Goal: Task Accomplishment & Management: Manage account settings

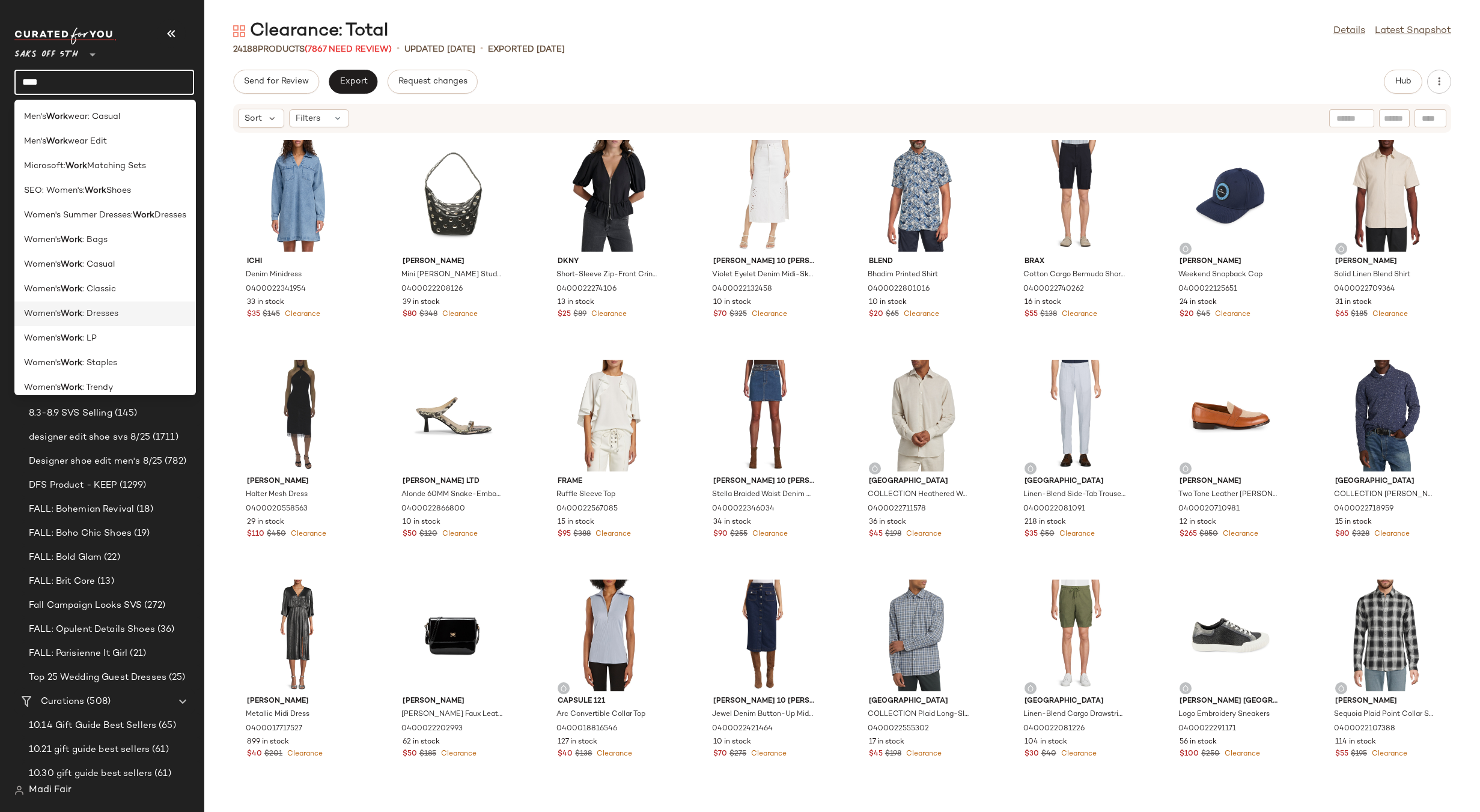
type input "****"
click at [114, 323] on div "Women's Work : Dresses" at bounding box center [105, 313] width 182 height 24
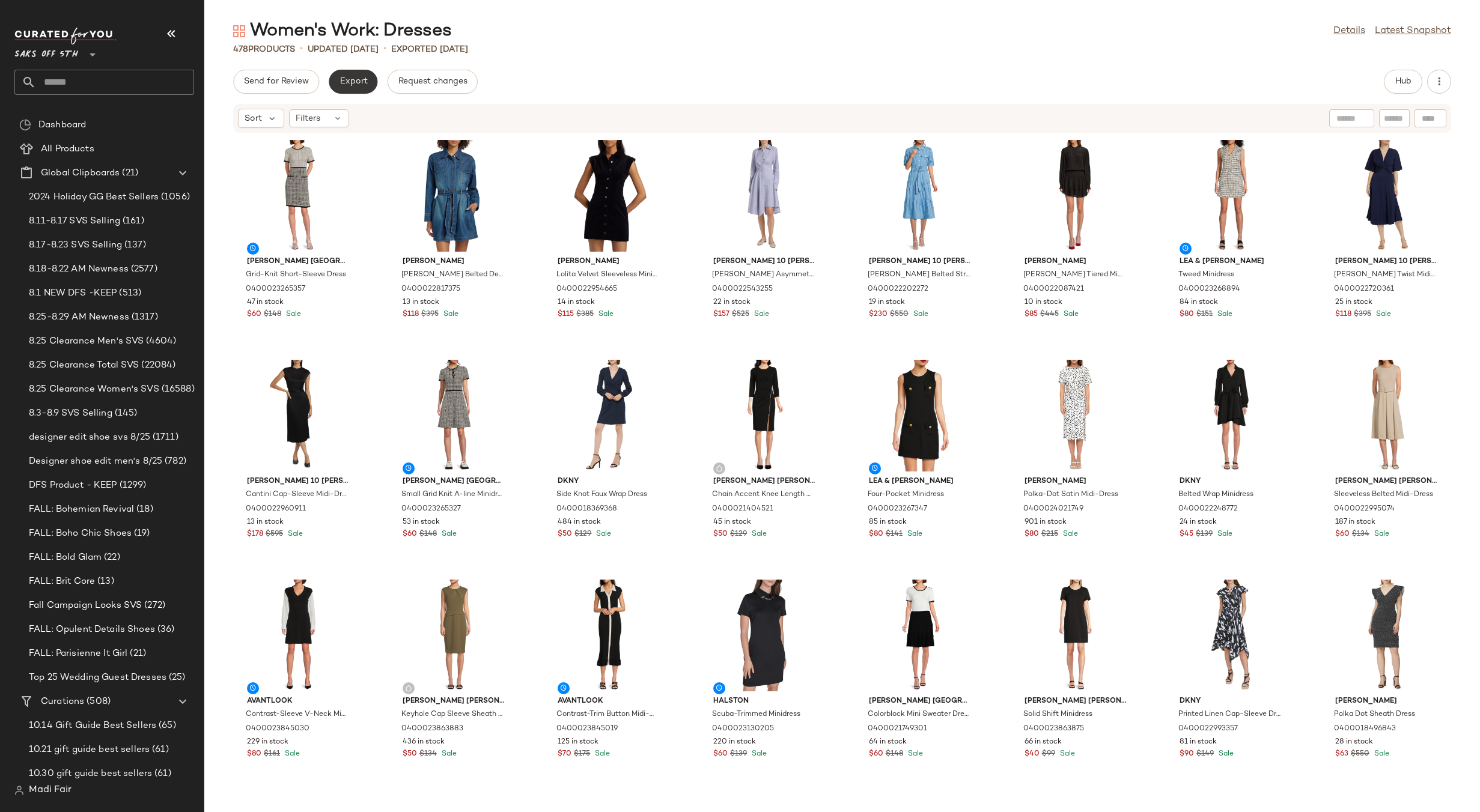
click at [360, 80] on span "Export" at bounding box center [353, 81] width 28 height 9
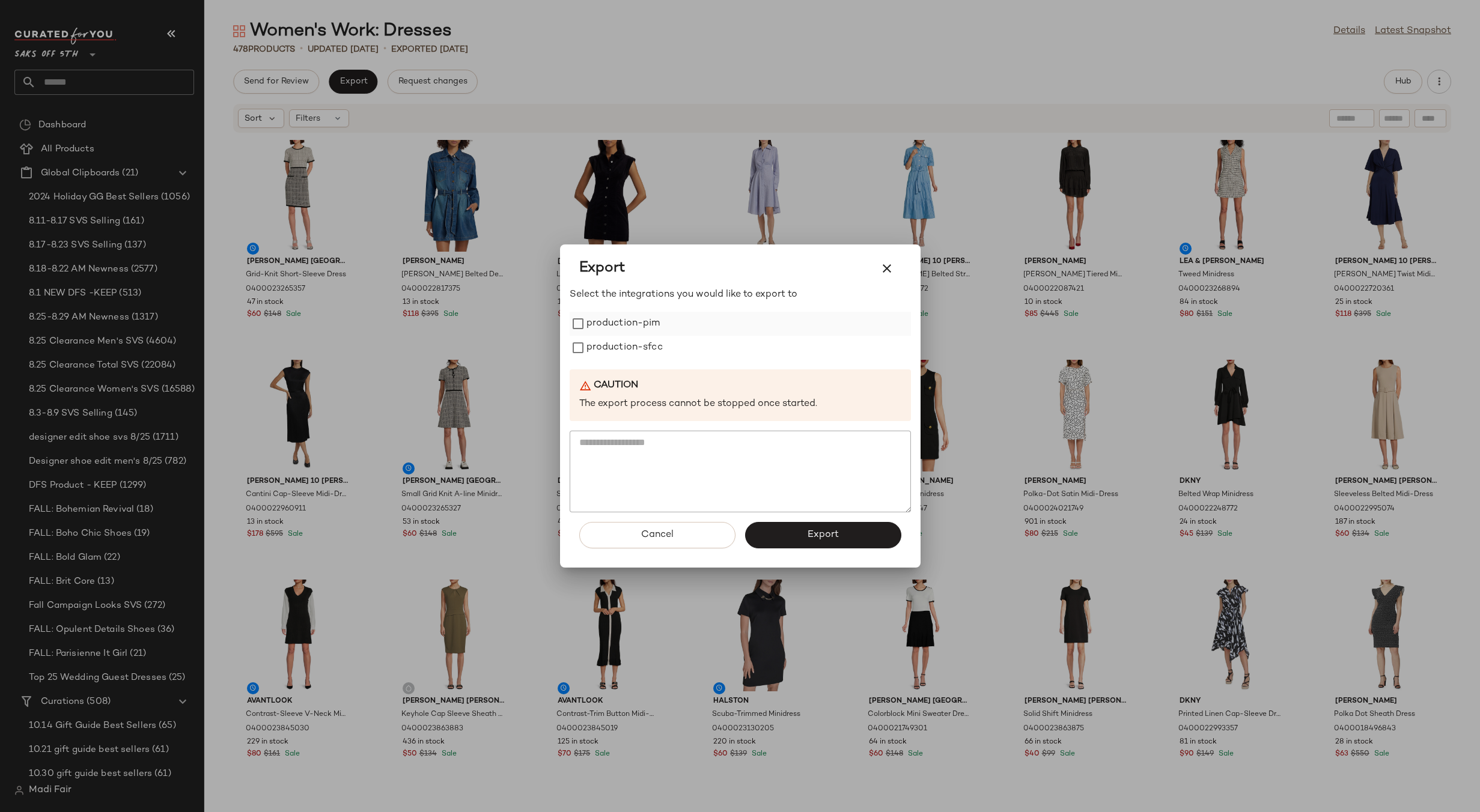
click at [623, 326] on label "production-pim" at bounding box center [624, 323] width 74 height 24
click at [628, 358] on label "production-sfcc" at bounding box center [624, 348] width 76 height 24
click at [803, 544] on button "Export" at bounding box center [823, 535] width 156 height 27
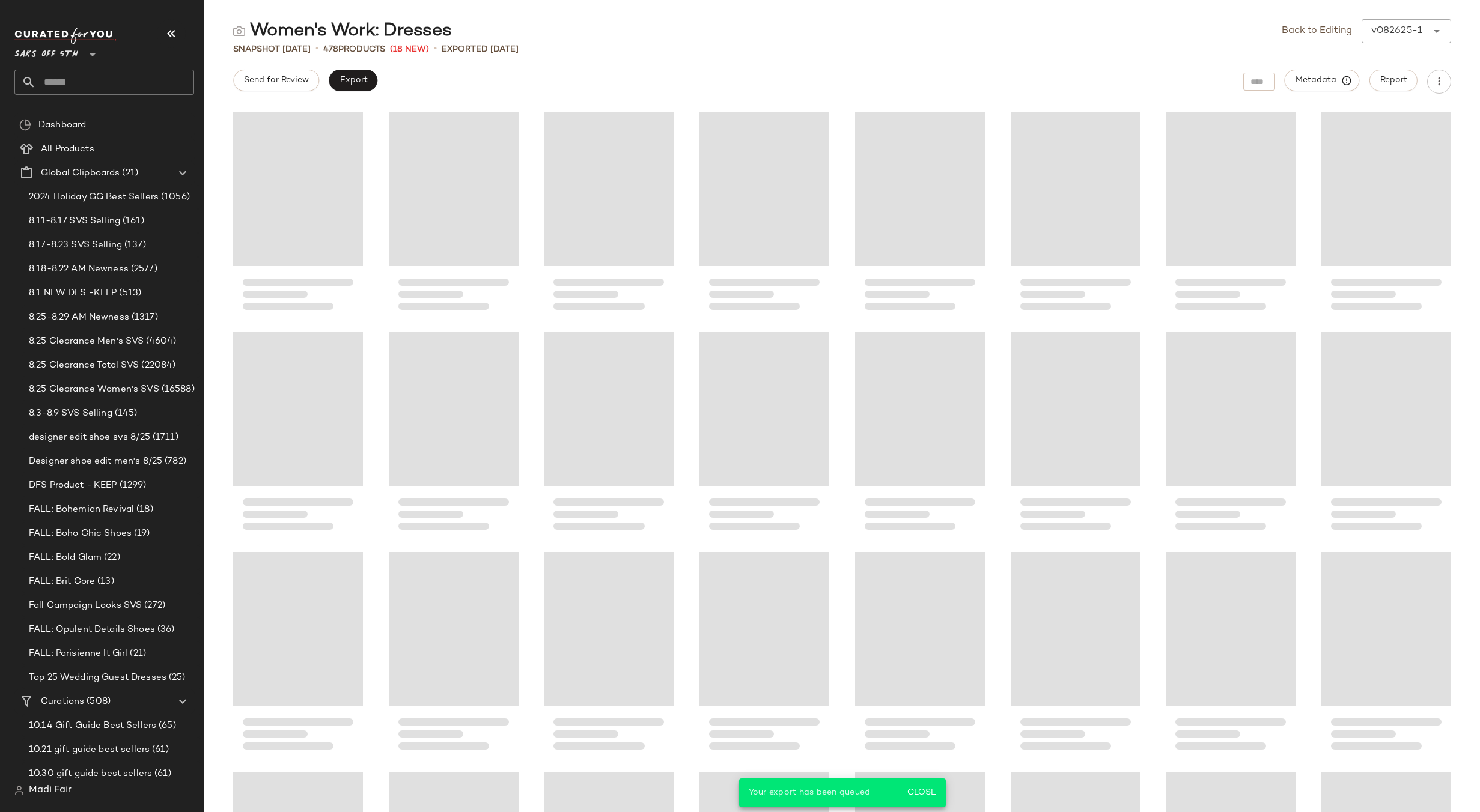
click at [65, 80] on input "text" at bounding box center [115, 82] width 158 height 25
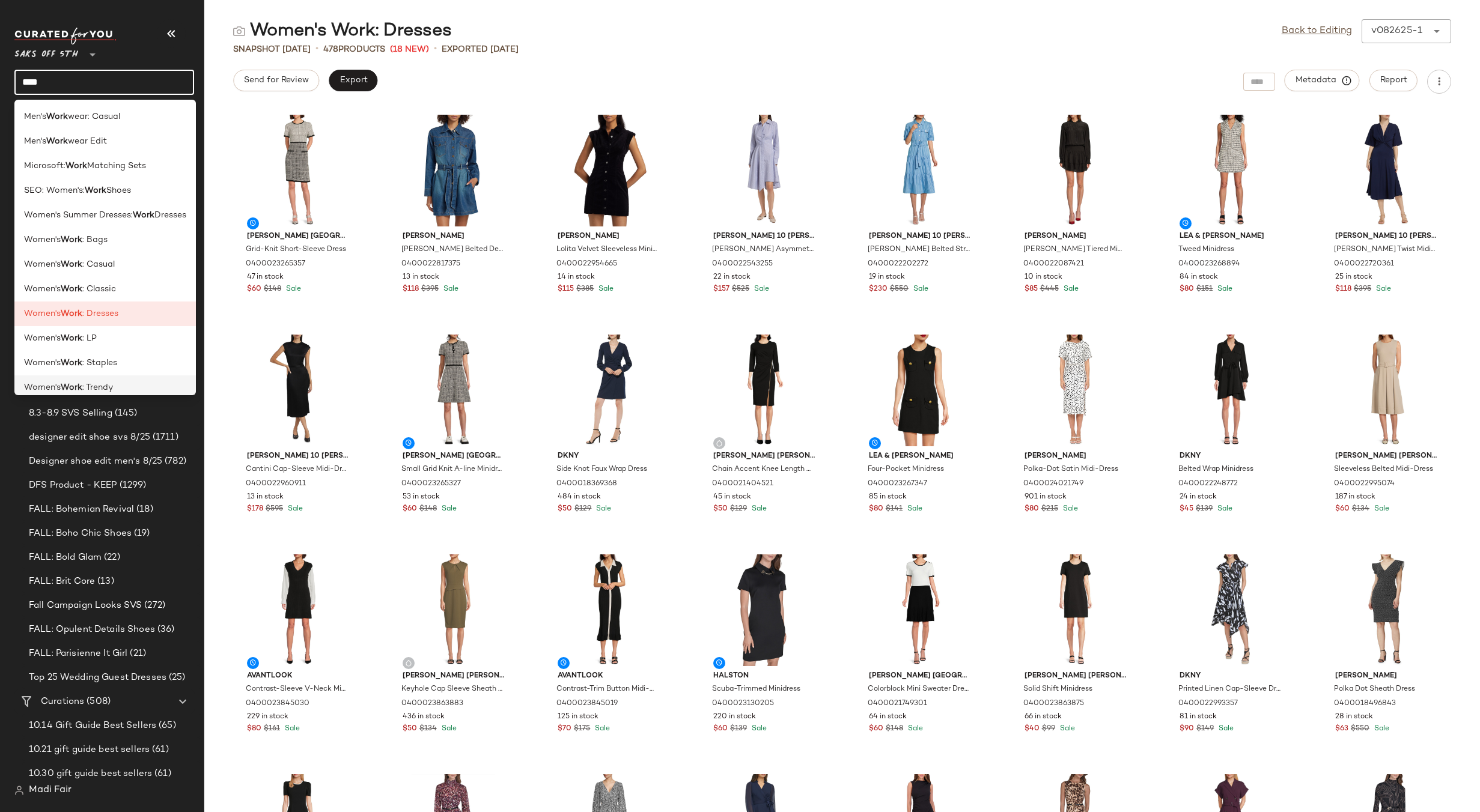
type input "****"
click at [101, 391] on span ": Trendy" at bounding box center [97, 387] width 31 height 13
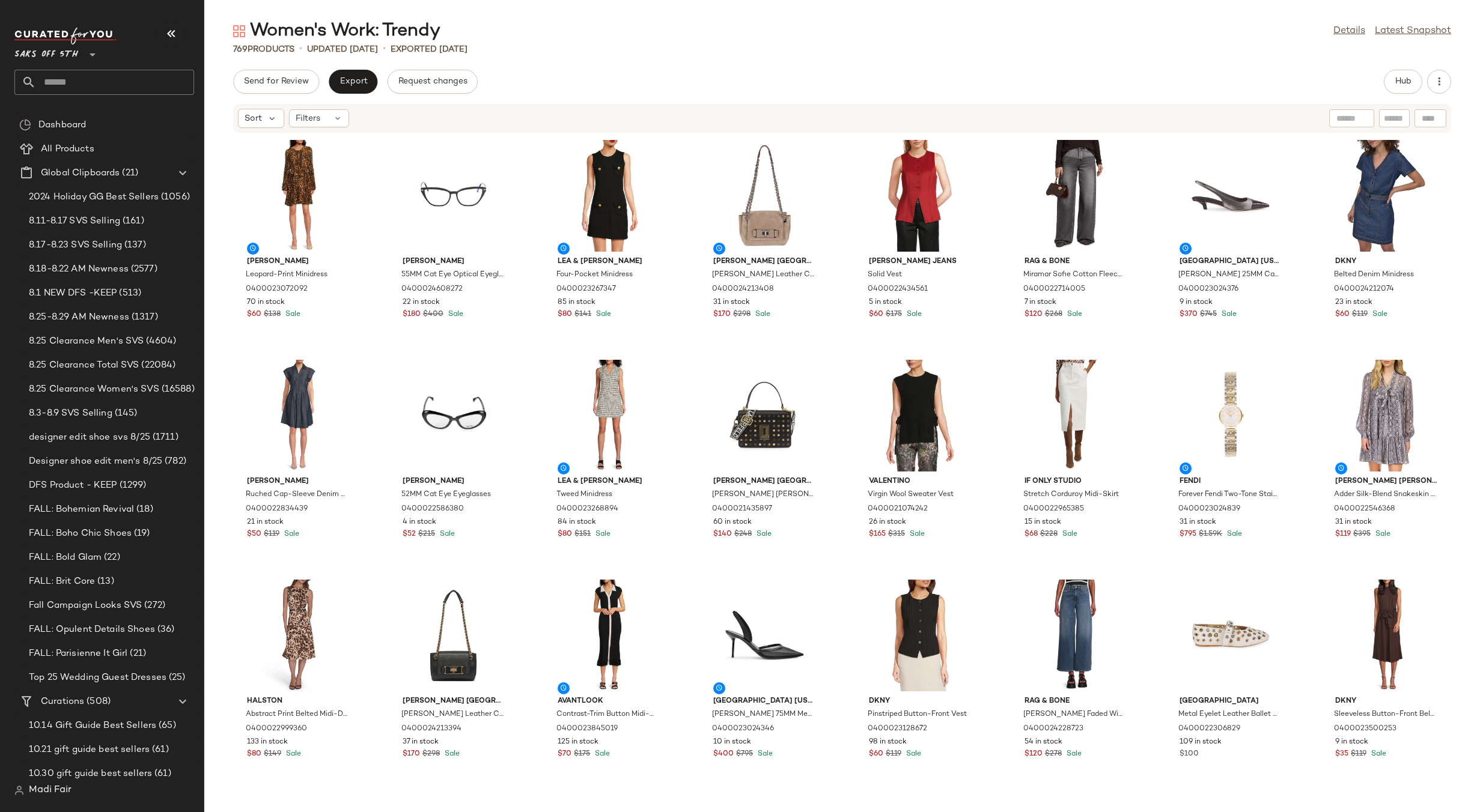
click at [343, 95] on div "Send for Review Export Request changes Hub Sort Filters [PERSON_NAME] Leopard-P…" at bounding box center [842, 441] width 1276 height 742
click at [341, 72] on button "Export" at bounding box center [353, 81] width 49 height 24
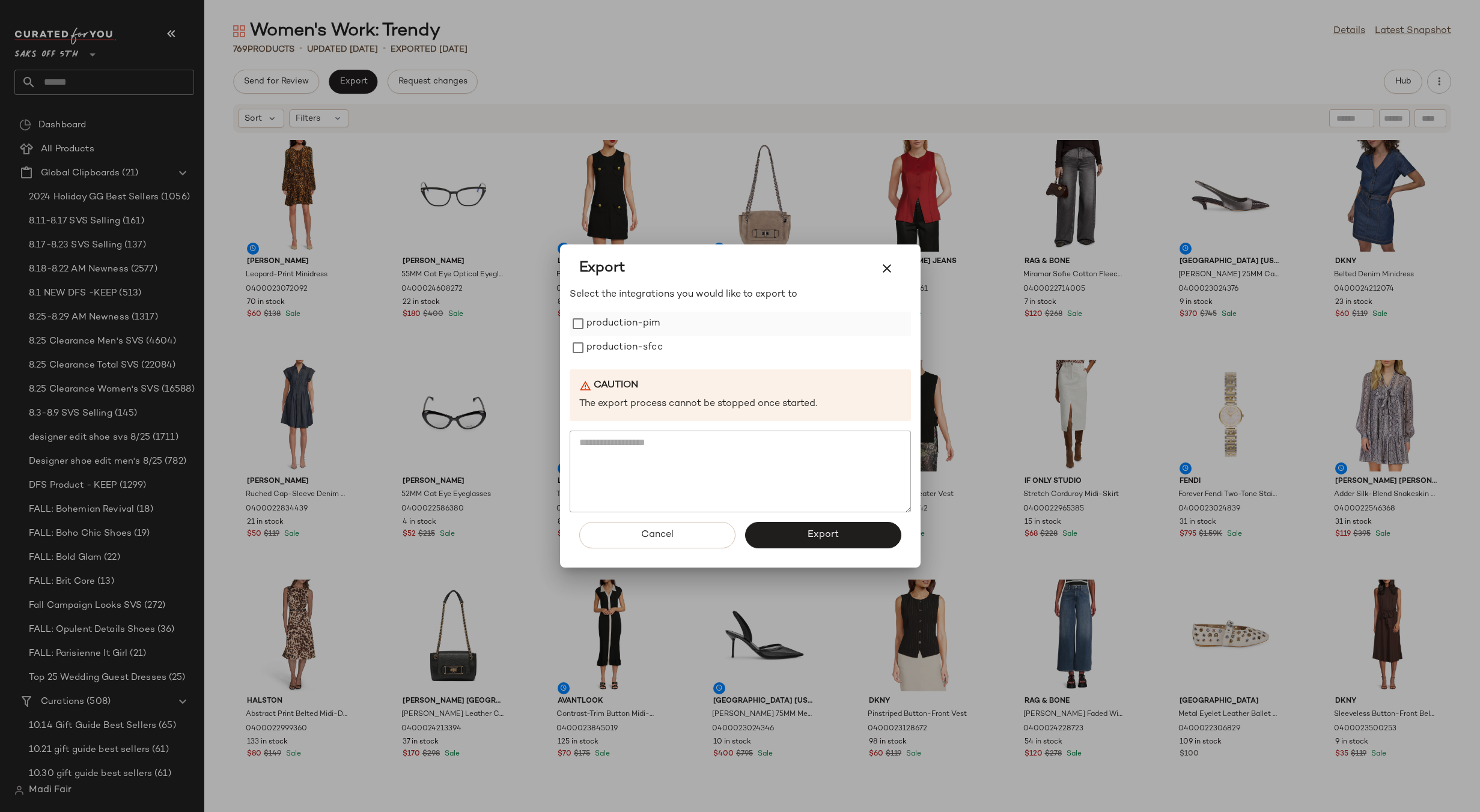
click at [663, 328] on div "production-pim" at bounding box center [740, 323] width 341 height 24
click at [634, 322] on label "production-pim" at bounding box center [624, 323] width 74 height 24
click at [627, 345] on label "production-sfcc" at bounding box center [624, 348] width 76 height 24
click at [816, 531] on span "Export" at bounding box center [823, 535] width 32 height 12
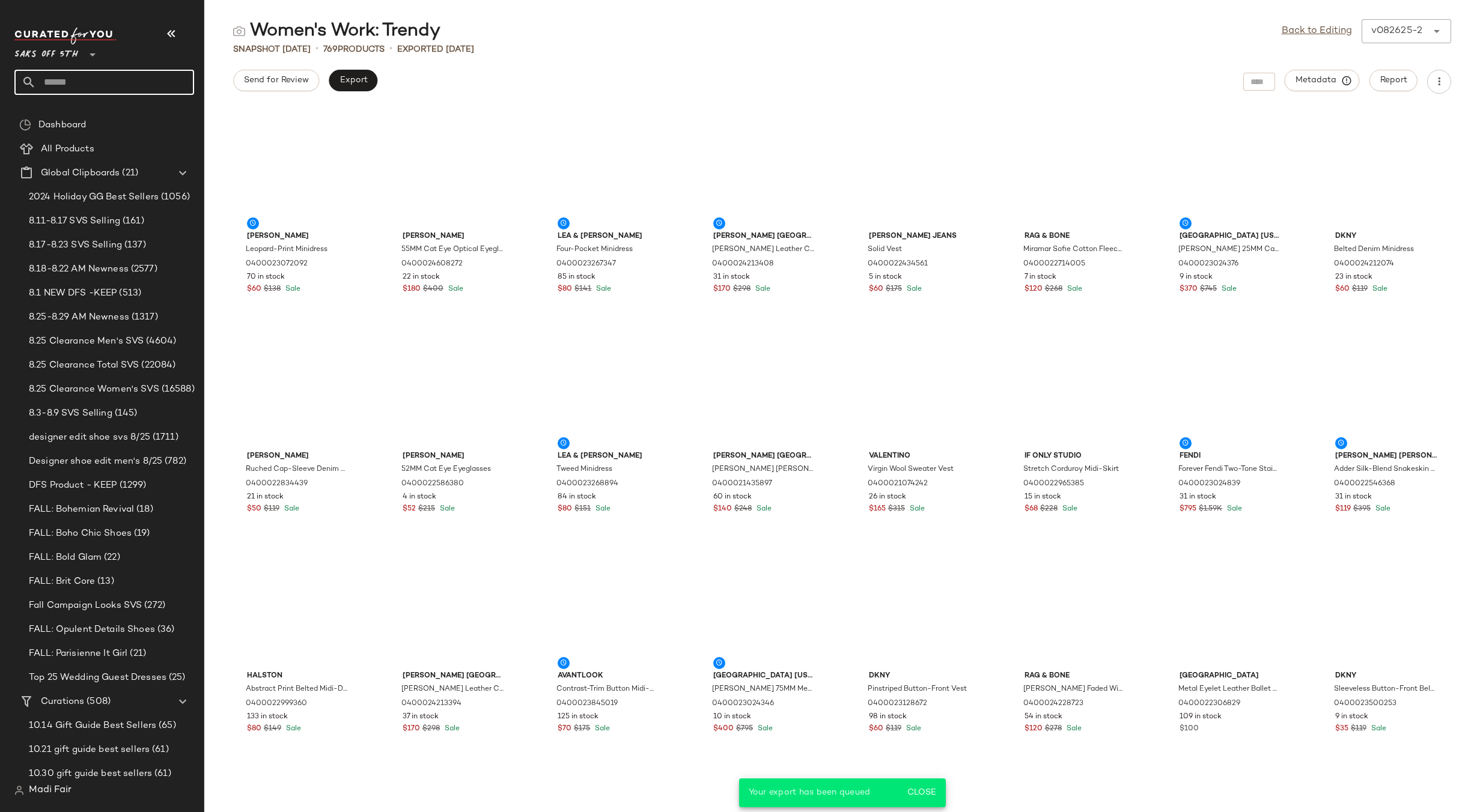
click at [80, 79] on input "text" at bounding box center [115, 82] width 158 height 25
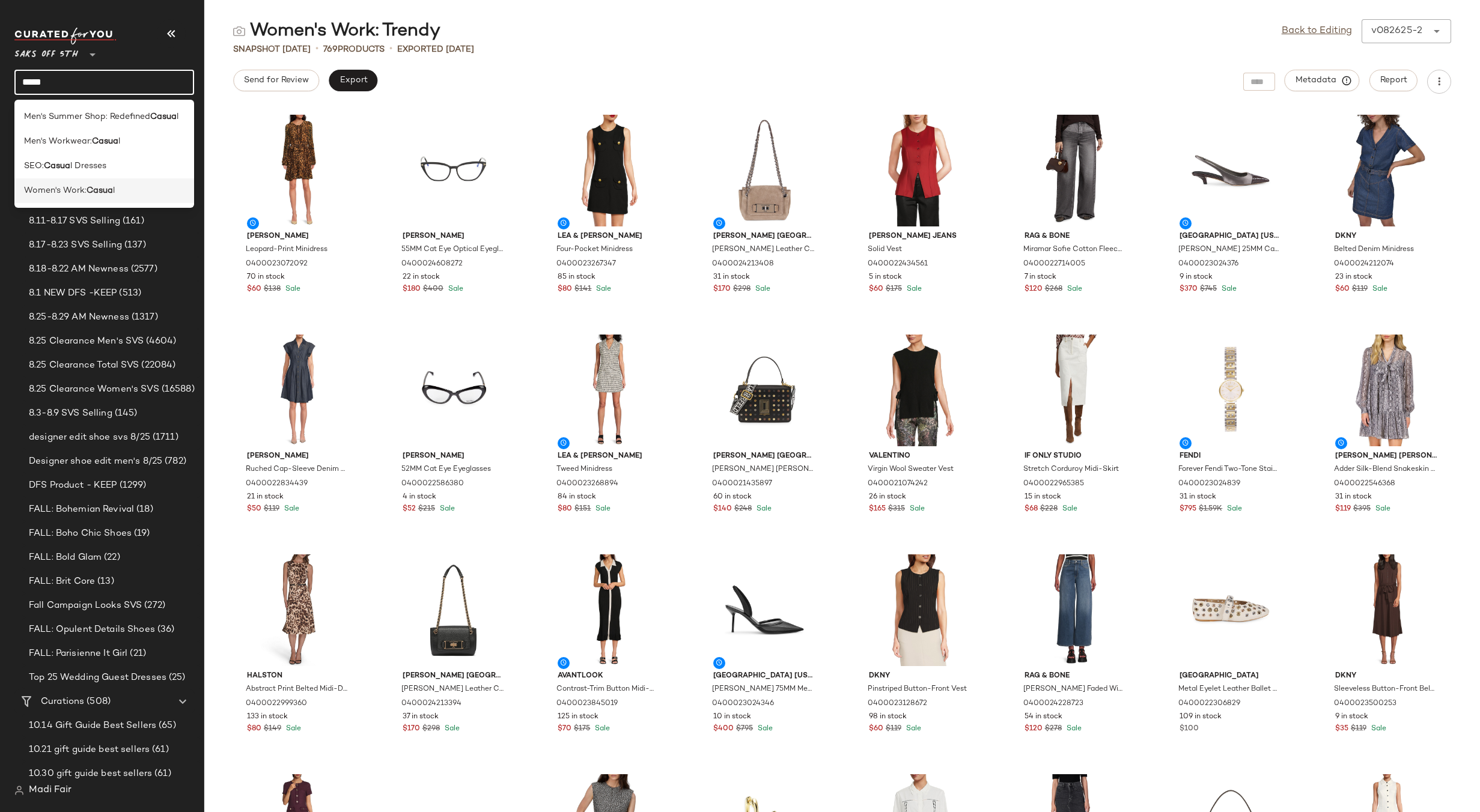
type input "*****"
click at [84, 194] on span "Women's Work:" at bounding box center [55, 190] width 63 height 13
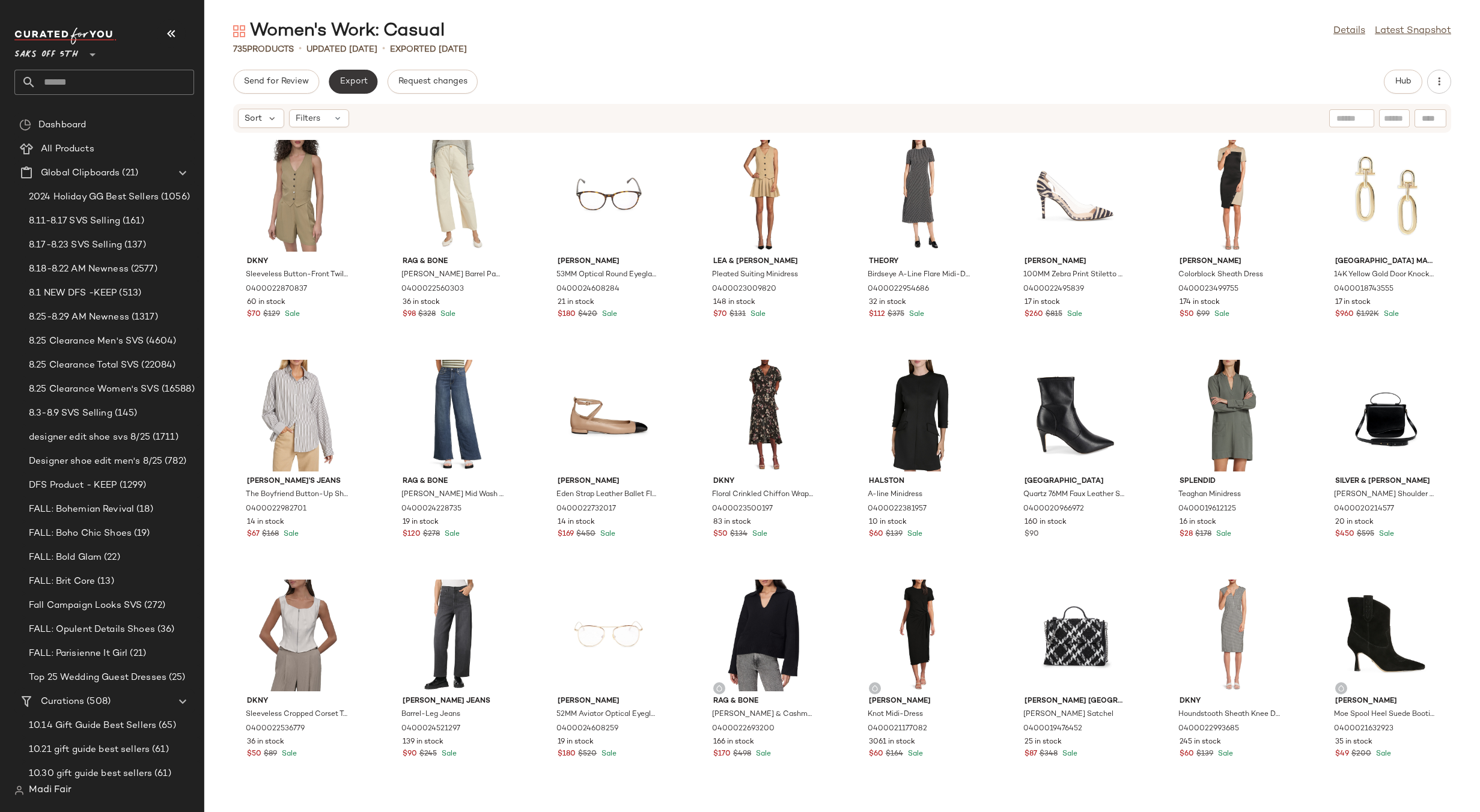
click at [356, 87] on button "Export" at bounding box center [353, 81] width 49 height 24
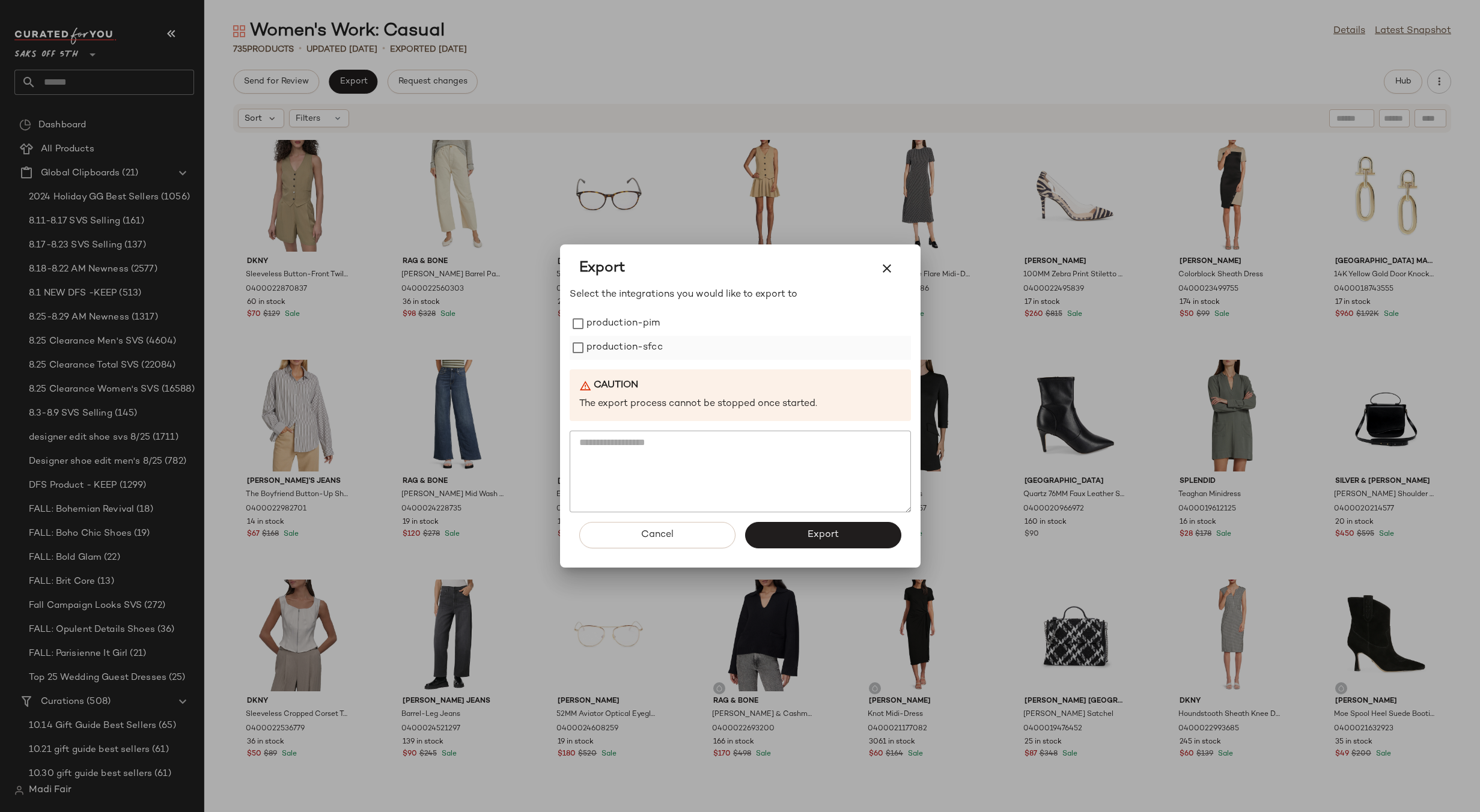
click at [639, 337] on label "production-sfcc" at bounding box center [624, 348] width 76 height 24
click at [636, 326] on label "production-pim" at bounding box center [624, 323] width 74 height 24
click at [777, 525] on button "Export" at bounding box center [823, 535] width 156 height 27
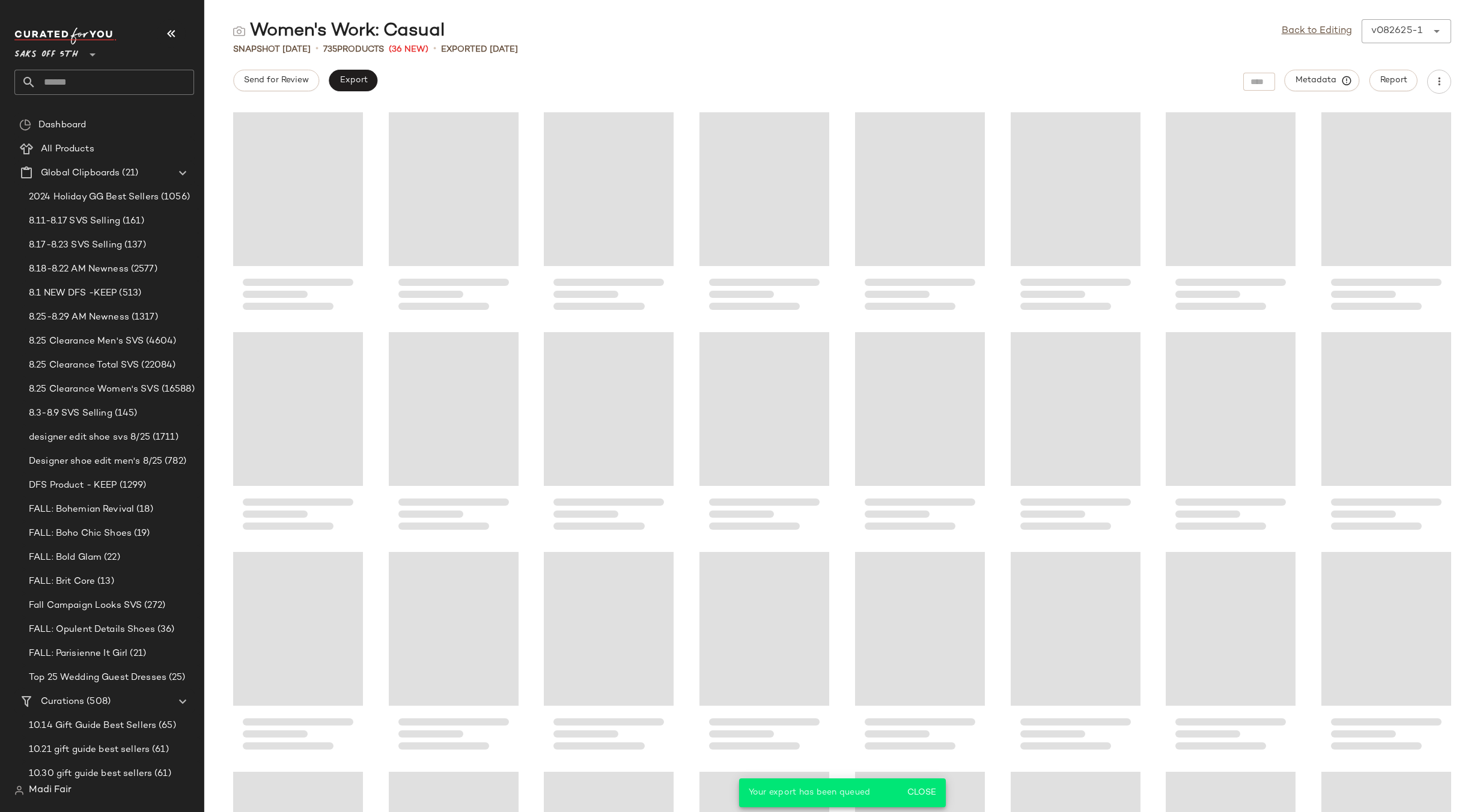
click at [76, 69] on div "Saks OFF 5TH **" at bounding box center [104, 61] width 179 height 67
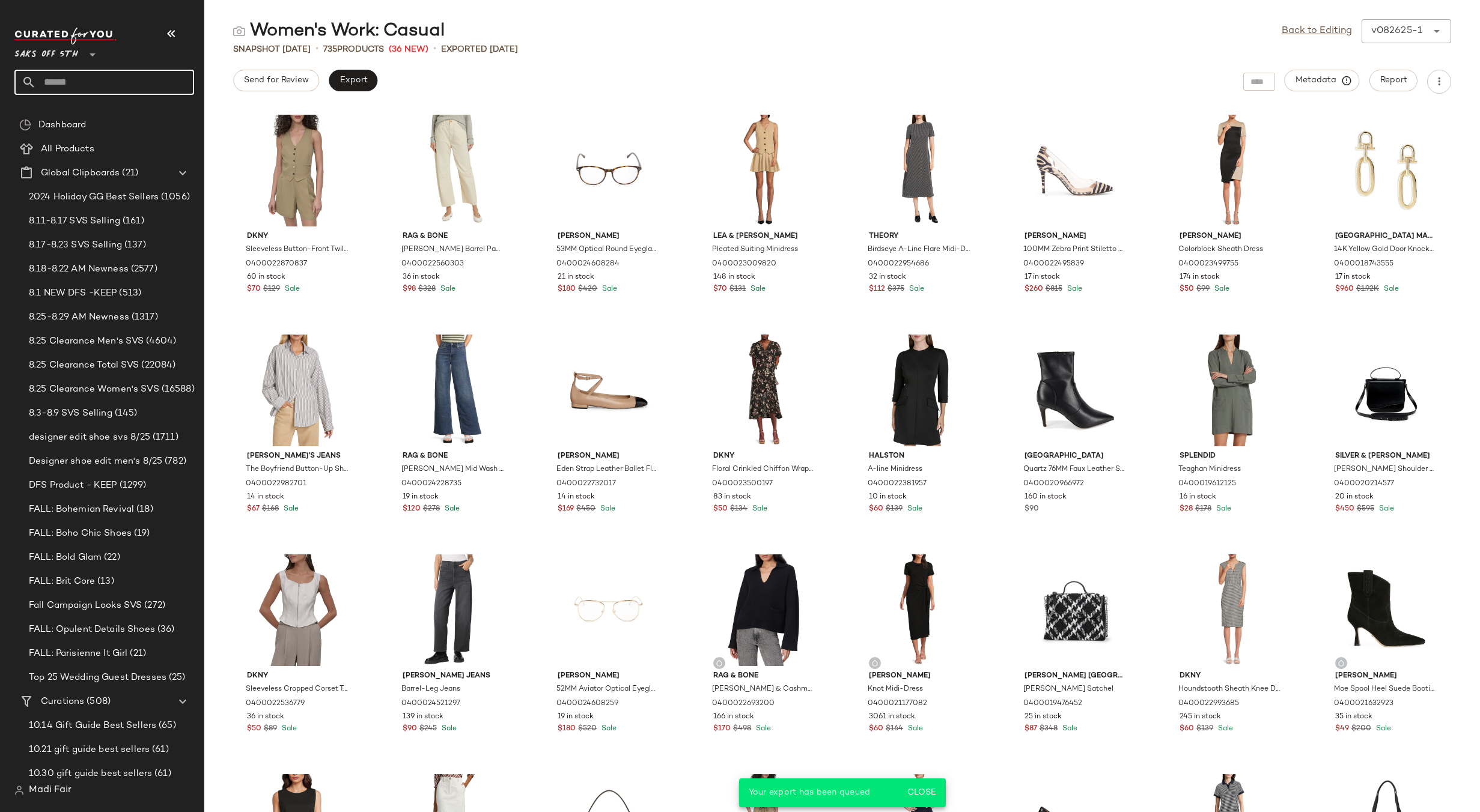
click at [78, 75] on input "text" at bounding box center [115, 82] width 158 height 25
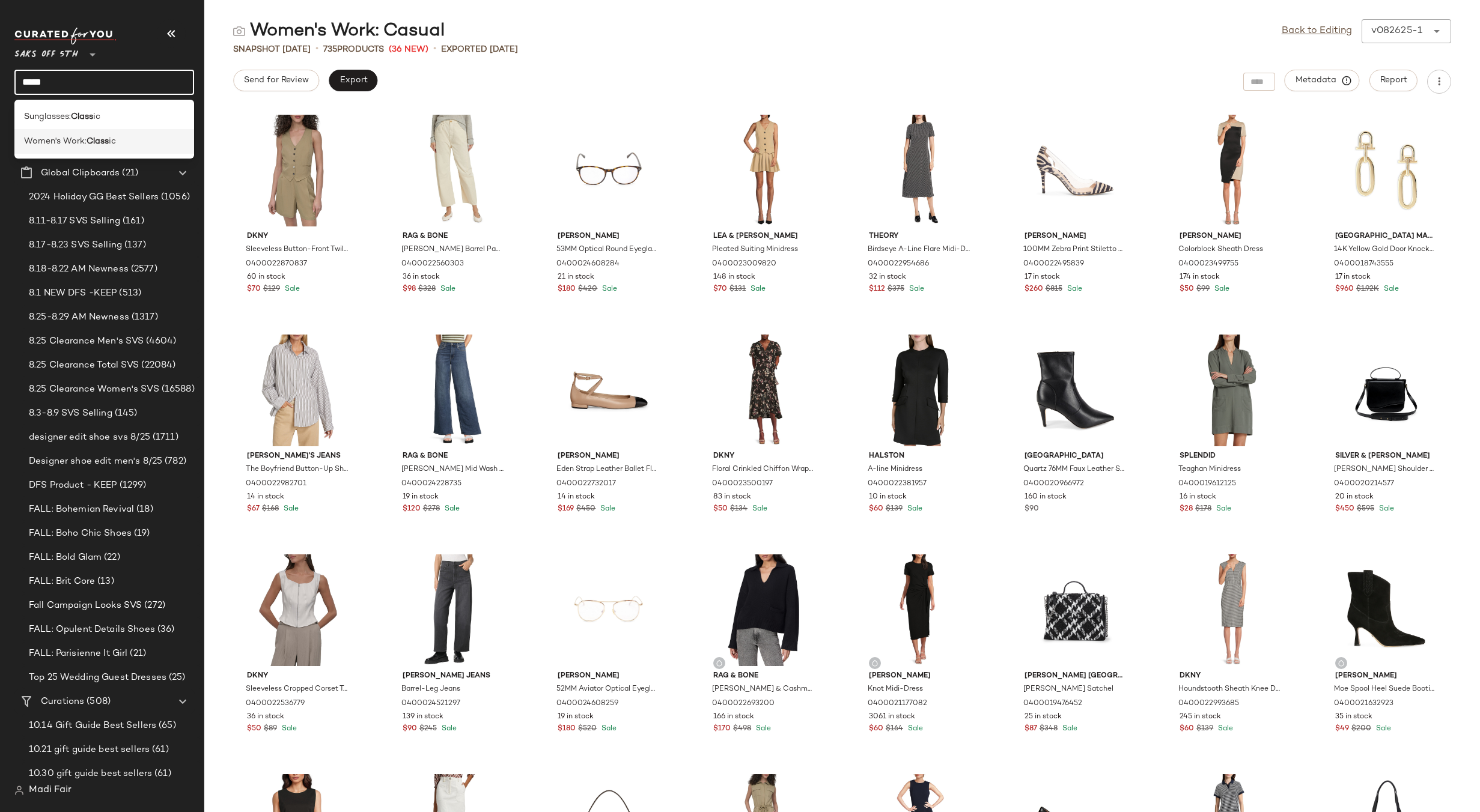
type input "*****"
click at [84, 132] on div "Women's Work: Class ic" at bounding box center [104, 141] width 179 height 24
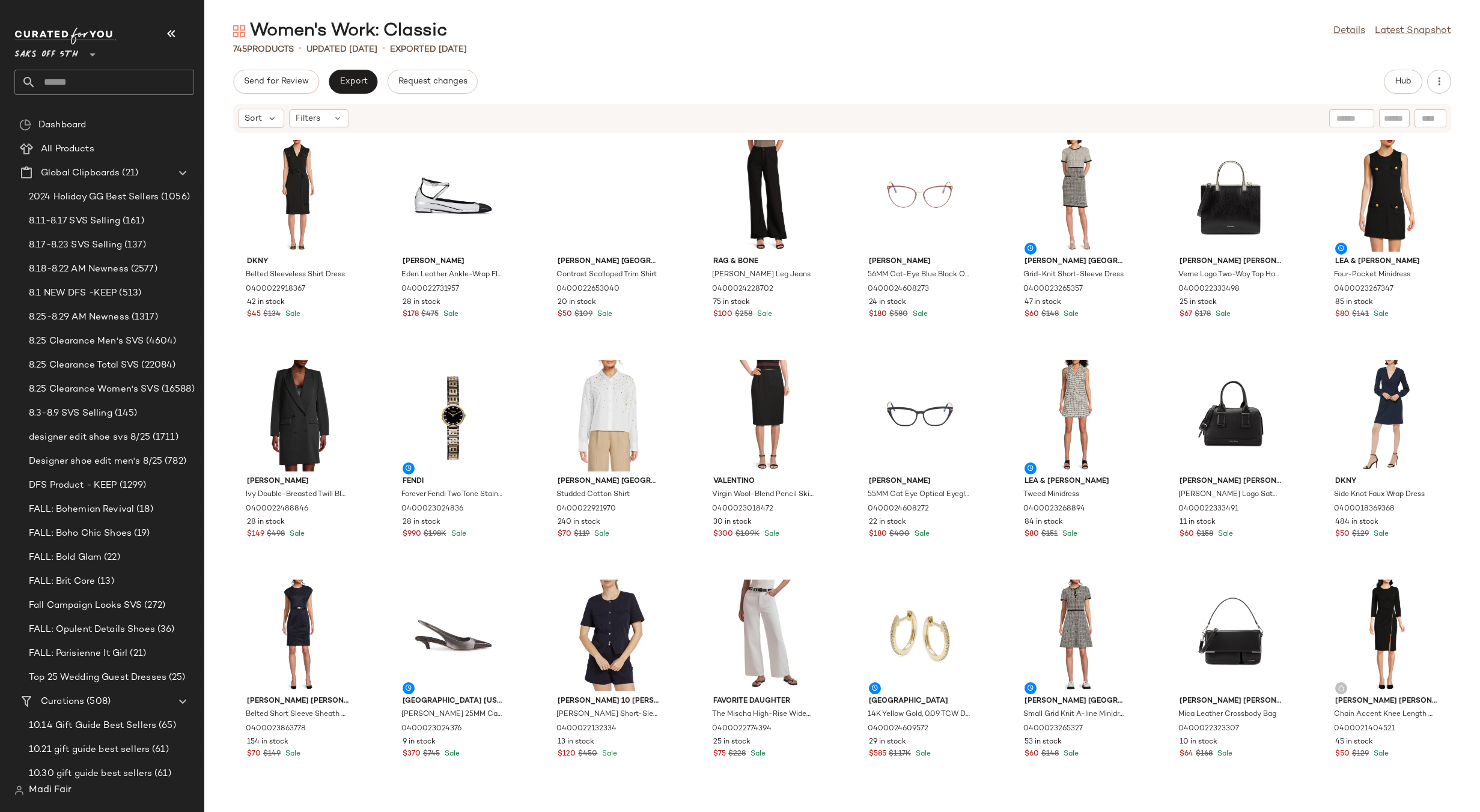
click at [549, 75] on div "Send for Review Export Request changes Hub" at bounding box center [841, 81] width 1218 height 24
click at [365, 80] on span "Export" at bounding box center [353, 81] width 28 height 9
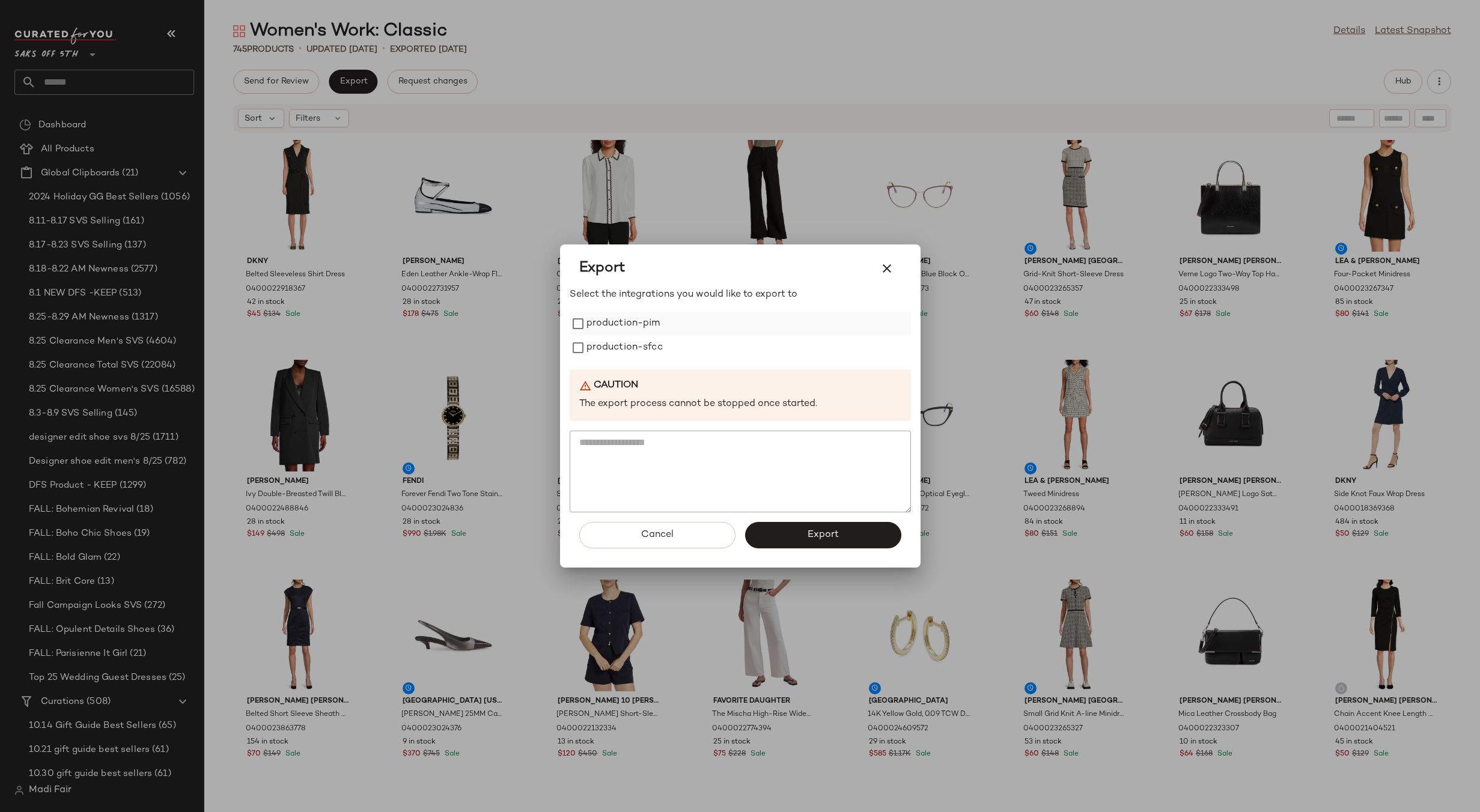
click at [643, 318] on label "production-pim" at bounding box center [624, 323] width 74 height 24
click at [649, 349] on label "production-sfcc" at bounding box center [624, 348] width 76 height 24
click at [841, 546] on button "Export" at bounding box center [823, 535] width 156 height 27
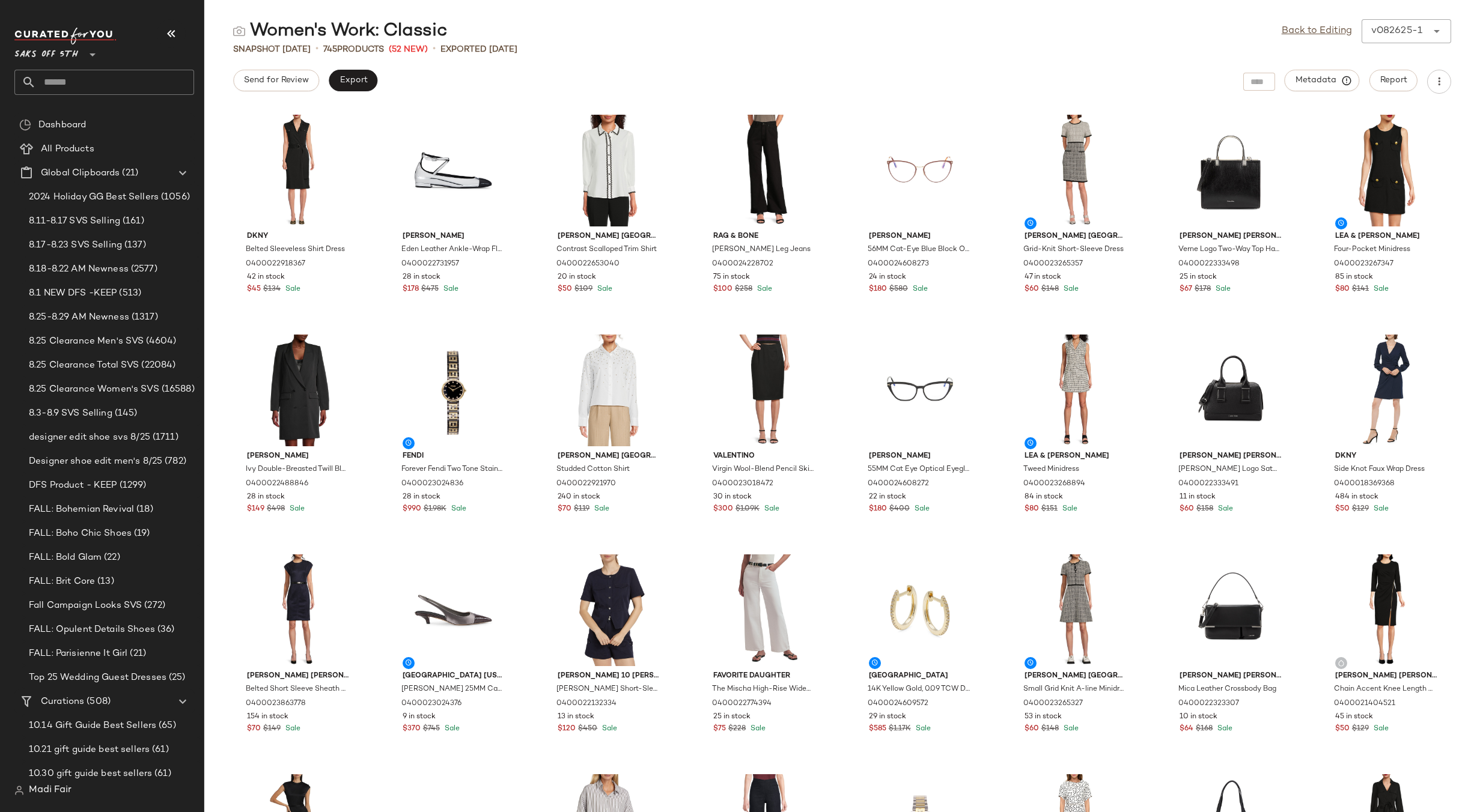
click at [96, 72] on input "text" at bounding box center [115, 82] width 158 height 25
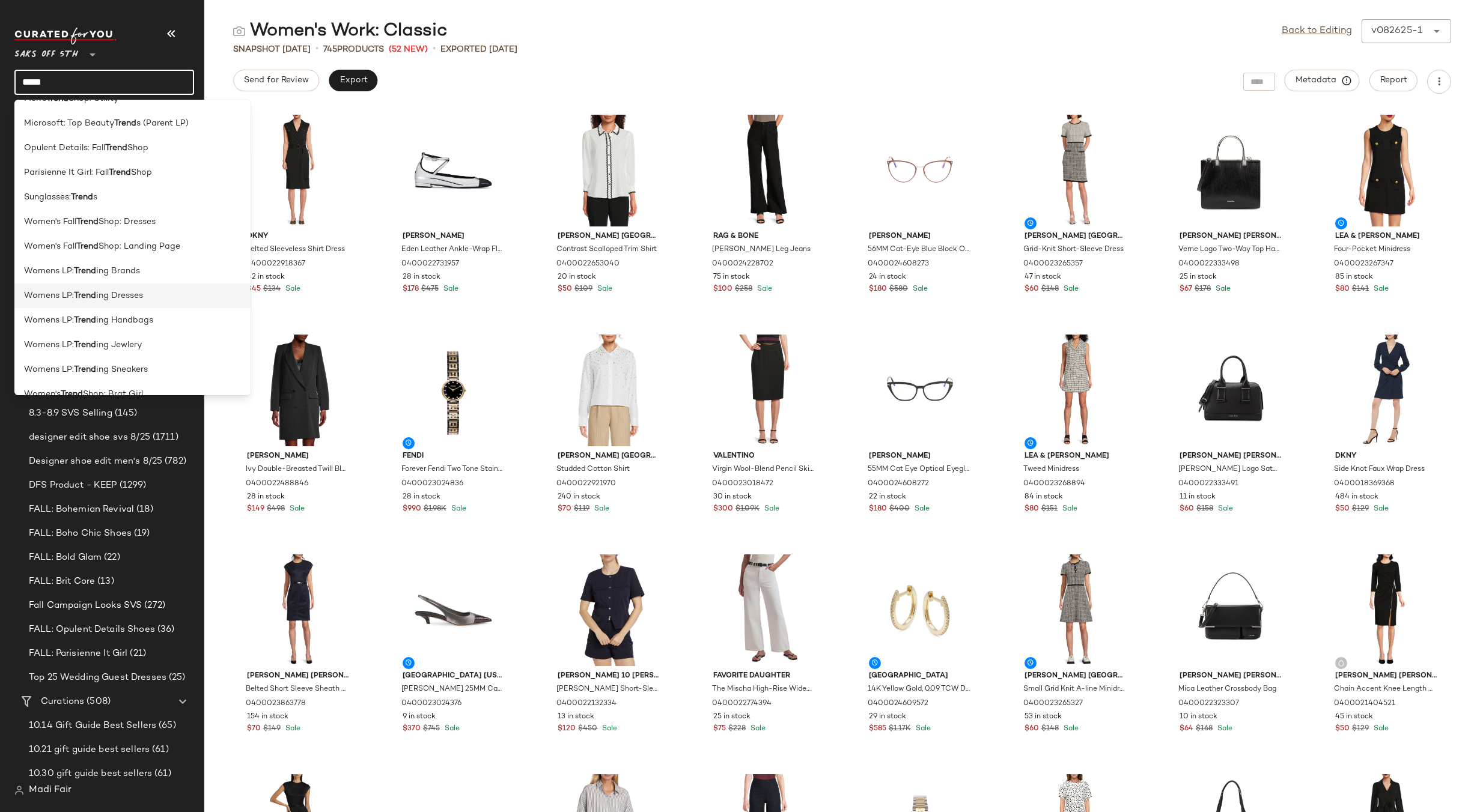
scroll to position [481, 0]
type input "*****"
click at [153, 231] on span "Shop: Landing Page" at bounding box center [139, 227] width 81 height 13
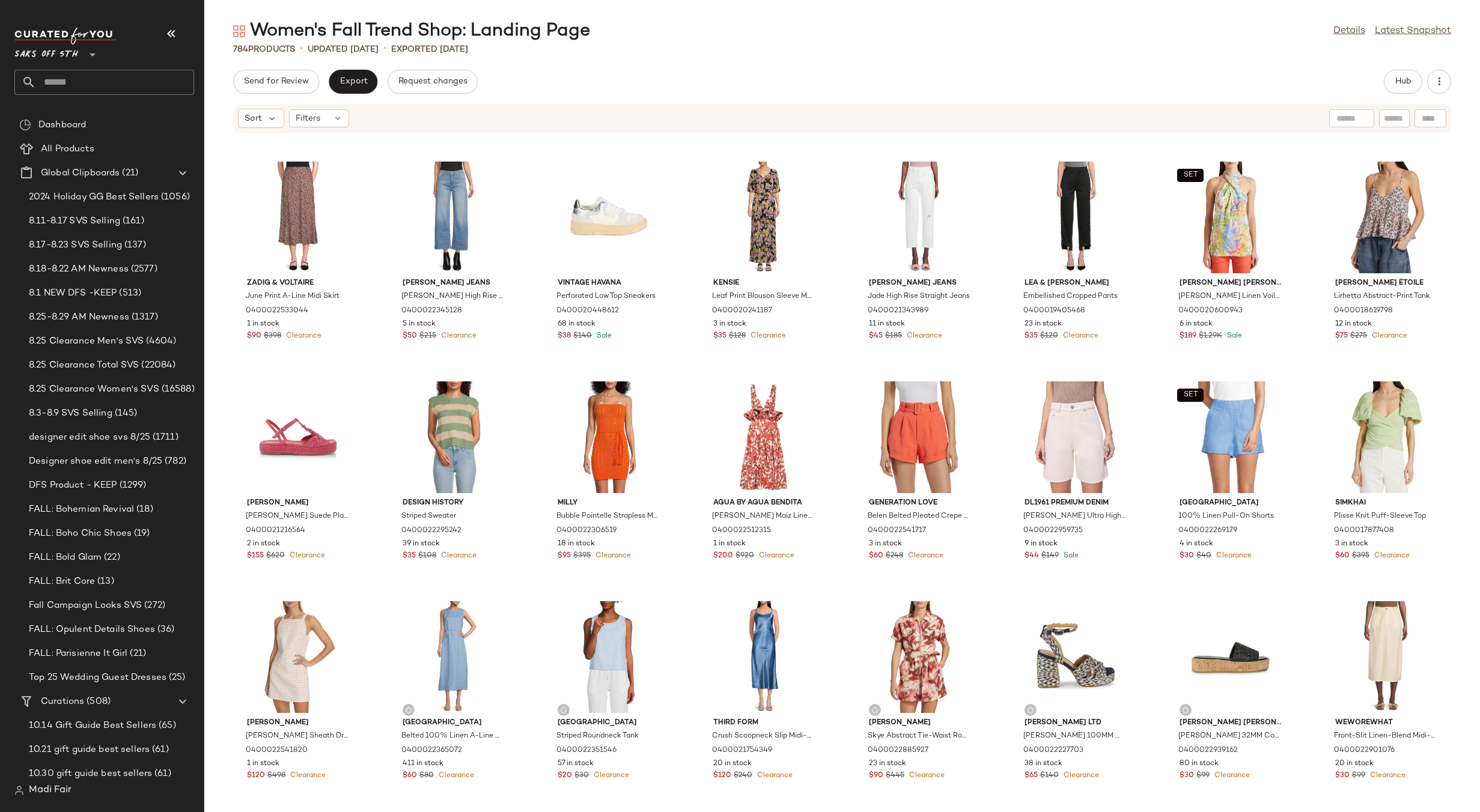
scroll to position [20886, 0]
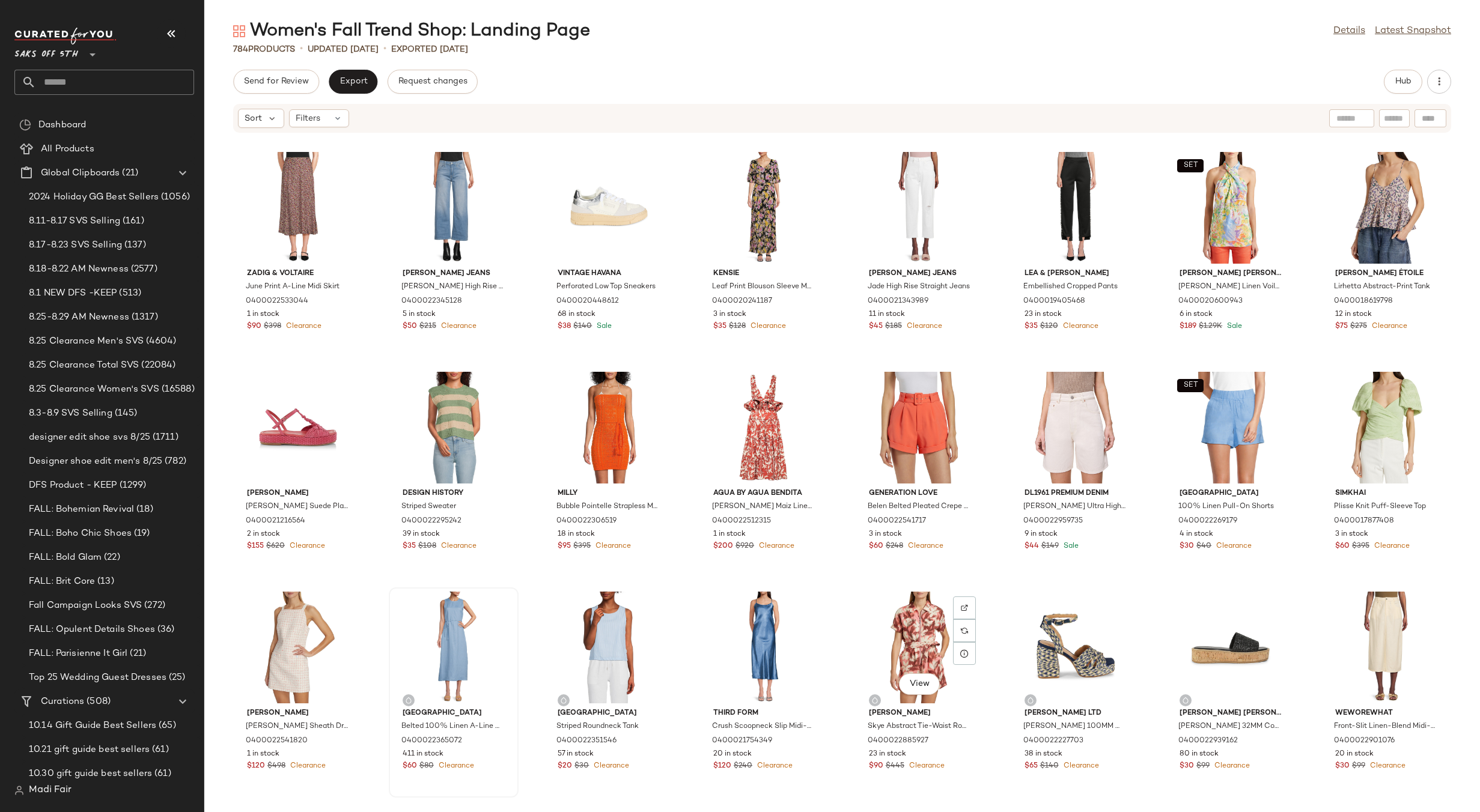
drag, startPoint x: 894, startPoint y: 628, endPoint x: 489, endPoint y: 635, distance: 405.1
click at [893, 628] on div "View" at bounding box center [919, 647] width 122 height 111
click at [287, 644] on div "View" at bounding box center [298, 647] width 122 height 111
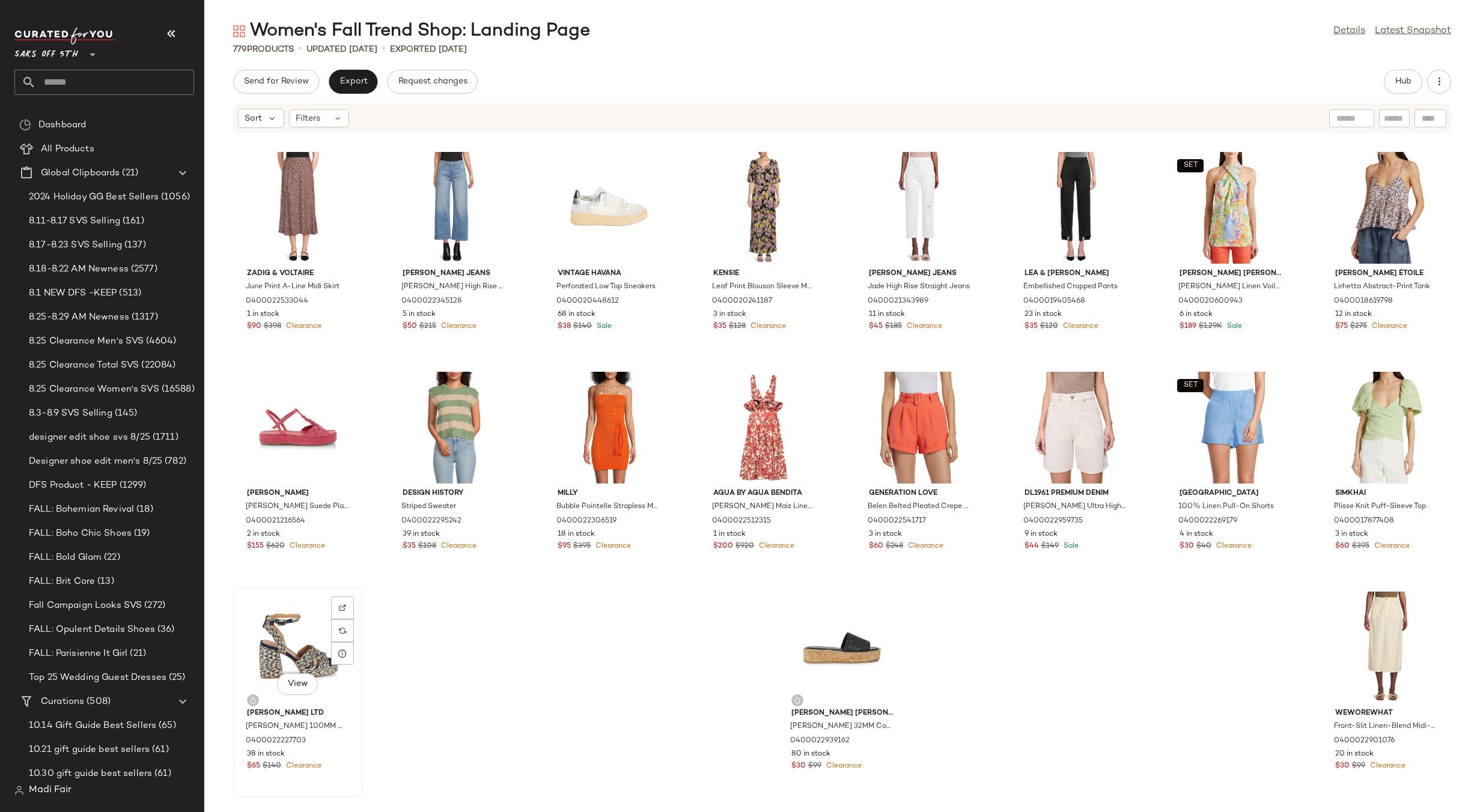
click at [292, 639] on div "View" at bounding box center [298, 647] width 122 height 111
click at [303, 649] on div "View" at bounding box center [298, 647] width 122 height 111
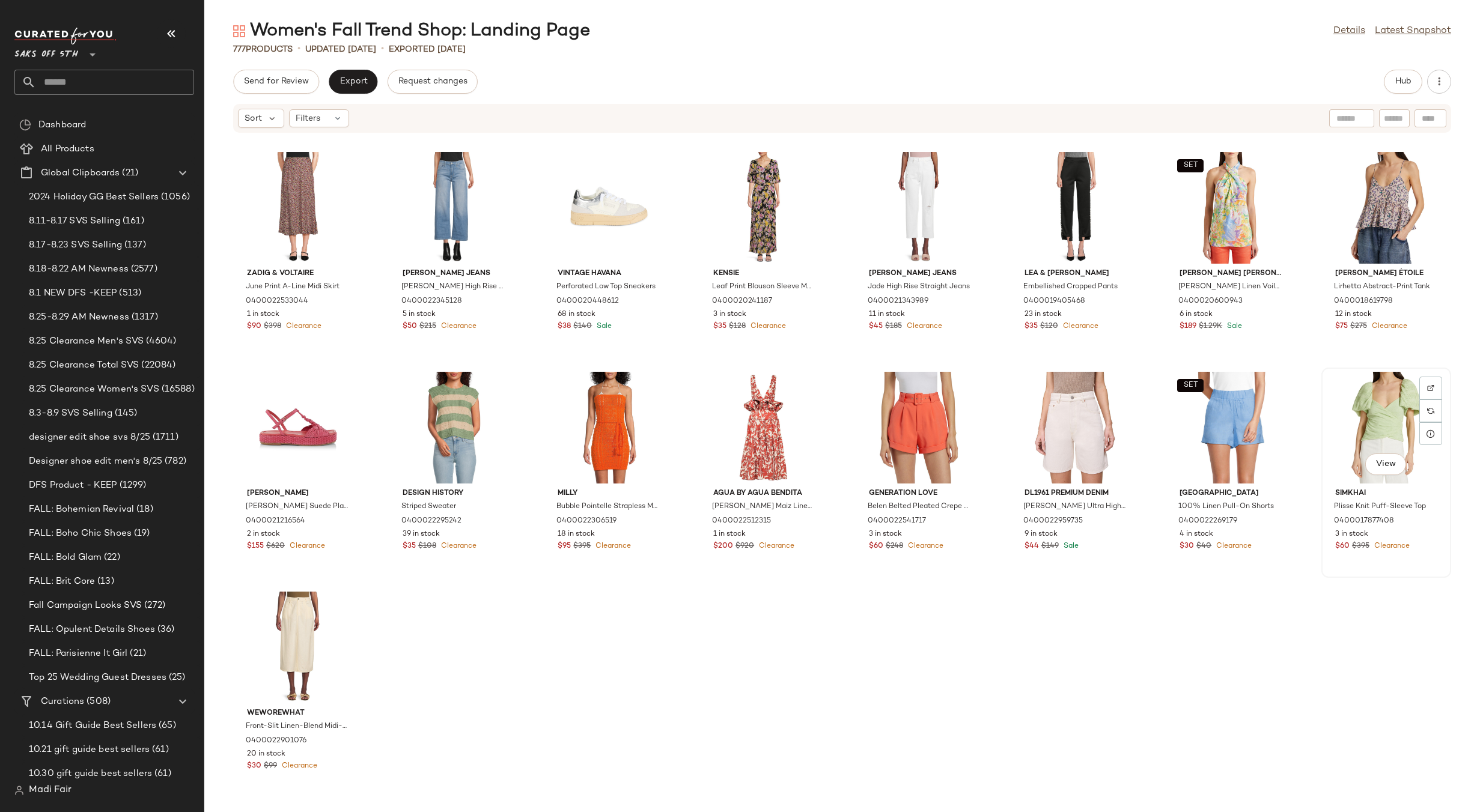
click at [1376, 442] on div "View" at bounding box center [1385, 427] width 122 height 111
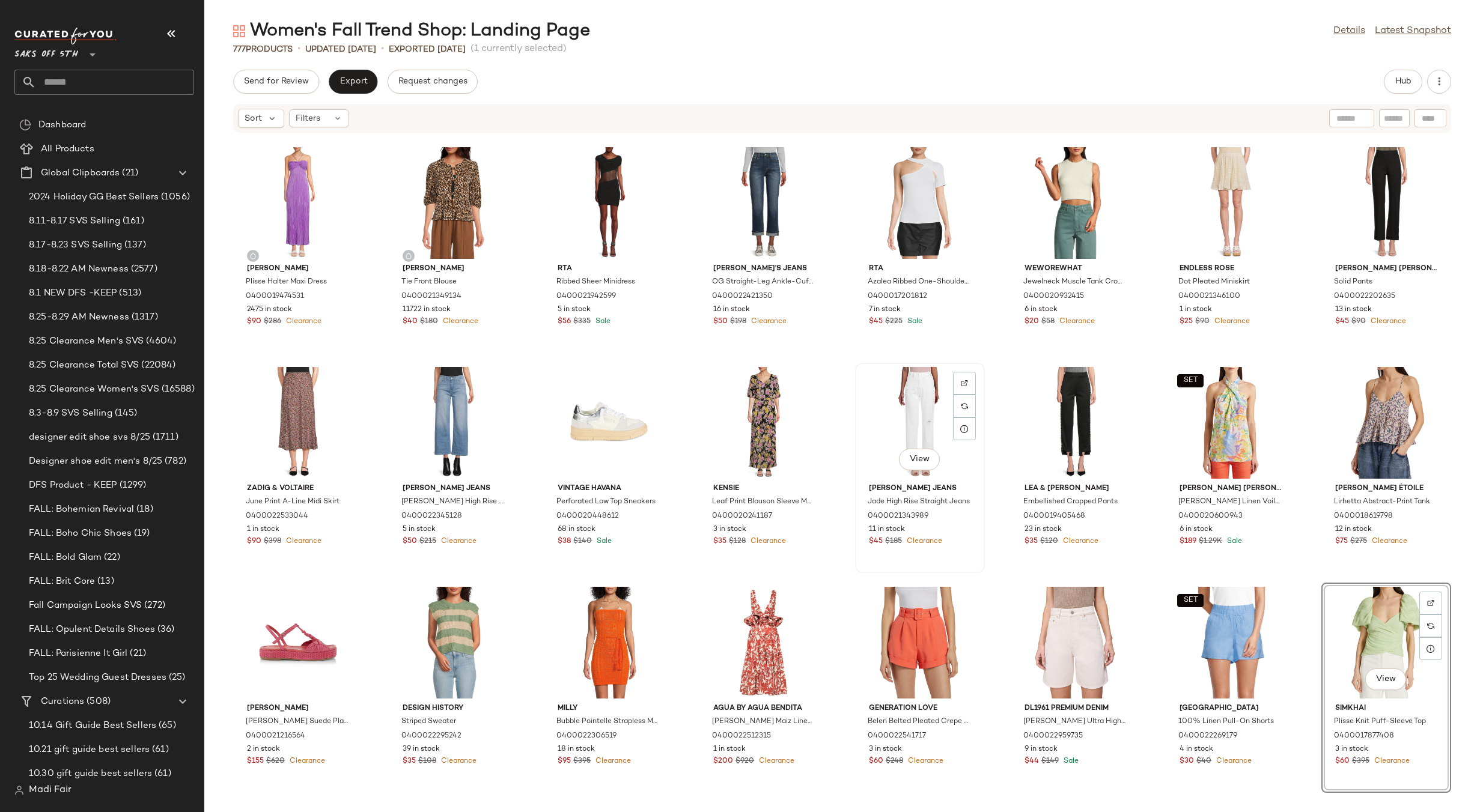
scroll to position [20645, 0]
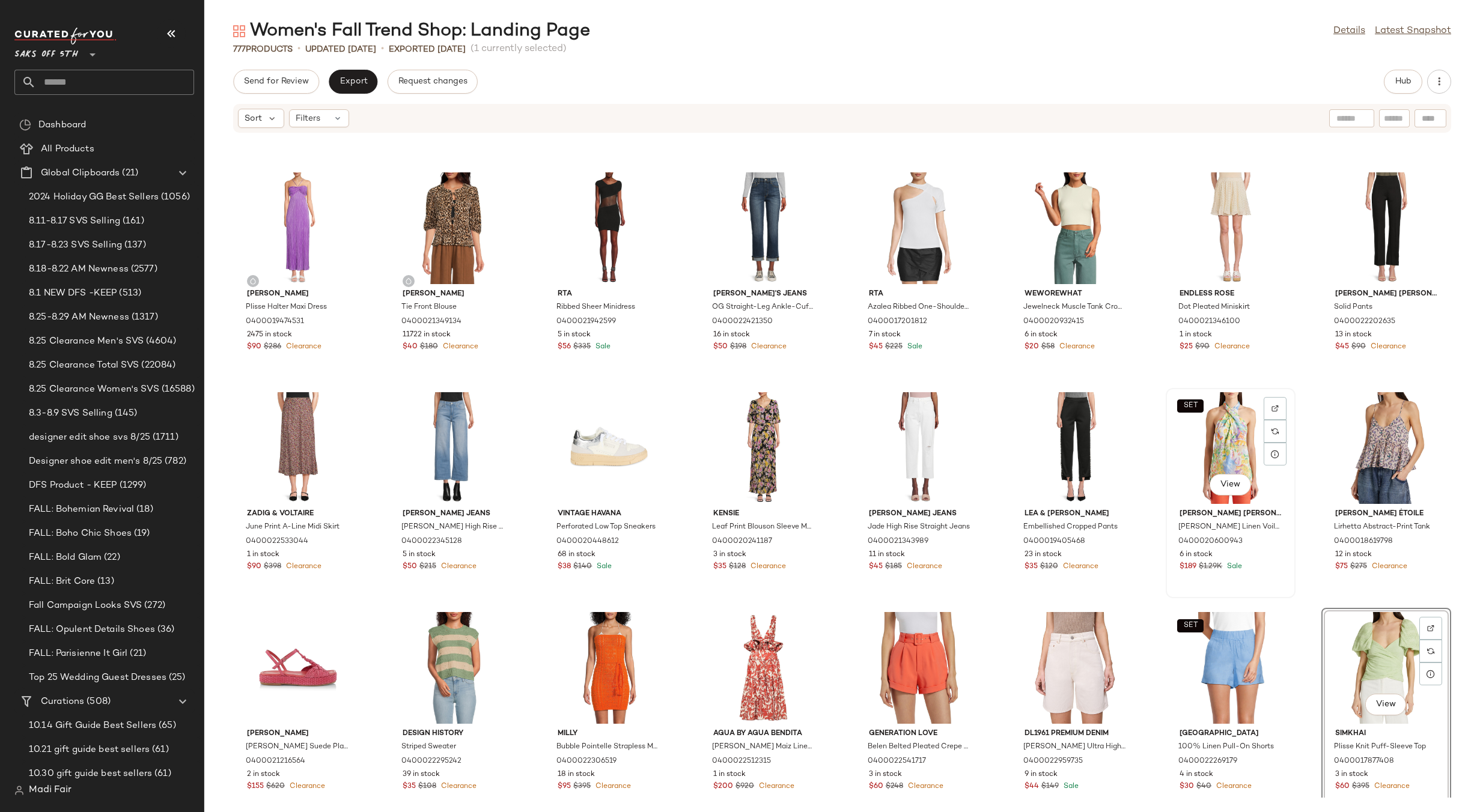
click at [1225, 442] on div "SET View" at bounding box center [1230, 447] width 122 height 111
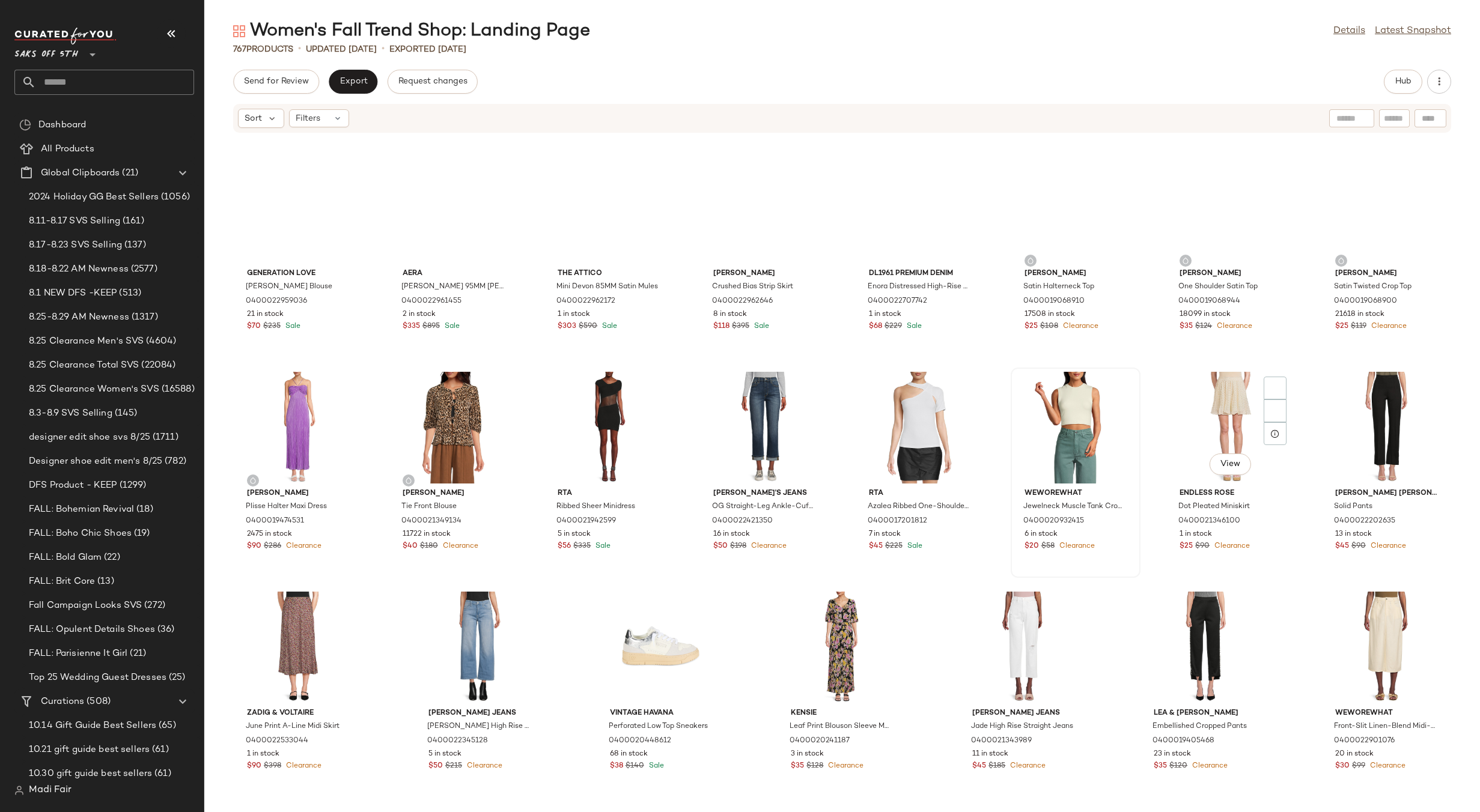
scroll to position [20446, 0]
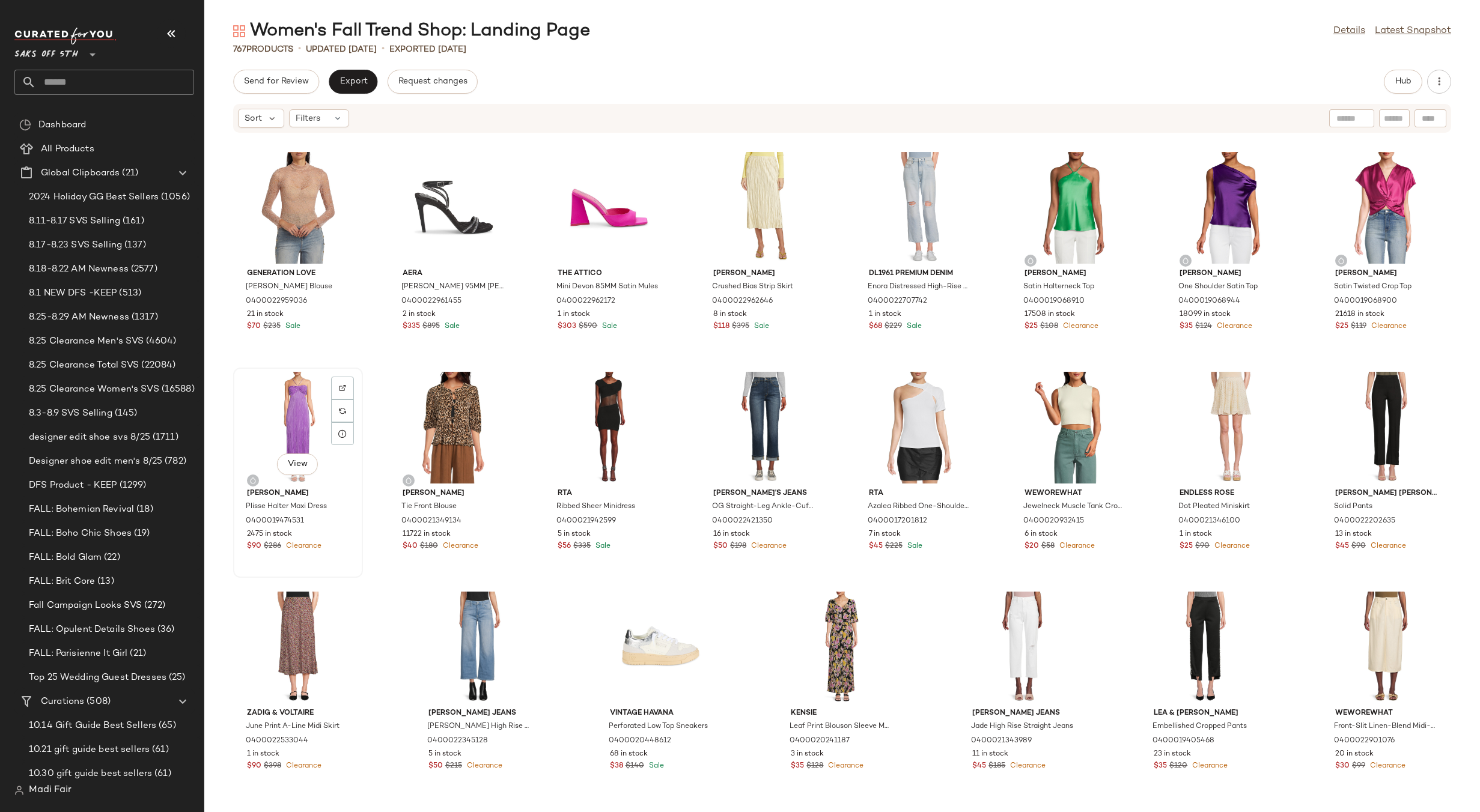
click at [290, 416] on div "View" at bounding box center [298, 427] width 122 height 111
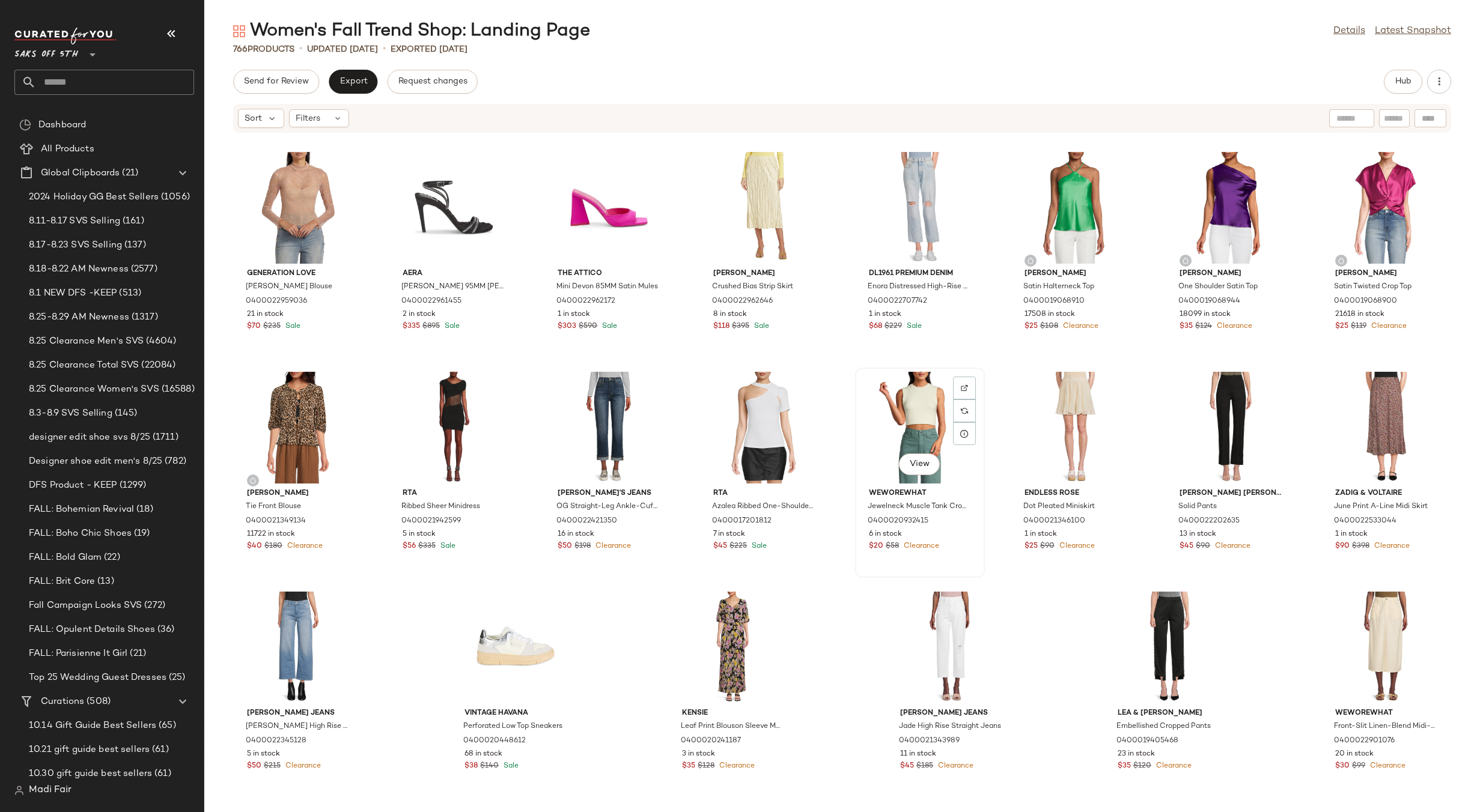
click at [903, 421] on div "View" at bounding box center [919, 427] width 122 height 111
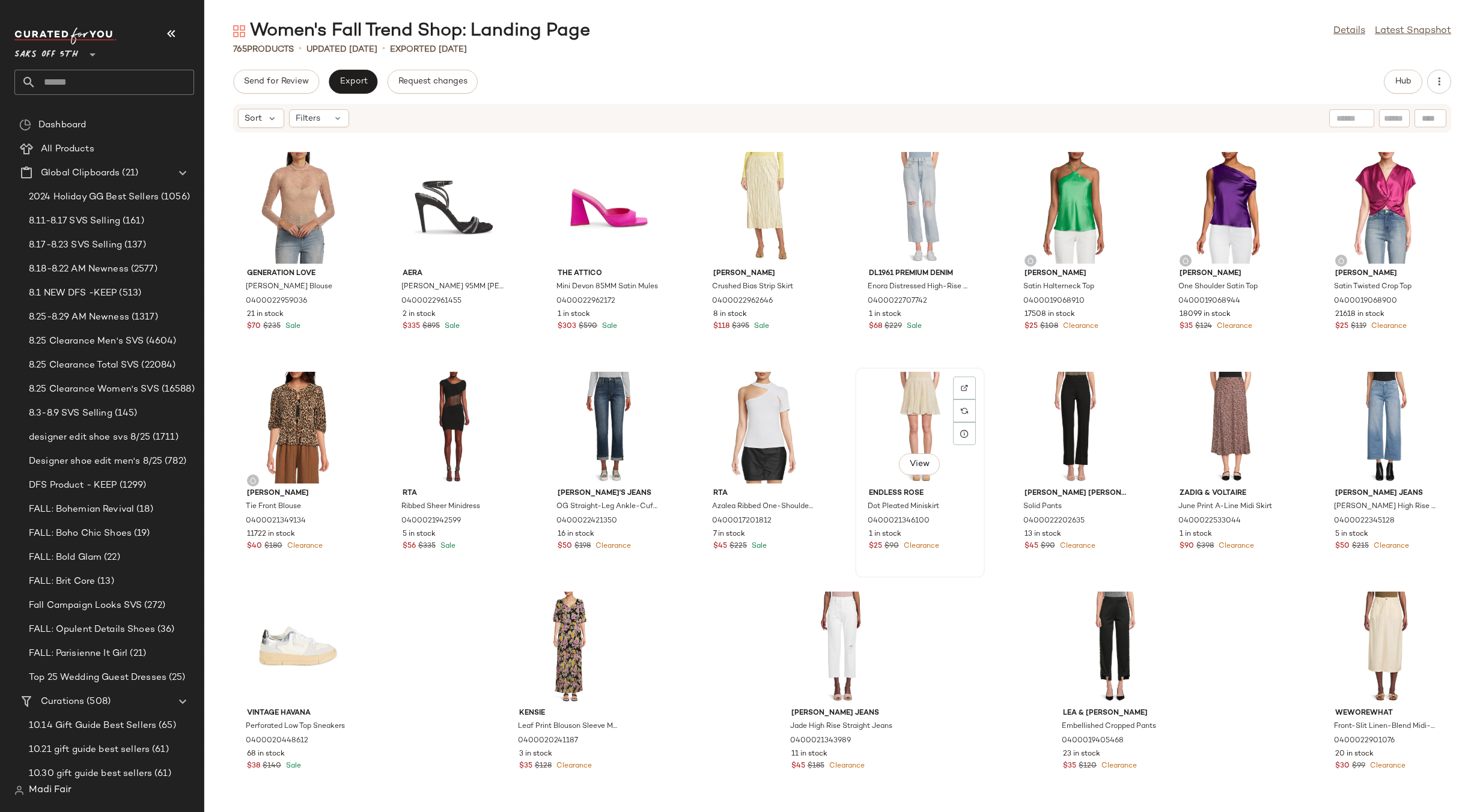
click at [922, 420] on div "View" at bounding box center [919, 427] width 122 height 111
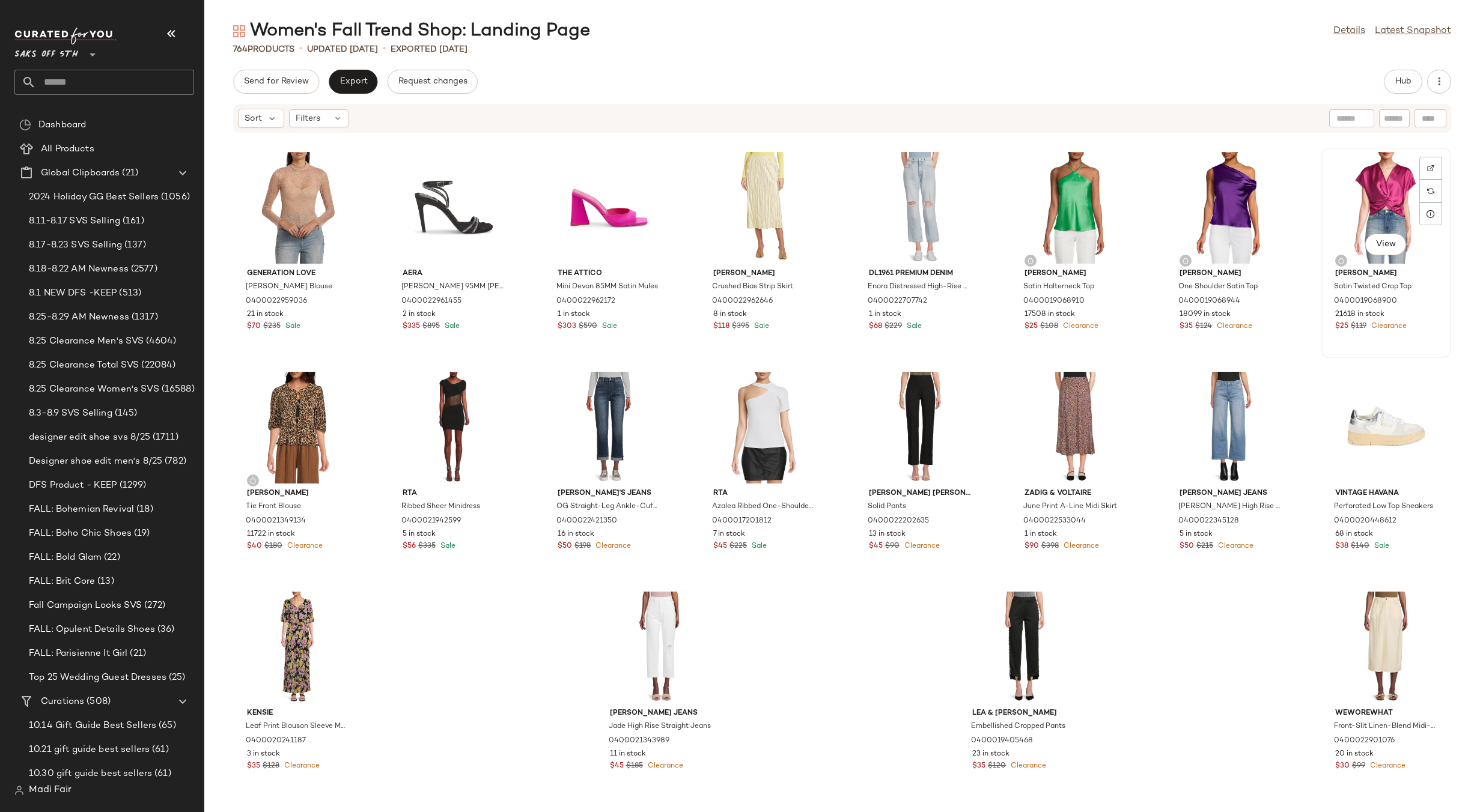
click at [1385, 194] on div "View" at bounding box center [1385, 207] width 122 height 111
click at [1055, 208] on div "View" at bounding box center [1075, 207] width 122 height 111
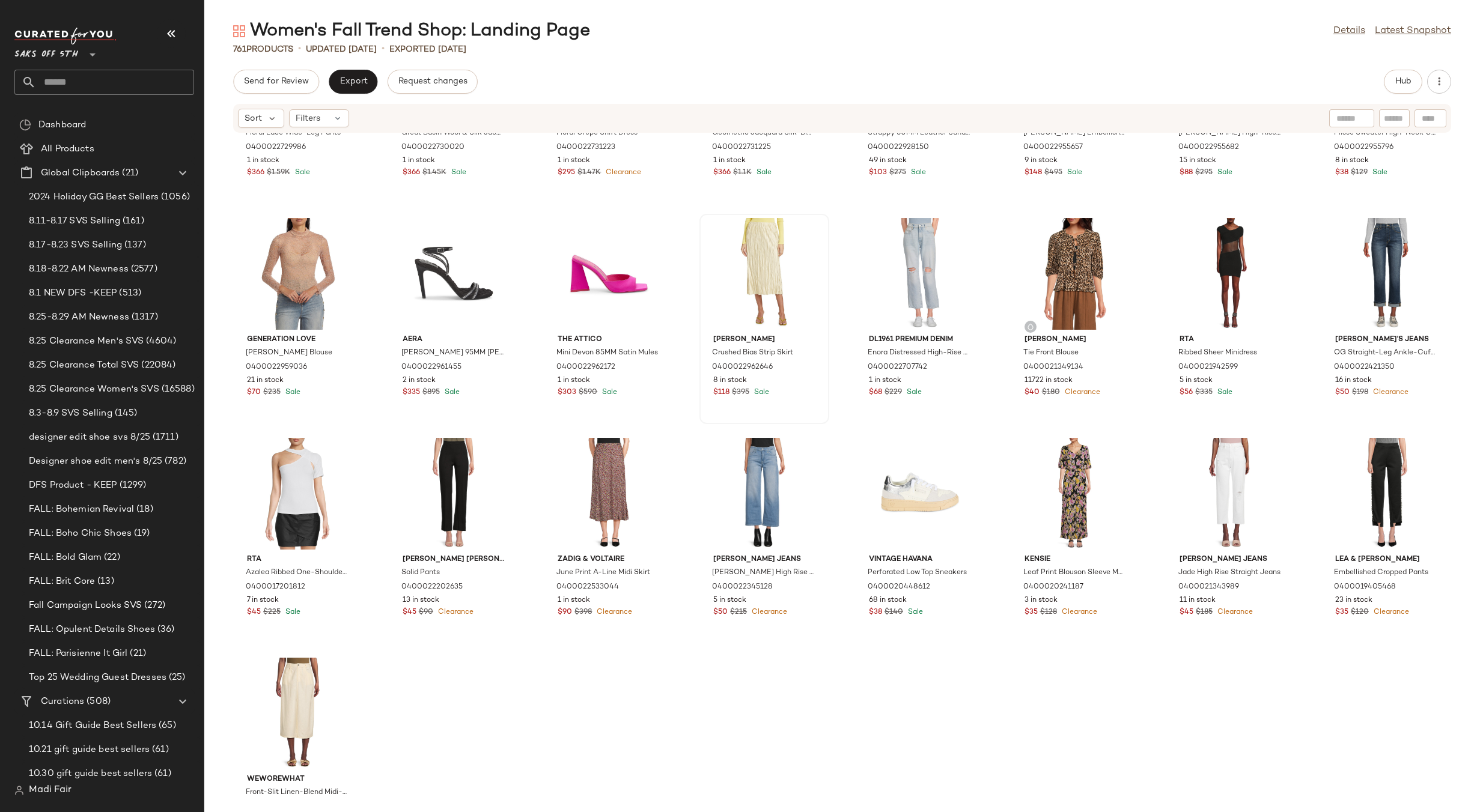
scroll to position [20266, 0]
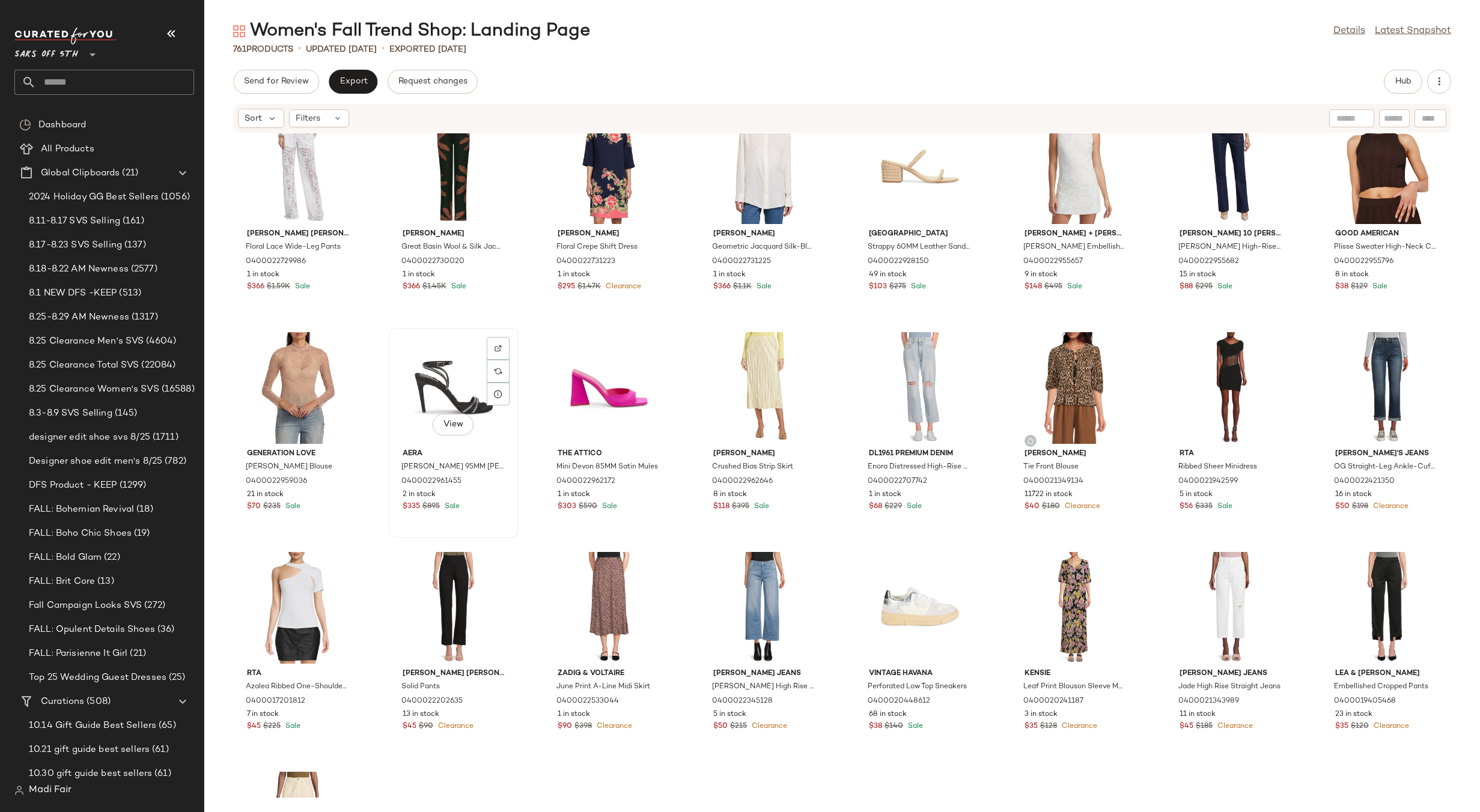
click at [451, 377] on div "View" at bounding box center [453, 387] width 122 height 111
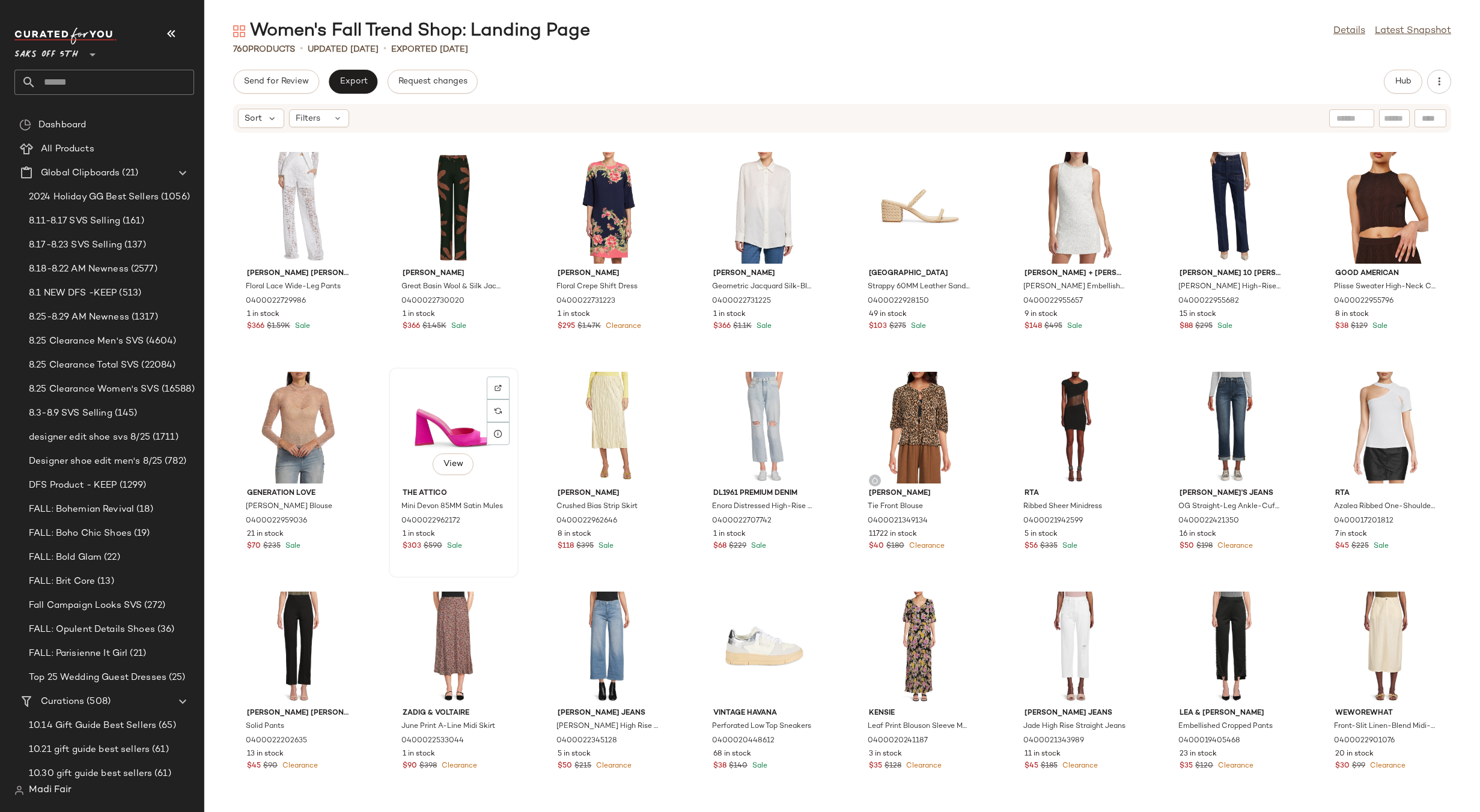
click at [438, 409] on div "View" at bounding box center [453, 427] width 122 height 111
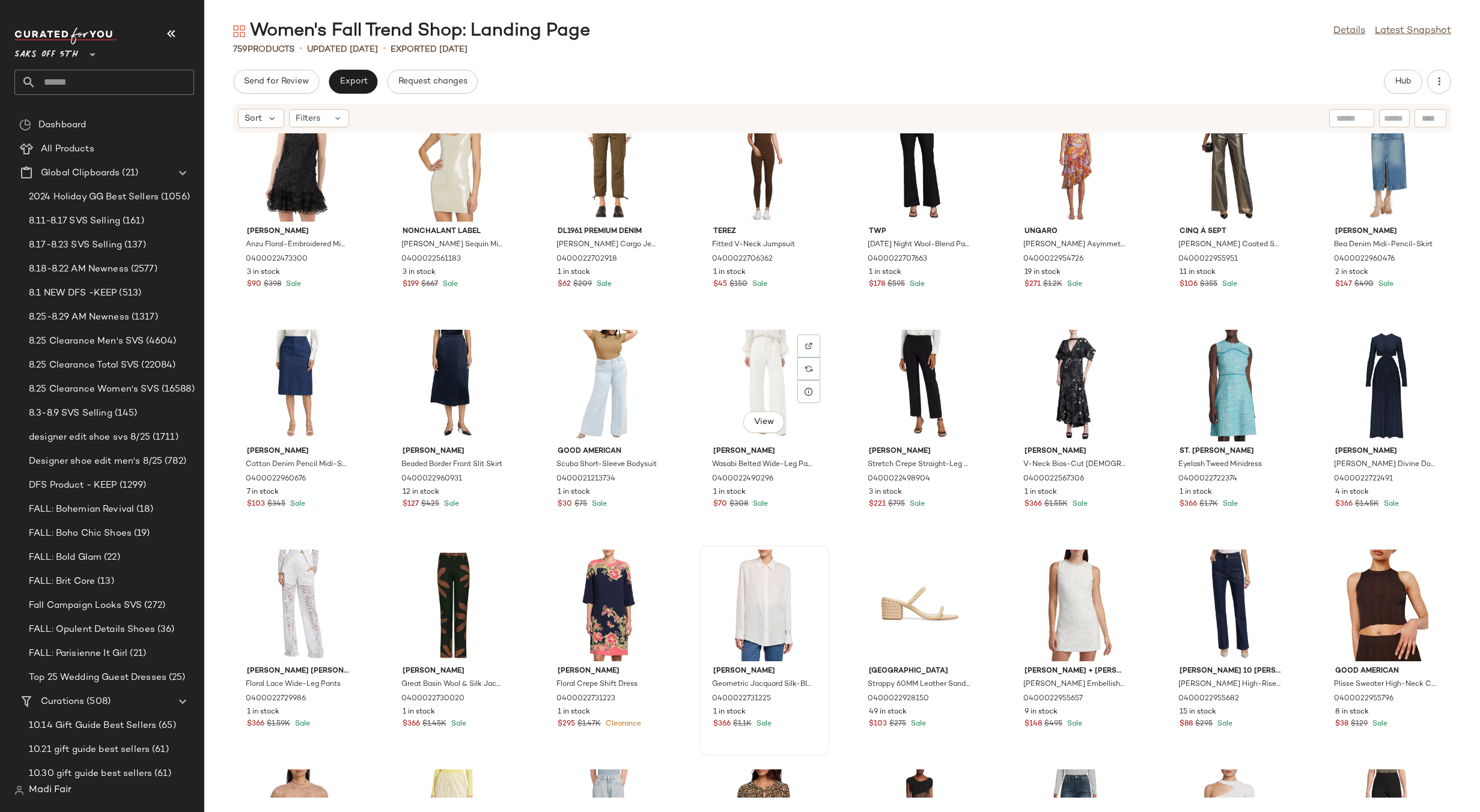
scroll to position [19806, 0]
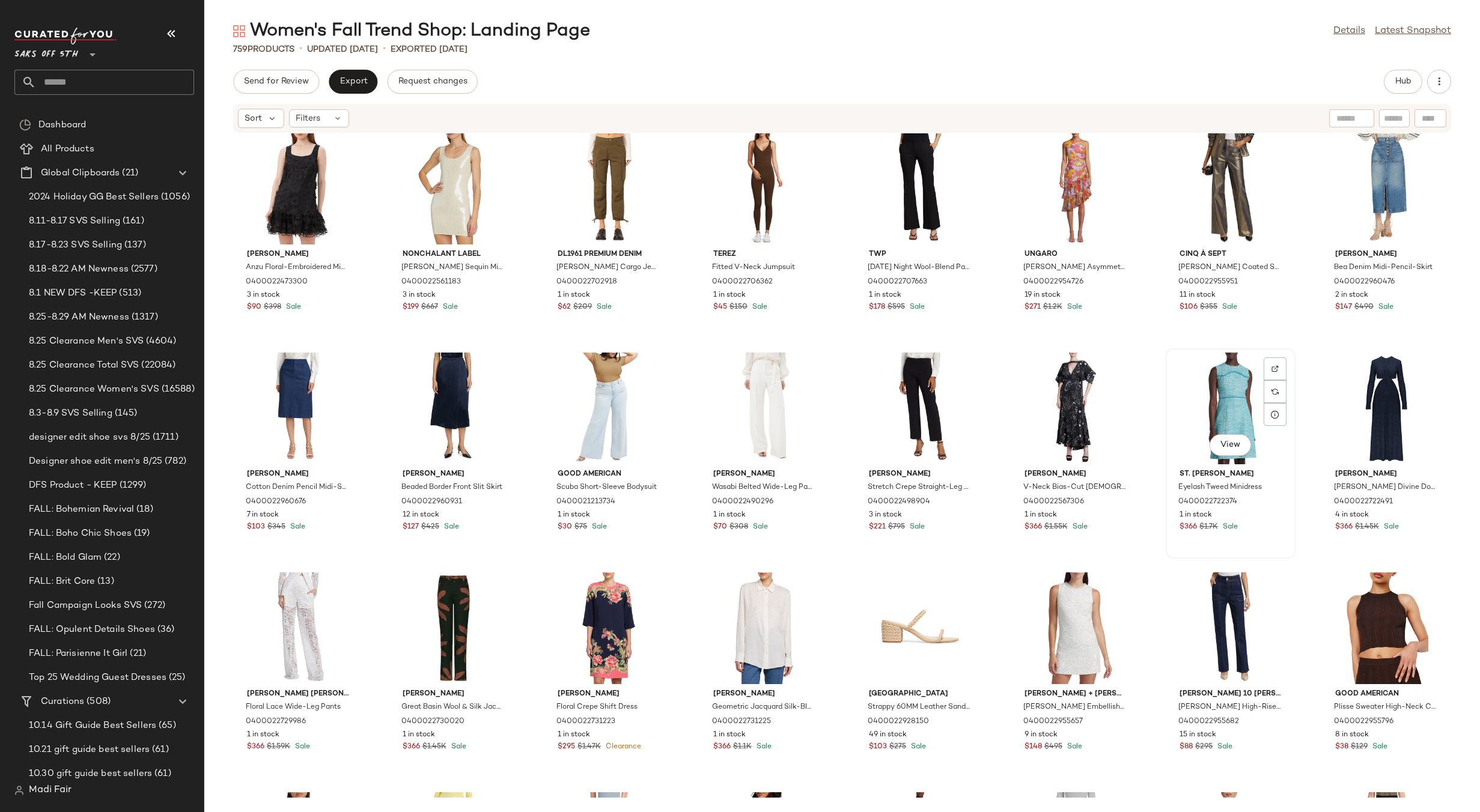
click at [1229, 375] on div "View" at bounding box center [1230, 408] width 122 height 111
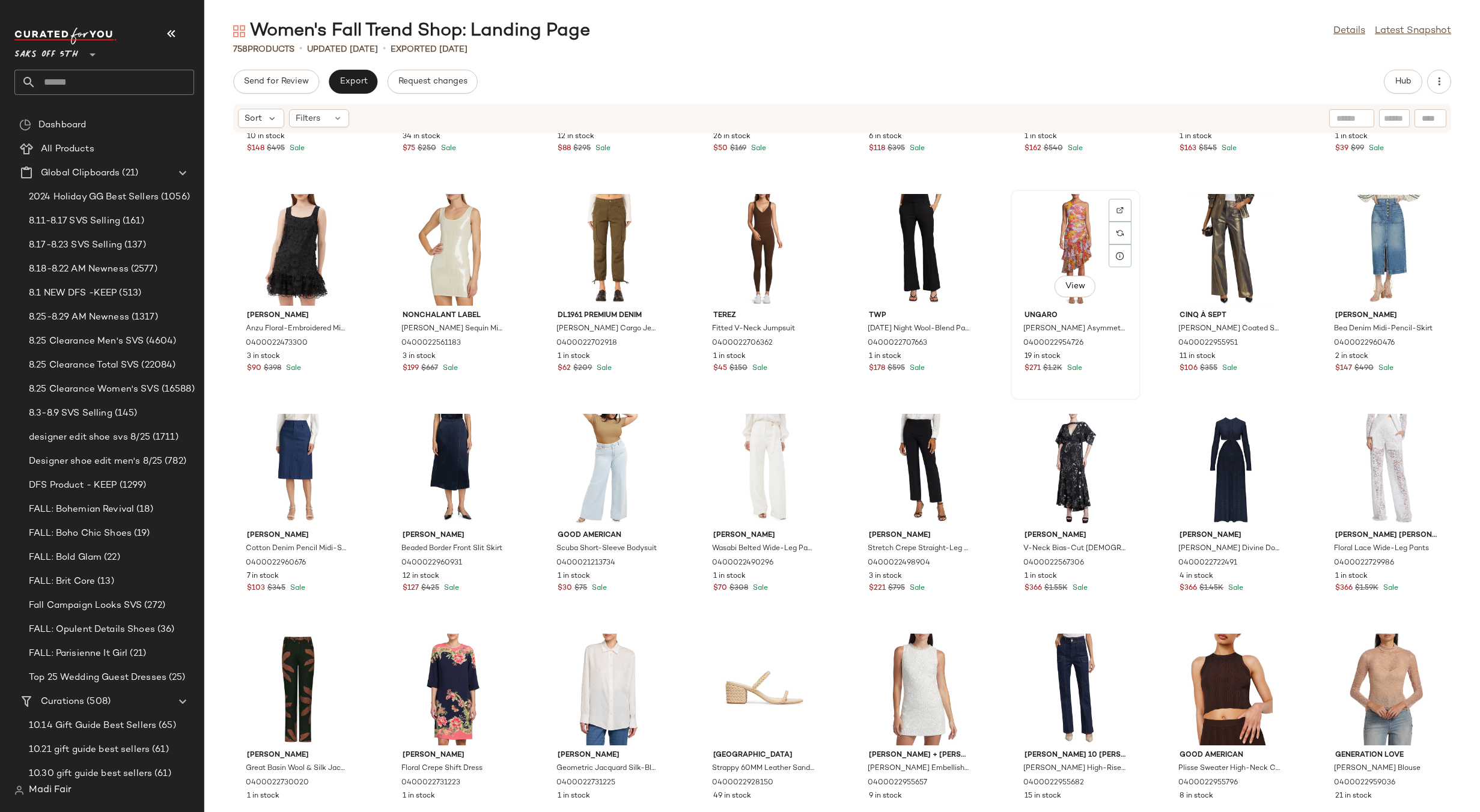
scroll to position [19625, 0]
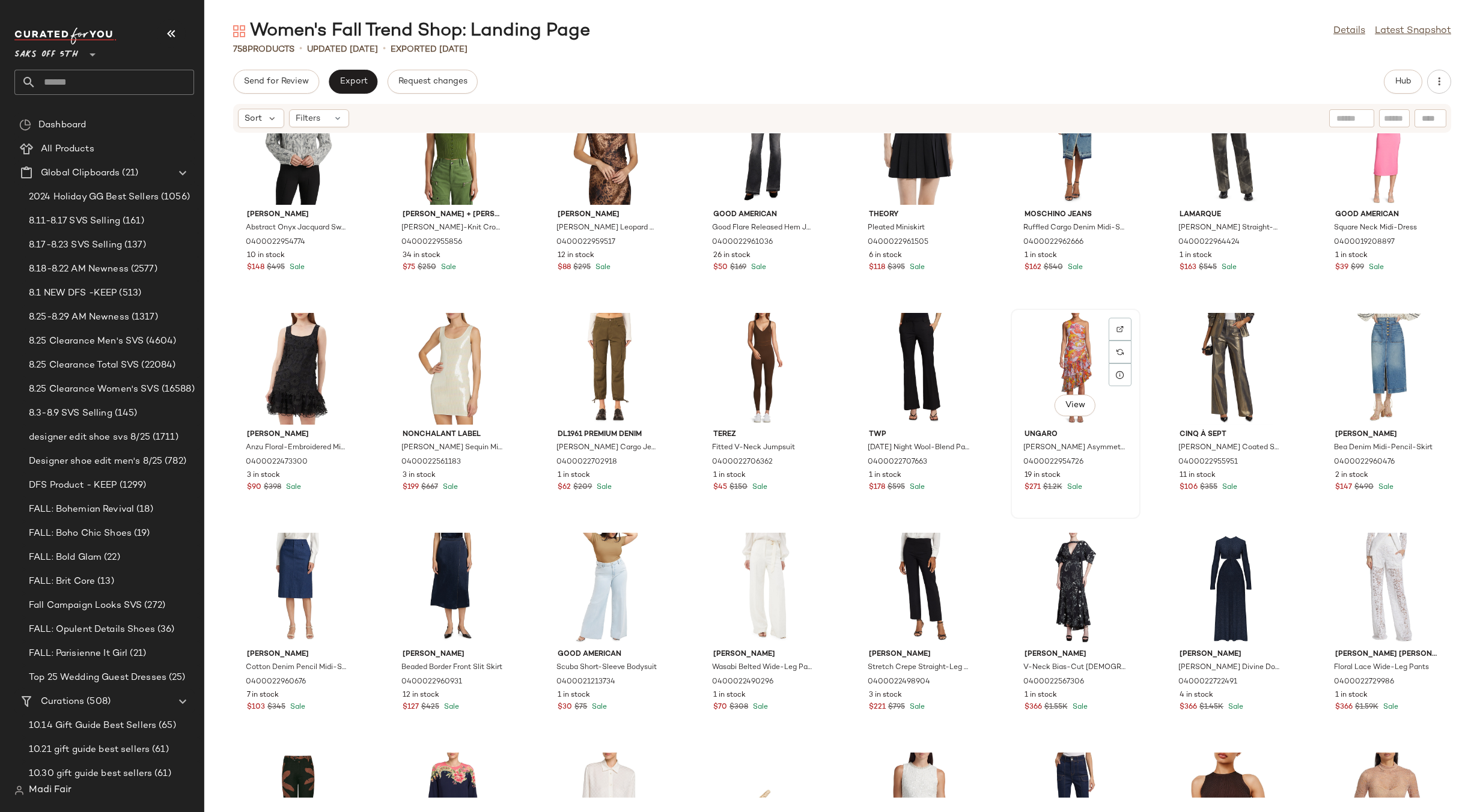
click at [1062, 342] on div "View" at bounding box center [1075, 369] width 122 height 111
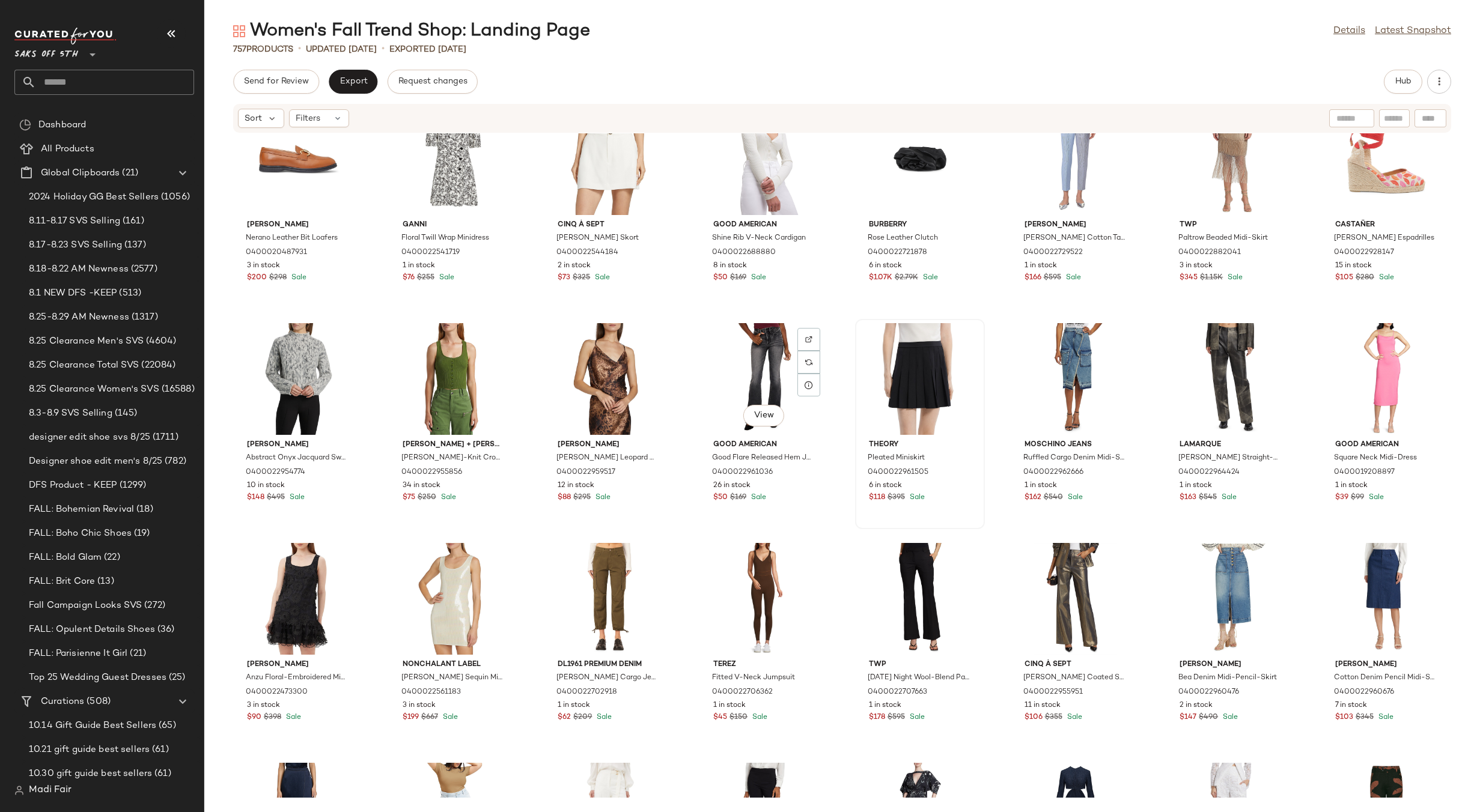
scroll to position [19385, 0]
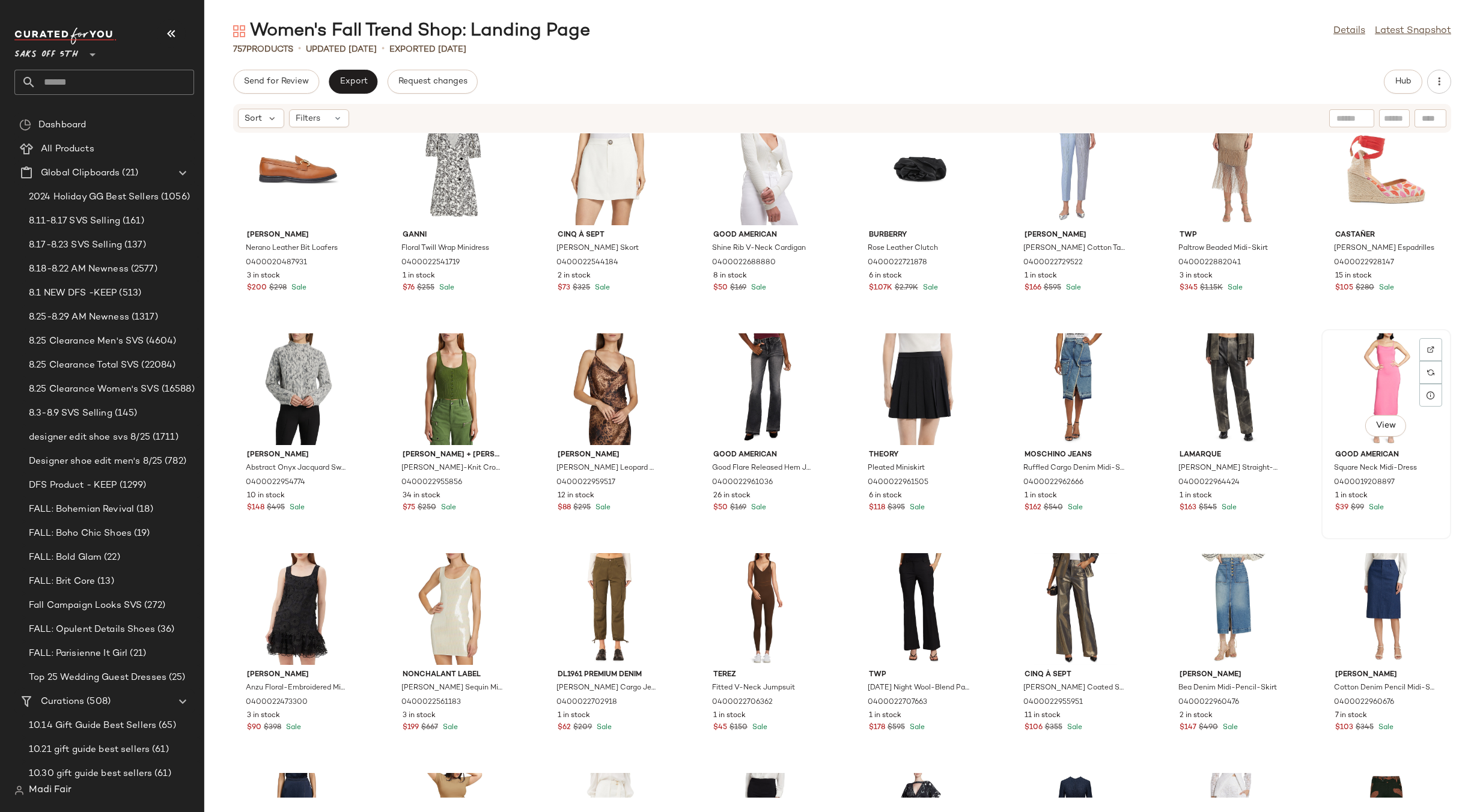
click at [1372, 371] on div "View" at bounding box center [1385, 389] width 122 height 111
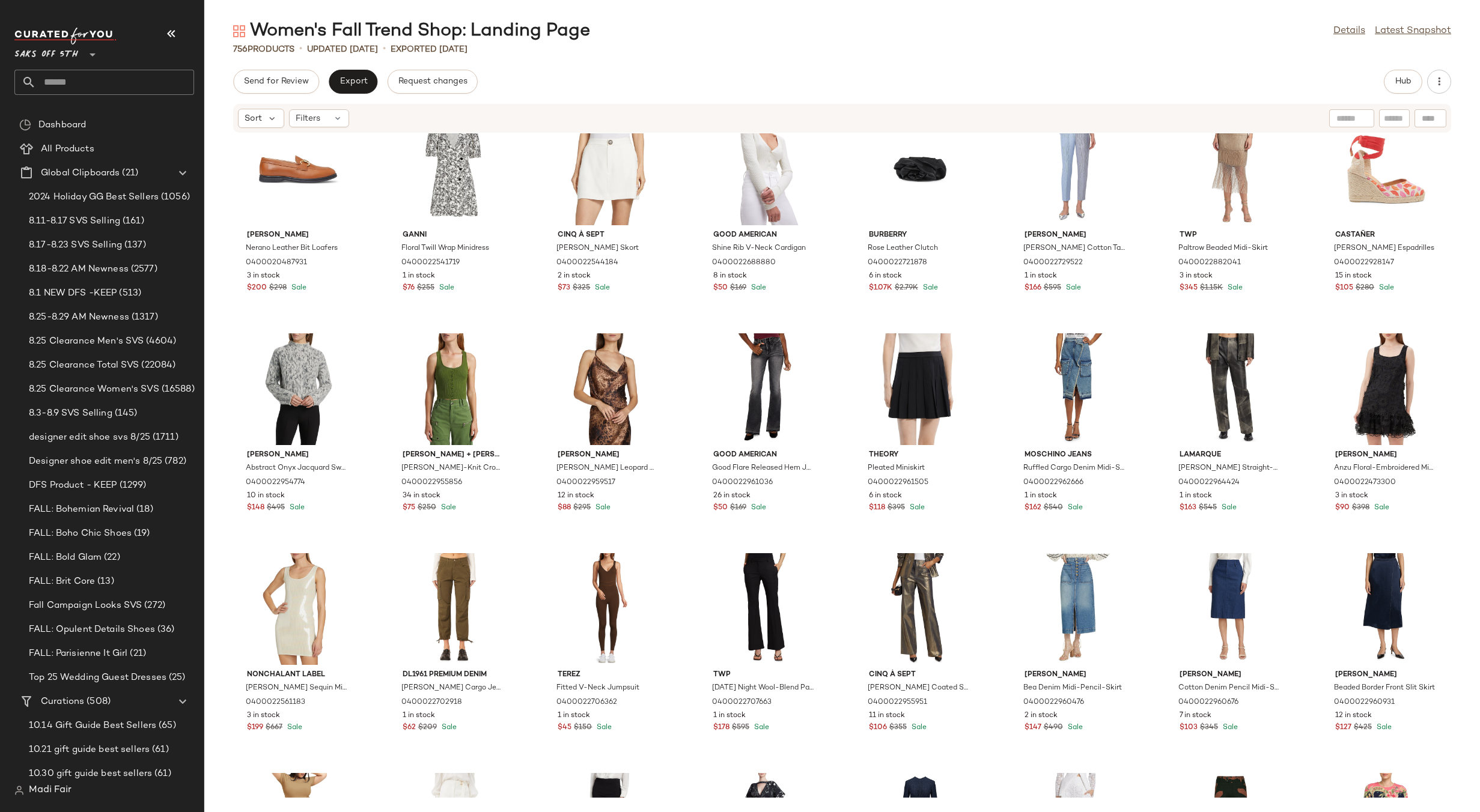
click at [1307, 320] on div "[PERSON_NAME] Nerano Leather Bit Loafers 0400020487931 3 in stock $200 $298 Sal…" at bounding box center [842, 465] width 1276 height 665
click at [1351, 194] on div "View" at bounding box center [1385, 168] width 122 height 111
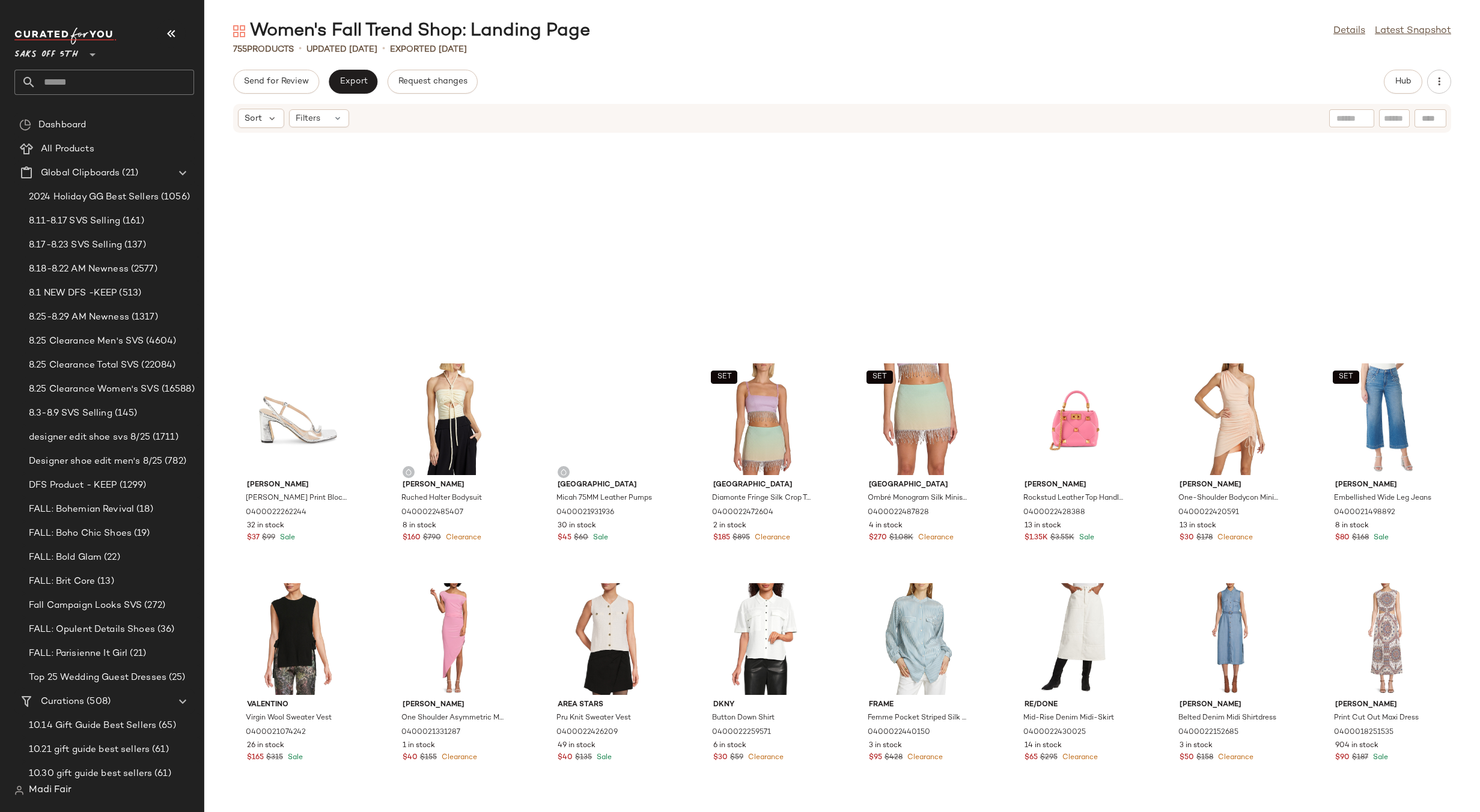
scroll to position [16682, 0]
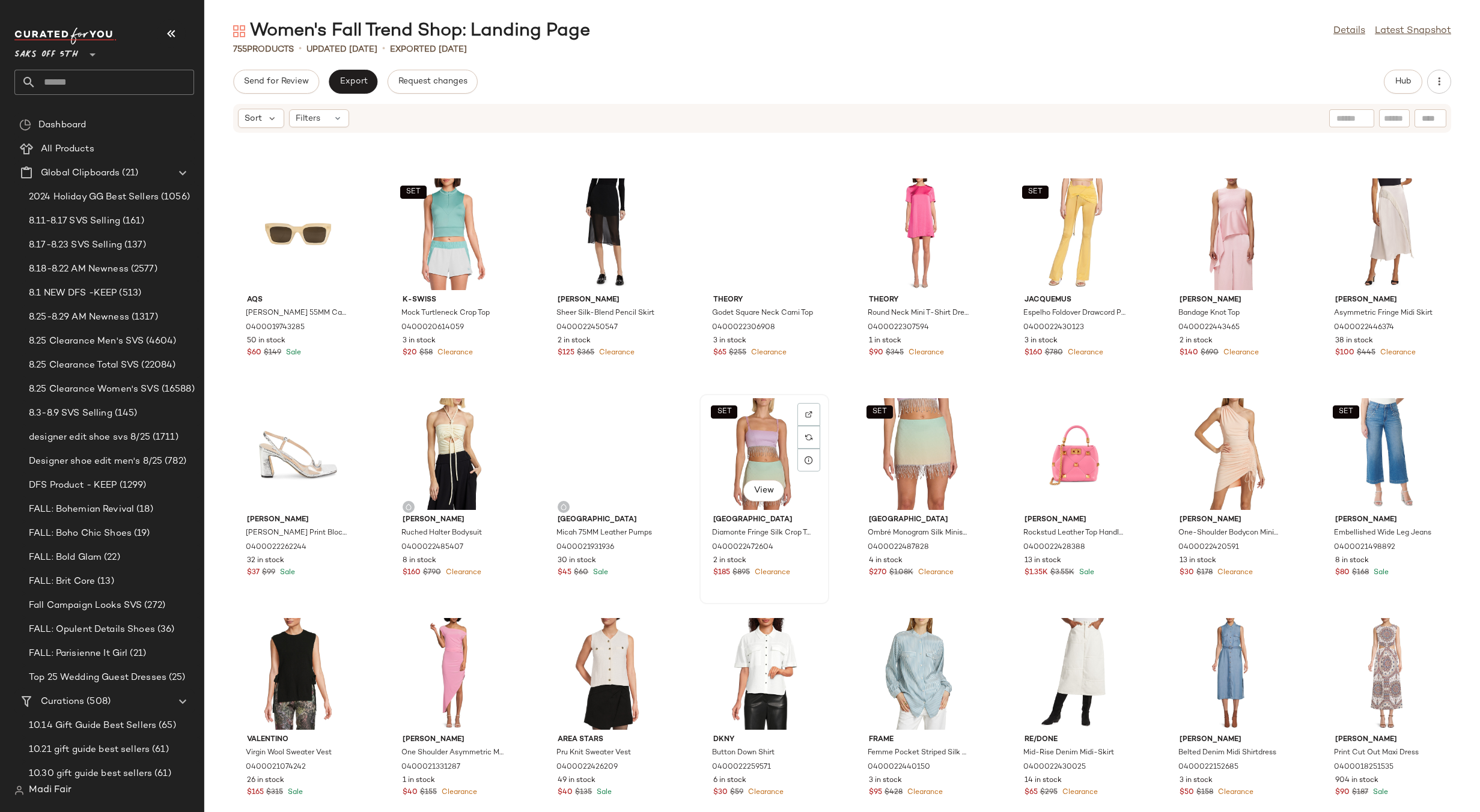
click at [773, 448] on div "SET View" at bounding box center [763, 453] width 122 height 111
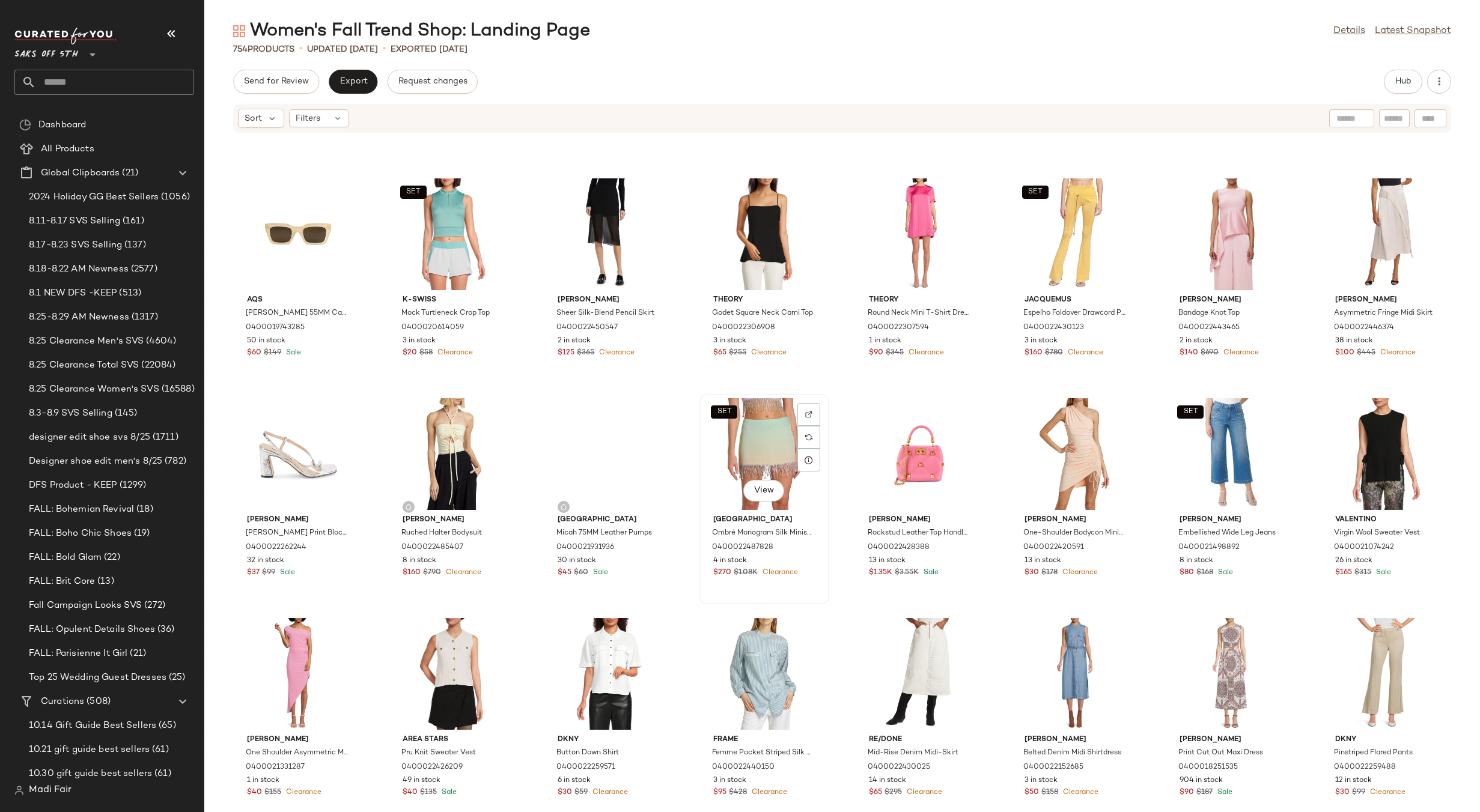
click at [767, 448] on div "SET View" at bounding box center [763, 453] width 122 height 111
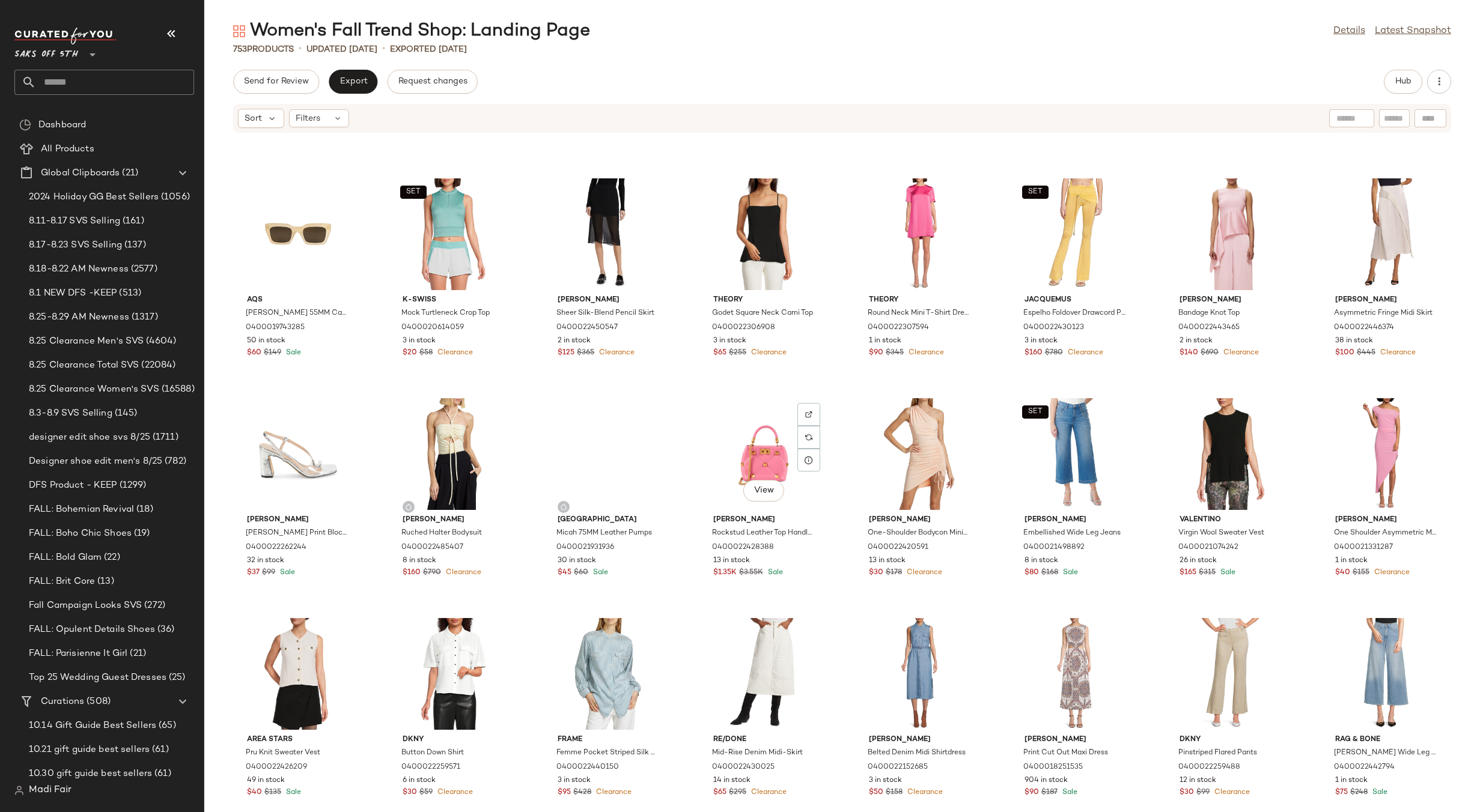
click at [767, 448] on div "View" at bounding box center [763, 453] width 122 height 111
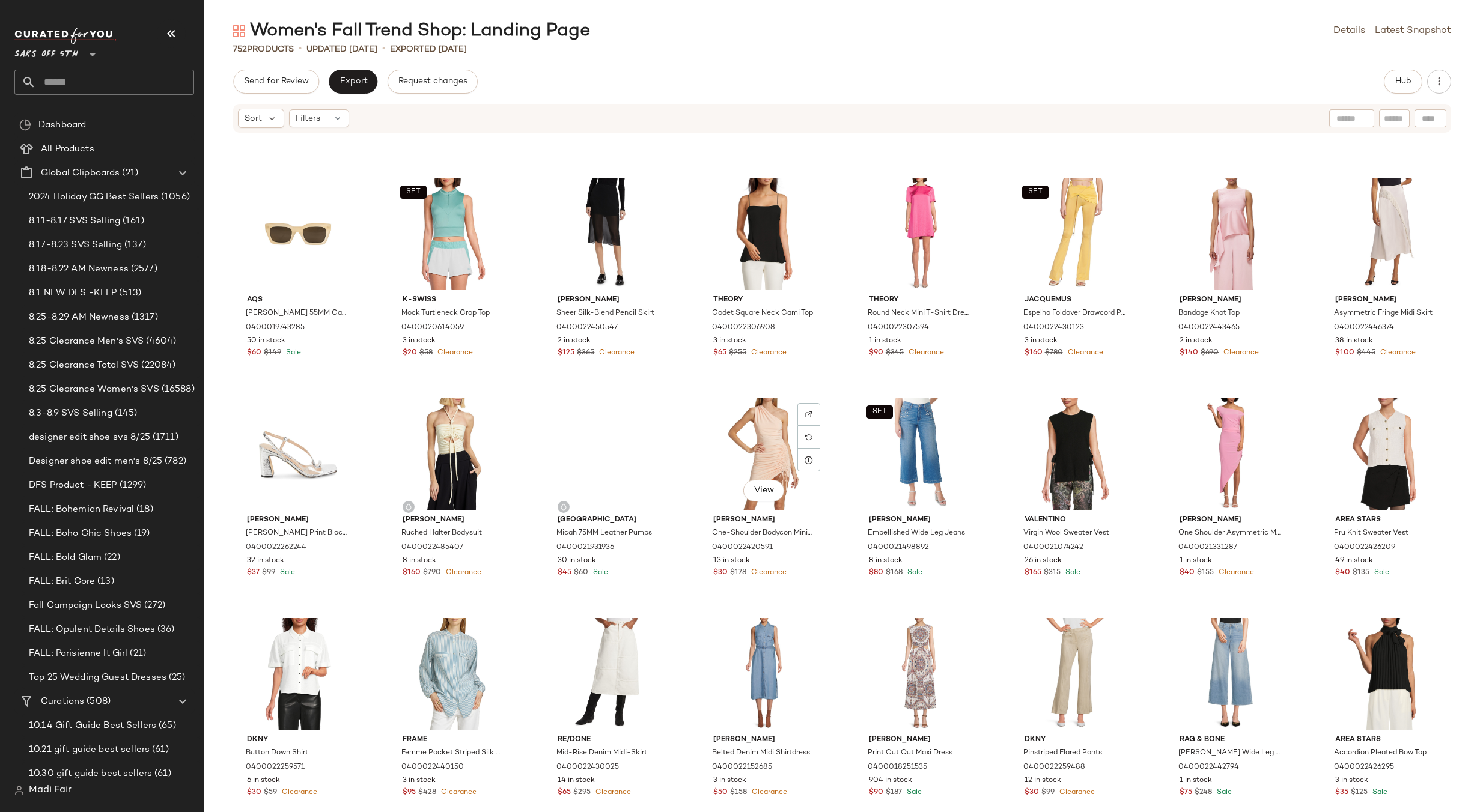
click at [767, 448] on div "View" at bounding box center [763, 453] width 122 height 111
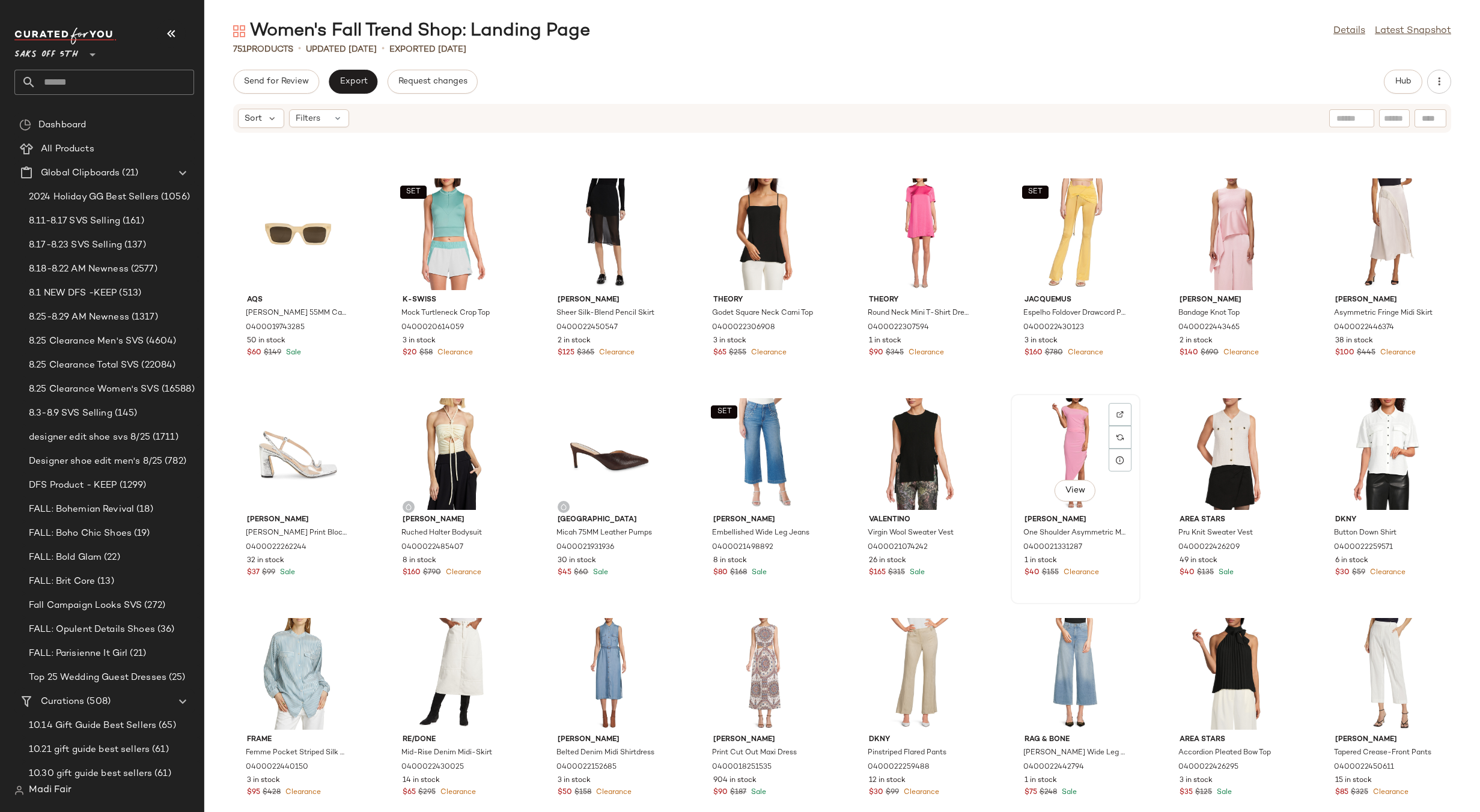
click at [1024, 439] on div "View" at bounding box center [1075, 453] width 122 height 111
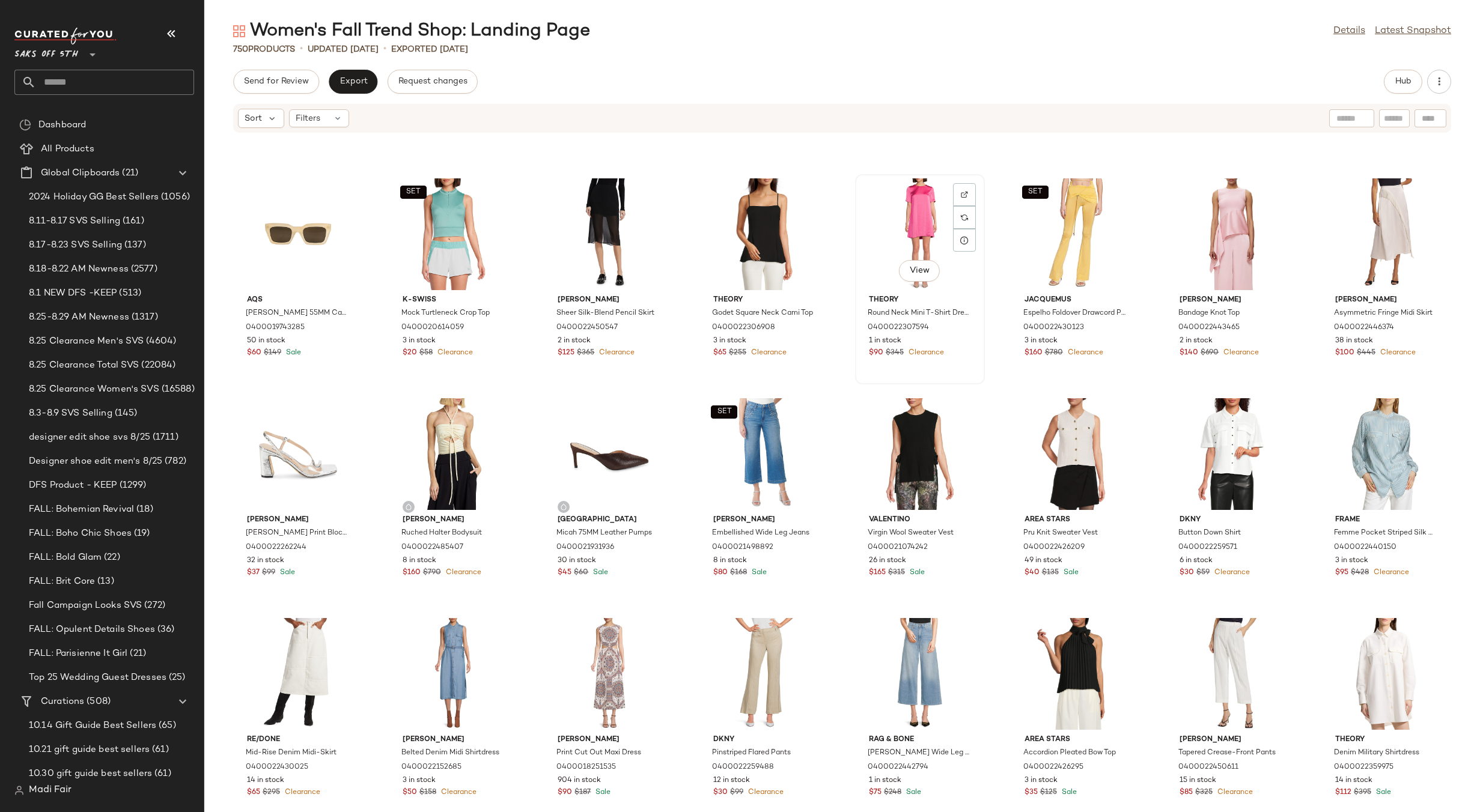
click at [908, 230] on div "View" at bounding box center [919, 234] width 122 height 111
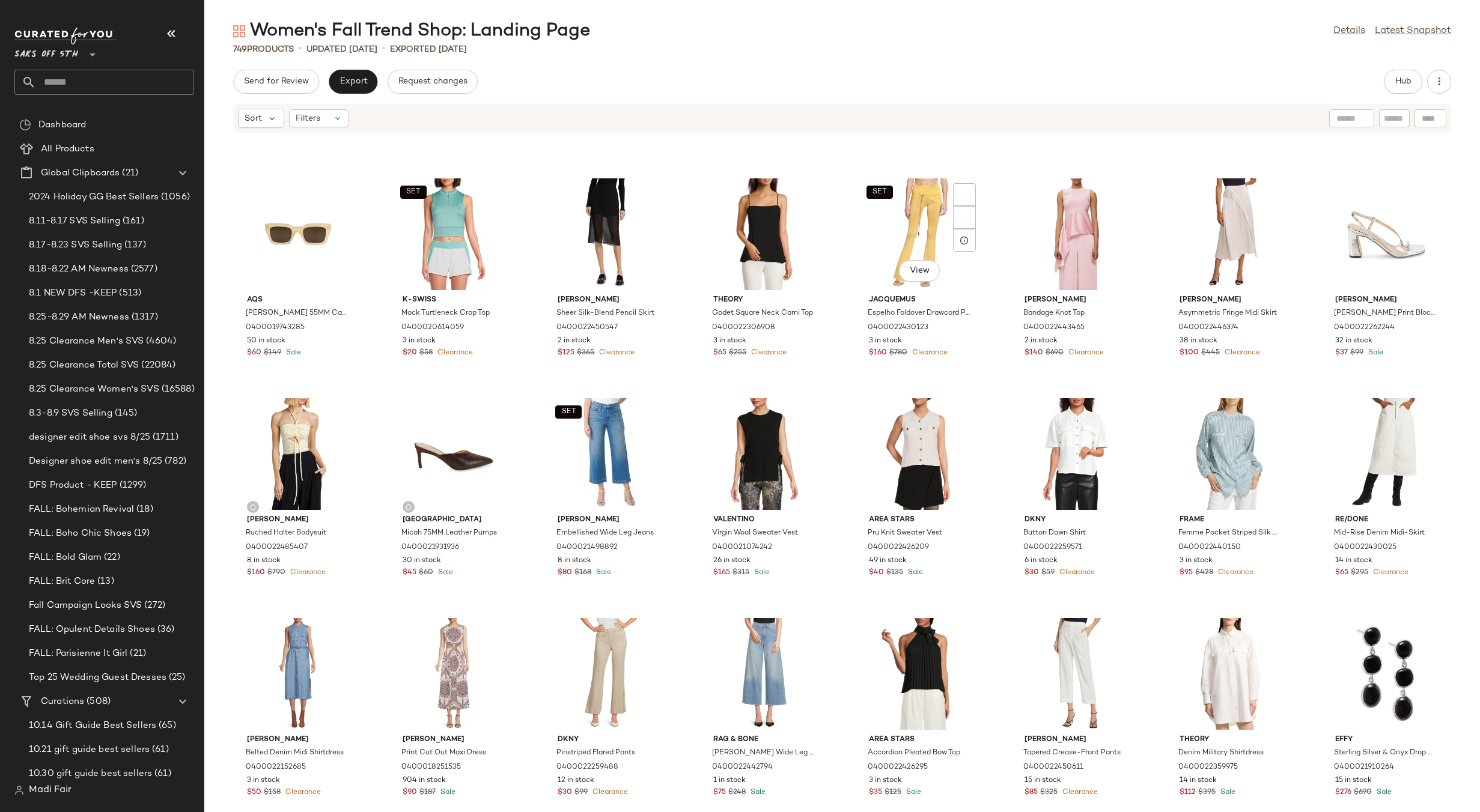
click at [908, 230] on div "SET View" at bounding box center [919, 234] width 122 height 111
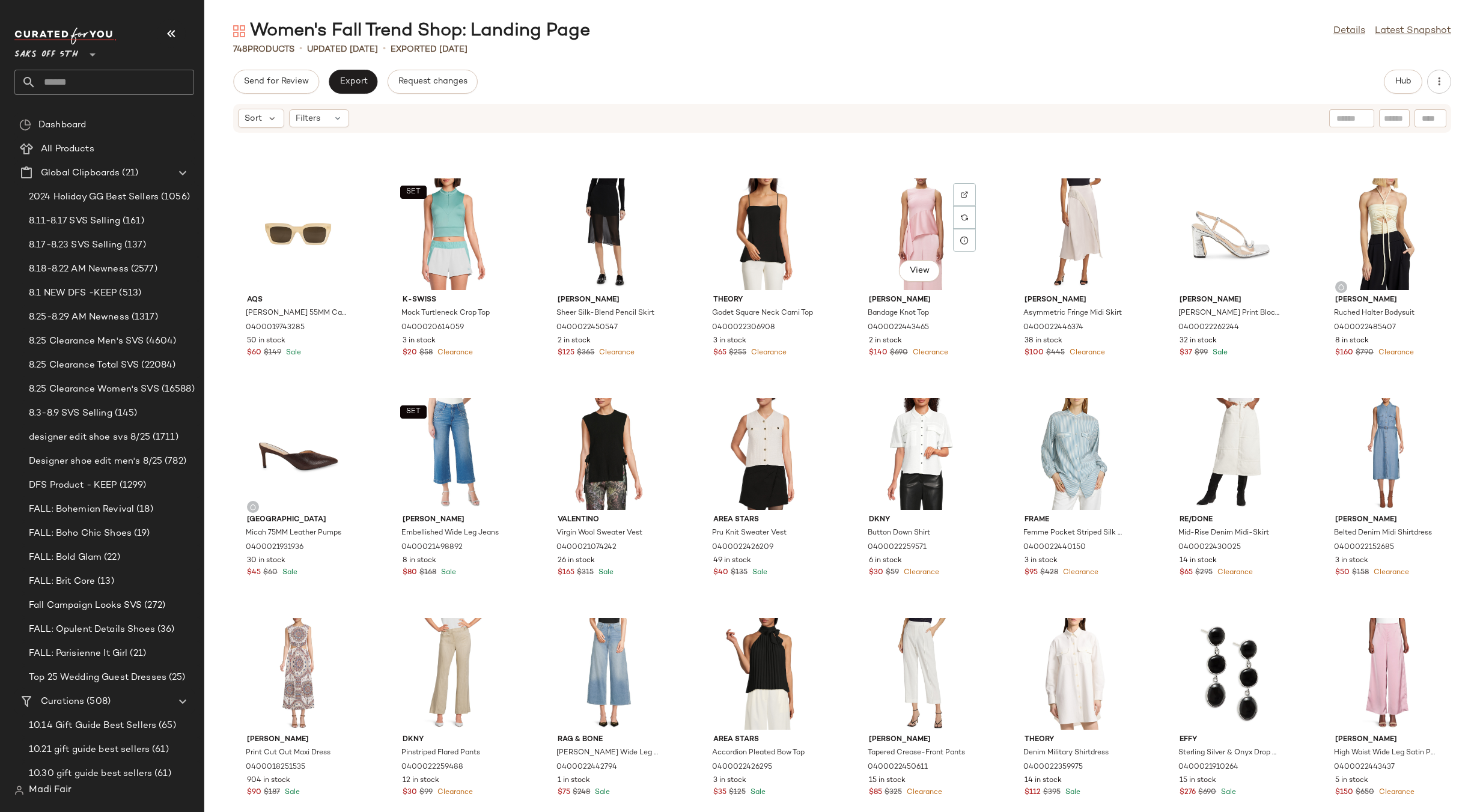
click at [908, 230] on div "View" at bounding box center [919, 234] width 122 height 111
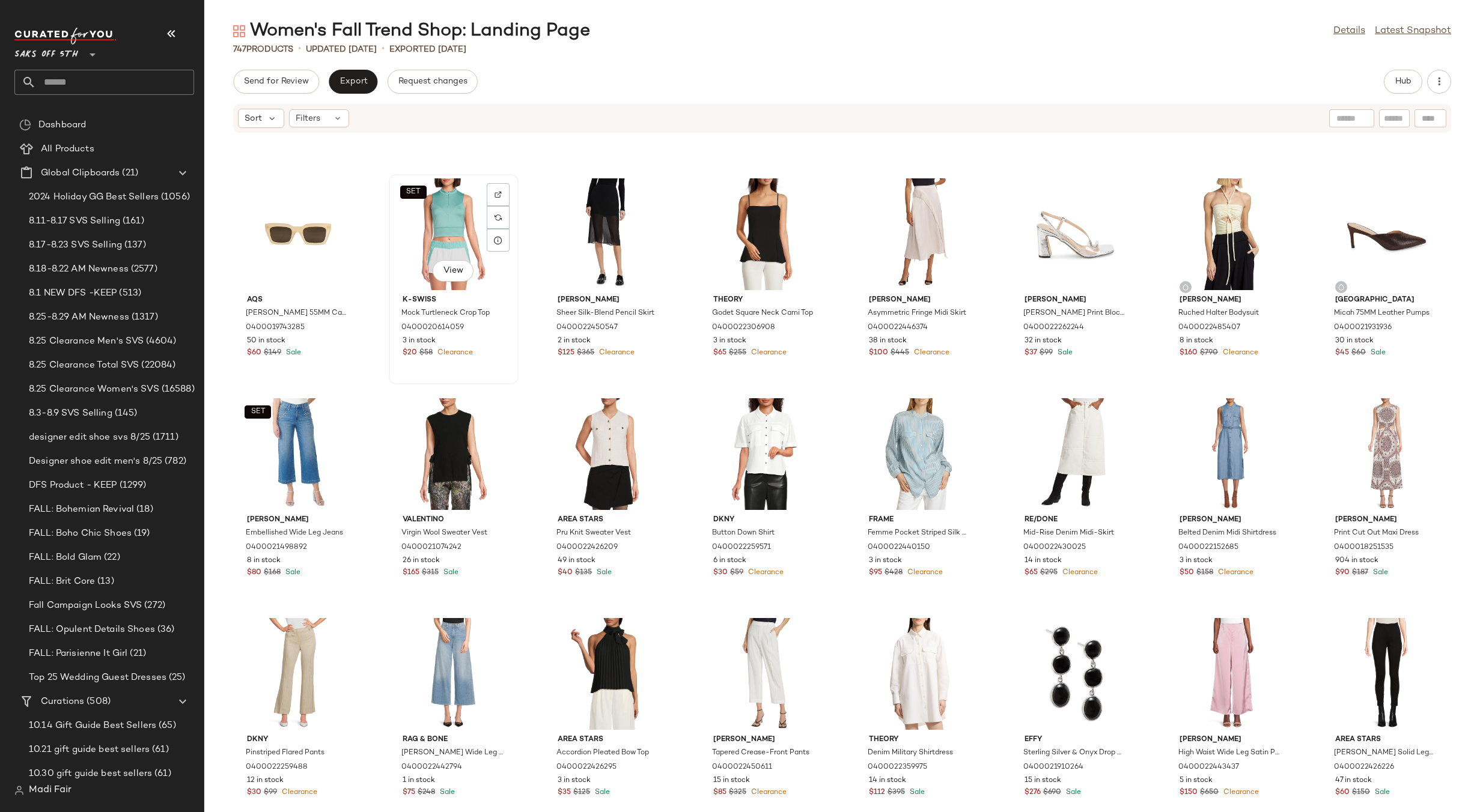
click at [457, 244] on div "SET View" at bounding box center [453, 234] width 122 height 111
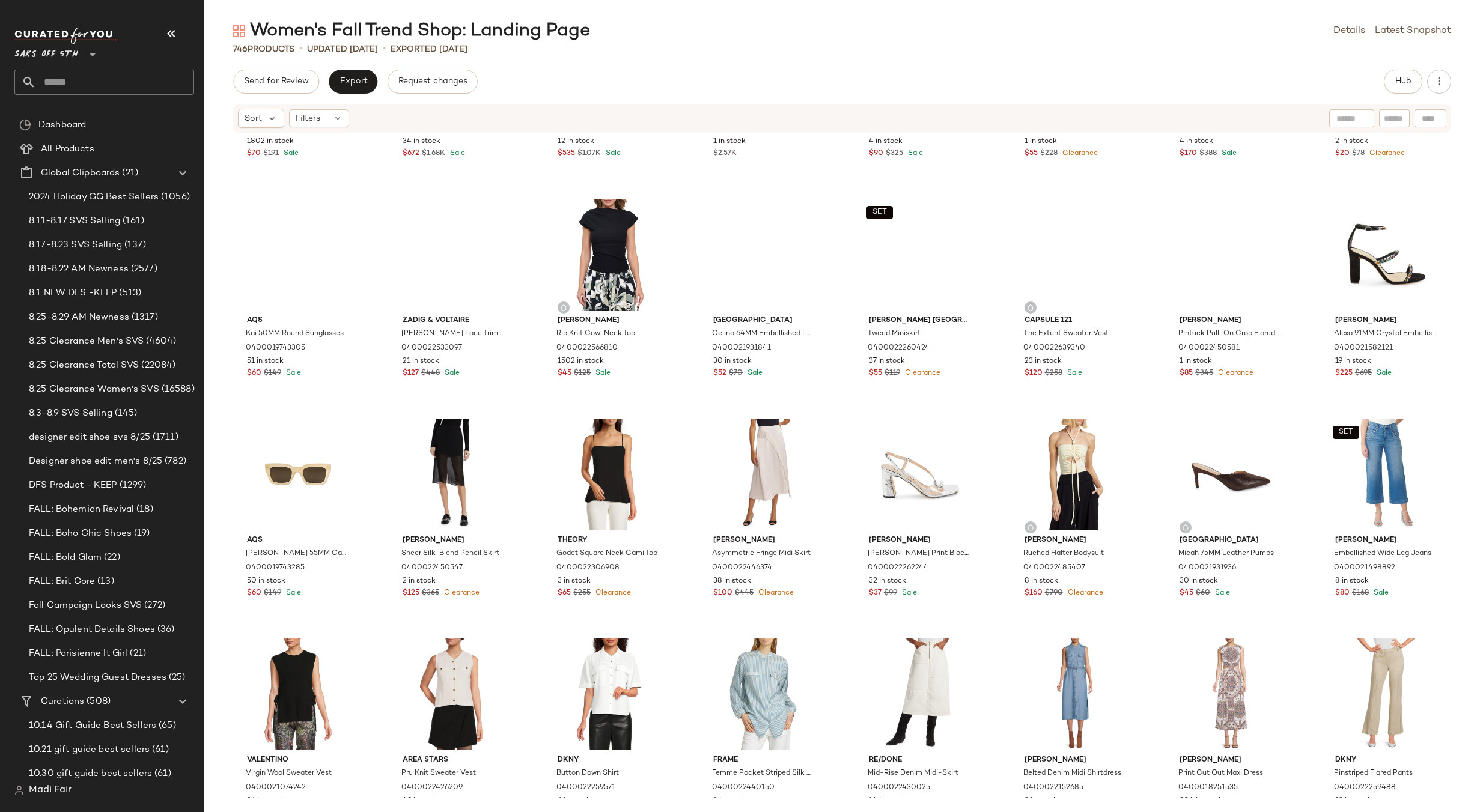
scroll to position [16321, 0]
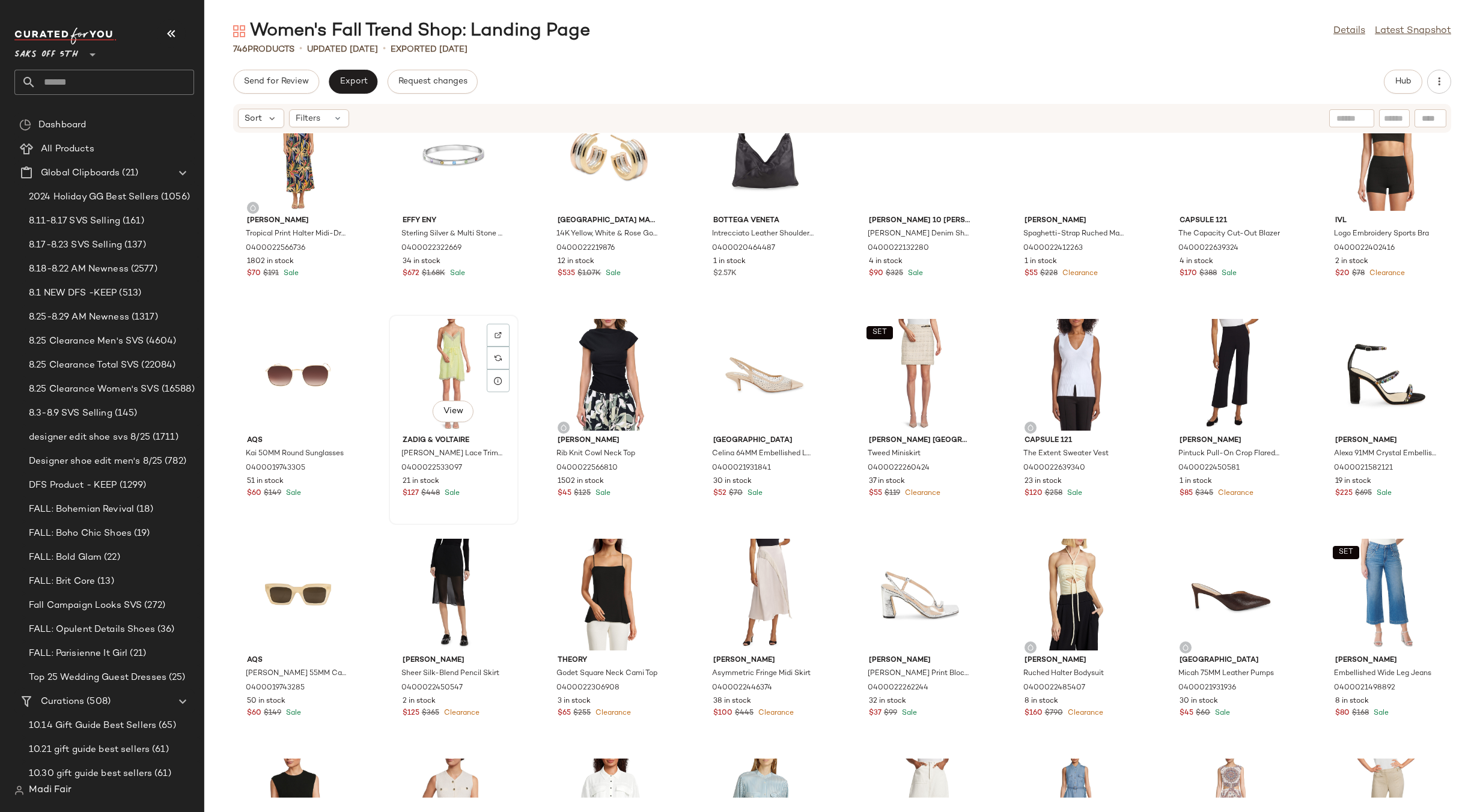
click at [435, 351] on div "View" at bounding box center [453, 375] width 122 height 111
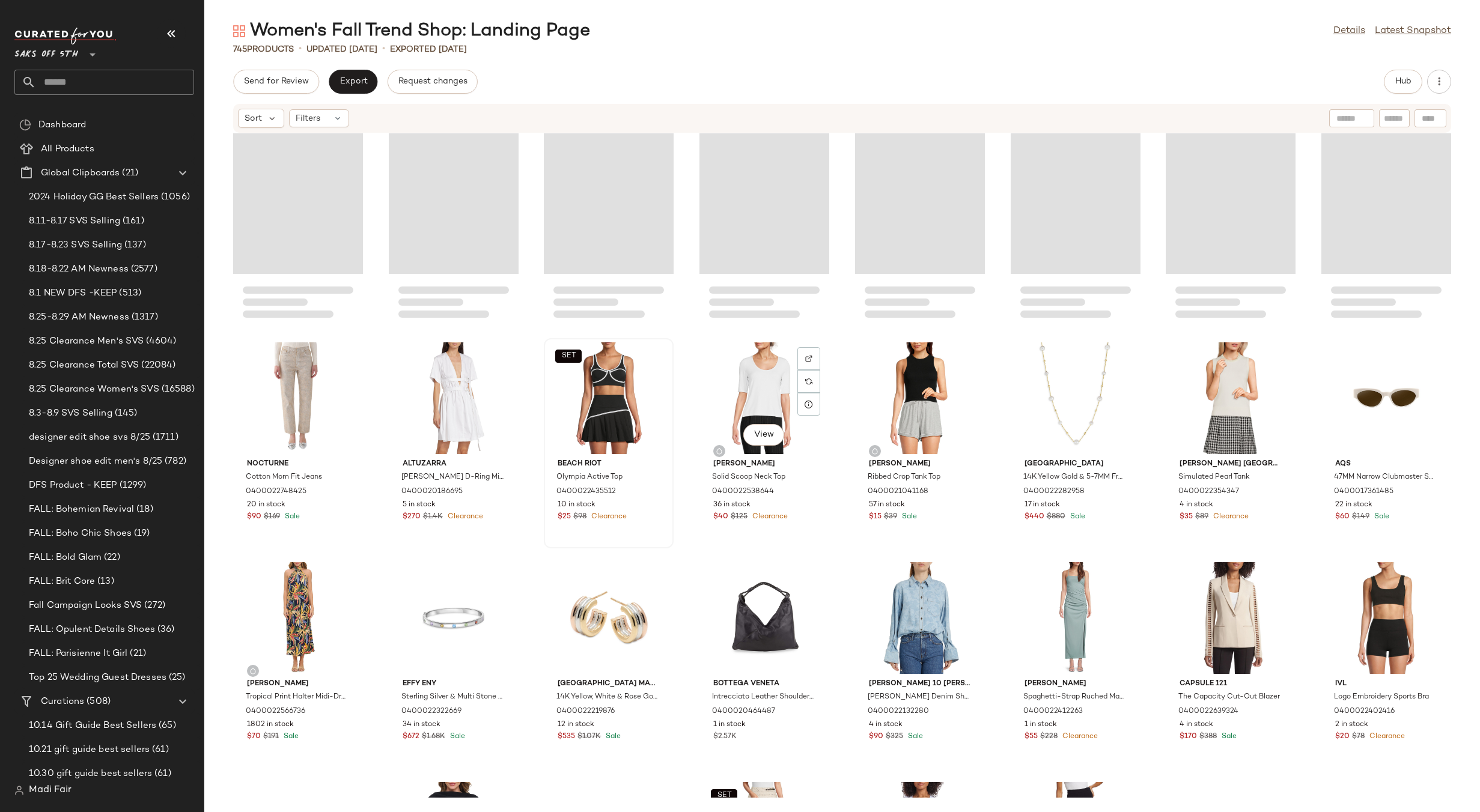
scroll to position [15840, 0]
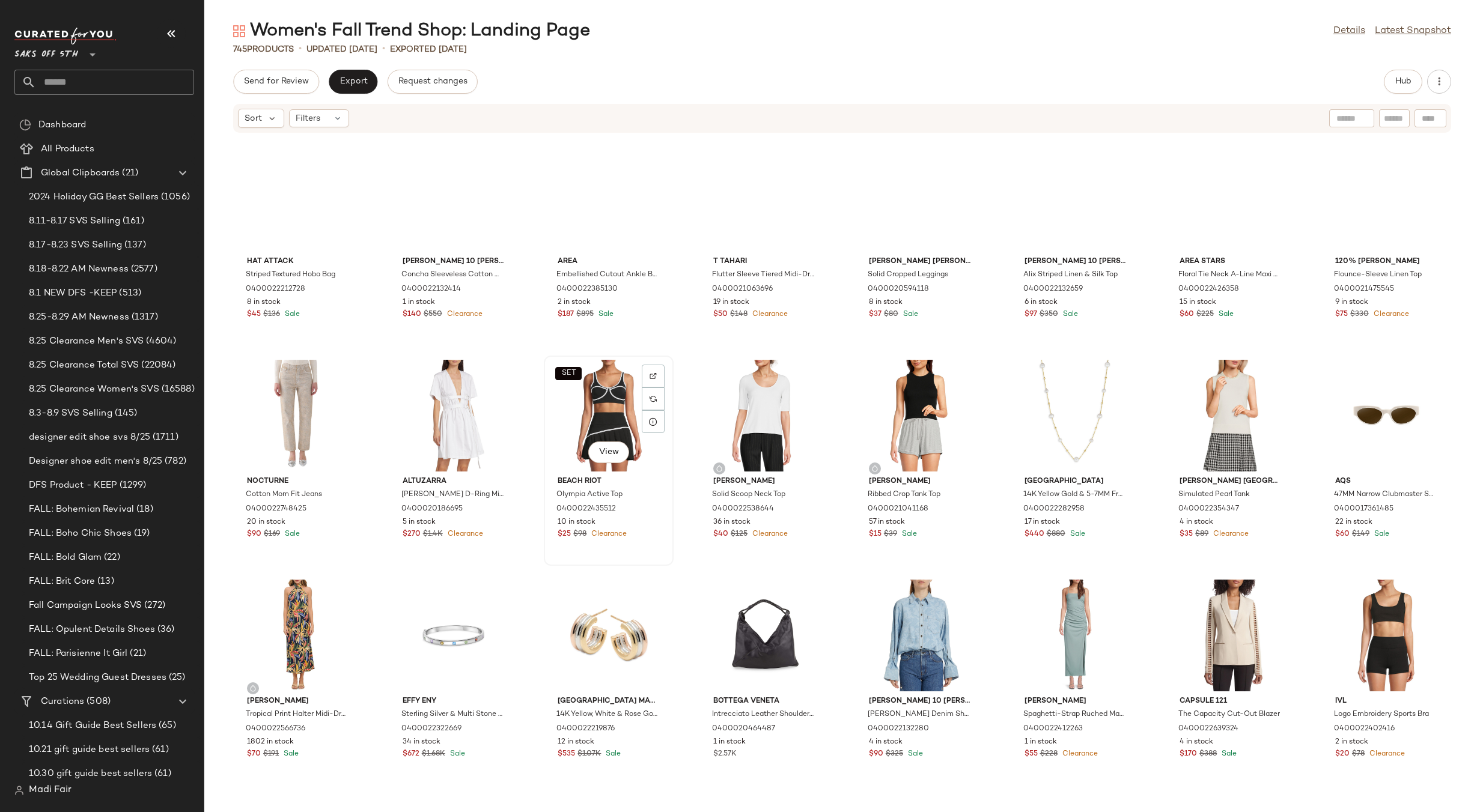
click at [582, 406] on div "SET View" at bounding box center [608, 415] width 122 height 111
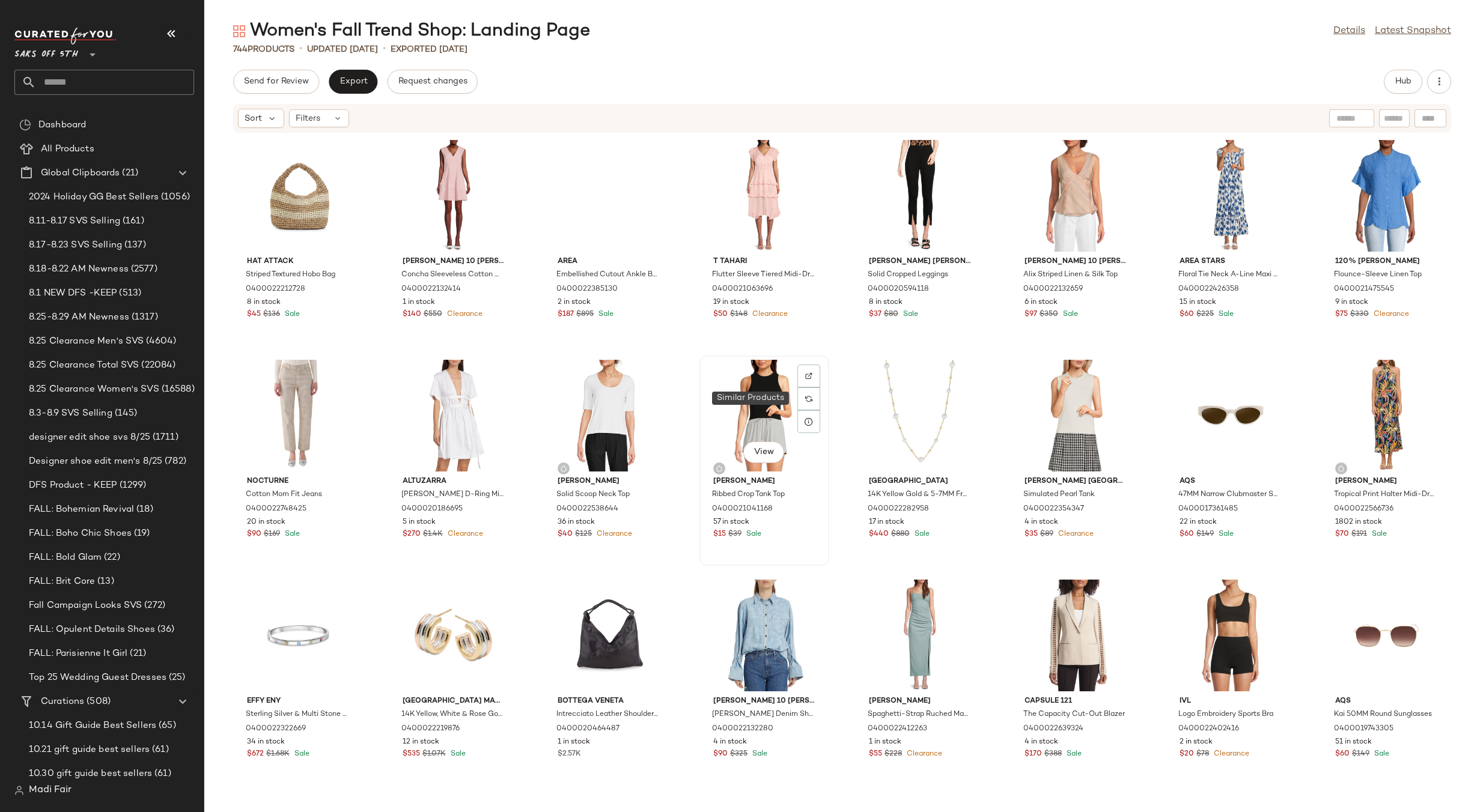
click at [784, 404] on div "View" at bounding box center [763, 415] width 122 height 111
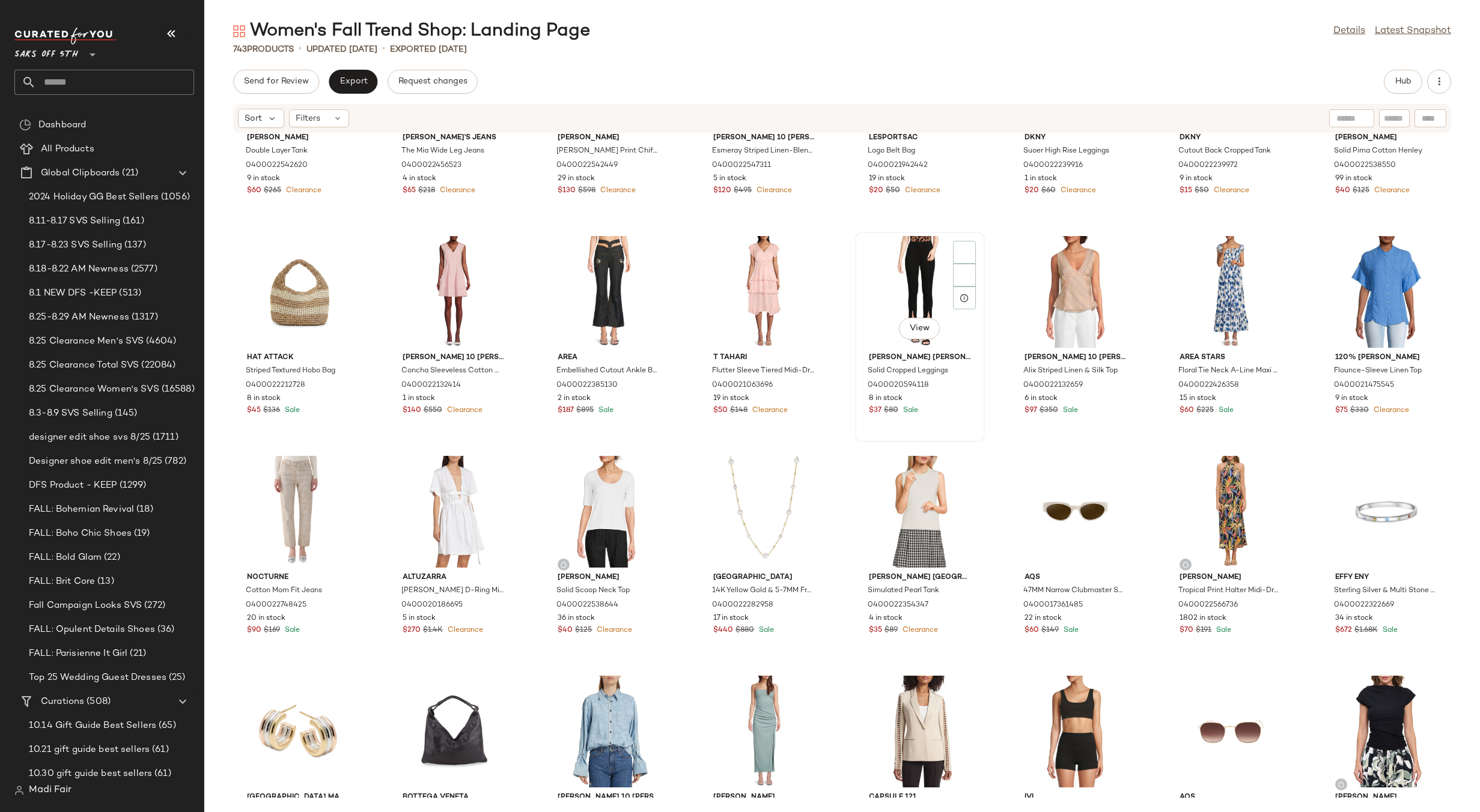
scroll to position [15600, 0]
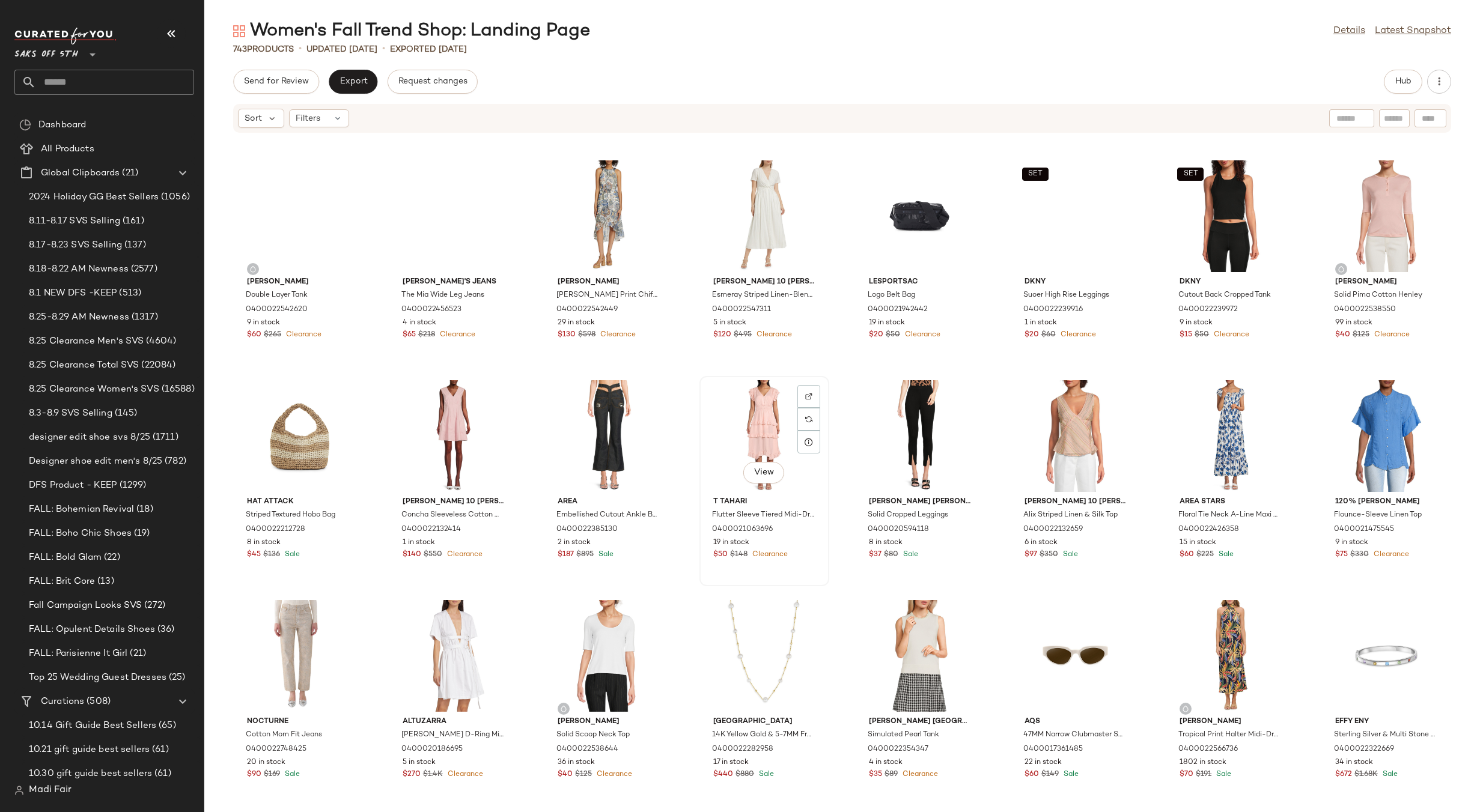
click at [748, 422] on div "View" at bounding box center [763, 436] width 122 height 111
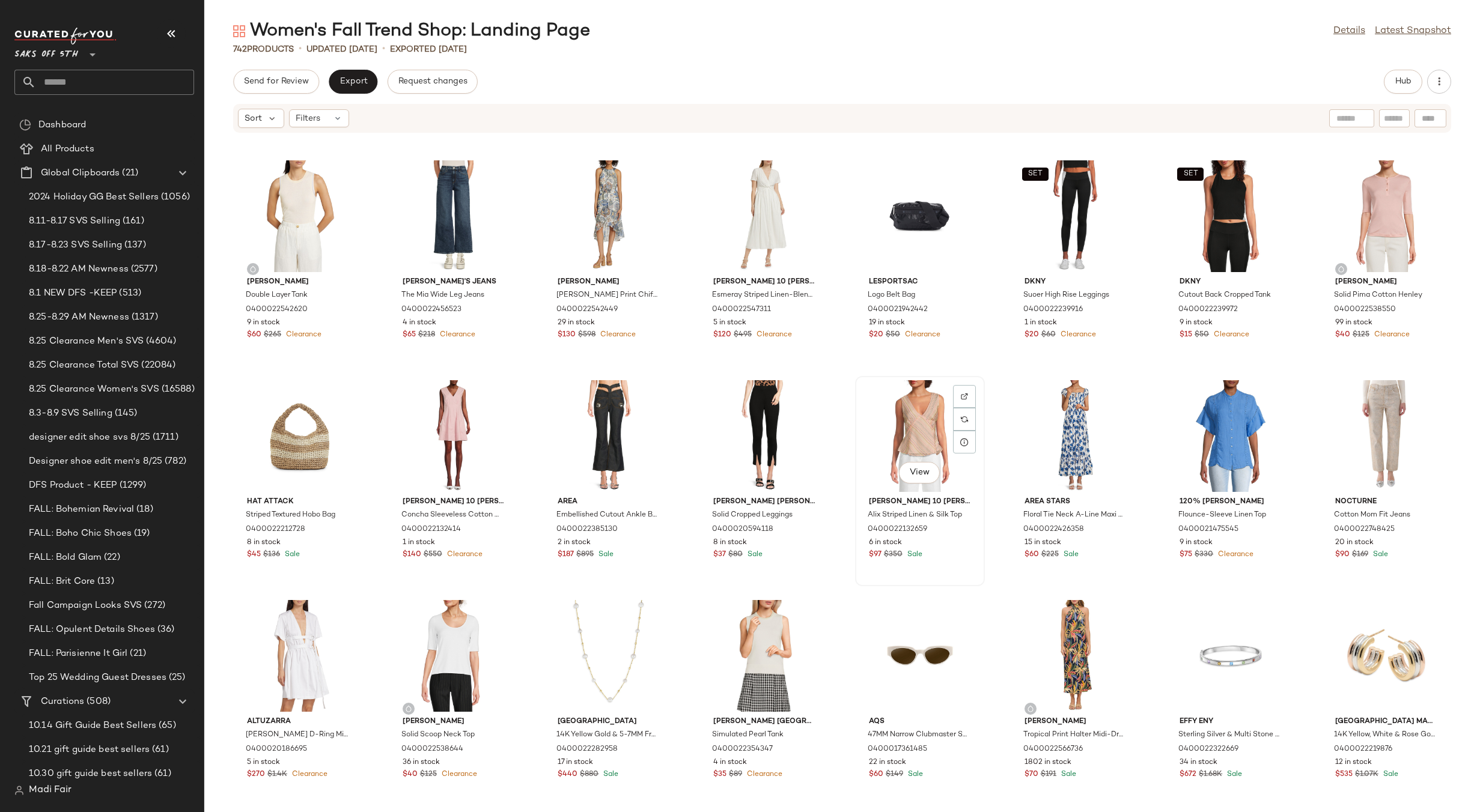
click at [913, 426] on div "View" at bounding box center [919, 436] width 122 height 111
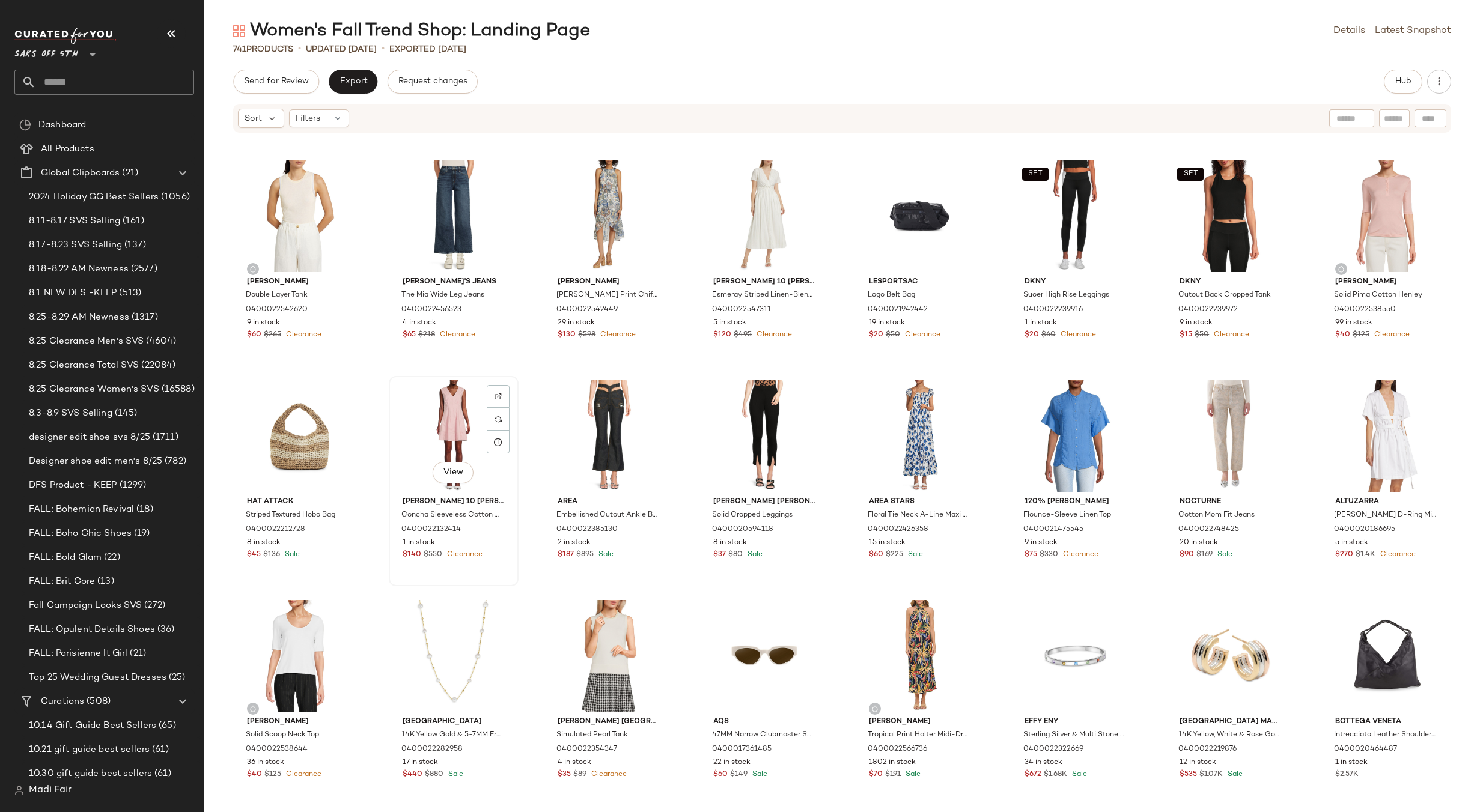
click at [468, 413] on div "View" at bounding box center [453, 436] width 122 height 111
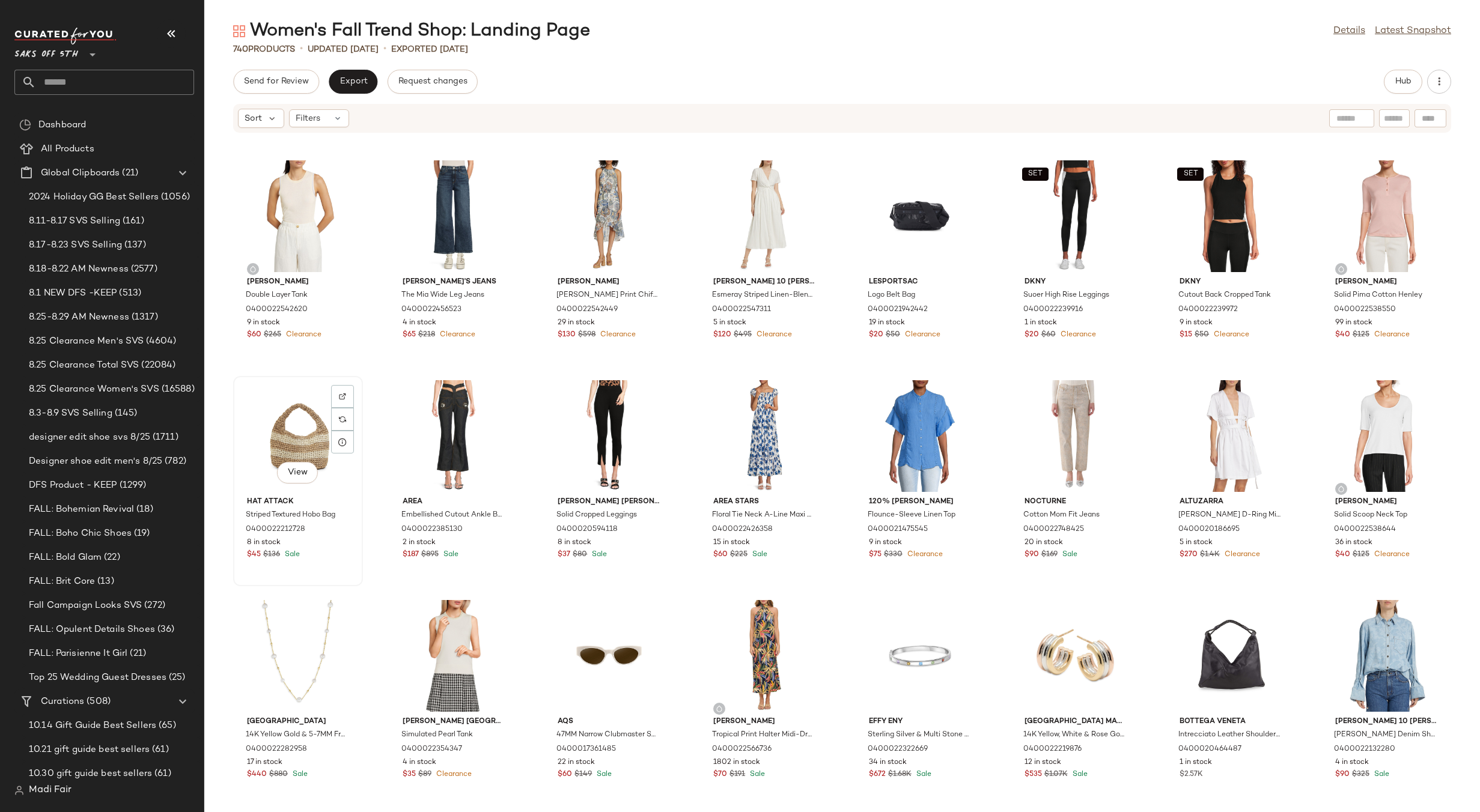
click at [310, 425] on div "View" at bounding box center [298, 436] width 122 height 111
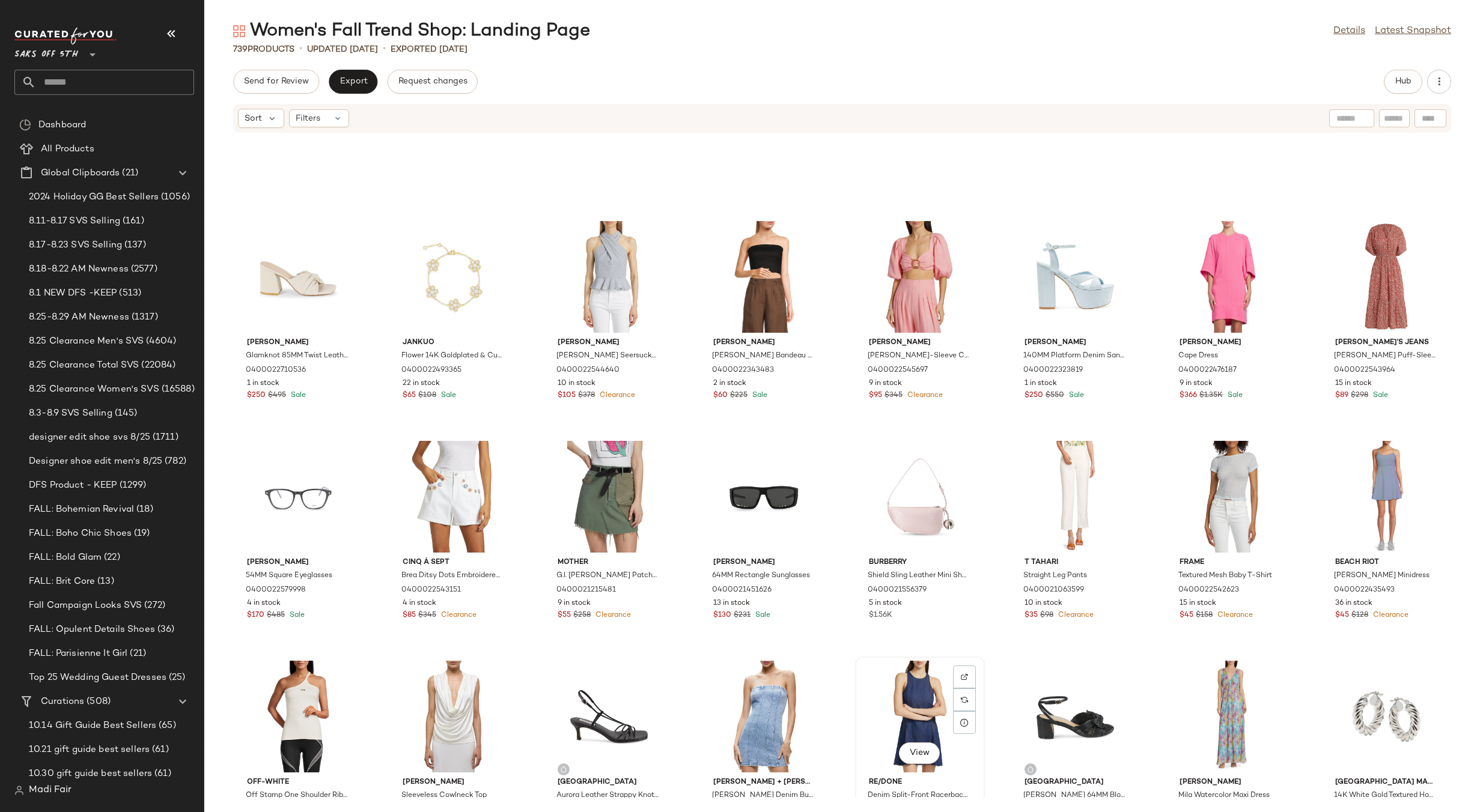
scroll to position [14879, 0]
click at [442, 470] on div "View" at bounding box center [453, 497] width 122 height 111
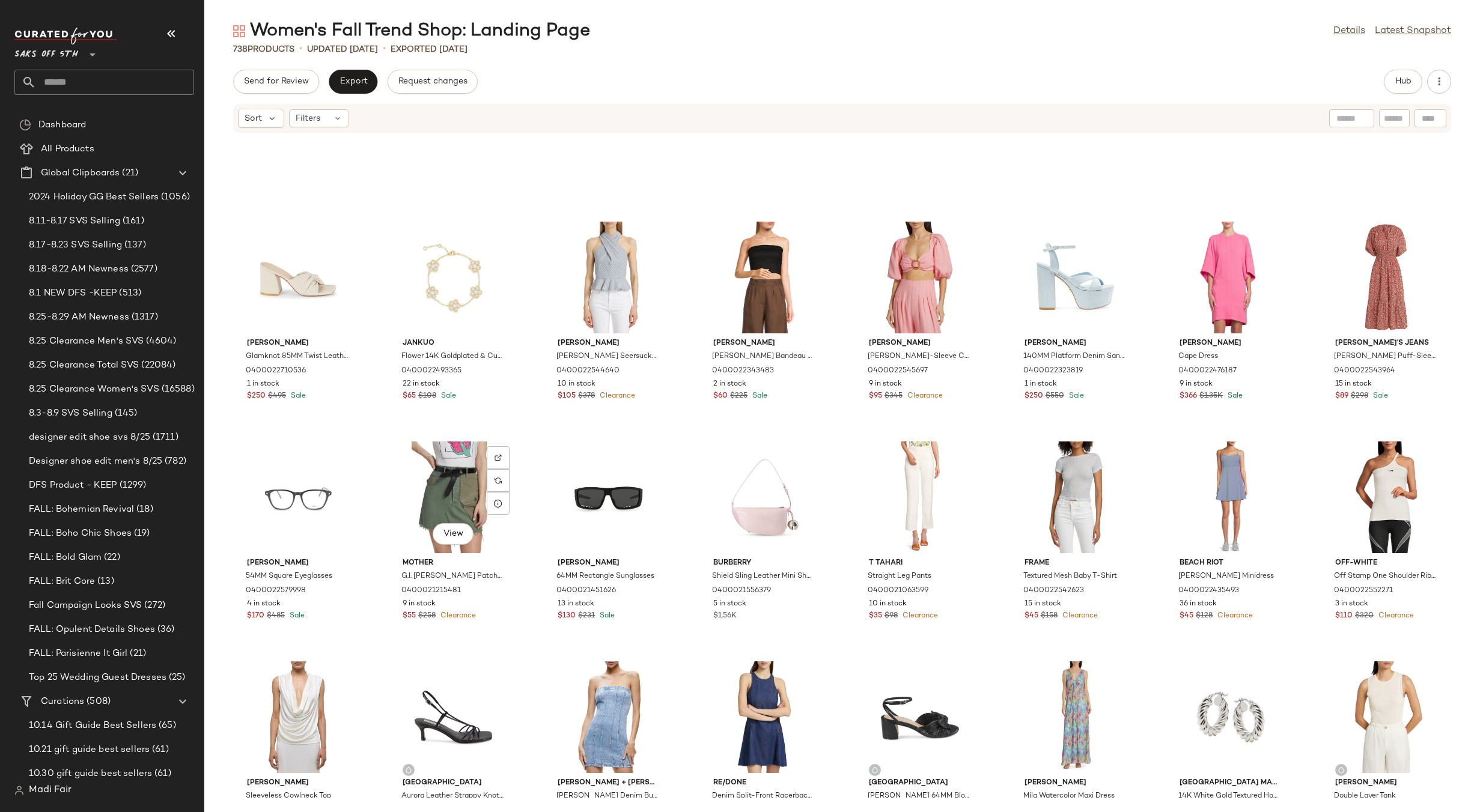
click at [442, 470] on div "View" at bounding box center [453, 497] width 122 height 111
click at [893, 241] on div "View" at bounding box center [919, 277] width 122 height 111
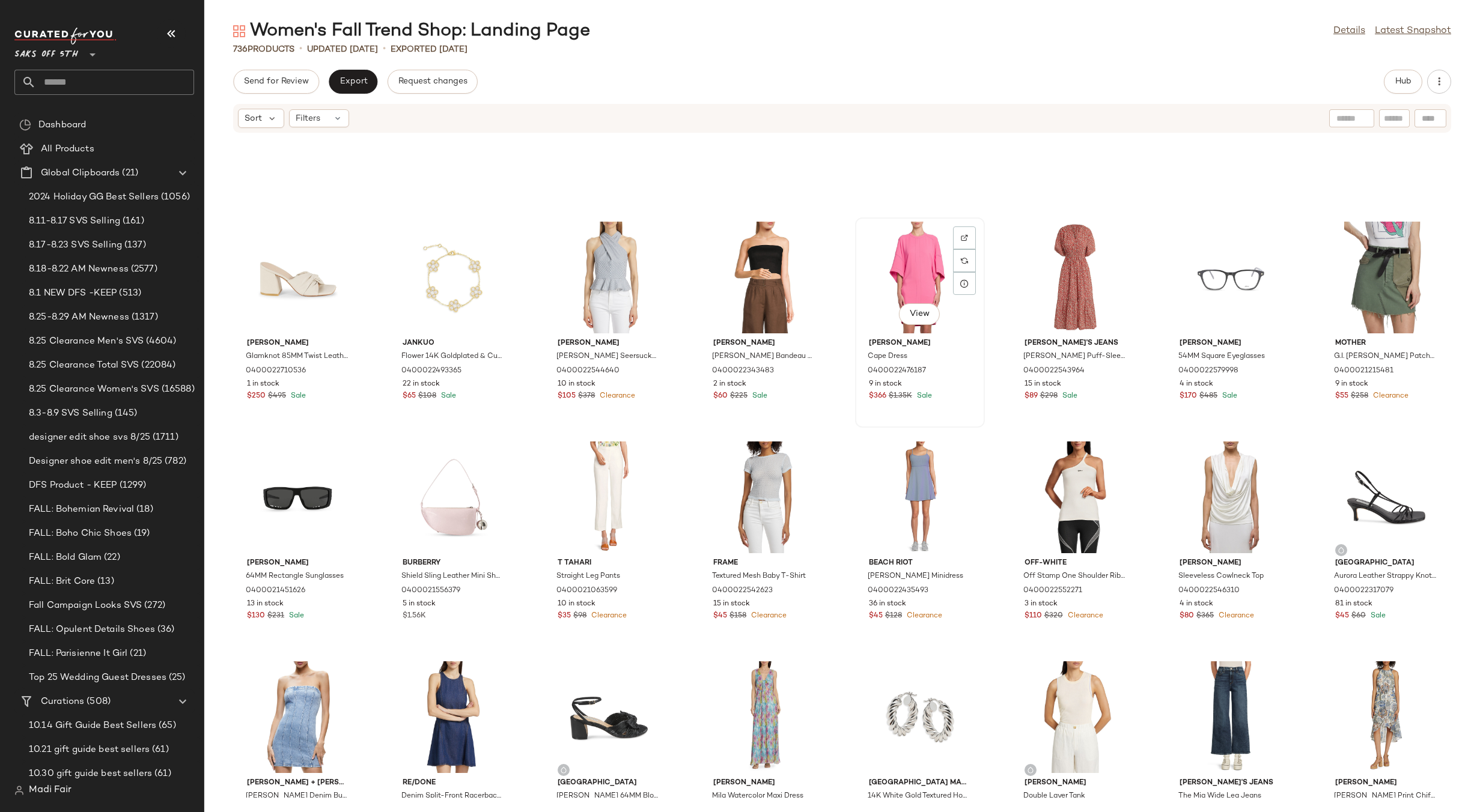
click at [909, 262] on div "View" at bounding box center [919, 277] width 122 height 111
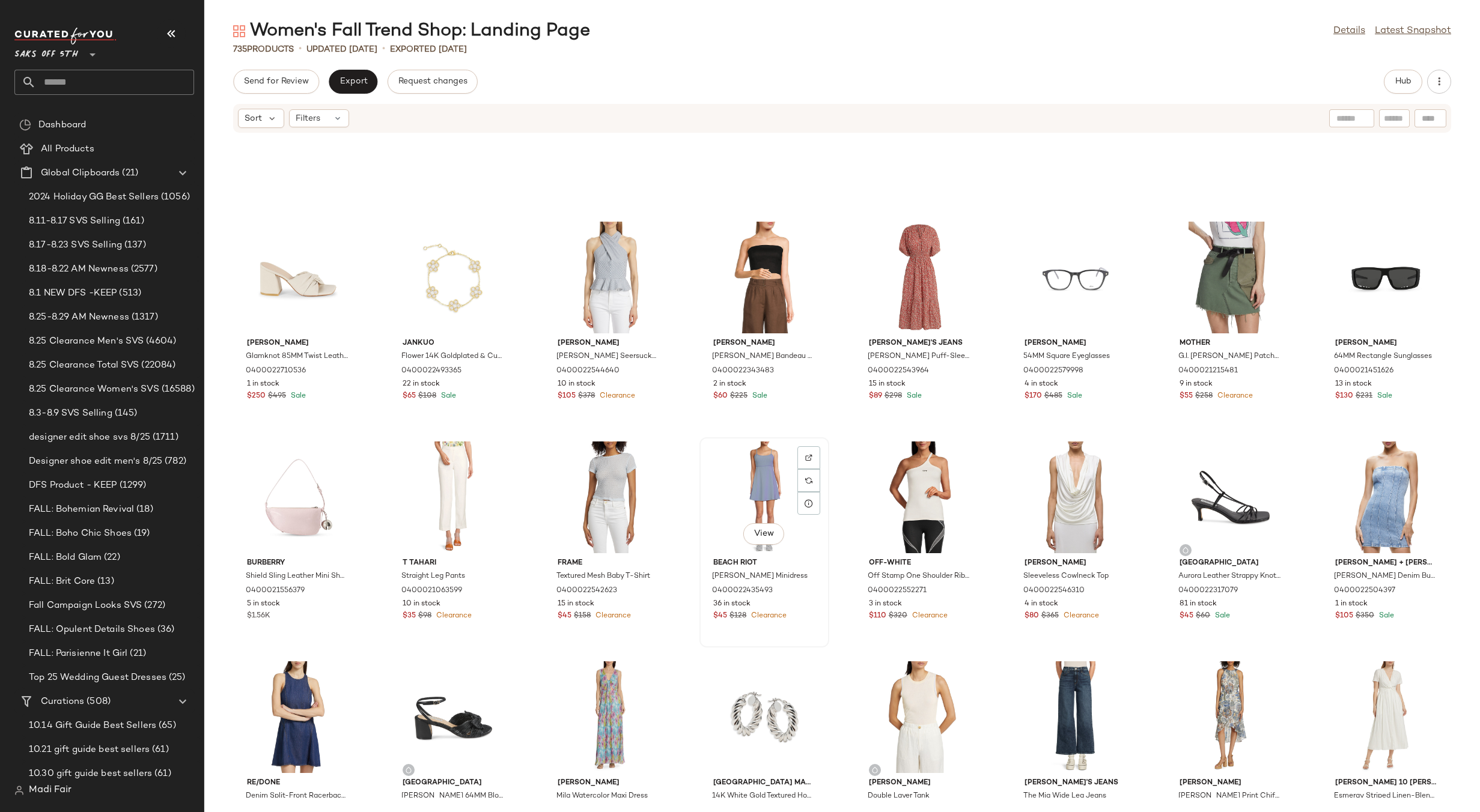
click at [748, 466] on div "View" at bounding box center [763, 497] width 122 height 111
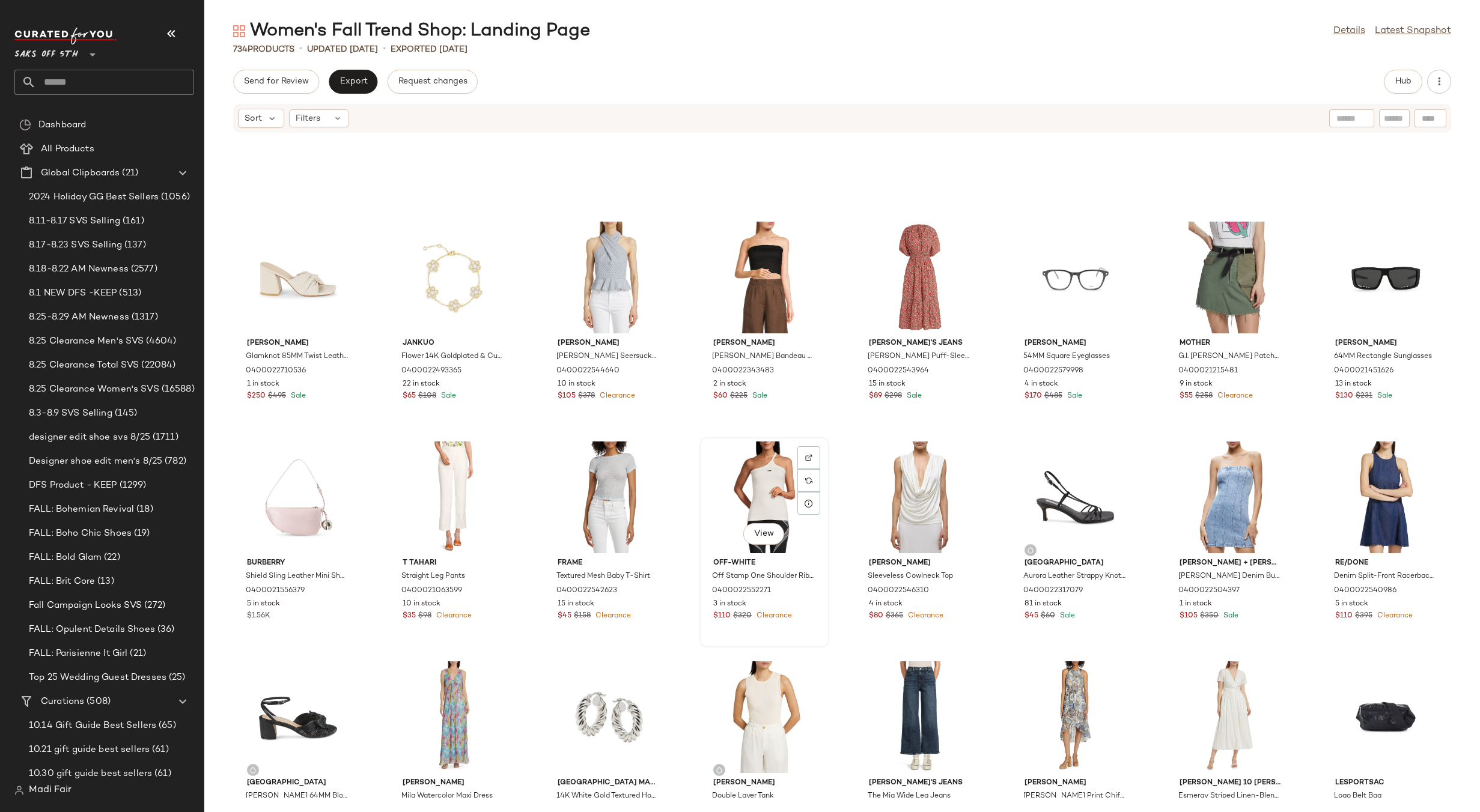
click at [748, 465] on div "View" at bounding box center [763, 497] width 122 height 111
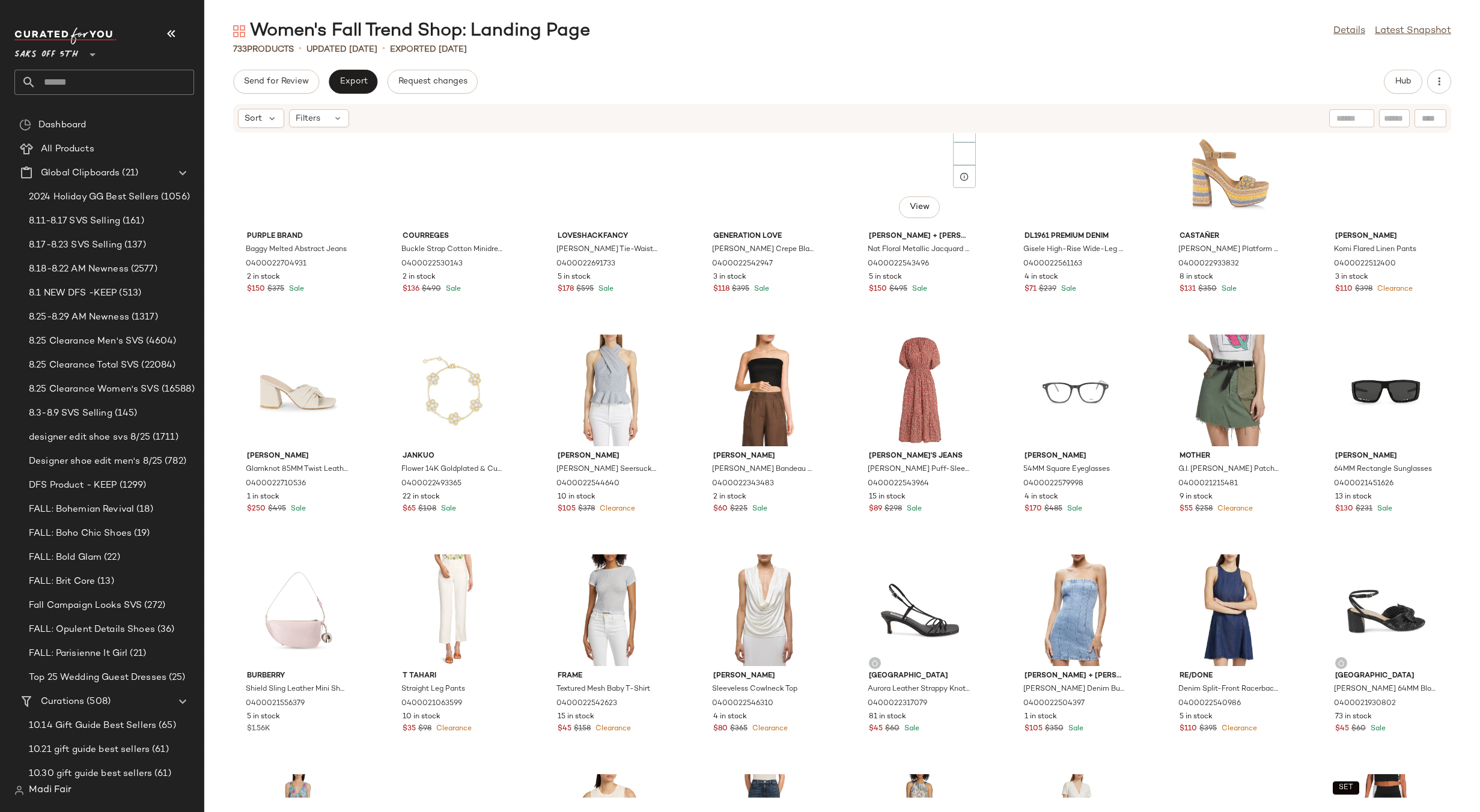
scroll to position [14579, 0]
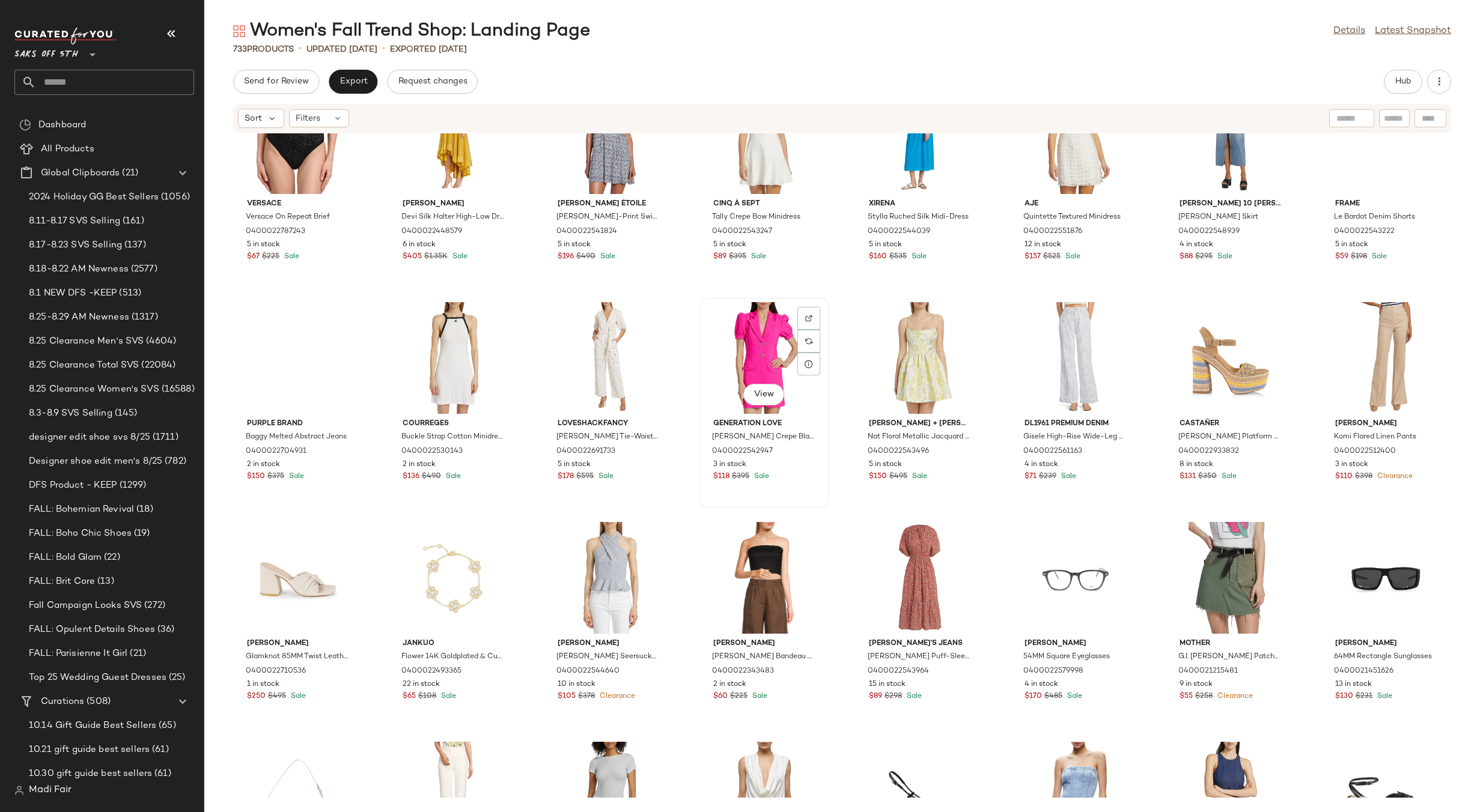
click at [750, 355] on div "View" at bounding box center [763, 358] width 122 height 111
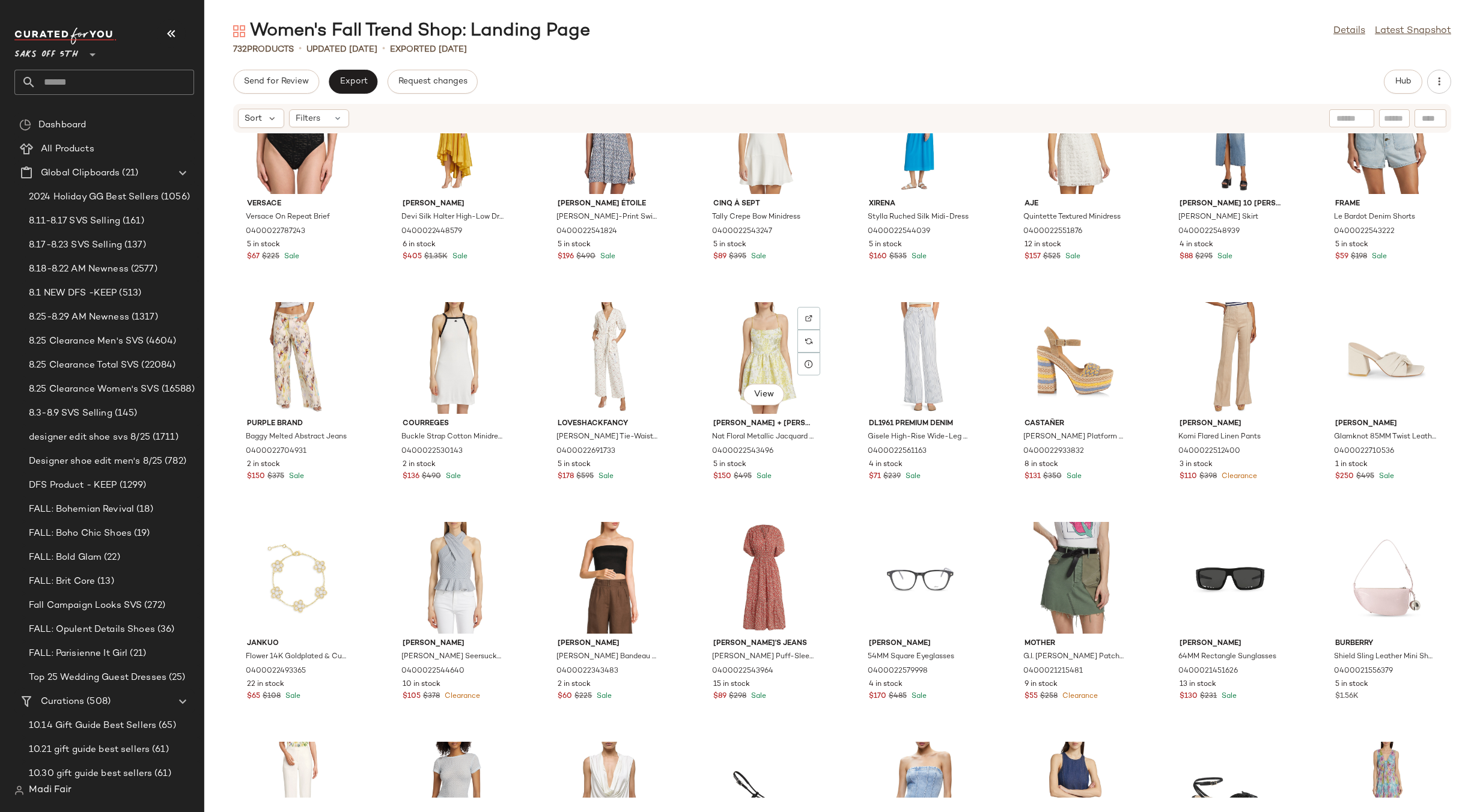
click at [750, 355] on div "View" at bounding box center [763, 358] width 122 height 111
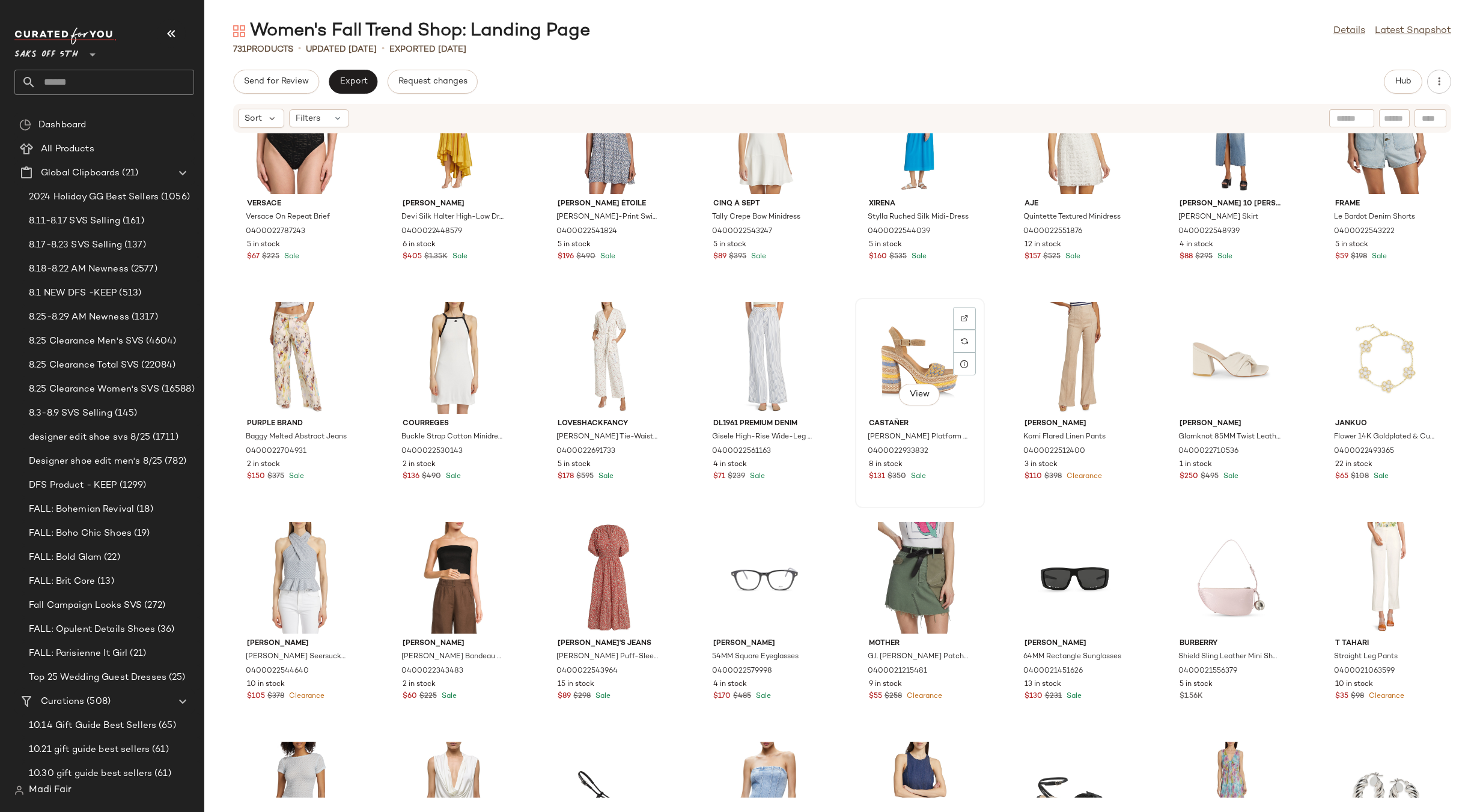
click at [897, 342] on div "View" at bounding box center [919, 358] width 122 height 111
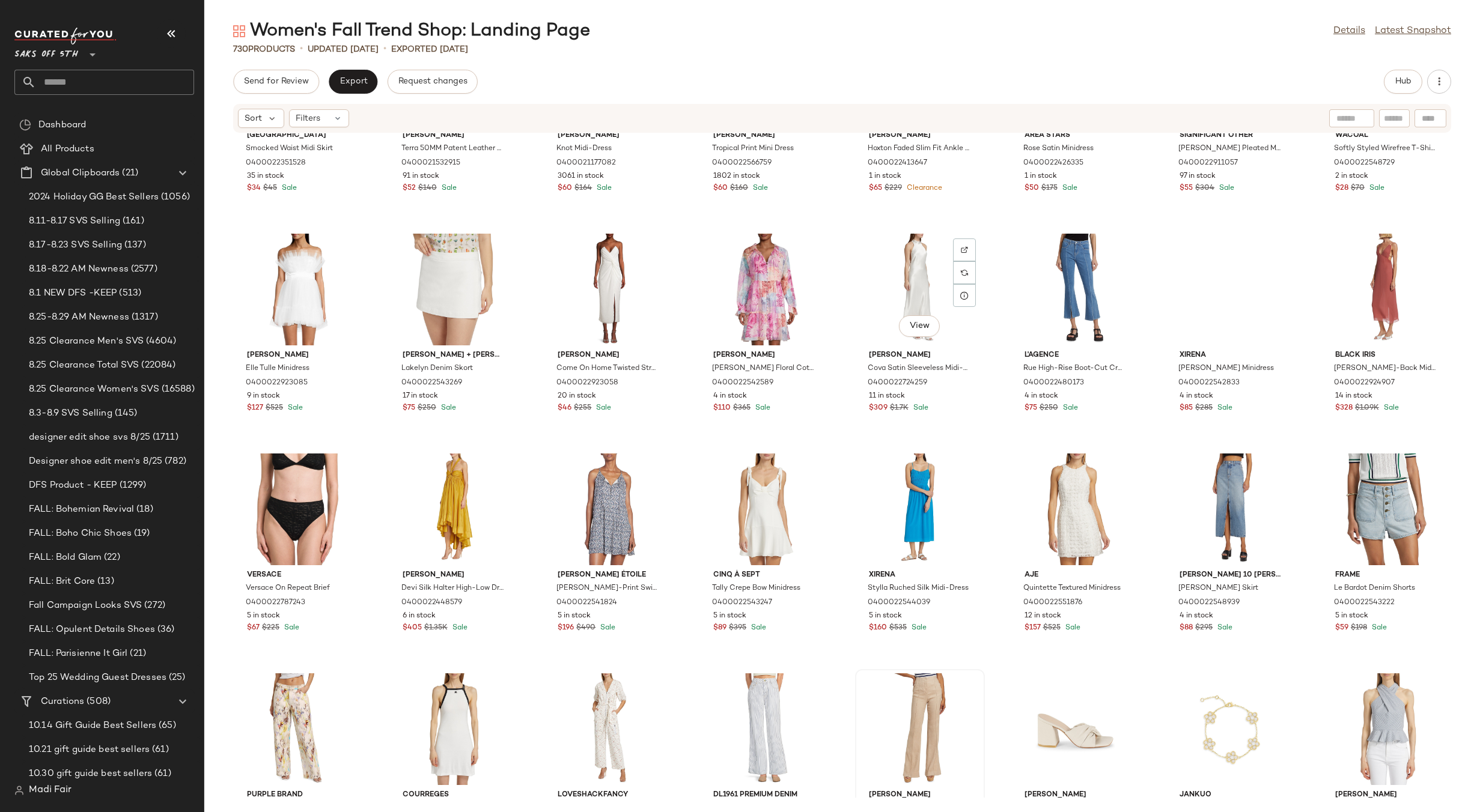
scroll to position [14158, 0]
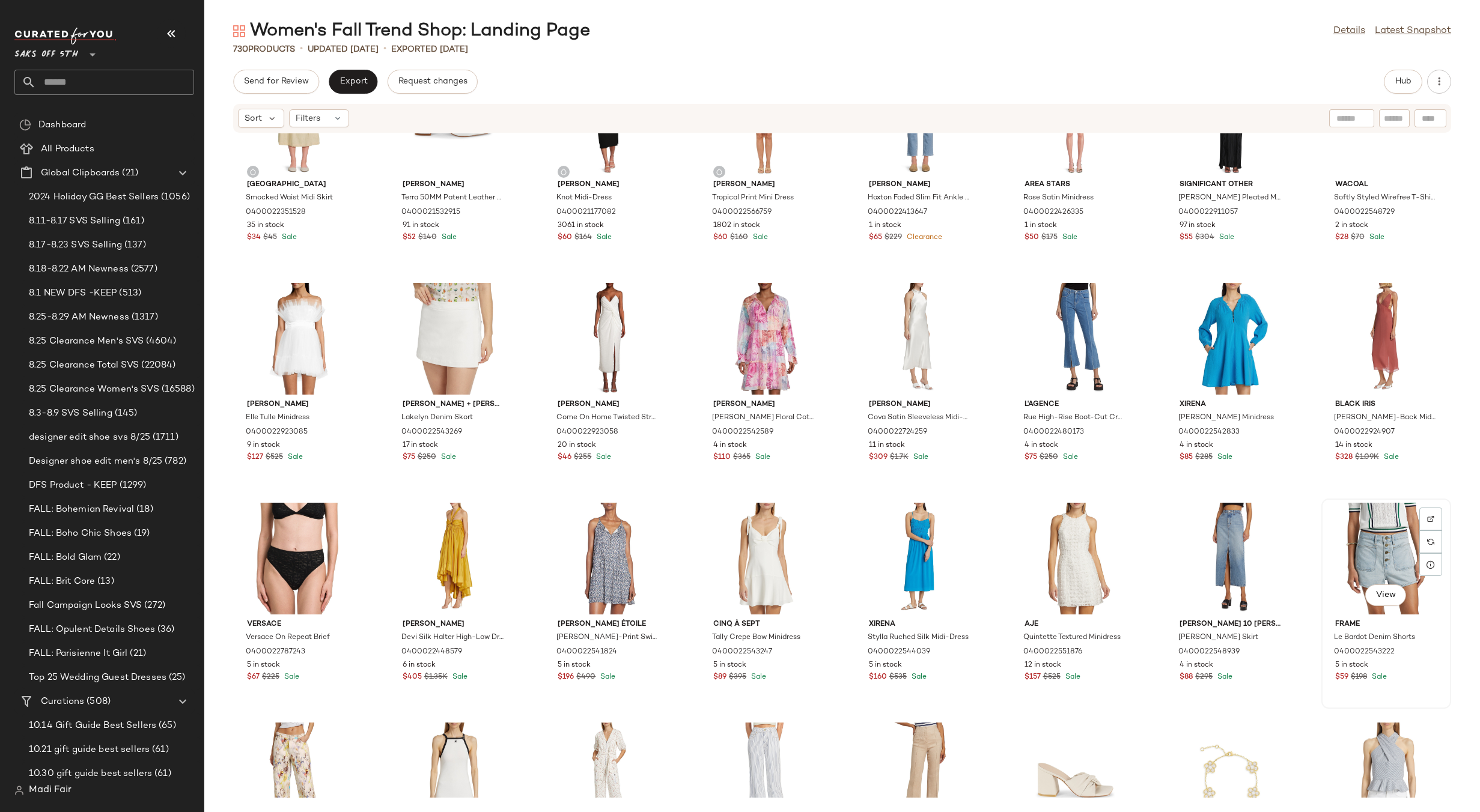
click at [1372, 527] on div "View" at bounding box center [1385, 558] width 122 height 111
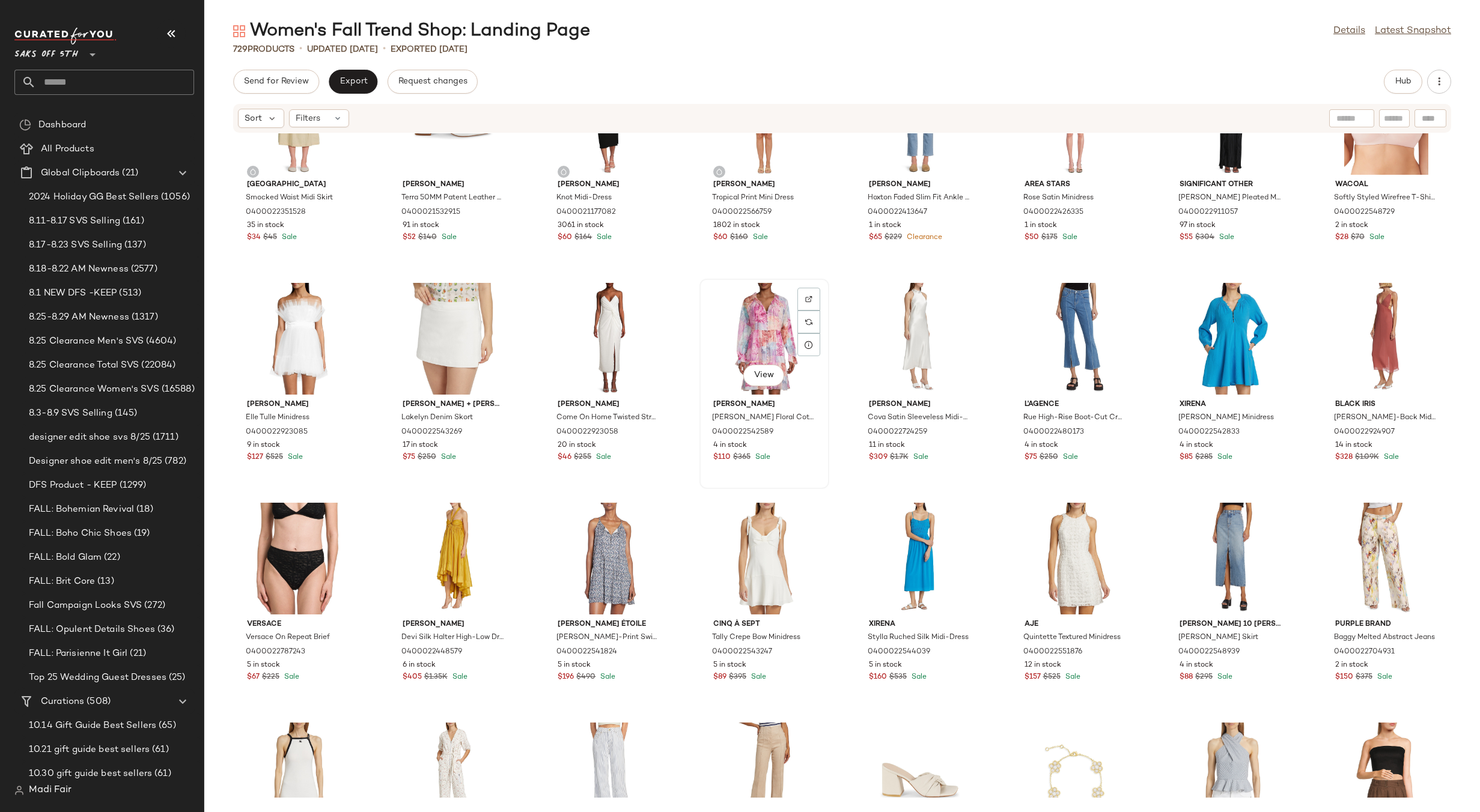
click at [739, 332] on div "View" at bounding box center [763, 339] width 122 height 111
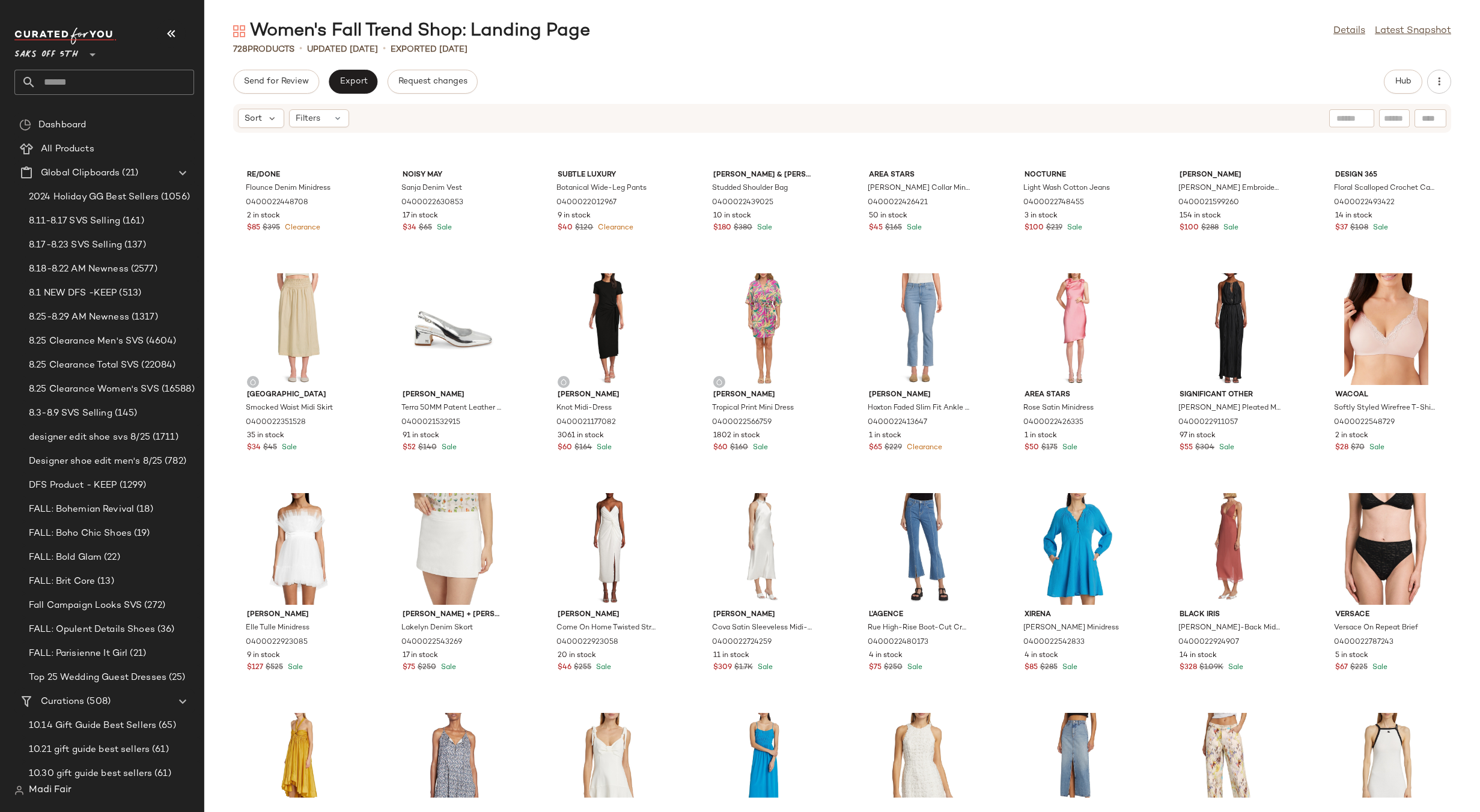
scroll to position [13918, 0]
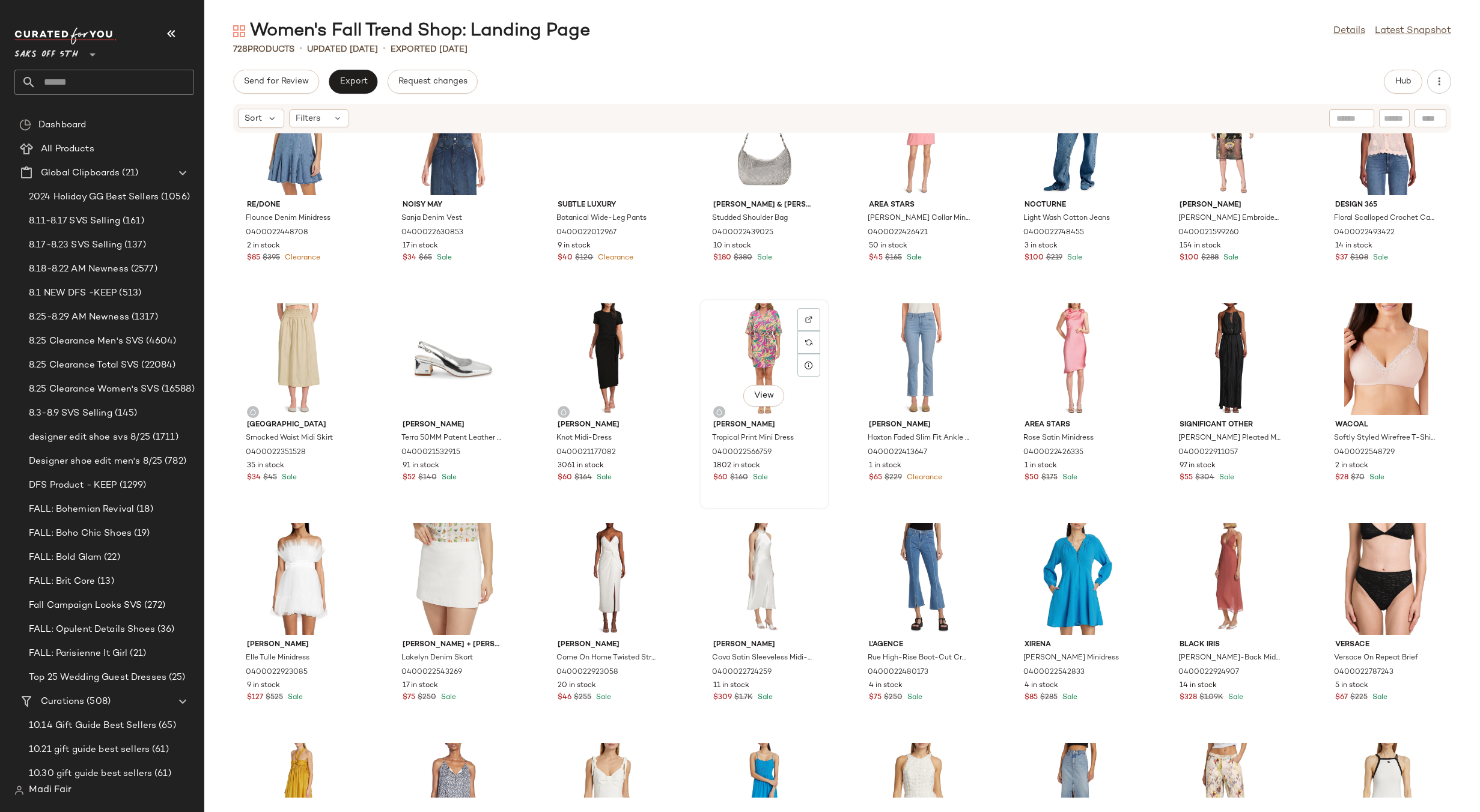
click at [744, 334] on div "View" at bounding box center [763, 359] width 122 height 111
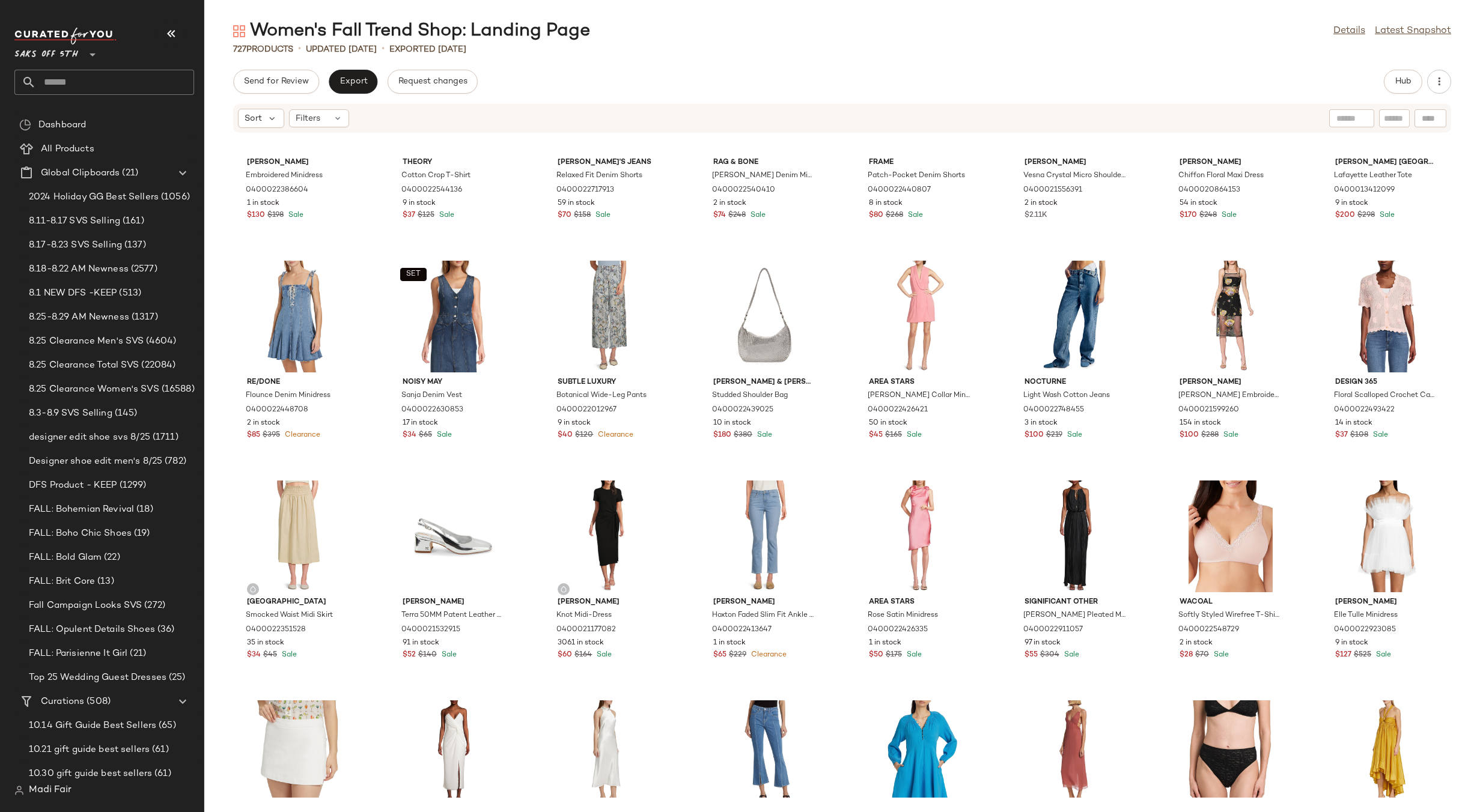
scroll to position [13738, 0]
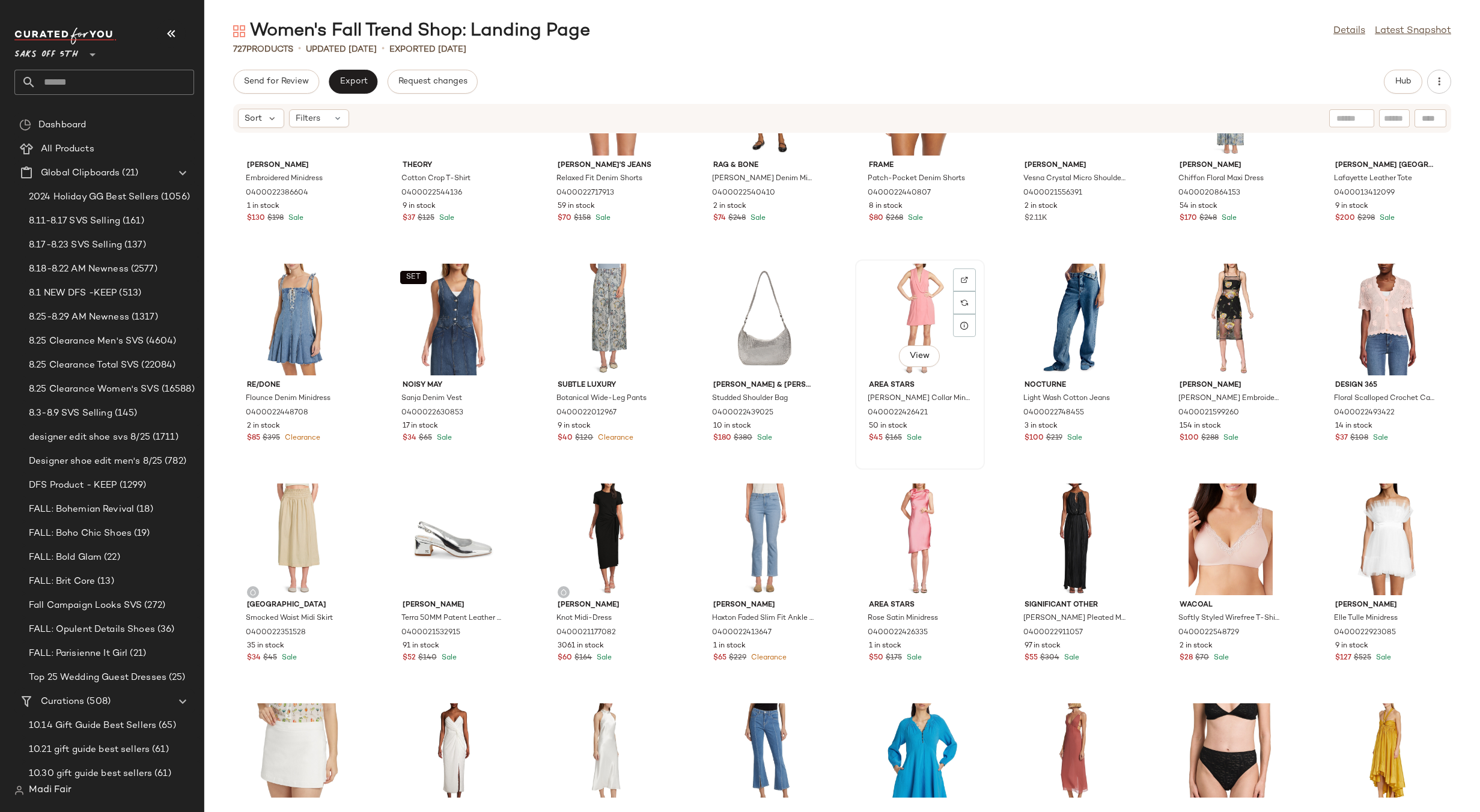
click at [888, 292] on div "View" at bounding box center [919, 319] width 122 height 111
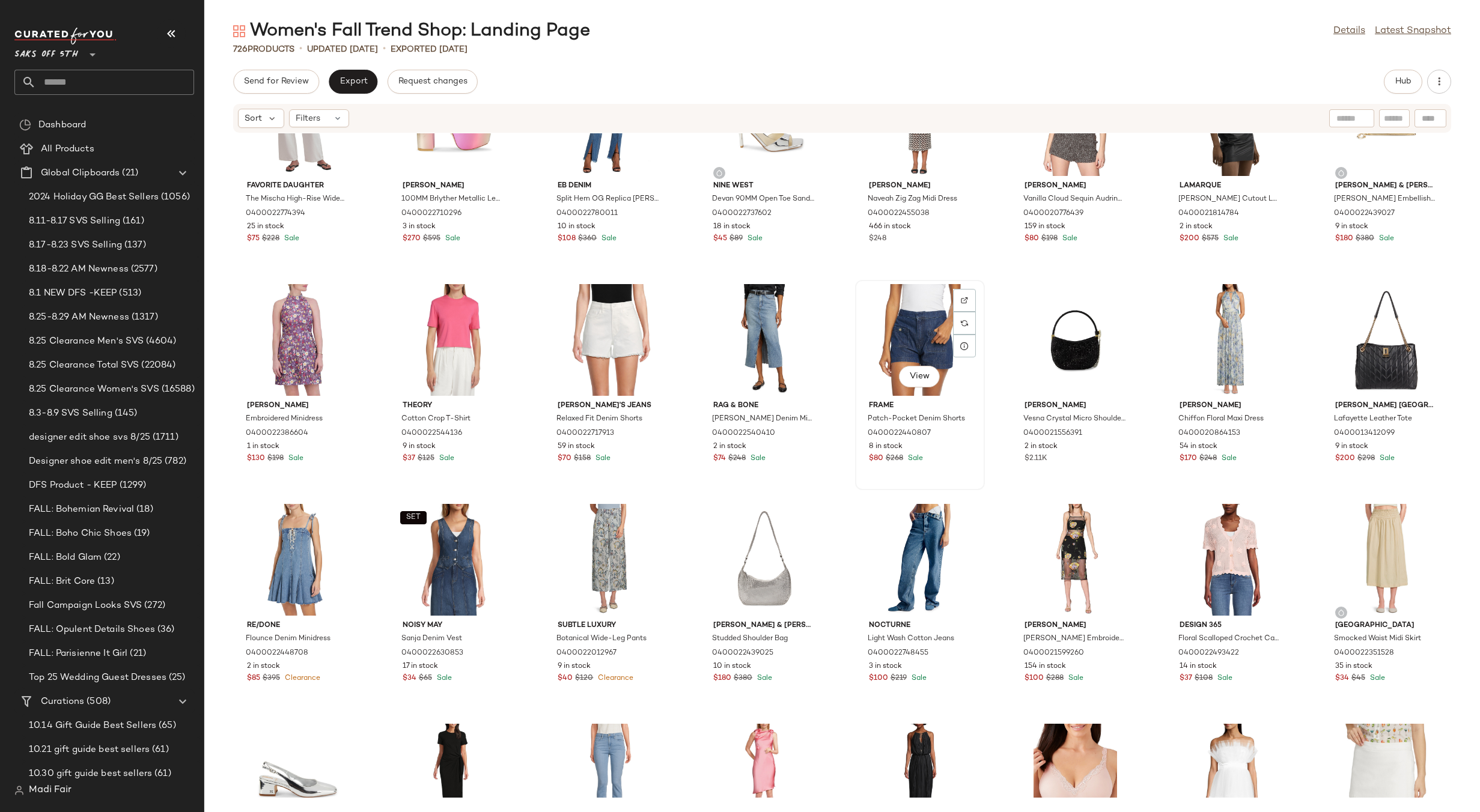
scroll to position [13438, 0]
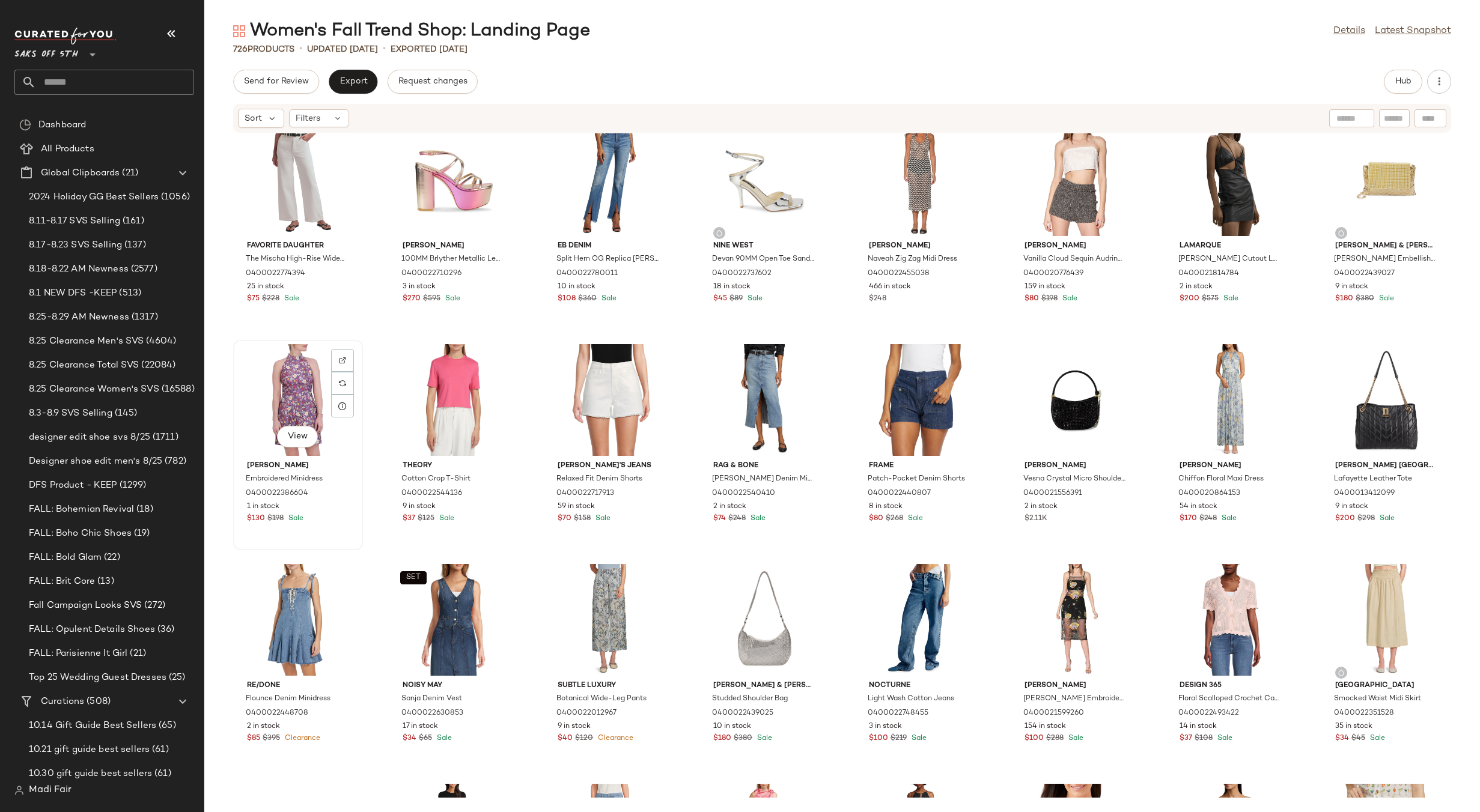
click at [297, 370] on div "View" at bounding box center [298, 400] width 122 height 111
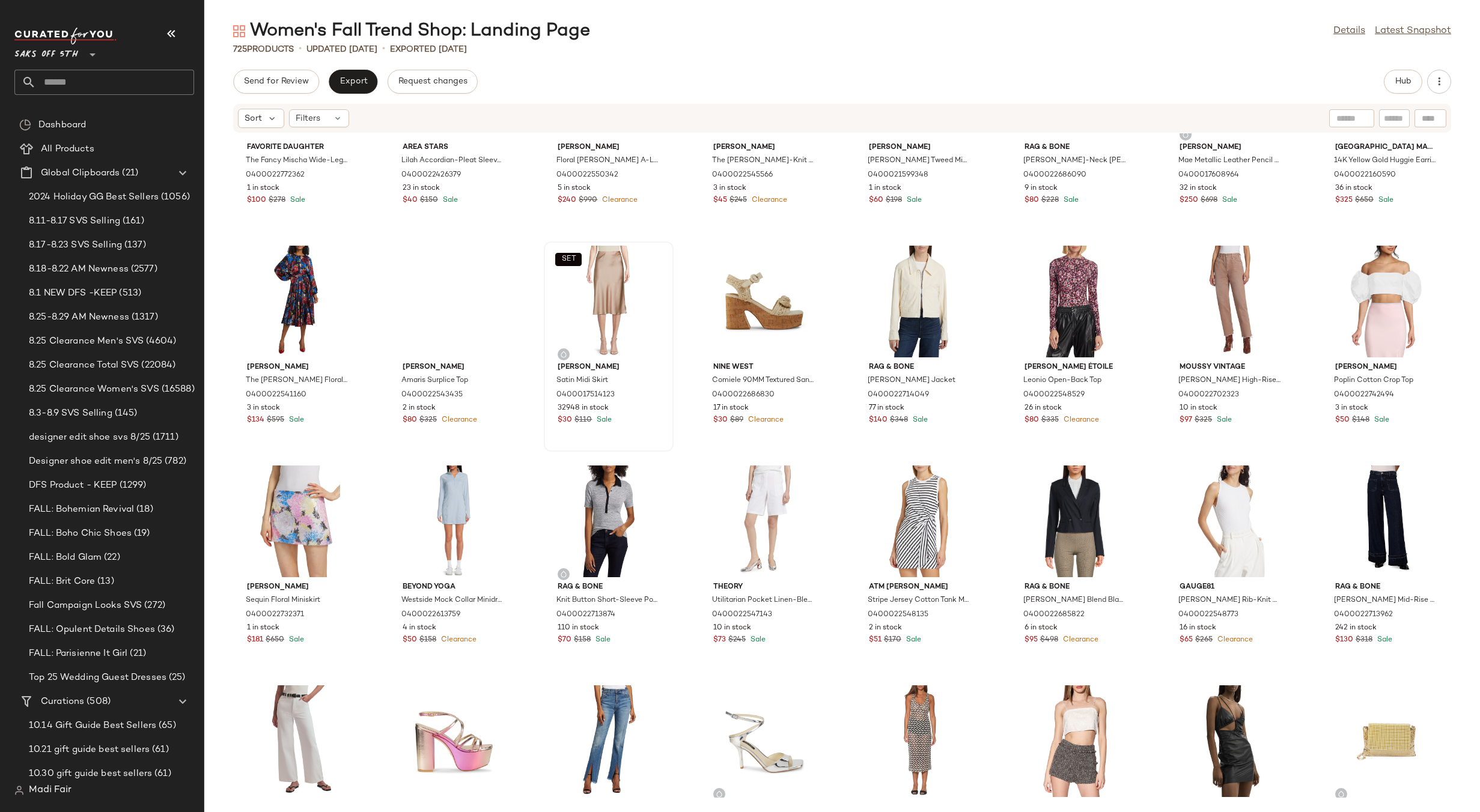
scroll to position [12837, 0]
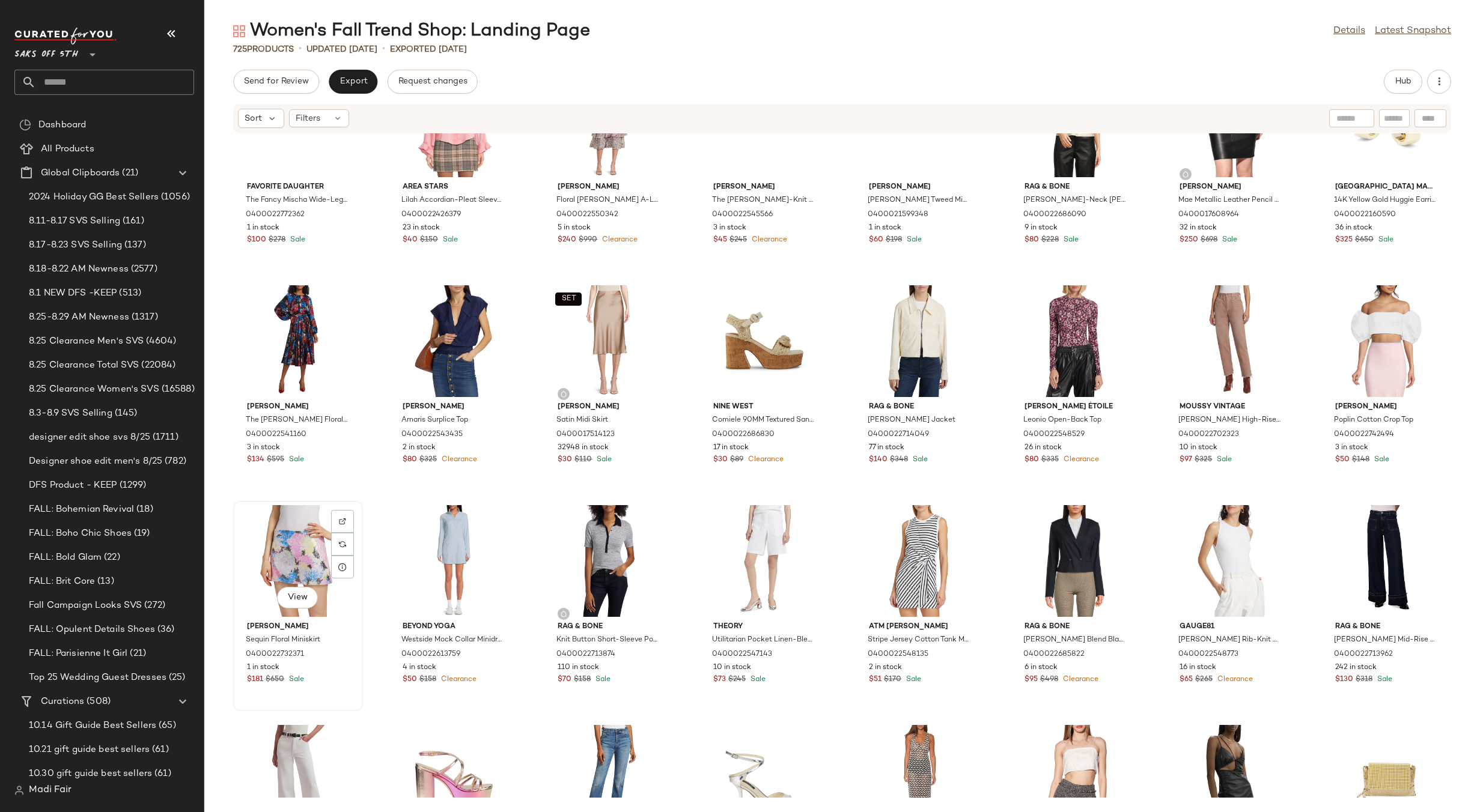
click at [292, 528] on div "View" at bounding box center [298, 561] width 122 height 111
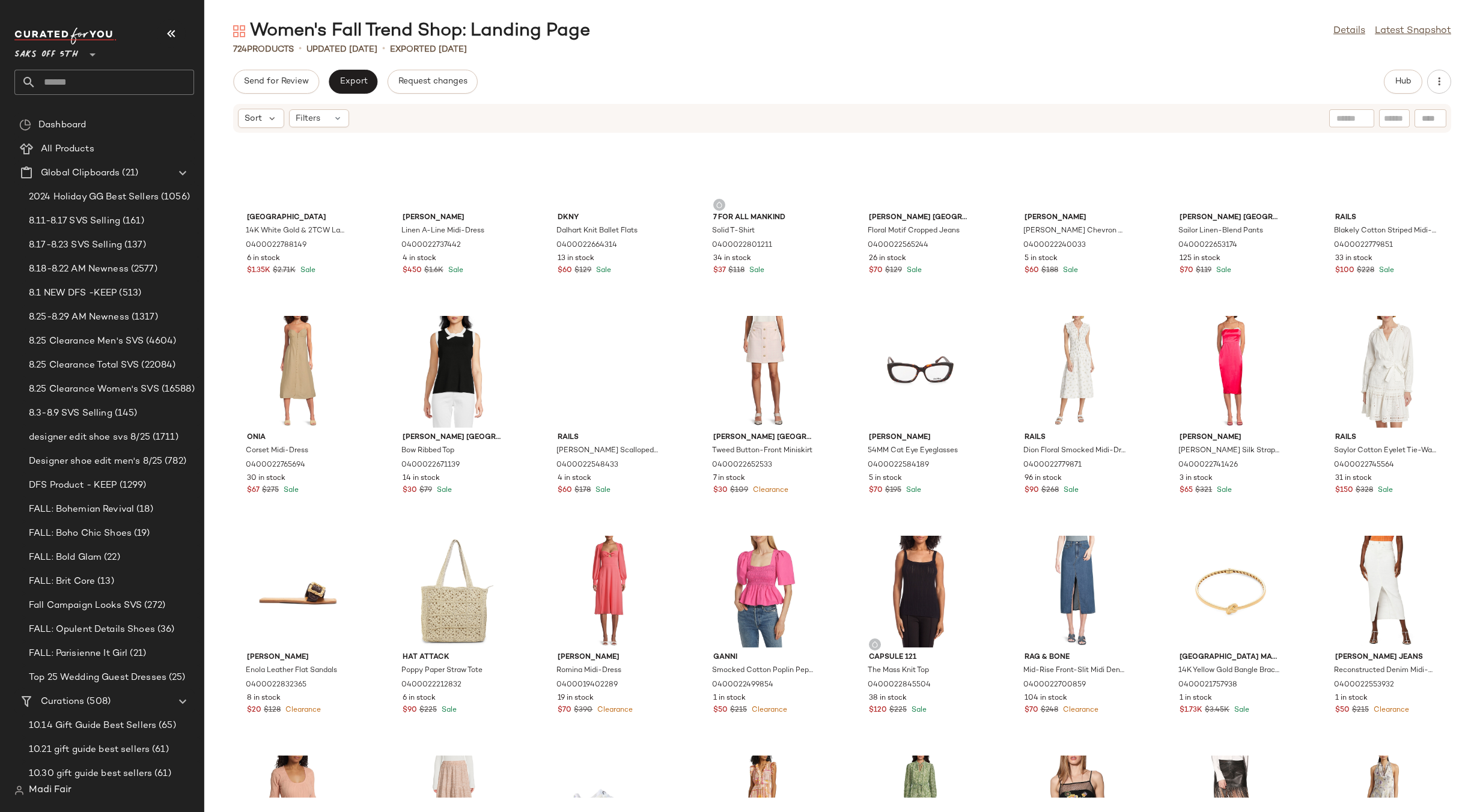
scroll to position [11696, 0]
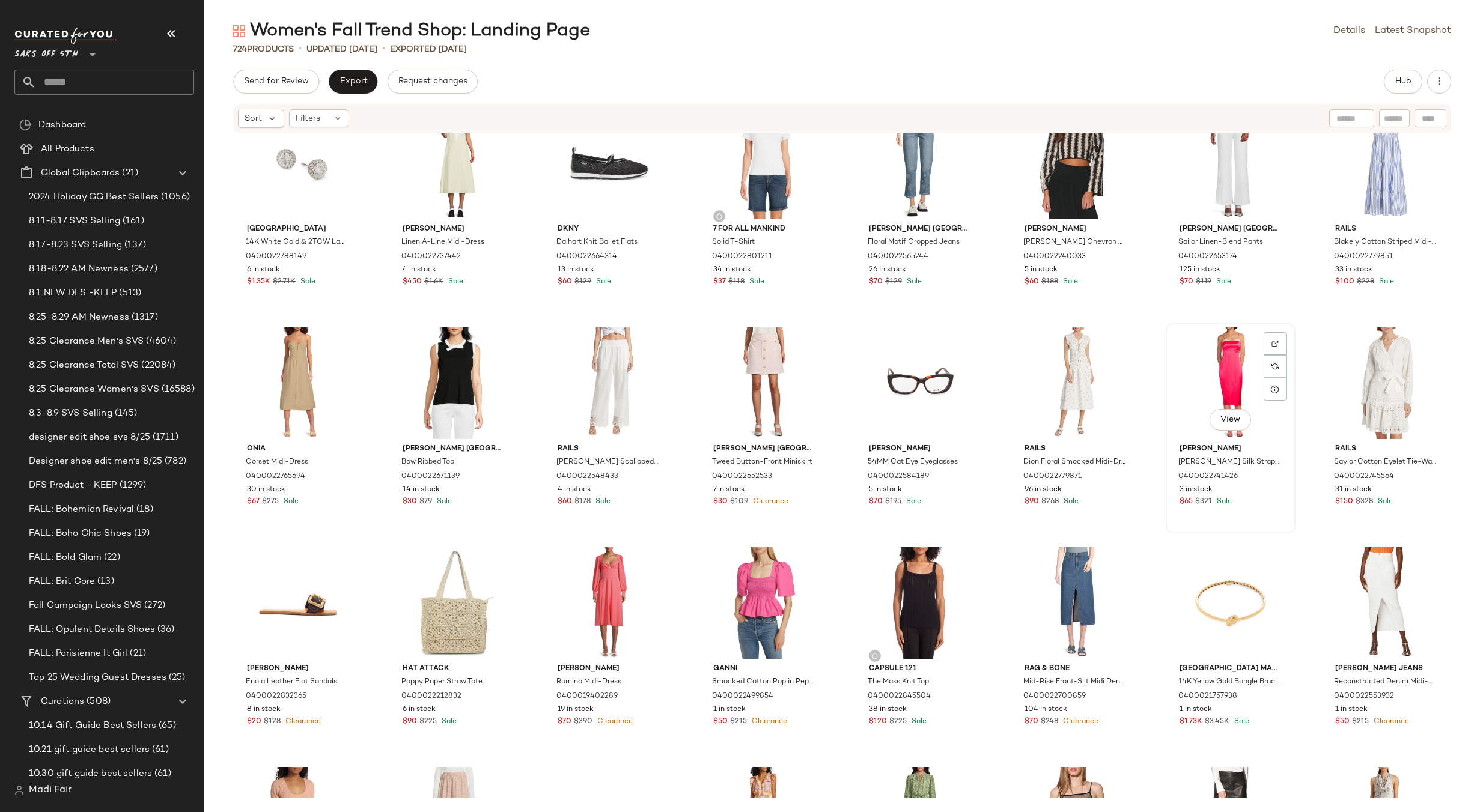
click at [1202, 367] on div "View" at bounding box center [1230, 383] width 122 height 111
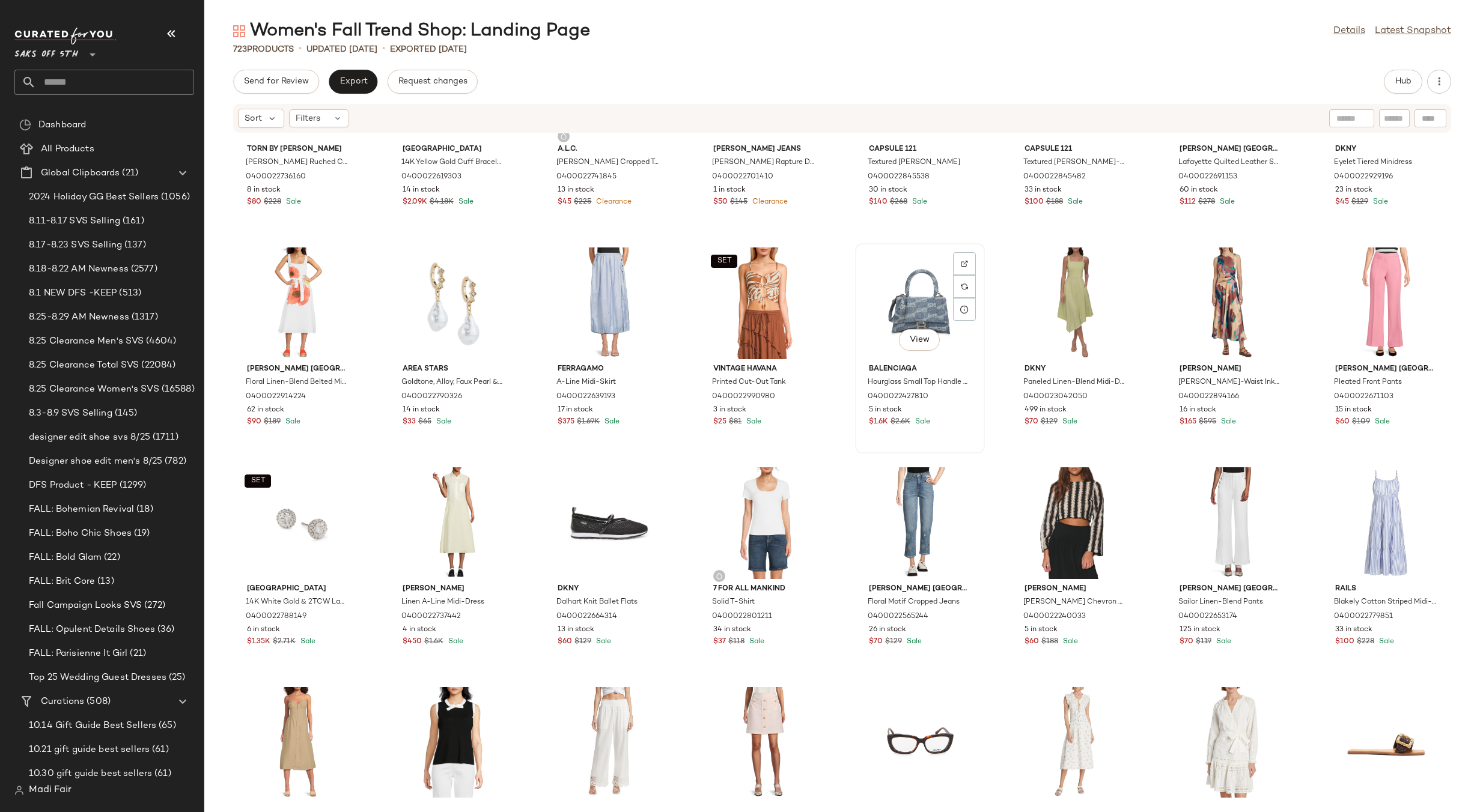
scroll to position [11334, 0]
click at [758, 289] on div "SET View" at bounding box center [763, 303] width 122 height 111
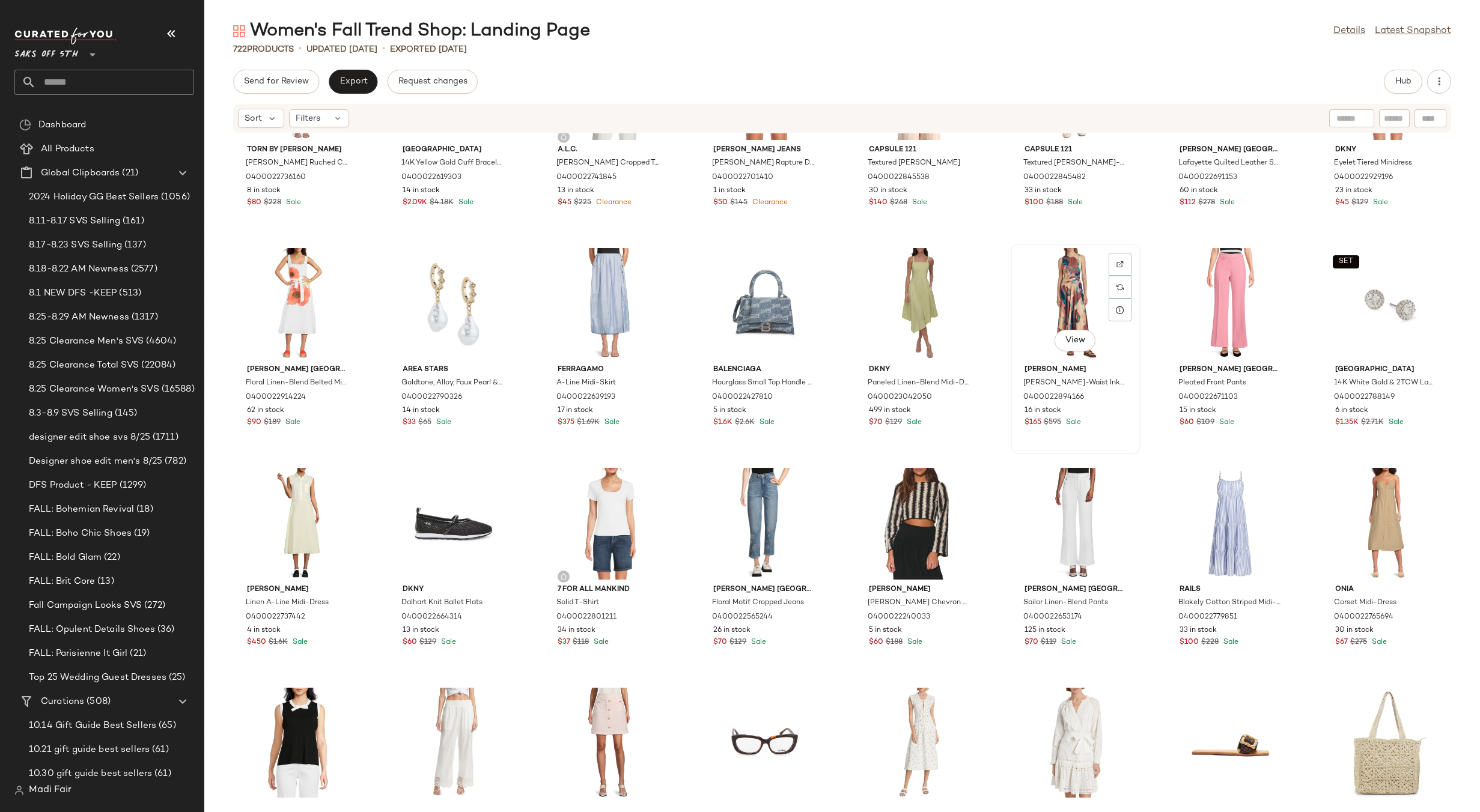
click at [1055, 291] on div "View" at bounding box center [1075, 303] width 122 height 111
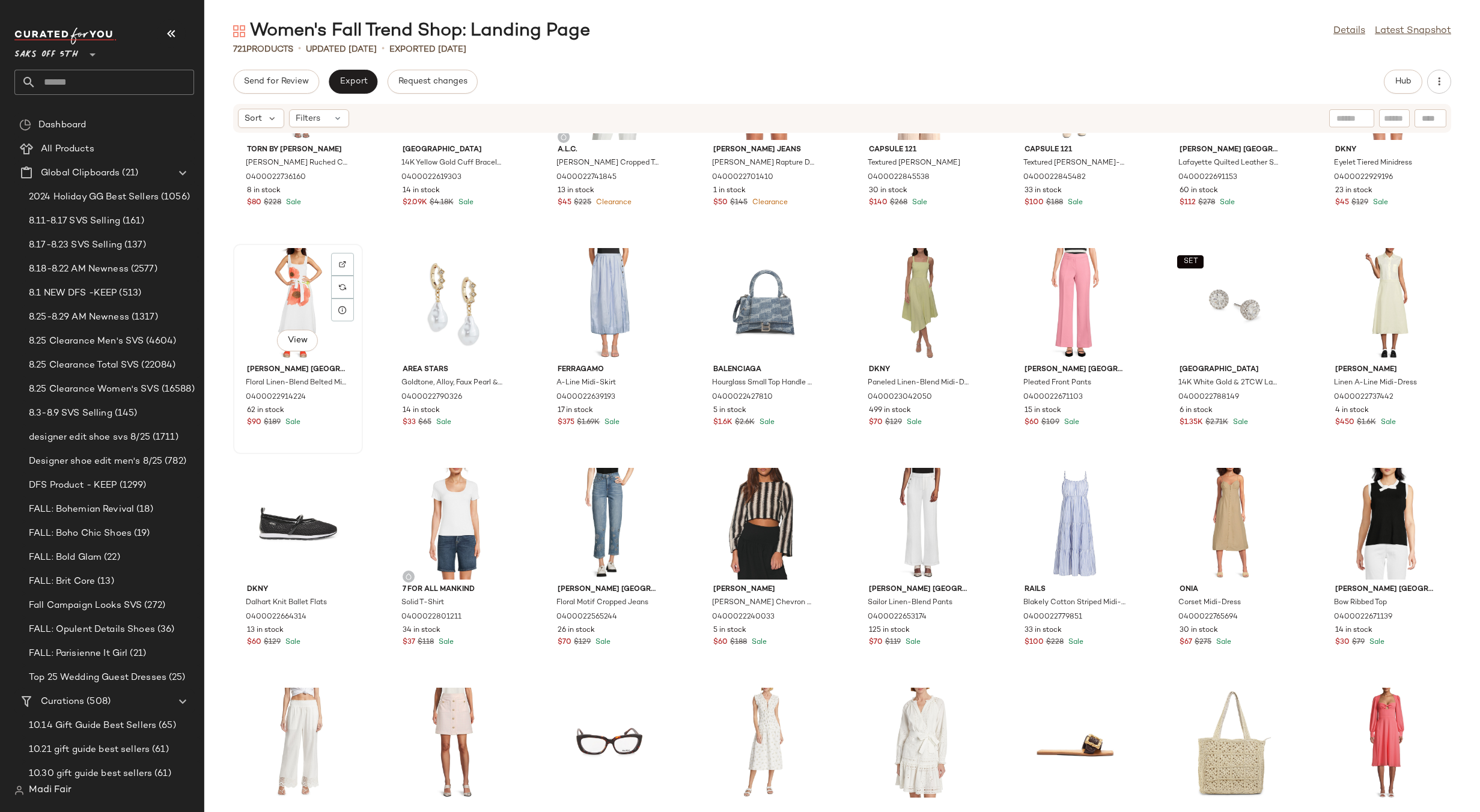
click at [299, 287] on div "View" at bounding box center [298, 303] width 122 height 111
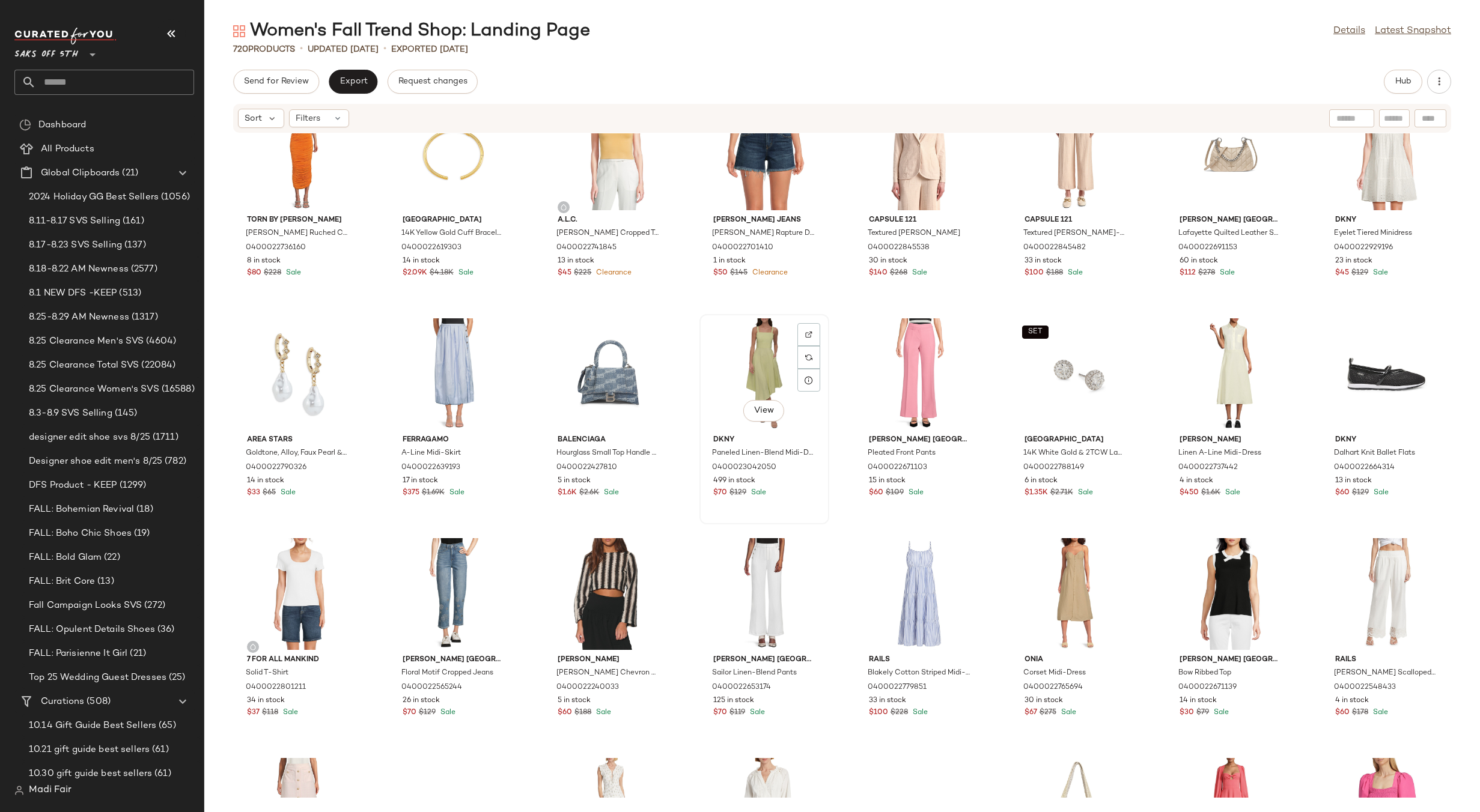
scroll to position [11095, 0]
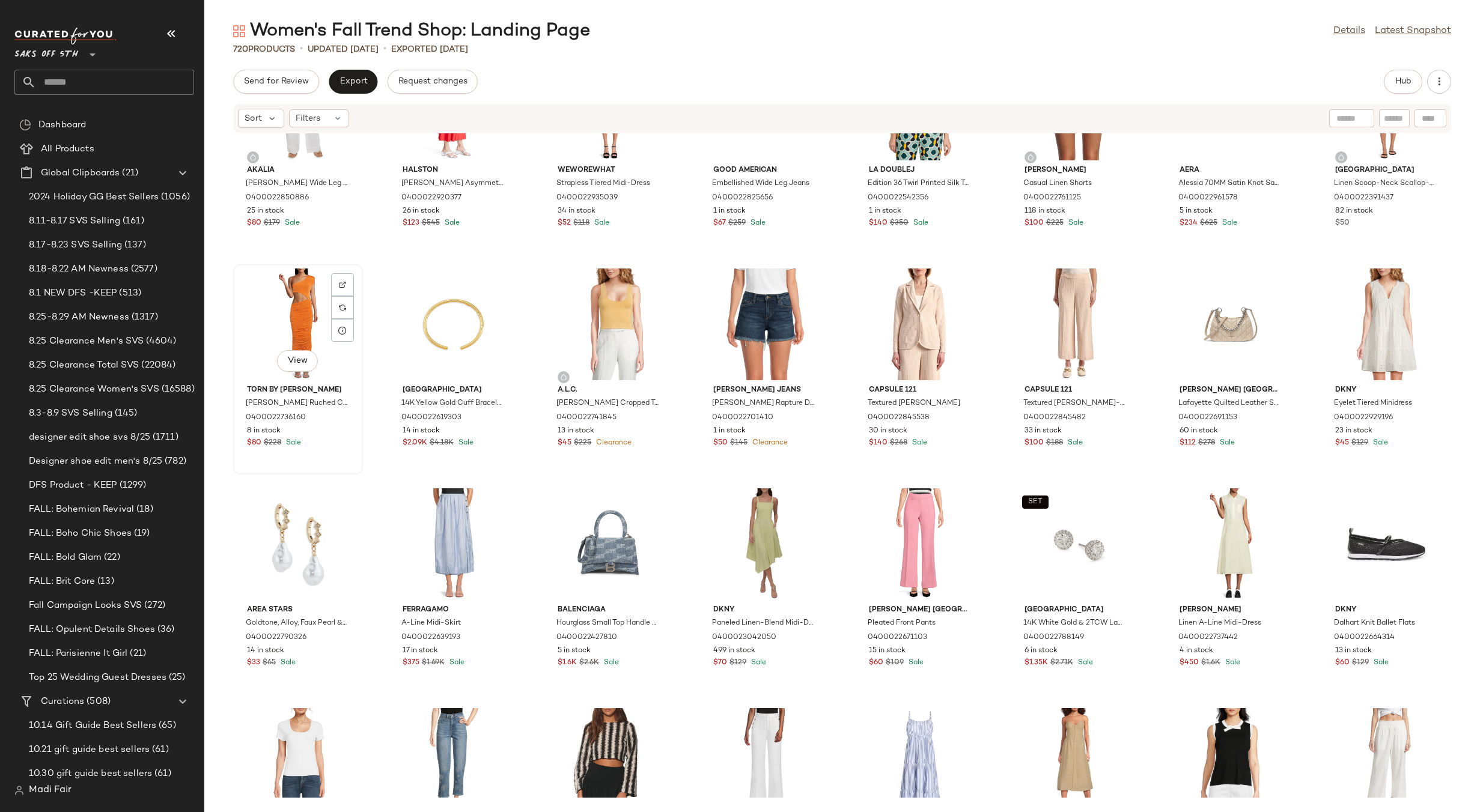
click at [308, 300] on div "View" at bounding box center [298, 323] width 122 height 111
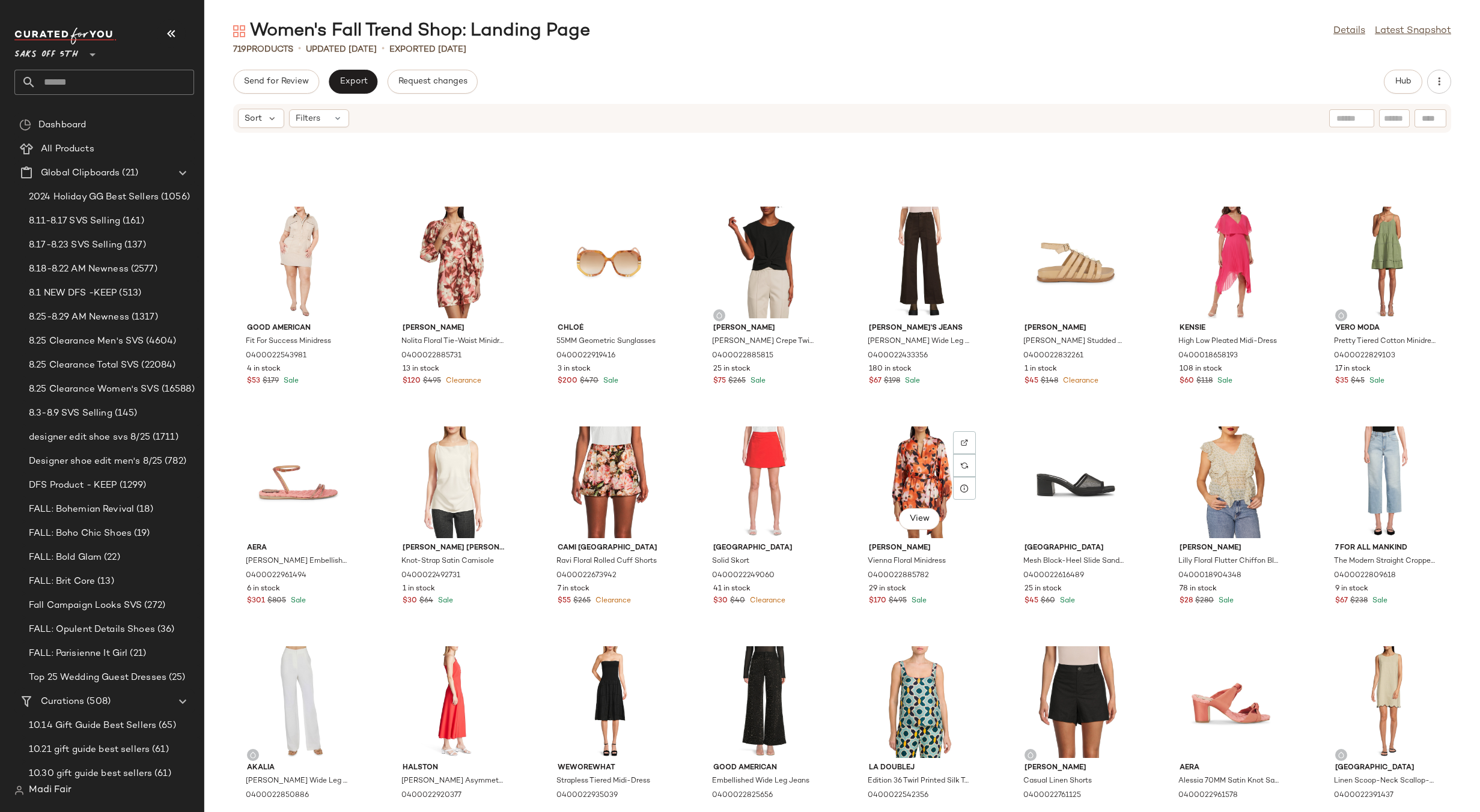
scroll to position [10494, 0]
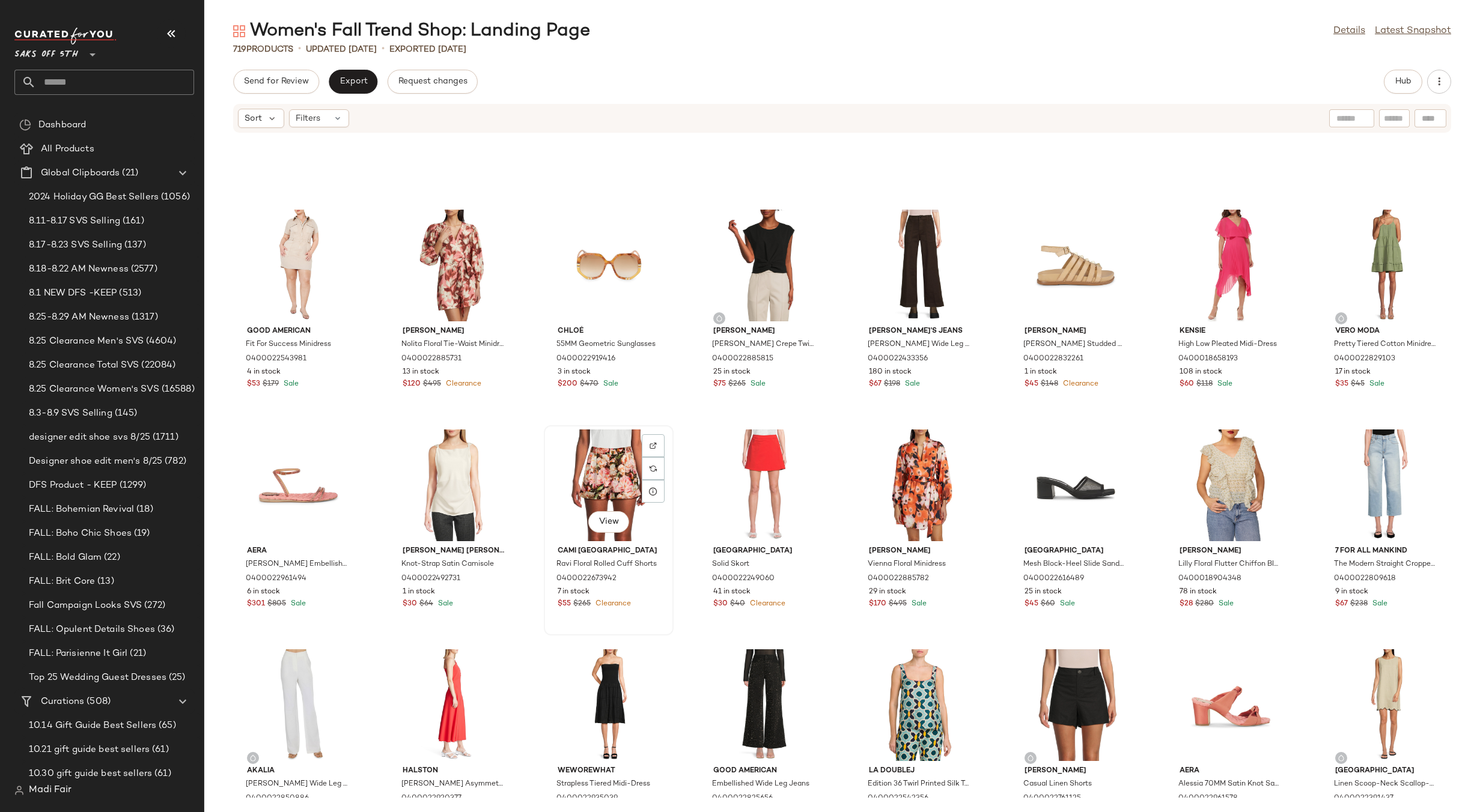
click at [594, 451] on div "View" at bounding box center [608, 485] width 122 height 111
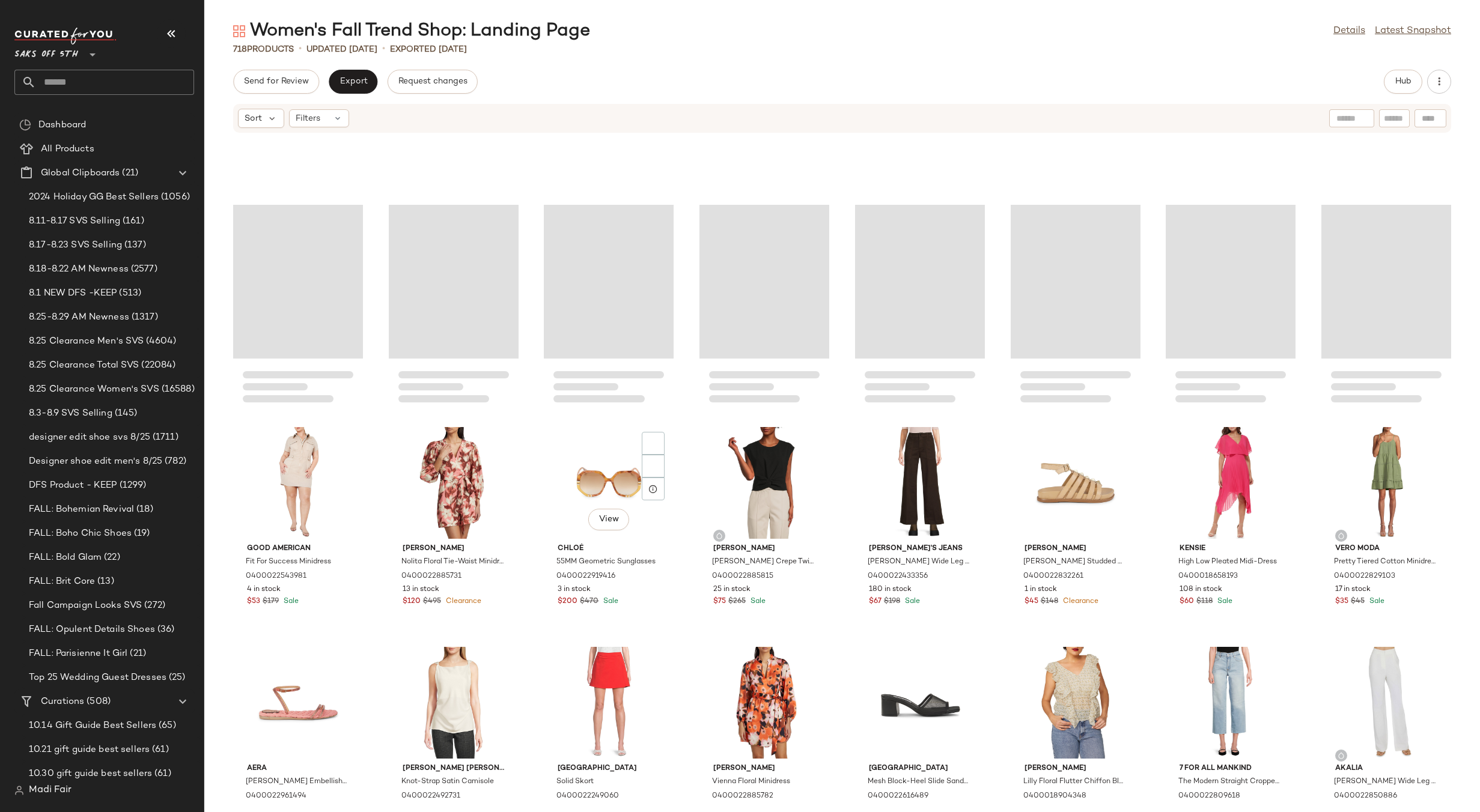
scroll to position [10253, 0]
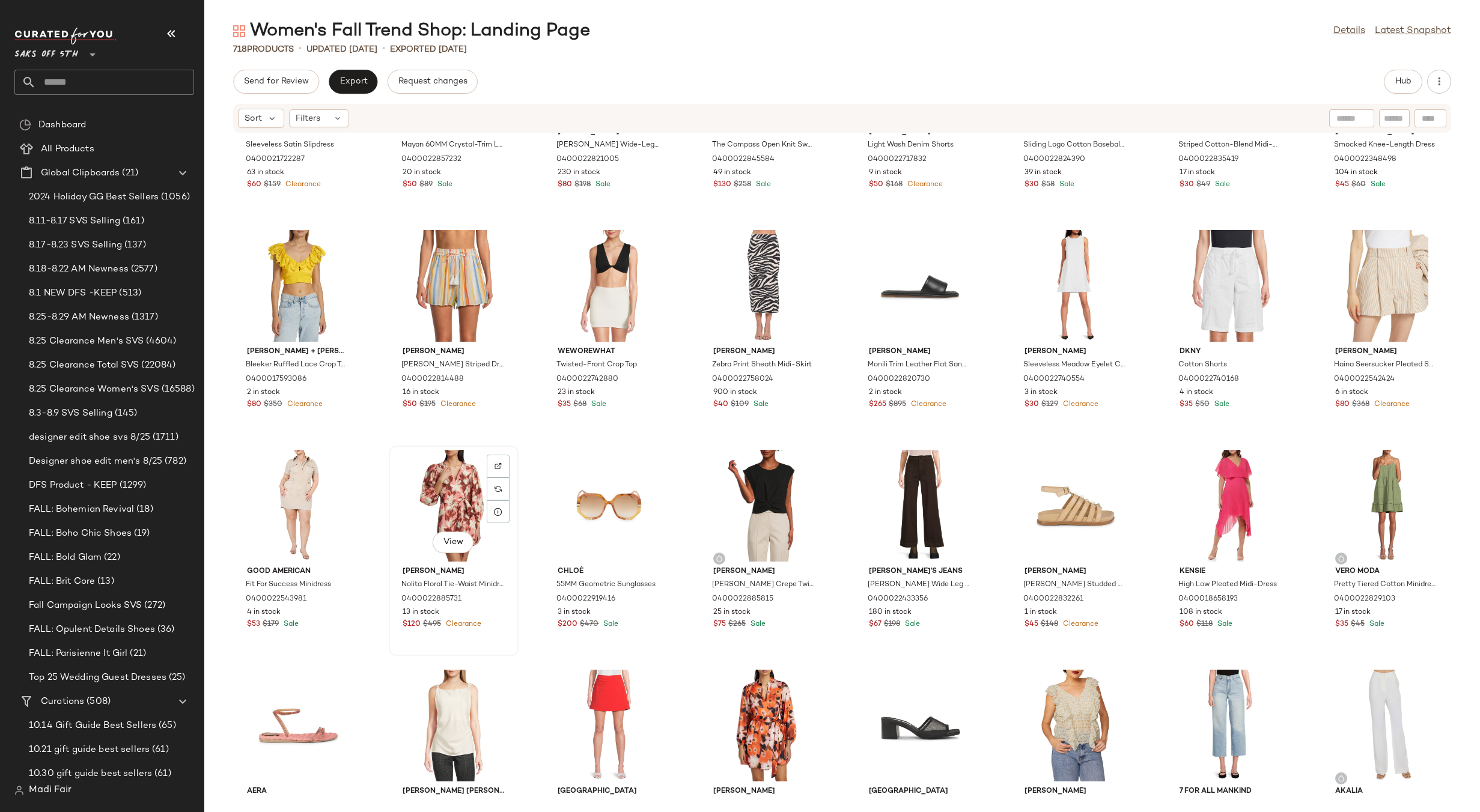
click at [448, 483] on div "View" at bounding box center [453, 505] width 122 height 111
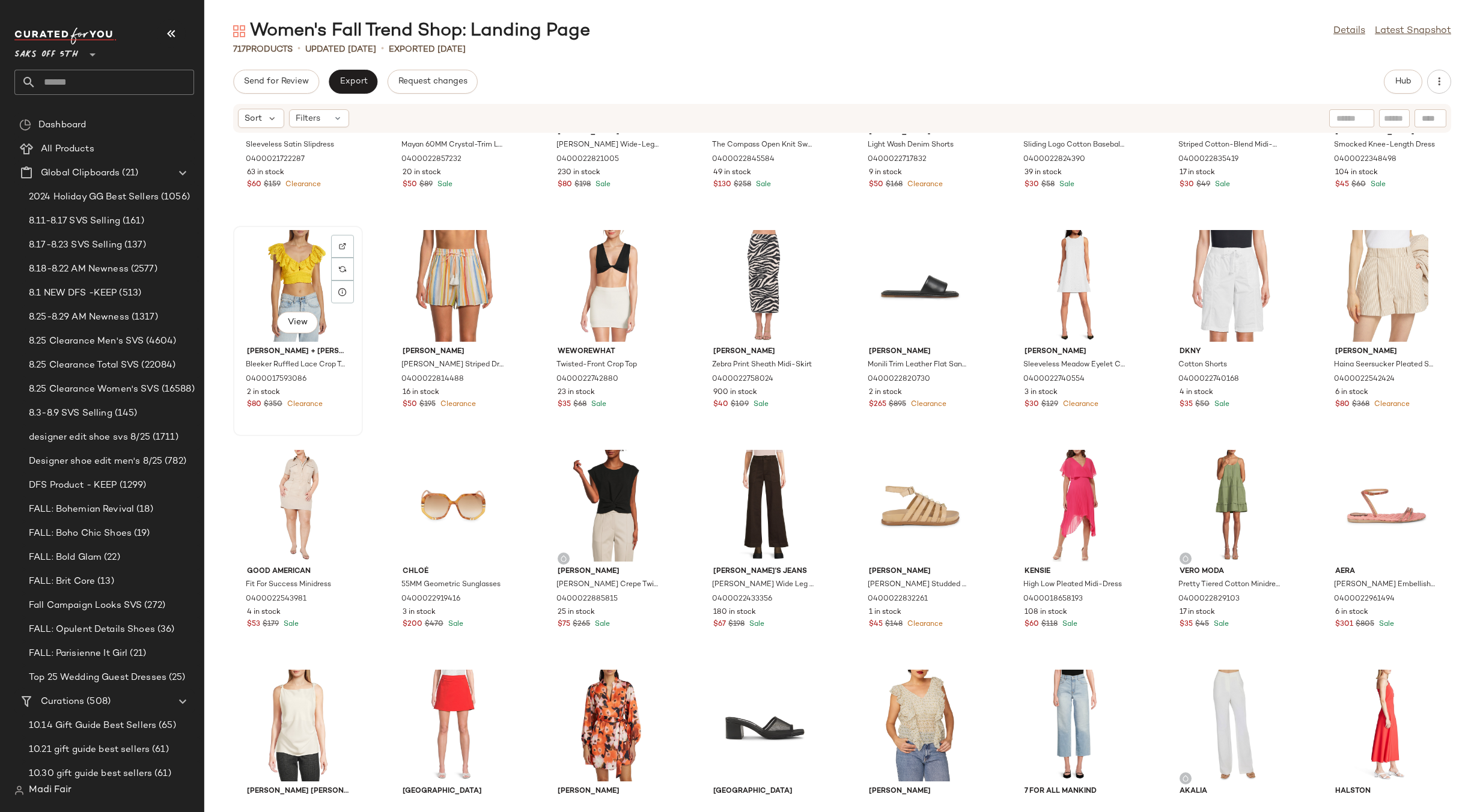
click at [308, 271] on div "View" at bounding box center [298, 286] width 122 height 111
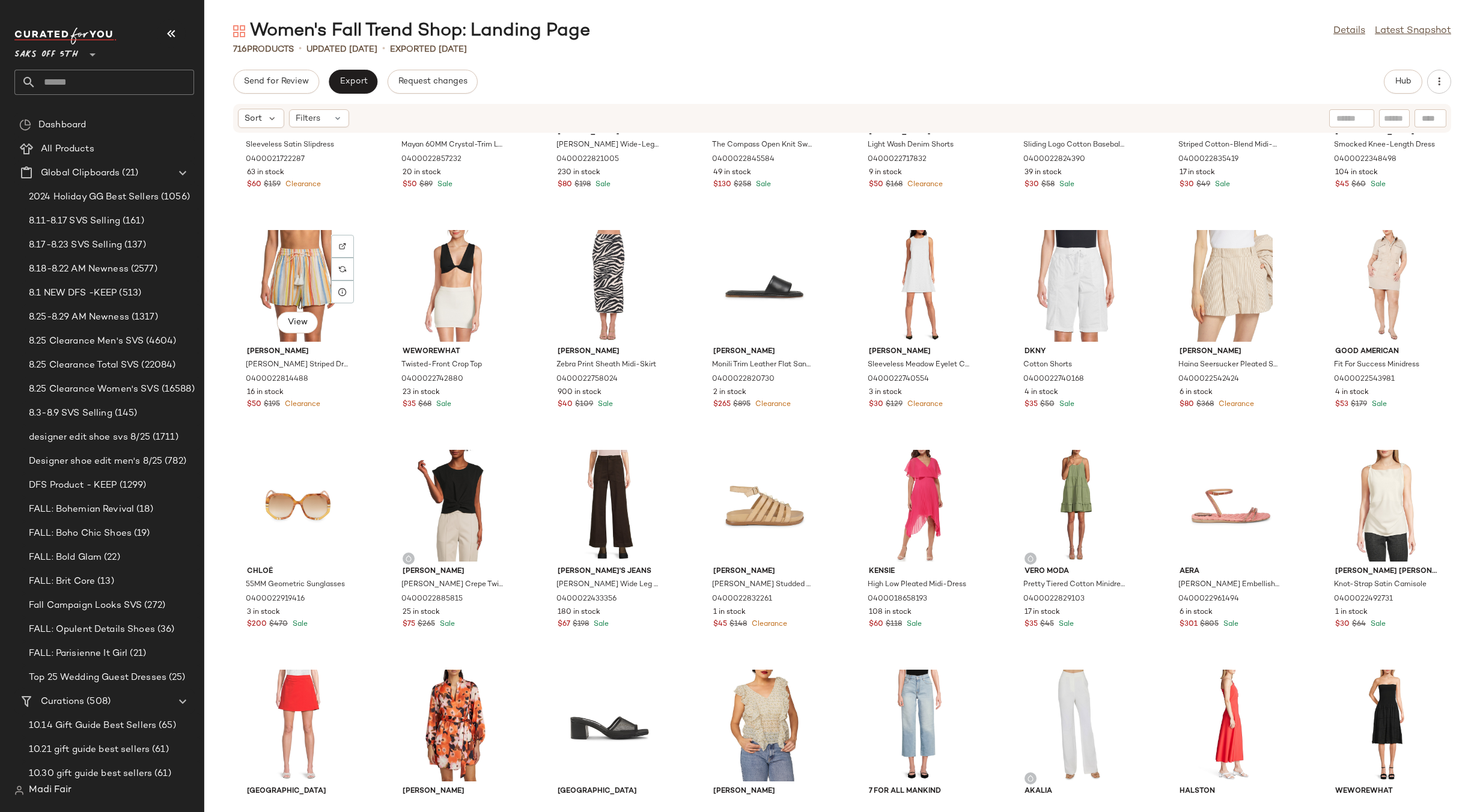
click at [308, 271] on div "View" at bounding box center [298, 286] width 122 height 111
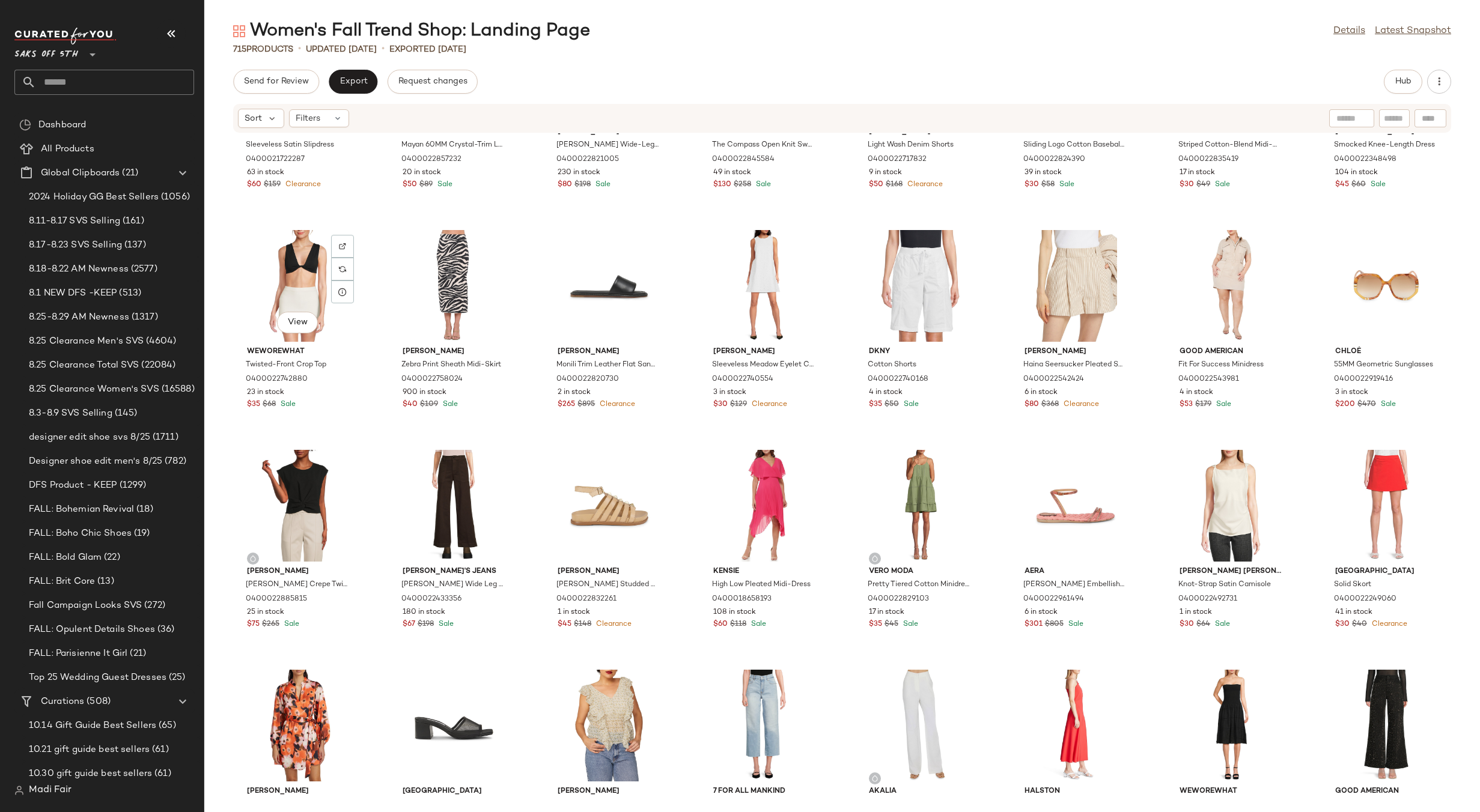
click at [308, 271] on div "View" at bounding box center [298, 286] width 122 height 111
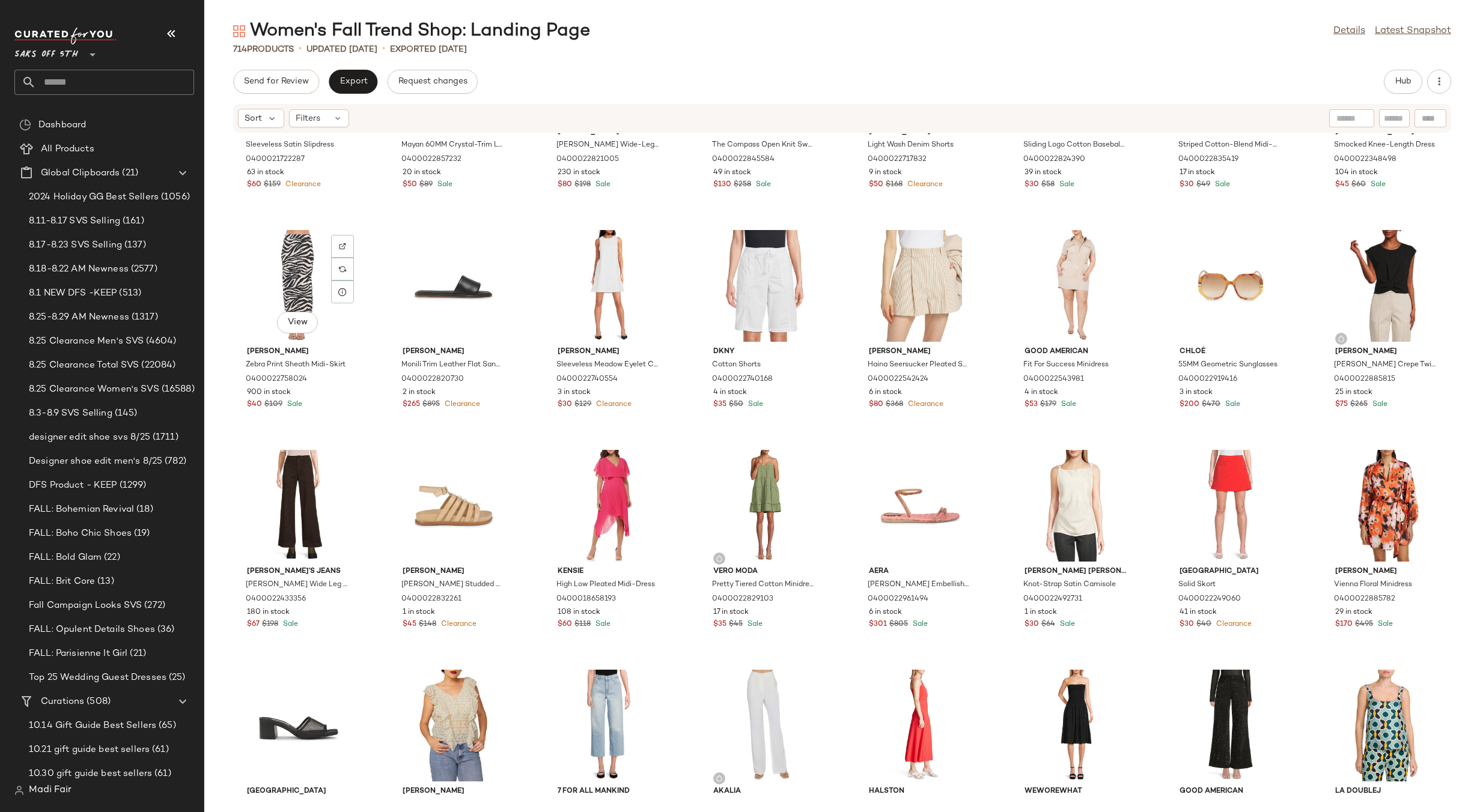
click at [308, 271] on div "View" at bounding box center [298, 286] width 122 height 111
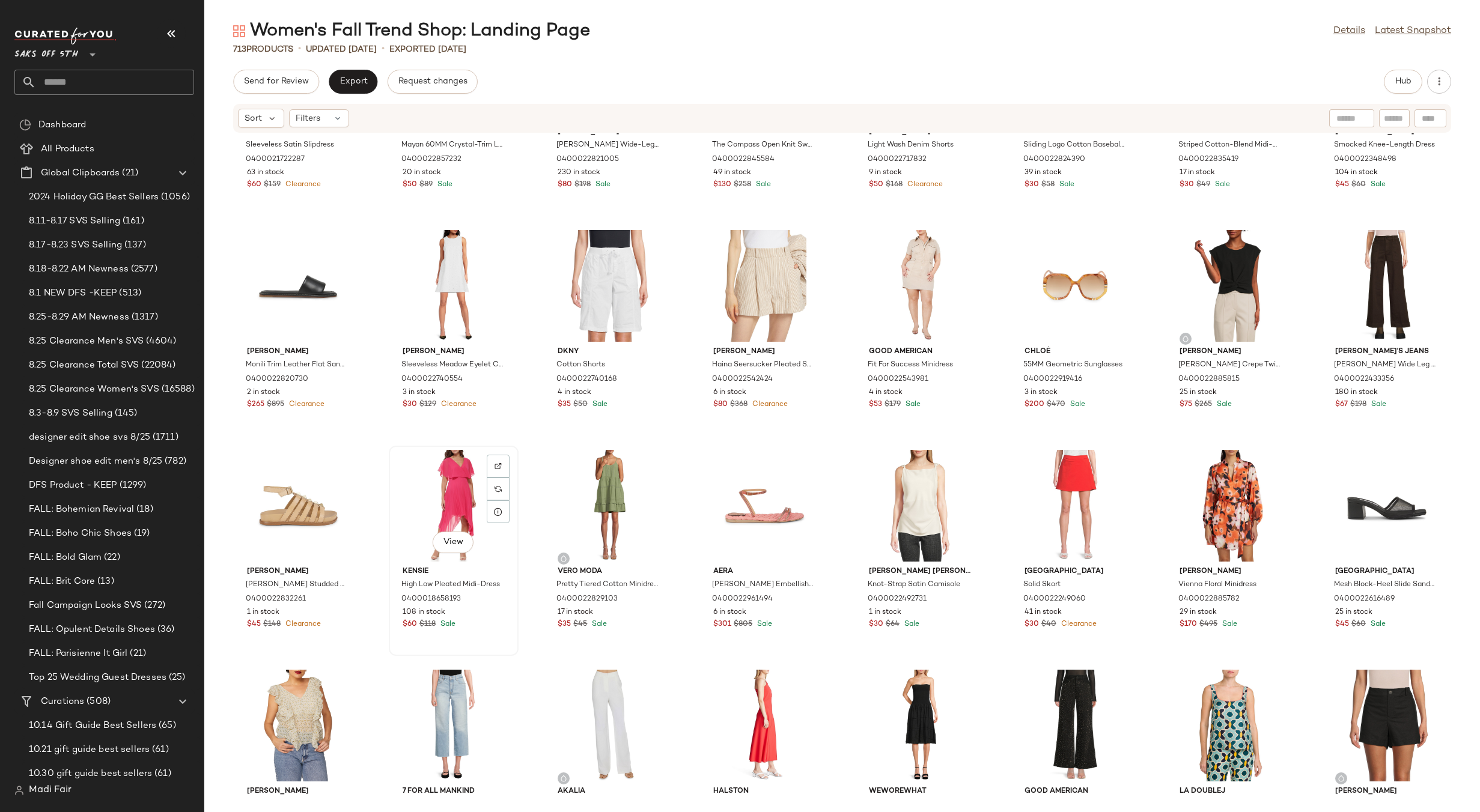
click at [445, 465] on div "View" at bounding box center [453, 505] width 122 height 111
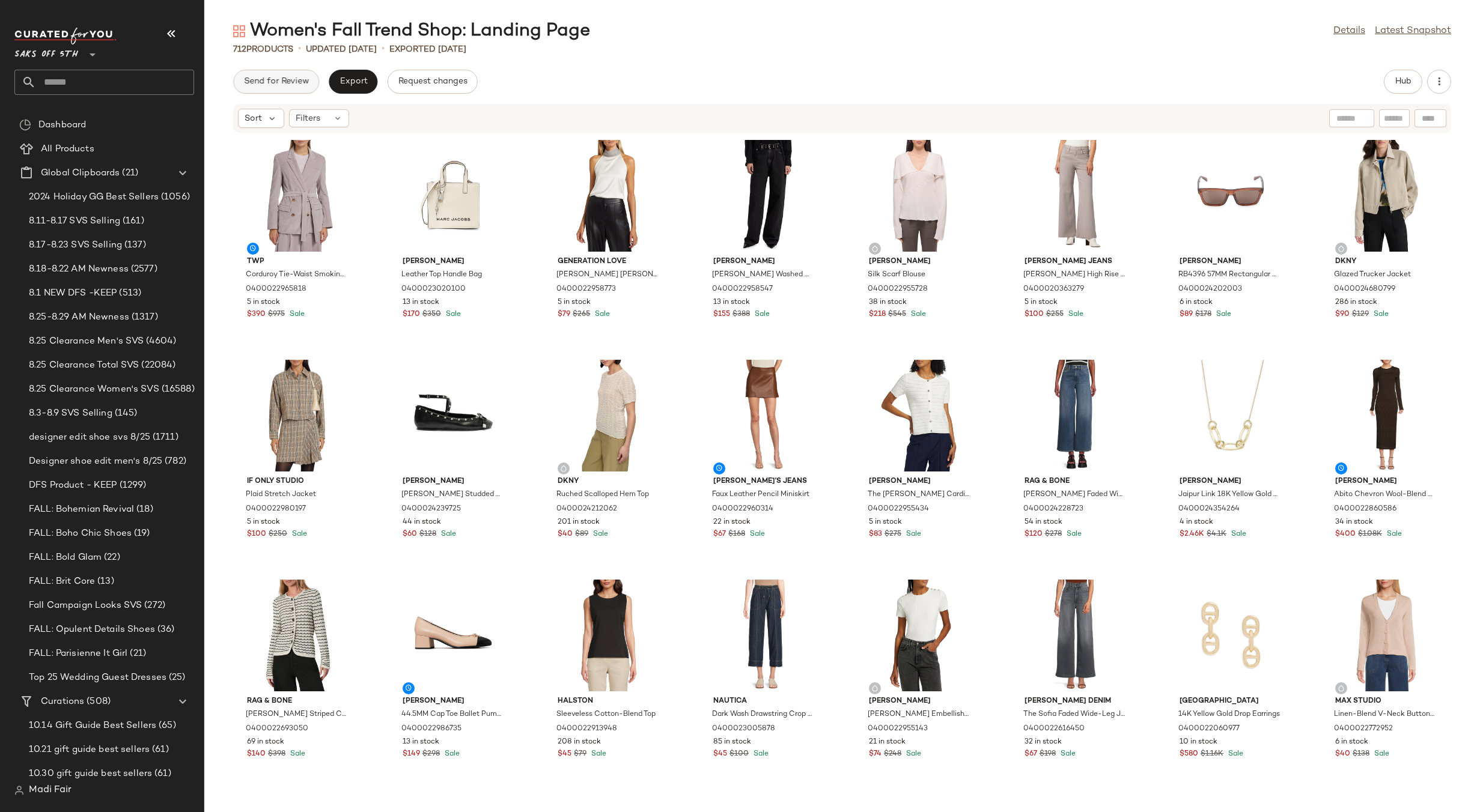
click at [279, 77] on span "Send for Review" at bounding box center [276, 81] width 65 height 9
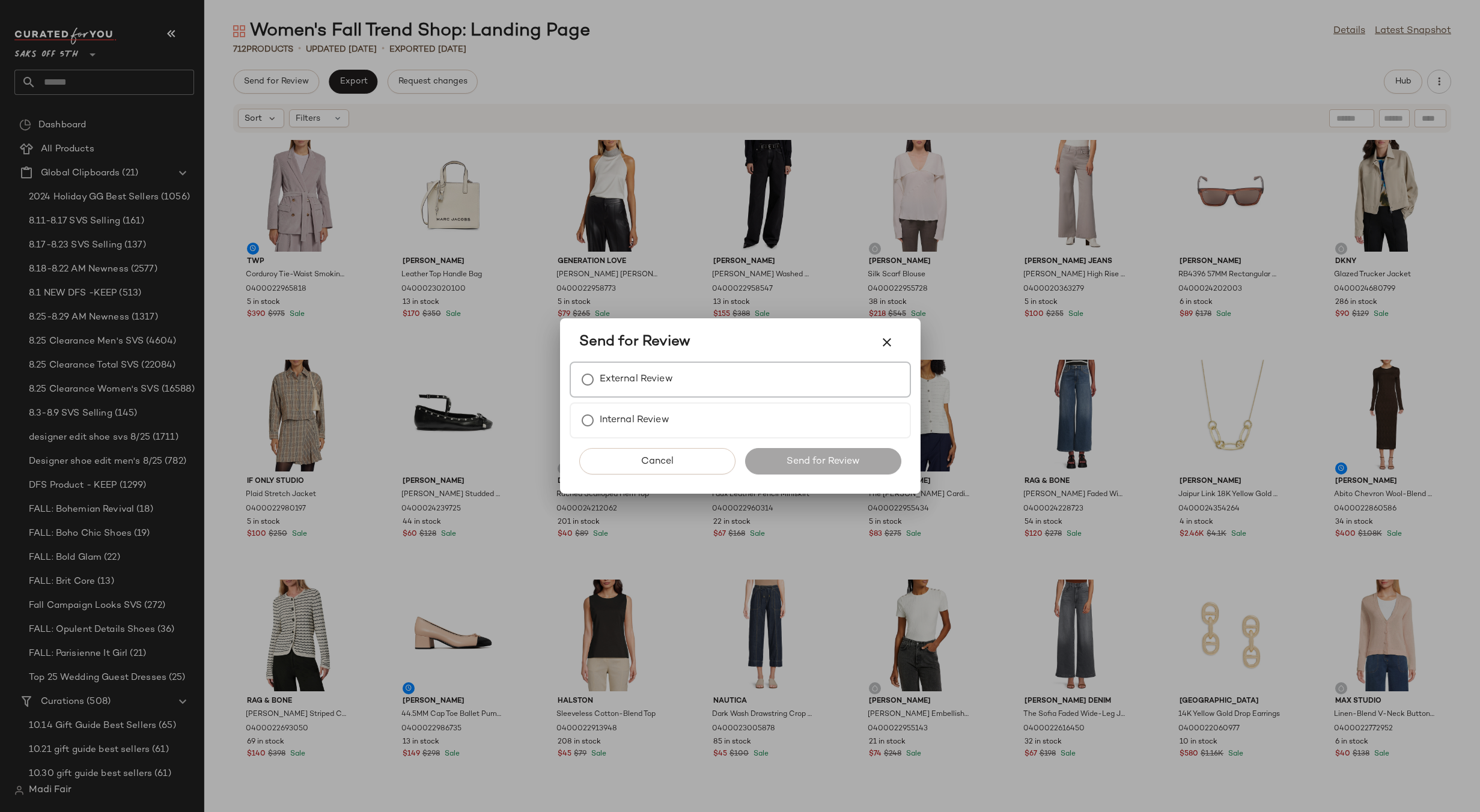
click at [606, 372] on label "External Review" at bounding box center [635, 380] width 73 height 24
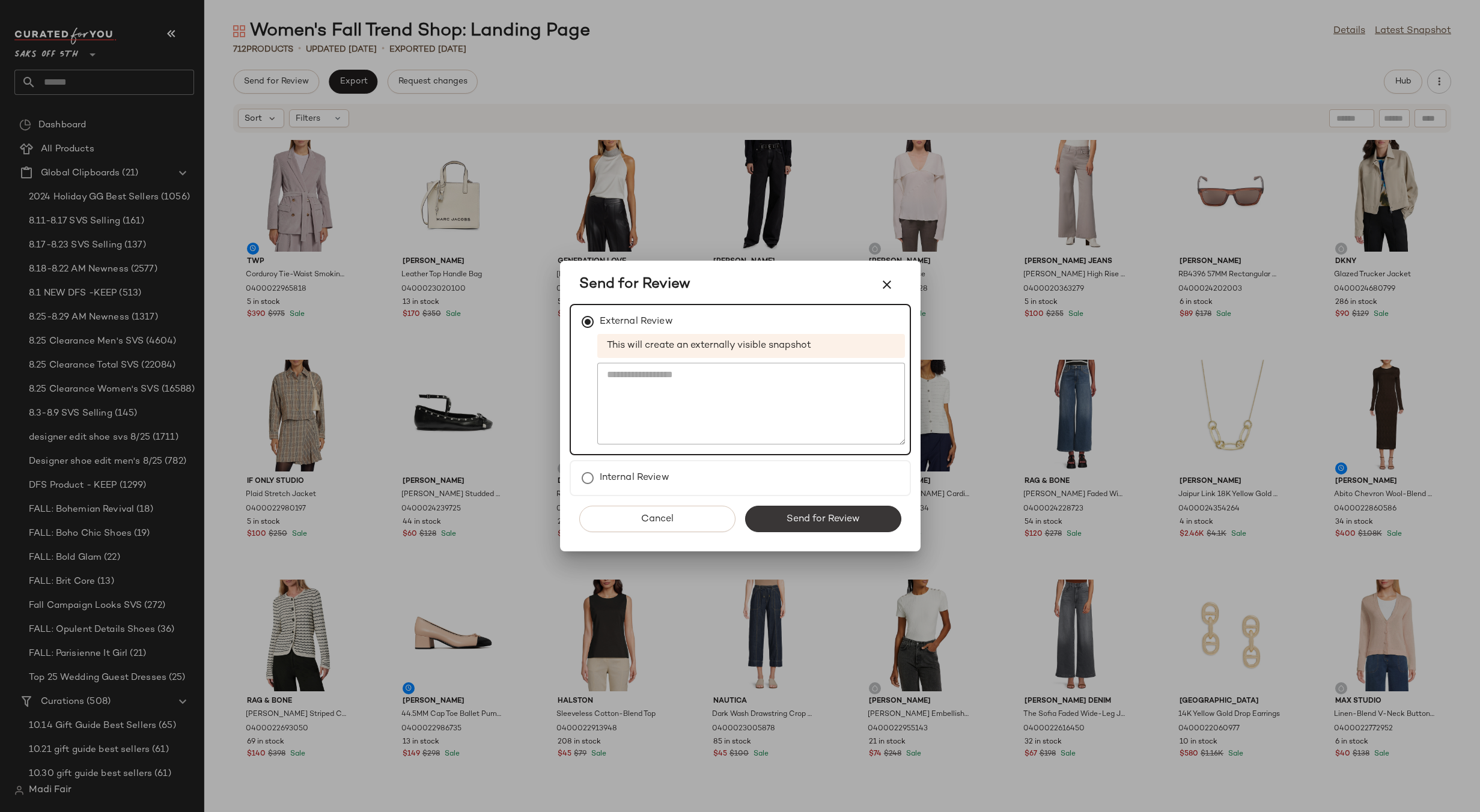
click at [829, 521] on span "Send for Review" at bounding box center [823, 520] width 74 height 12
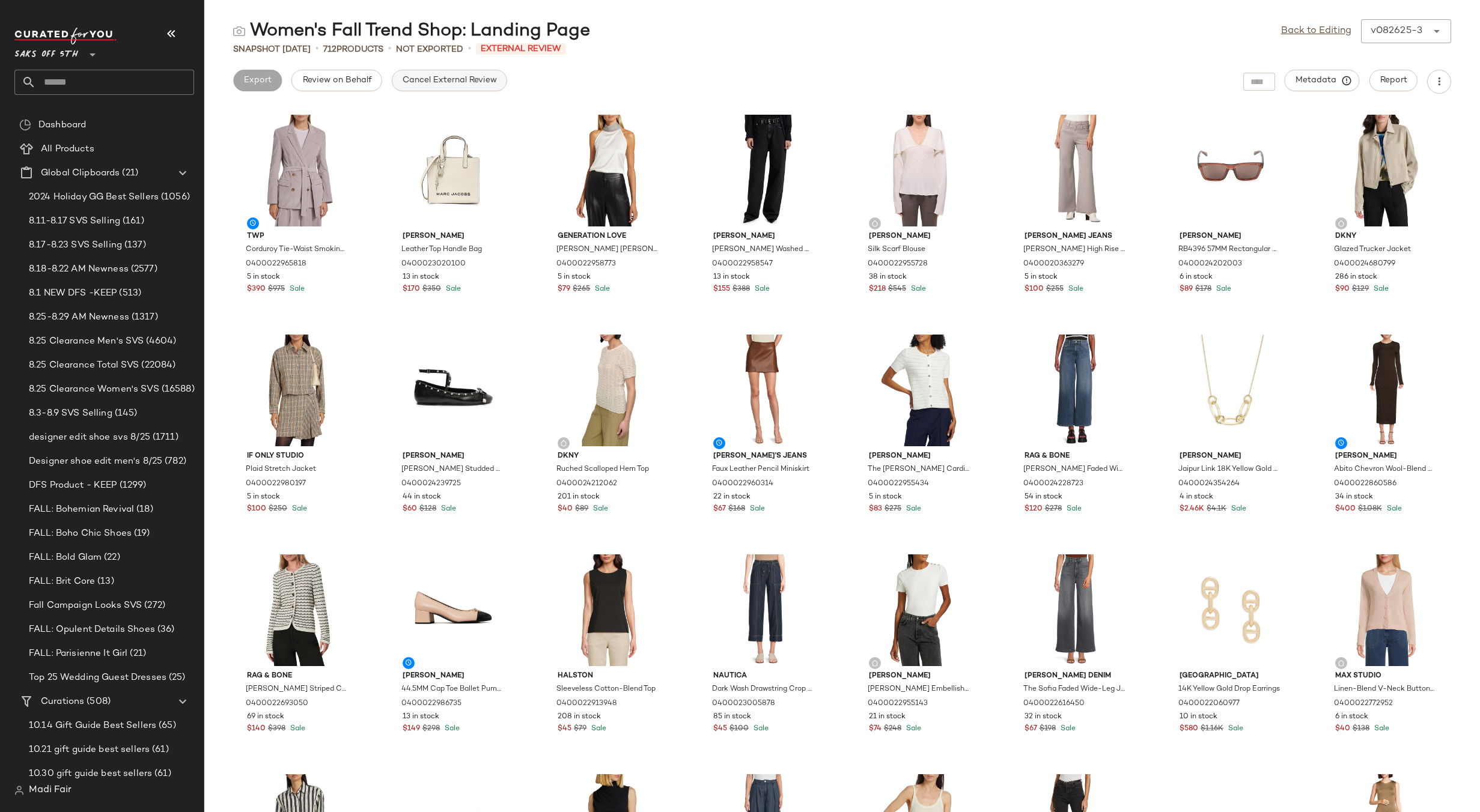
click at [468, 75] on span "Cancel External Review" at bounding box center [449, 80] width 95 height 9
drag, startPoint x: 1311, startPoint y: 30, endPoint x: 1268, endPoint y: 30, distance: 43.0
click at [1311, 30] on link "Back to Editing" at bounding box center [1316, 31] width 70 height 14
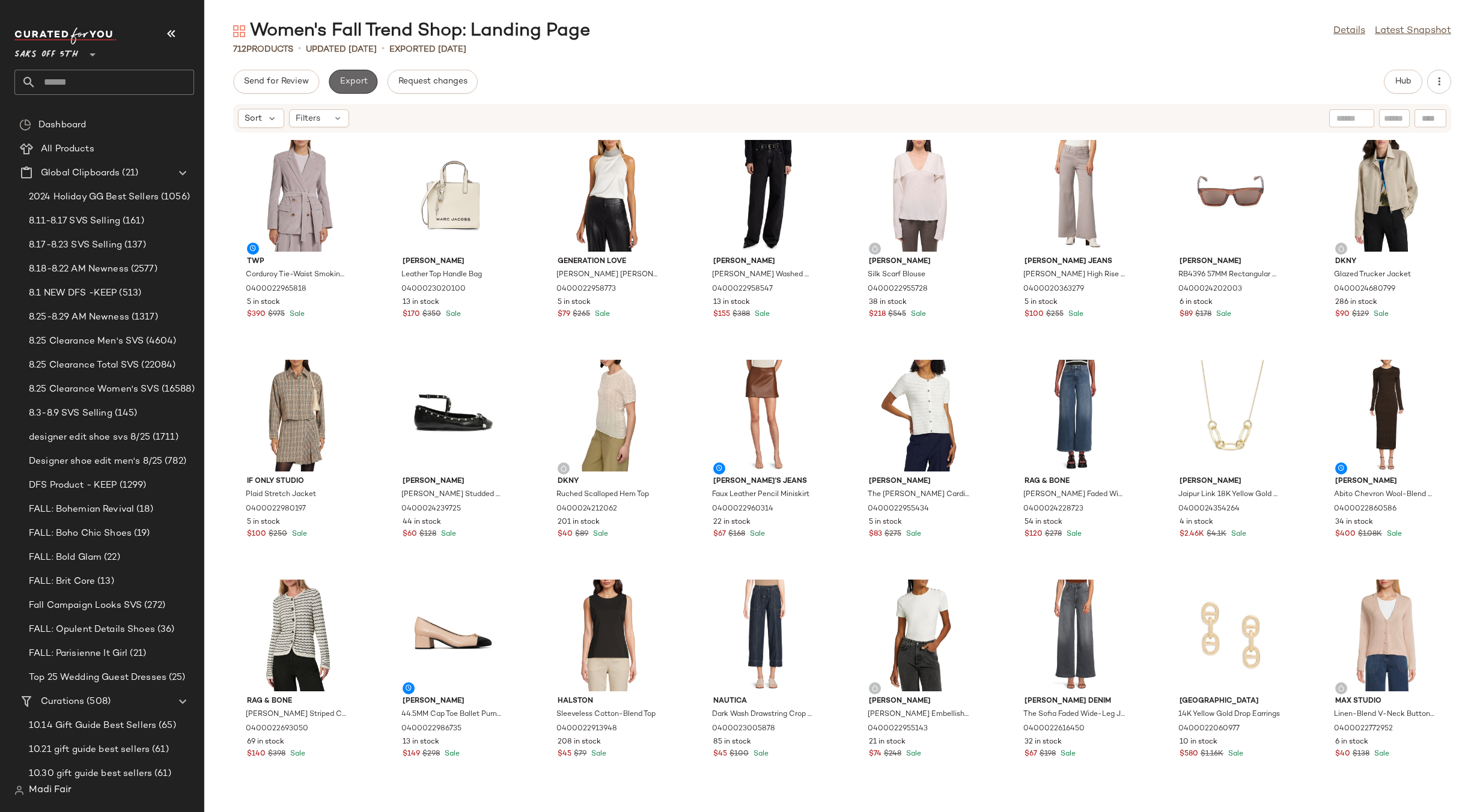
click at [354, 84] on span "Export" at bounding box center [353, 81] width 28 height 9
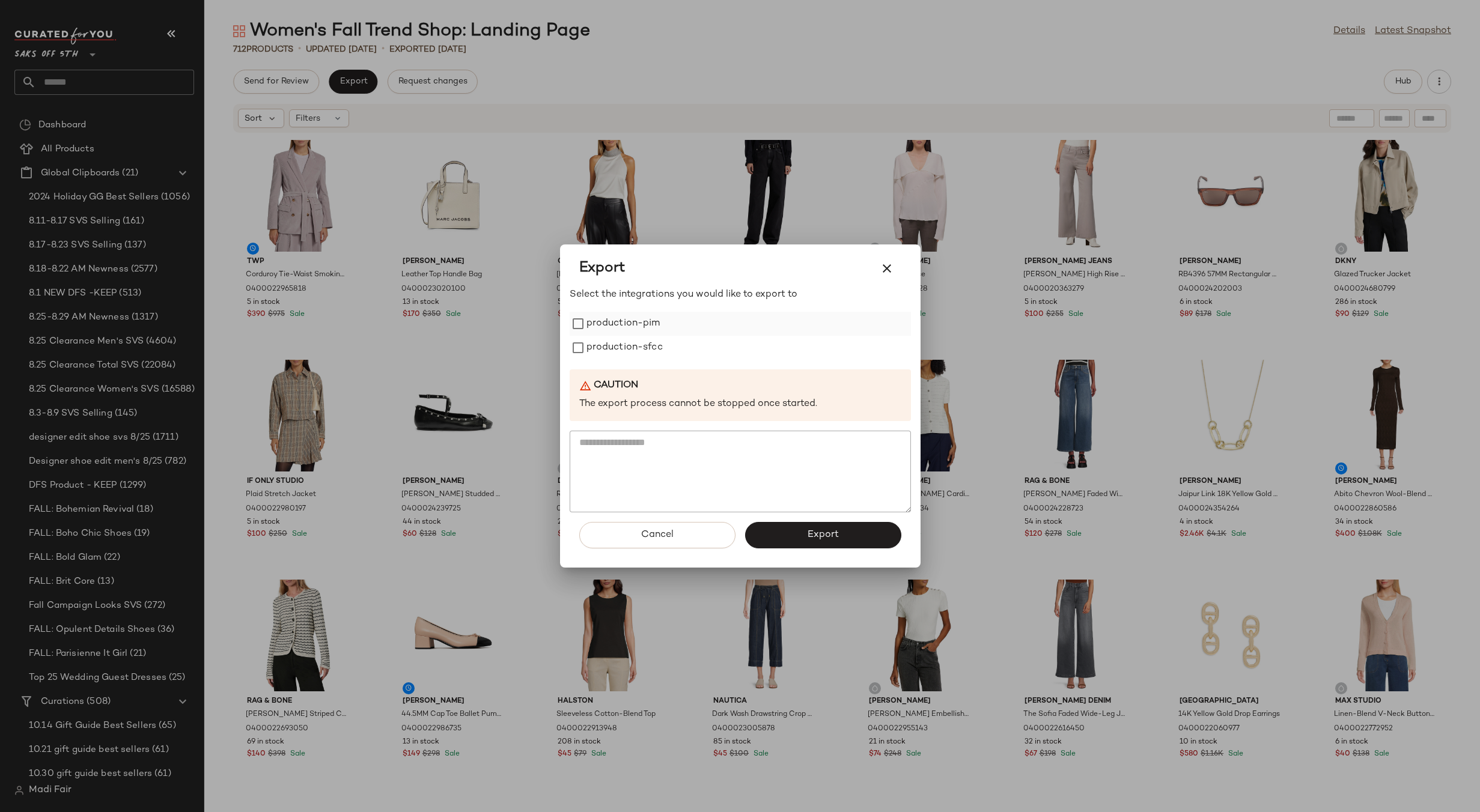
click at [653, 328] on label "production-pim" at bounding box center [624, 323] width 74 height 24
click at [651, 344] on label "production-sfcc" at bounding box center [624, 348] width 76 height 24
click at [794, 531] on button "Export" at bounding box center [823, 535] width 156 height 27
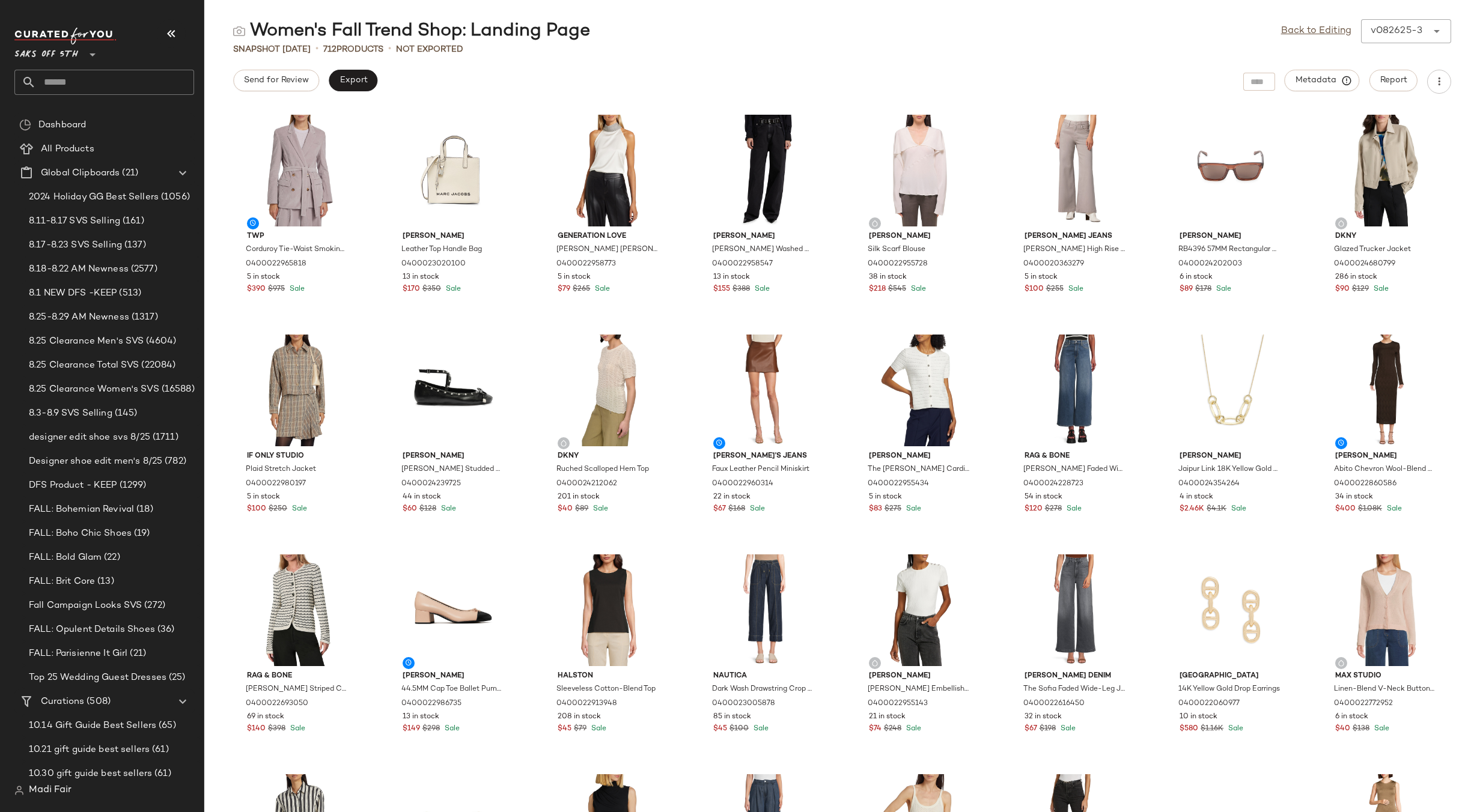
click at [80, 75] on input "text" at bounding box center [115, 82] width 158 height 25
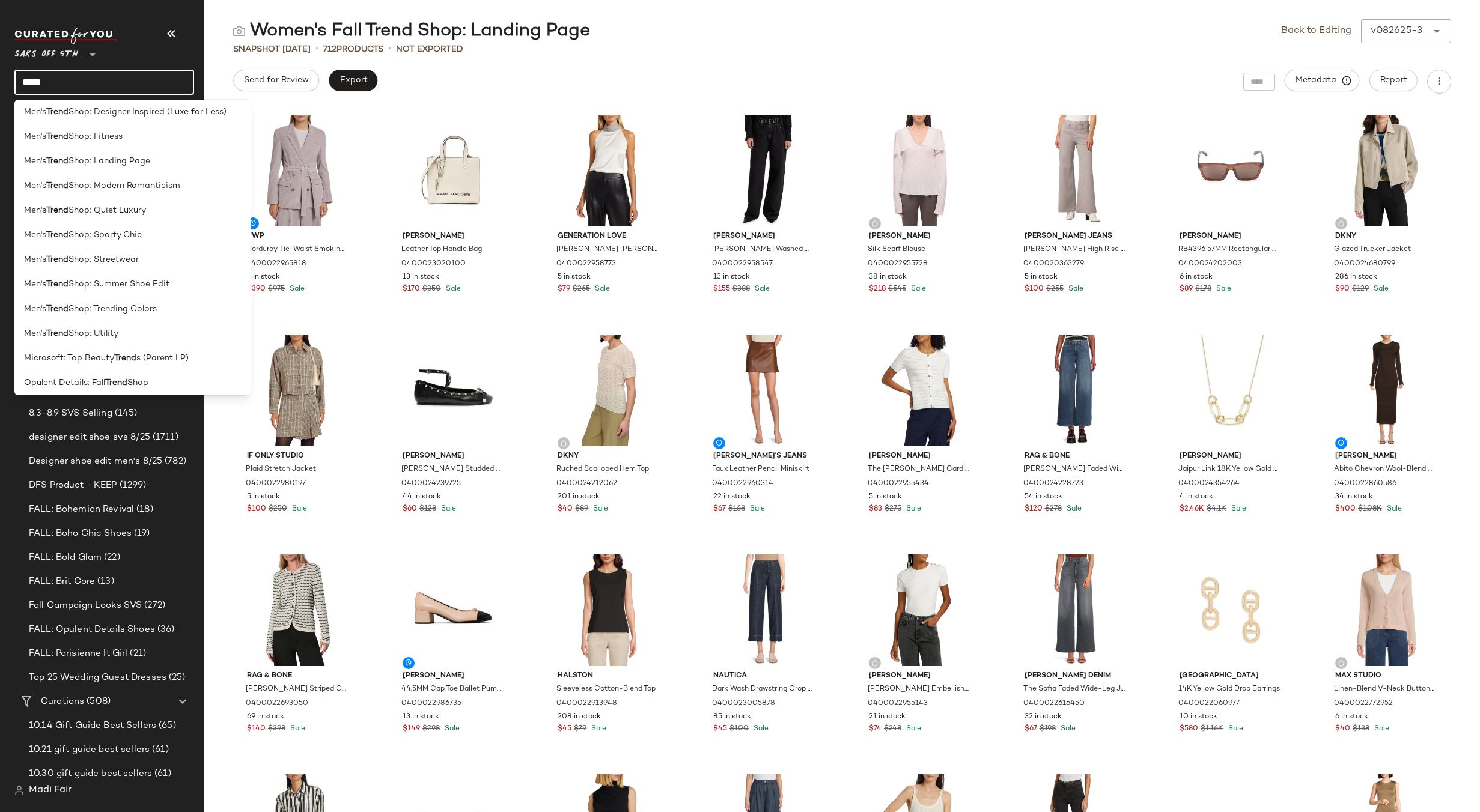
scroll to position [180, 0]
type input "*****"
click at [142, 208] on span "Shop: Landing Page" at bounding box center [109, 207] width 81 height 13
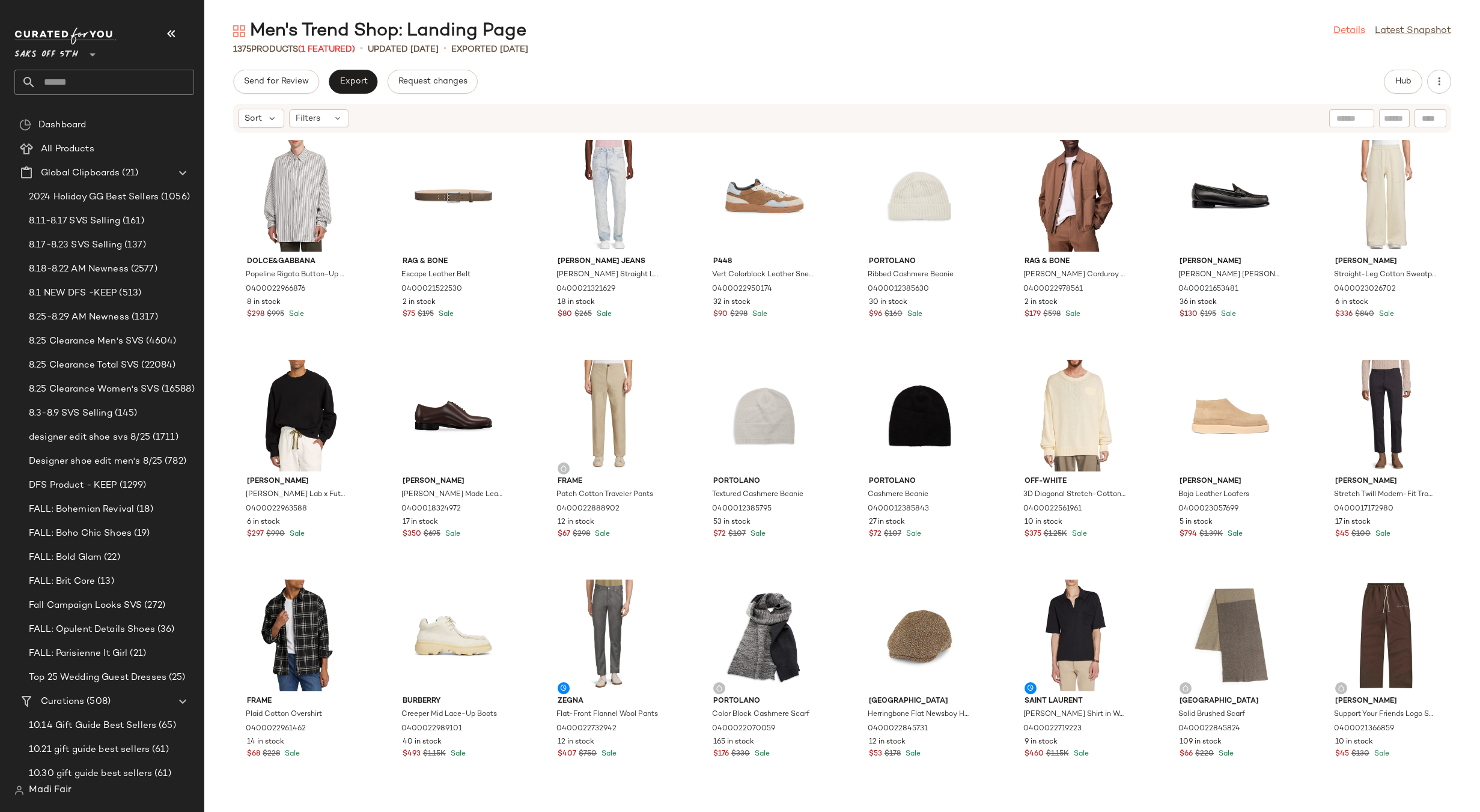
click at [1342, 26] on link "Details" at bounding box center [1349, 31] width 32 height 14
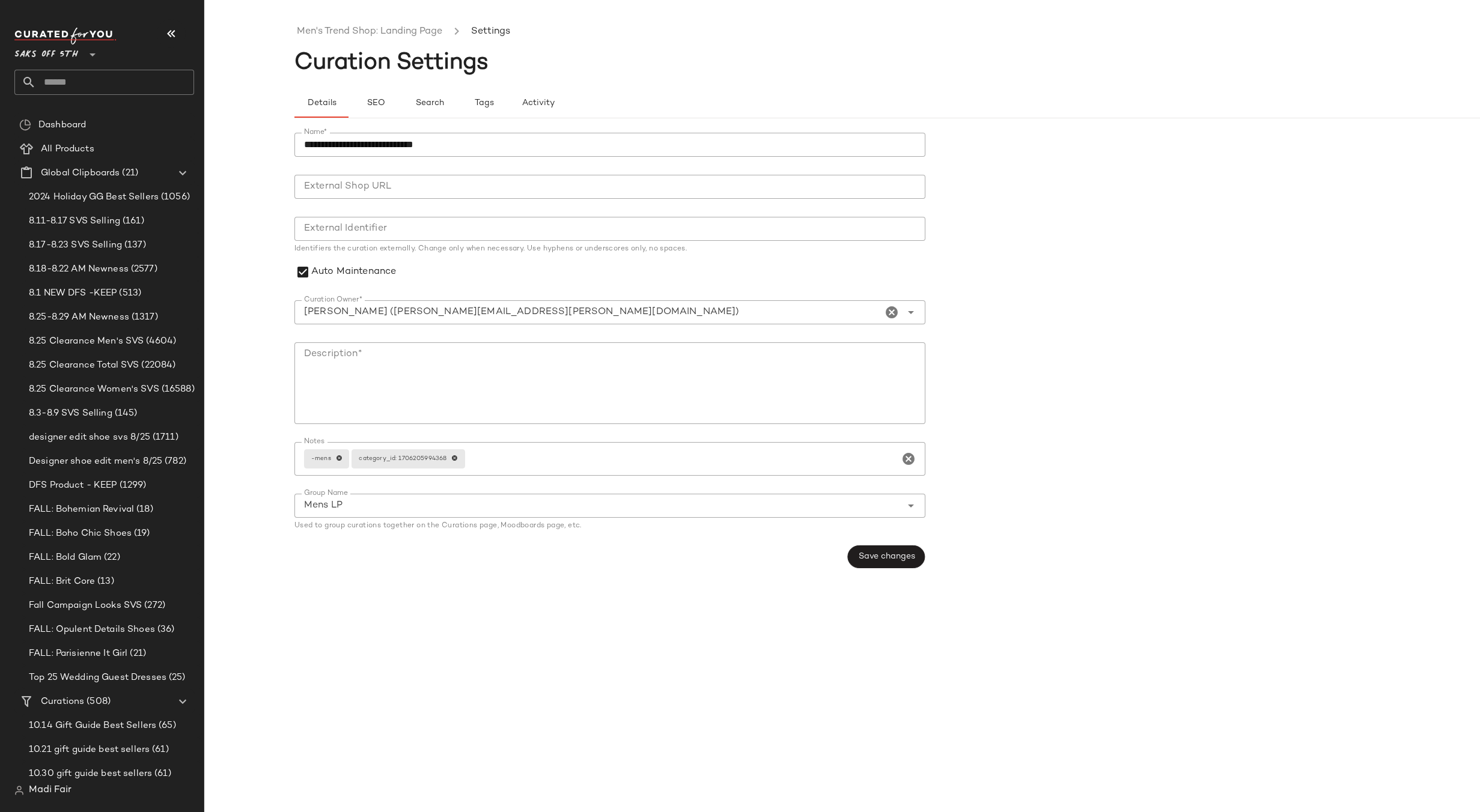
click at [334, 143] on input "**********" at bounding box center [609, 144] width 631 height 24
type input "**********"
click at [886, 558] on span "Save changes" at bounding box center [886, 556] width 57 height 9
drag, startPoint x: 458, startPoint y: 147, endPoint x: 298, endPoint y: 142, distance: 160.1
click at [298, 142] on input "**********" at bounding box center [609, 144] width 631 height 24
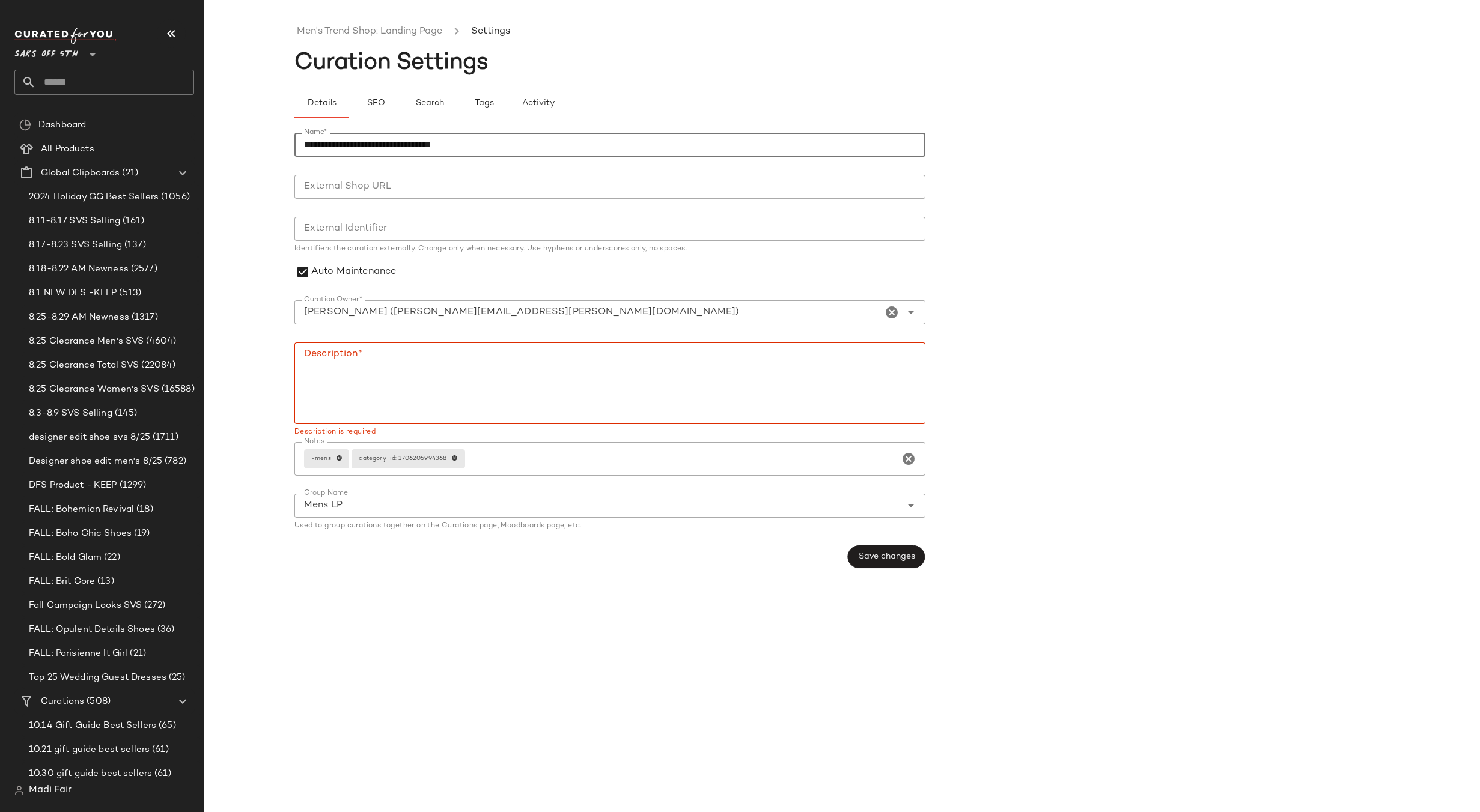
click at [344, 358] on textarea "Description*" at bounding box center [609, 383] width 631 height 81
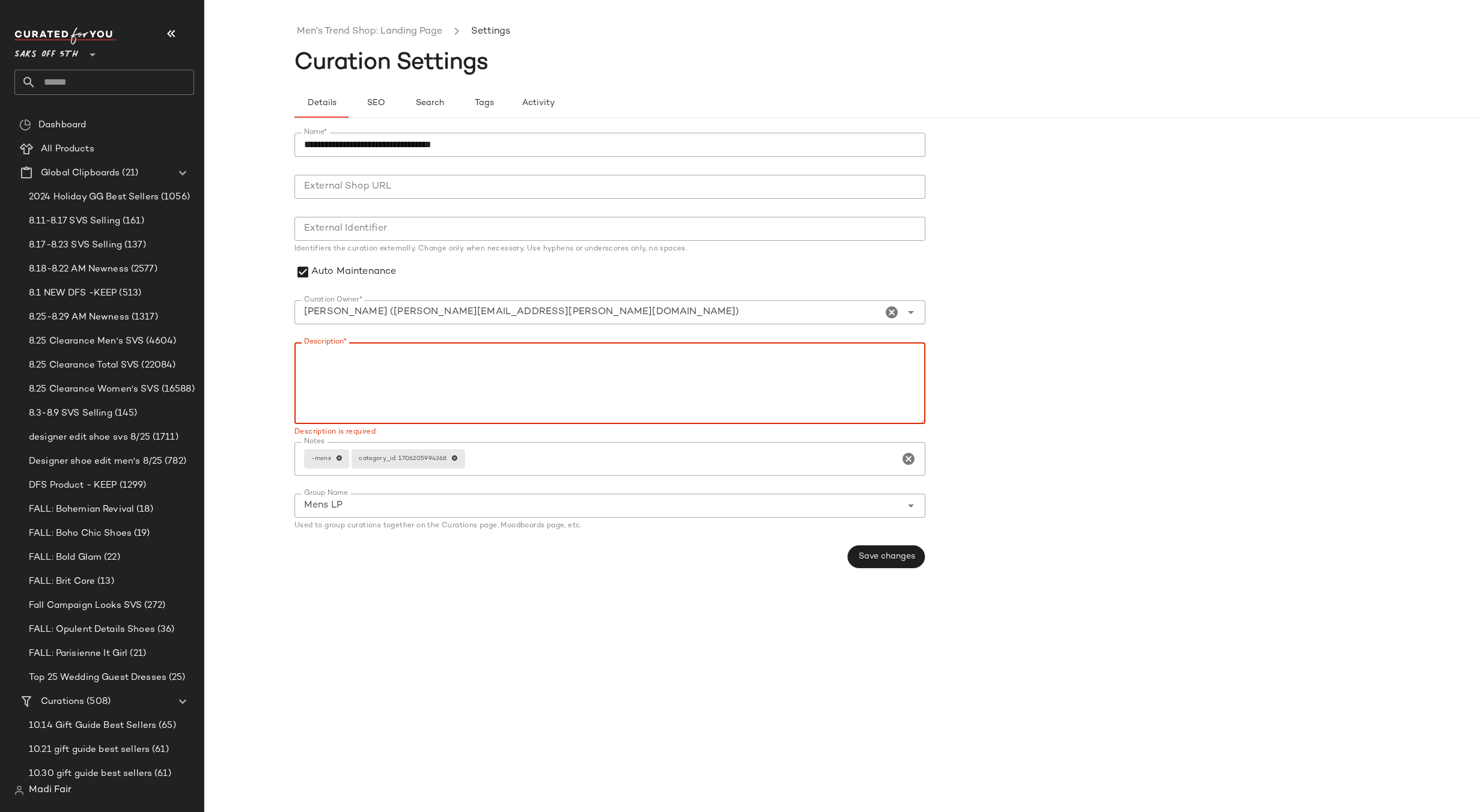
paste textarea "**********"
type textarea "**********"
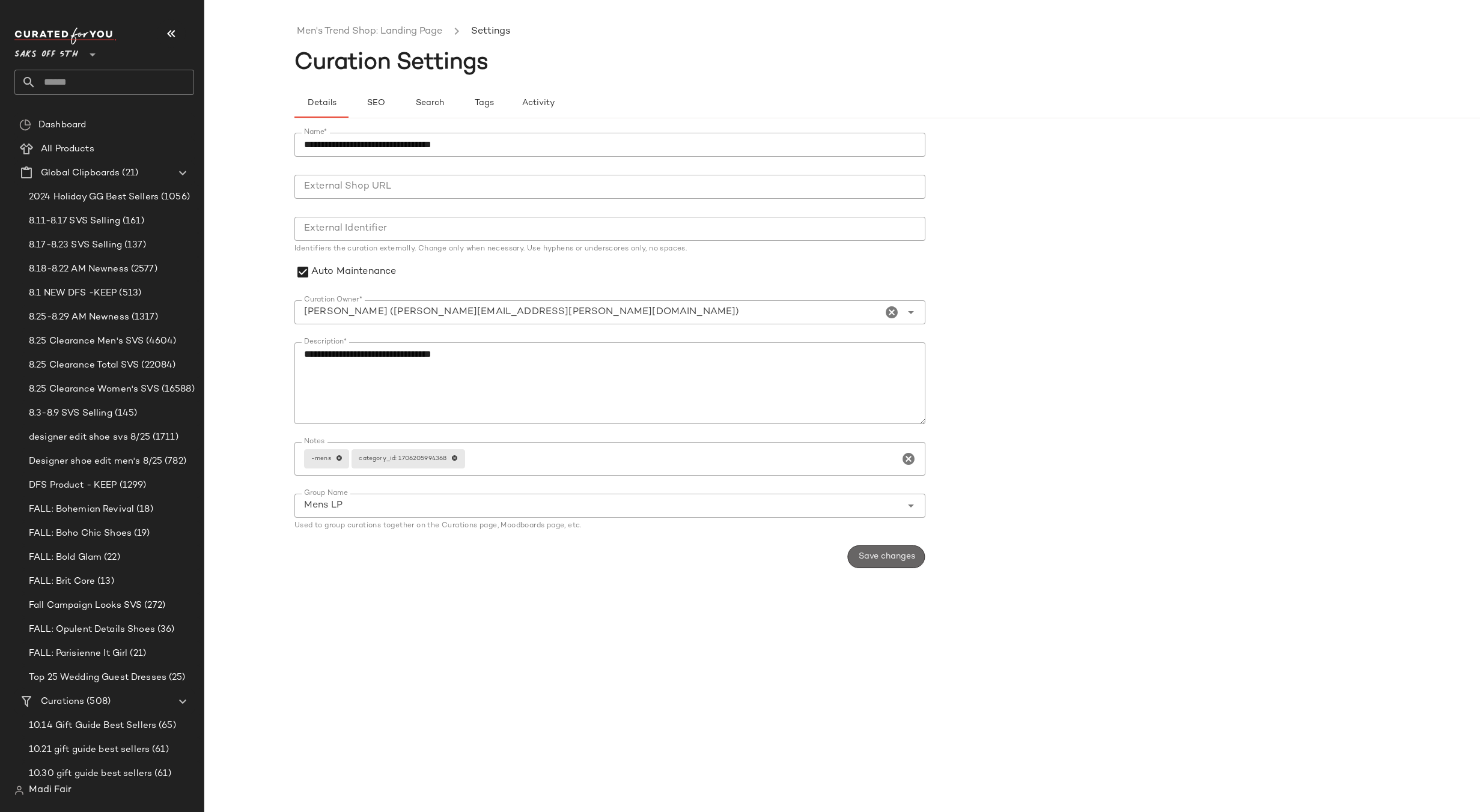
click at [889, 555] on span "Save changes" at bounding box center [886, 556] width 57 height 9
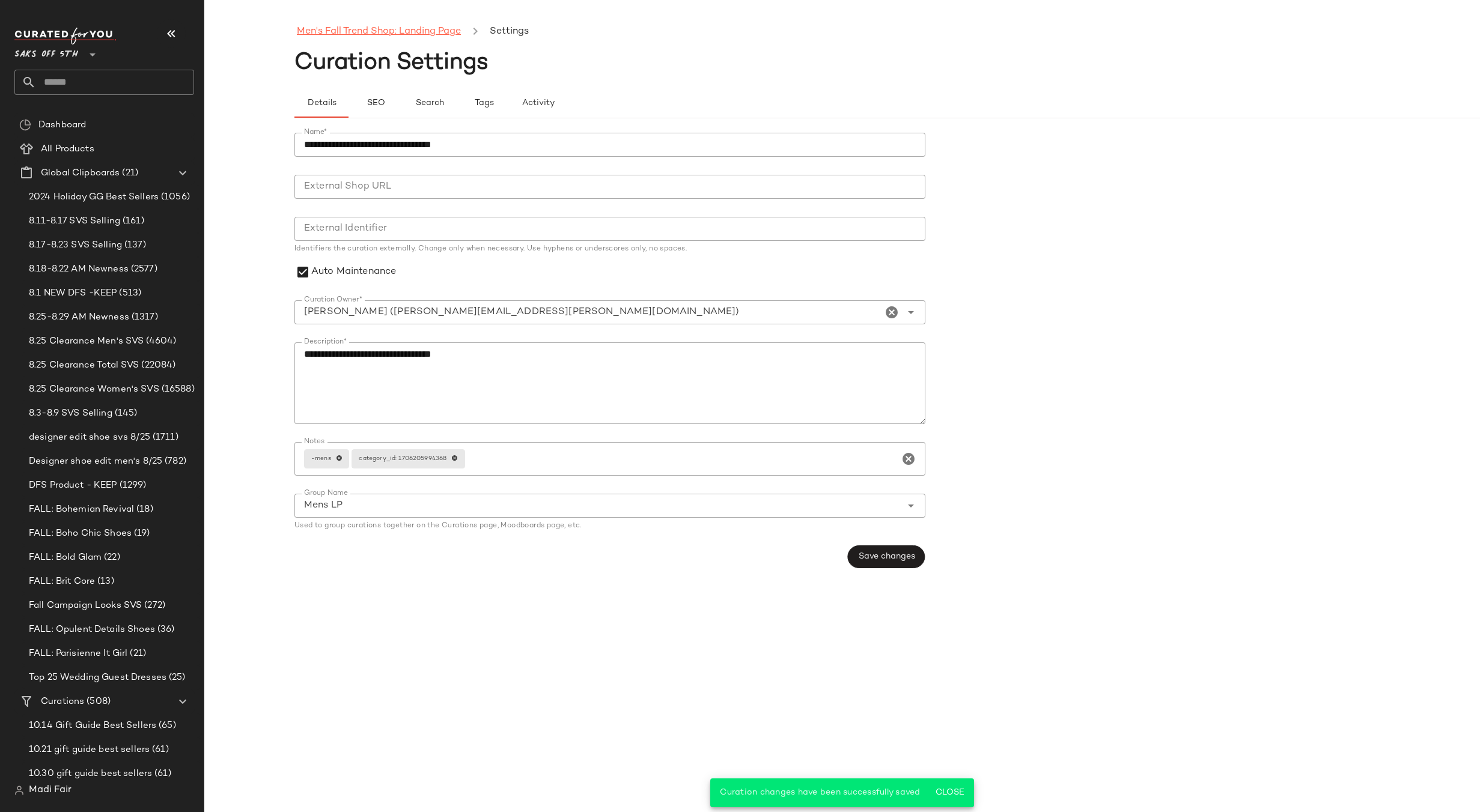
click at [343, 39] on ul "Men's Fall Trend Shop: Landing Page Settings" at bounding box center [932, 32] width 1276 height 28
click at [344, 35] on link "Men's Fall Trend Shop: Landing Page" at bounding box center [379, 32] width 164 height 16
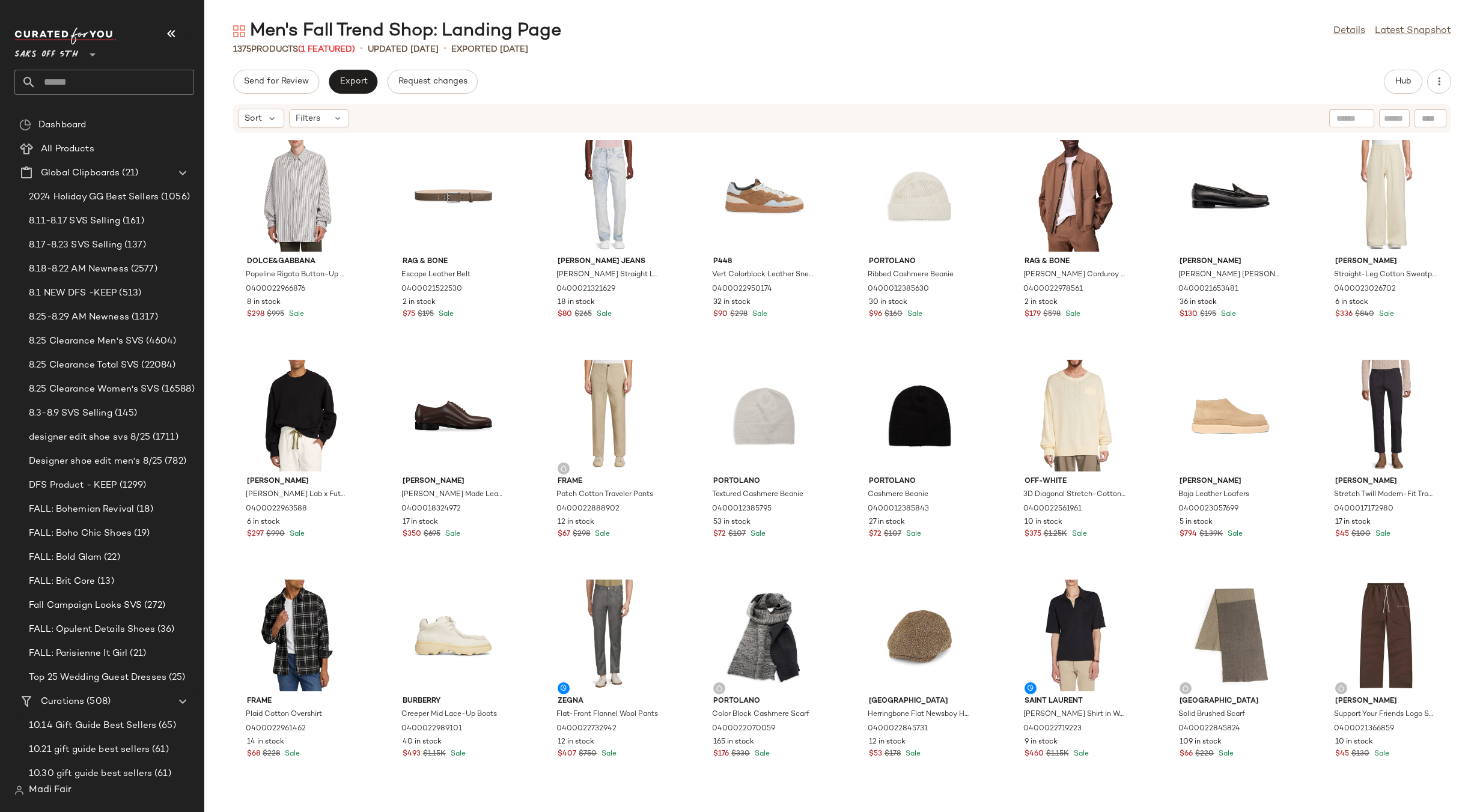
click at [1389, 116] on input "text" at bounding box center [1394, 118] width 21 height 13
click at [1427, 122] on div at bounding box center [1431, 118] width 32 height 18
drag, startPoint x: 1427, startPoint y: 122, endPoint x: 1268, endPoint y: 98, distance: 160.8
click at [1259, 91] on div "Send for Review Export Request changes Hub" at bounding box center [841, 81] width 1218 height 24
click at [1380, 118] on div at bounding box center [1394, 118] width 31 height 18
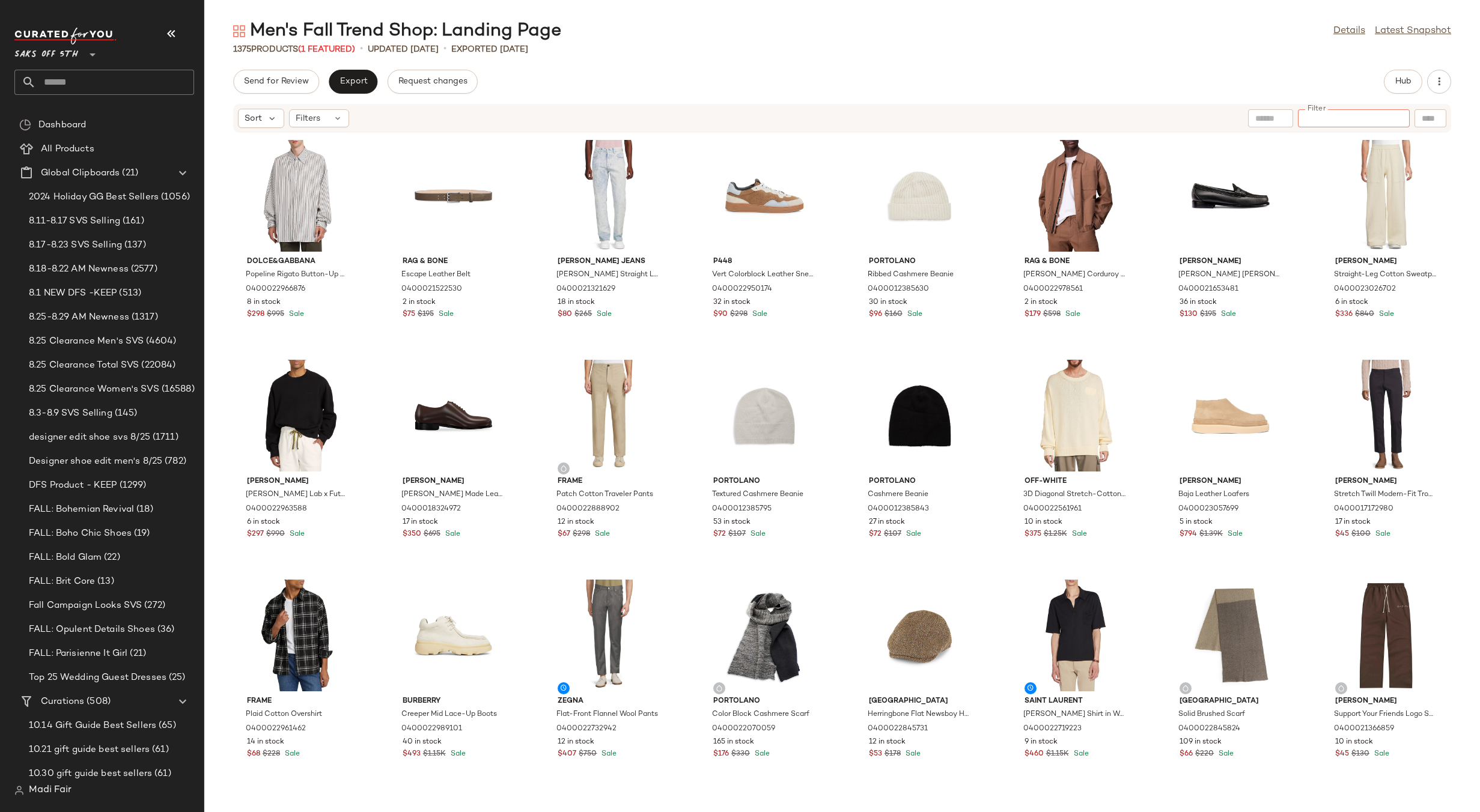
paste input "**********"
type input "**********"
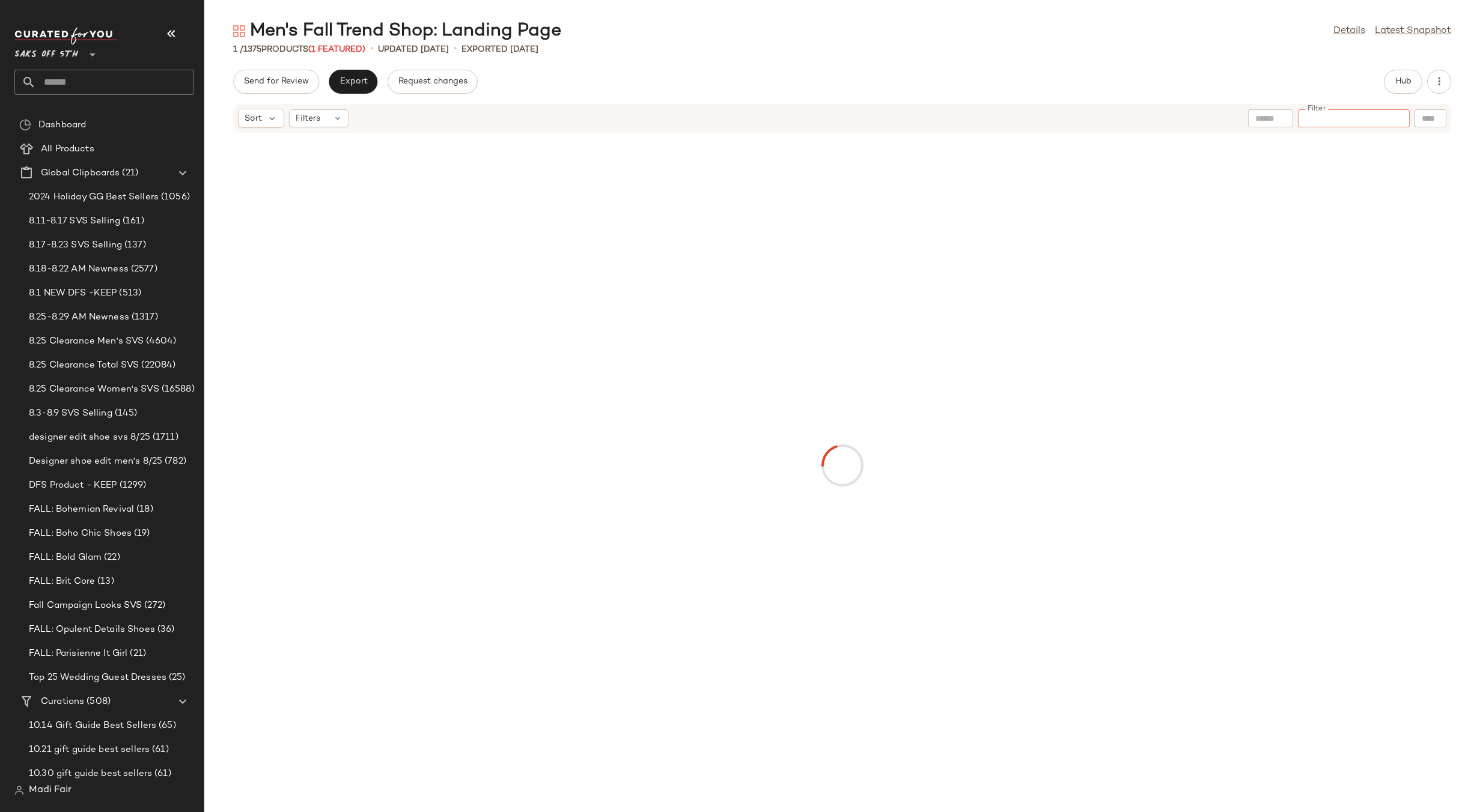
paste input "**********"
type input "**********"
click at [1334, 111] on div "0400022950174" at bounding box center [1309, 118] width 200 height 19
paste input "**********"
type input "**********"
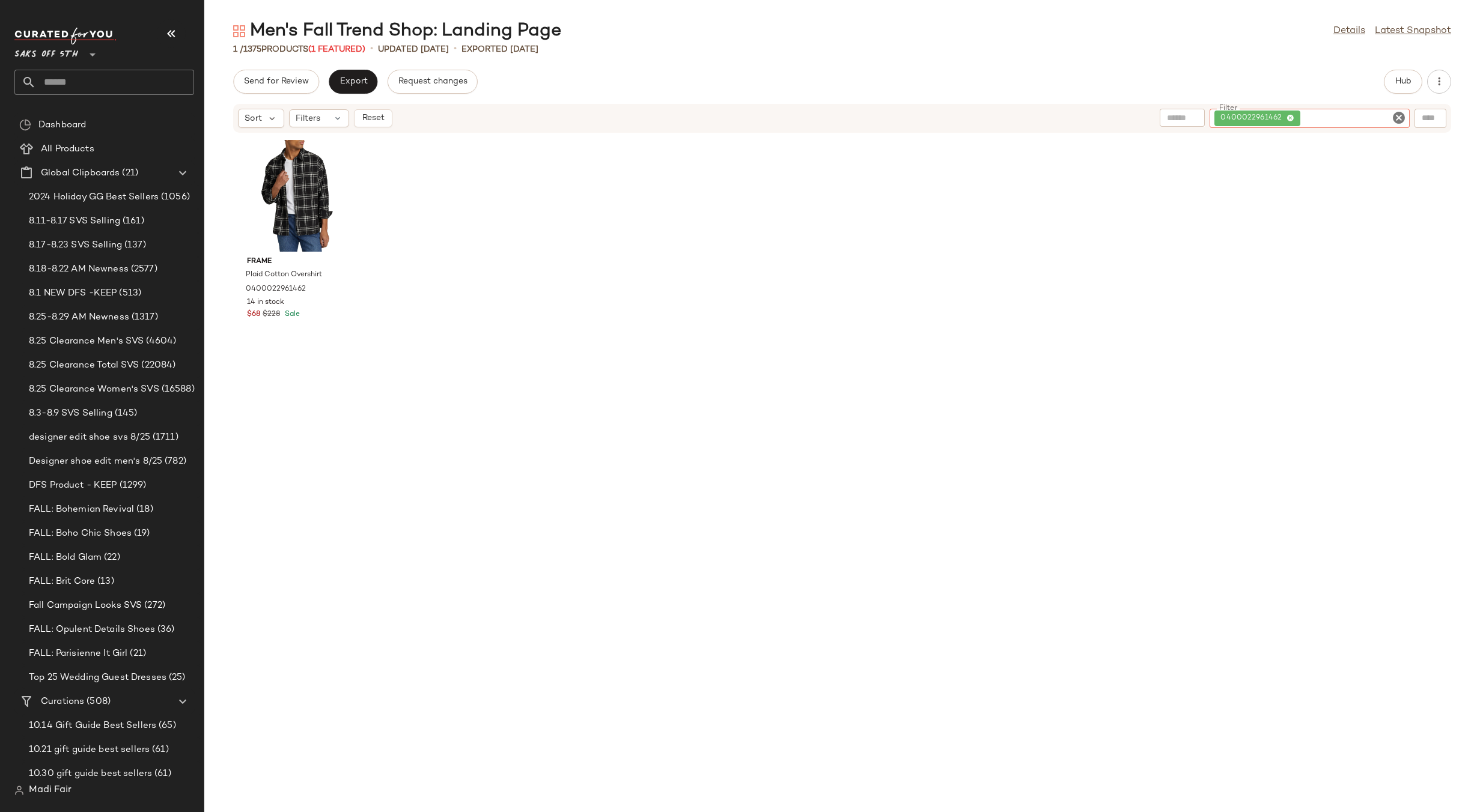
click at [1319, 119] on input "Filter" at bounding box center [1353, 118] width 102 height 13
paste input "**********"
type input "**********"
click at [1337, 119] on input "Filter" at bounding box center [1353, 118] width 102 height 13
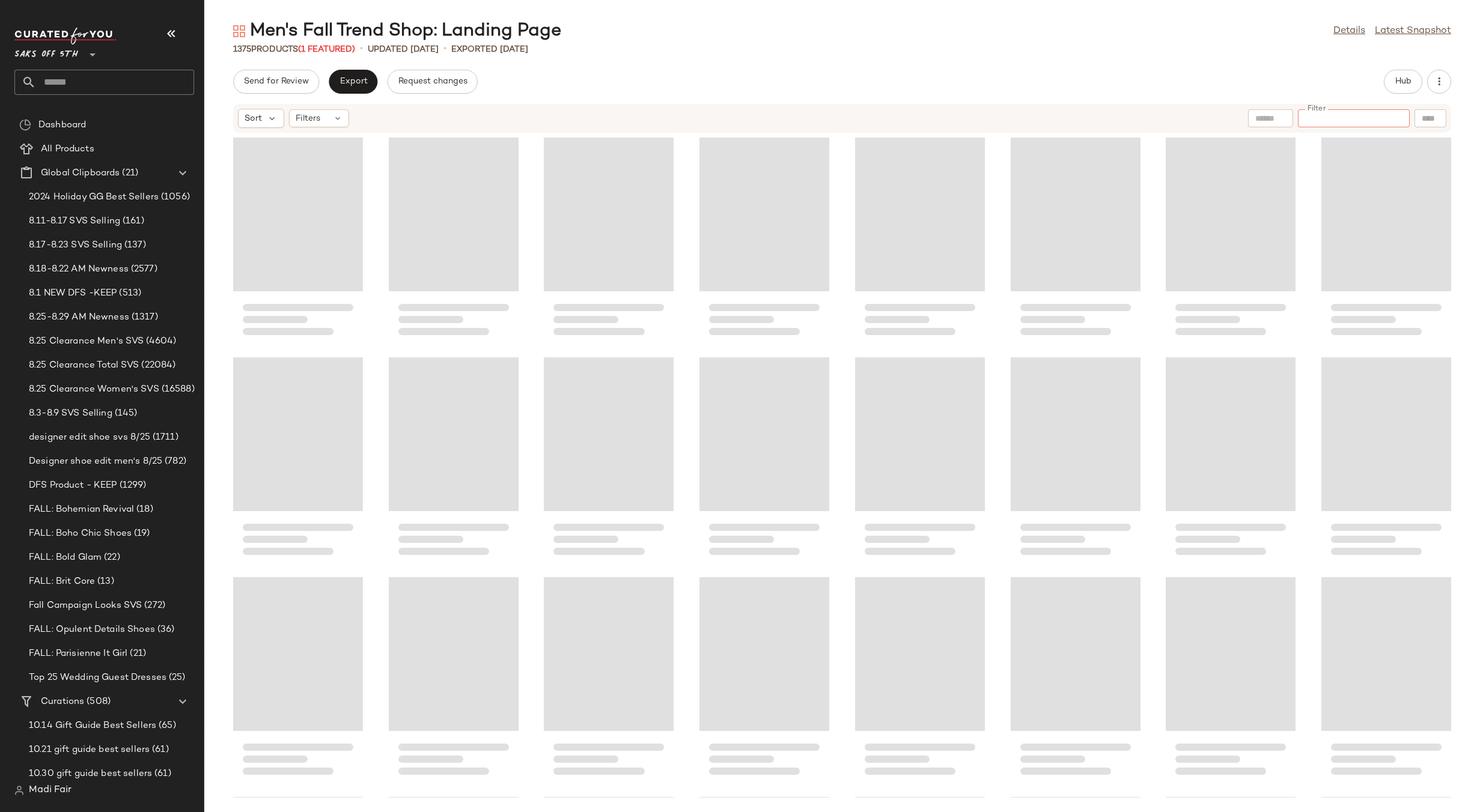
paste input "**********"
type input "**********"
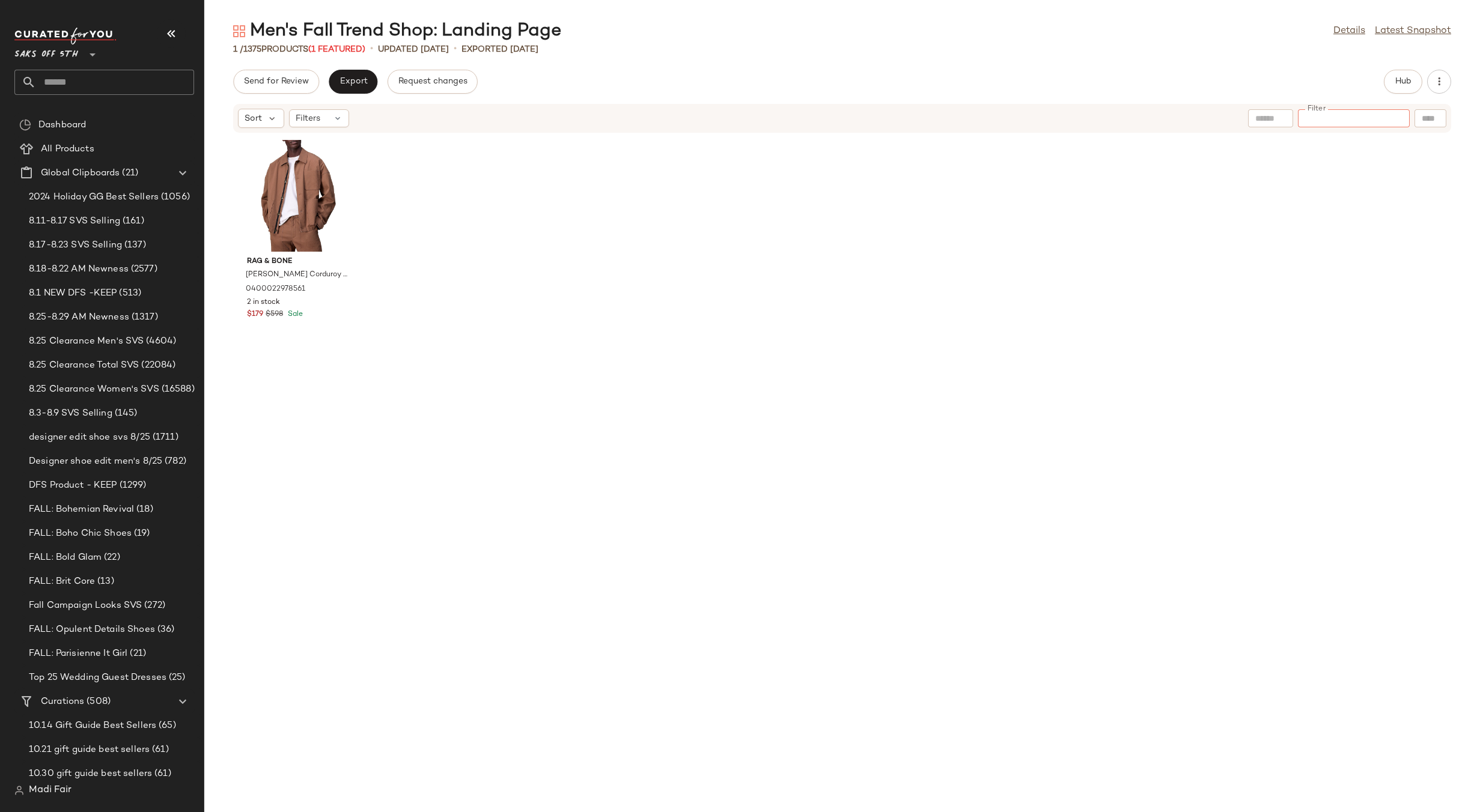
paste input "**********"
type input "**********"
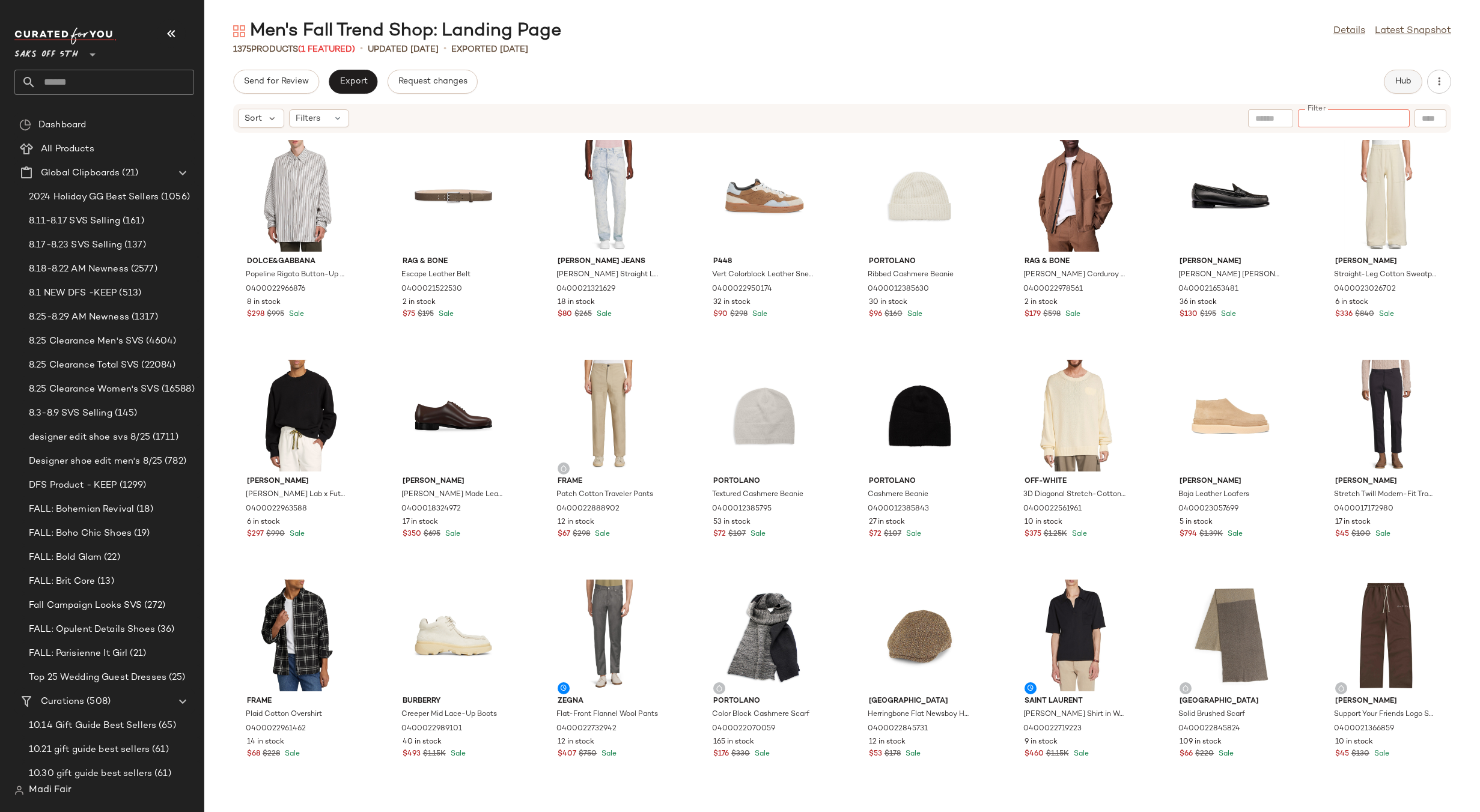
click at [1394, 92] on button "Hub" at bounding box center [1403, 81] width 39 height 24
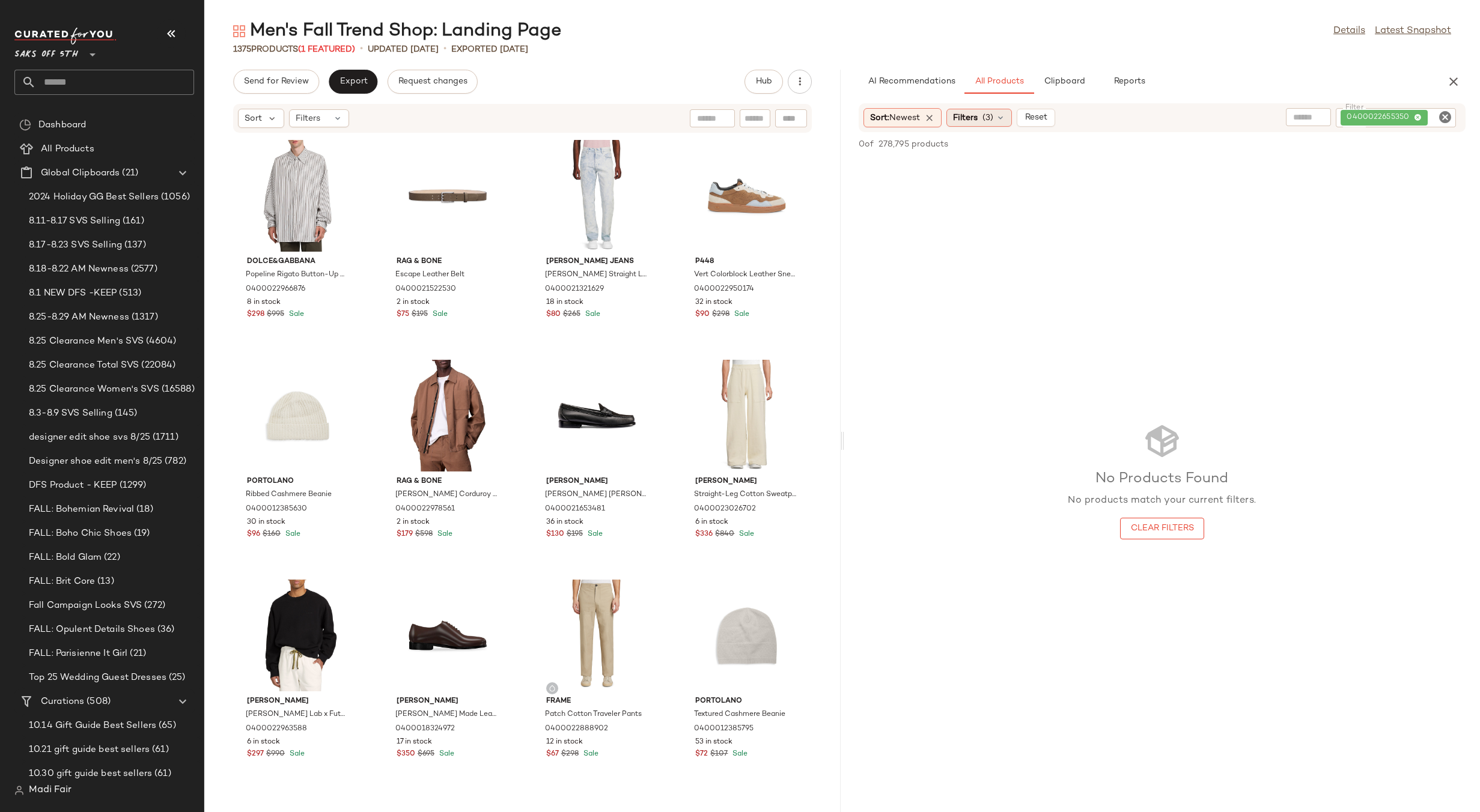
click at [986, 116] on div "Filters (3)" at bounding box center [979, 118] width 65 height 18
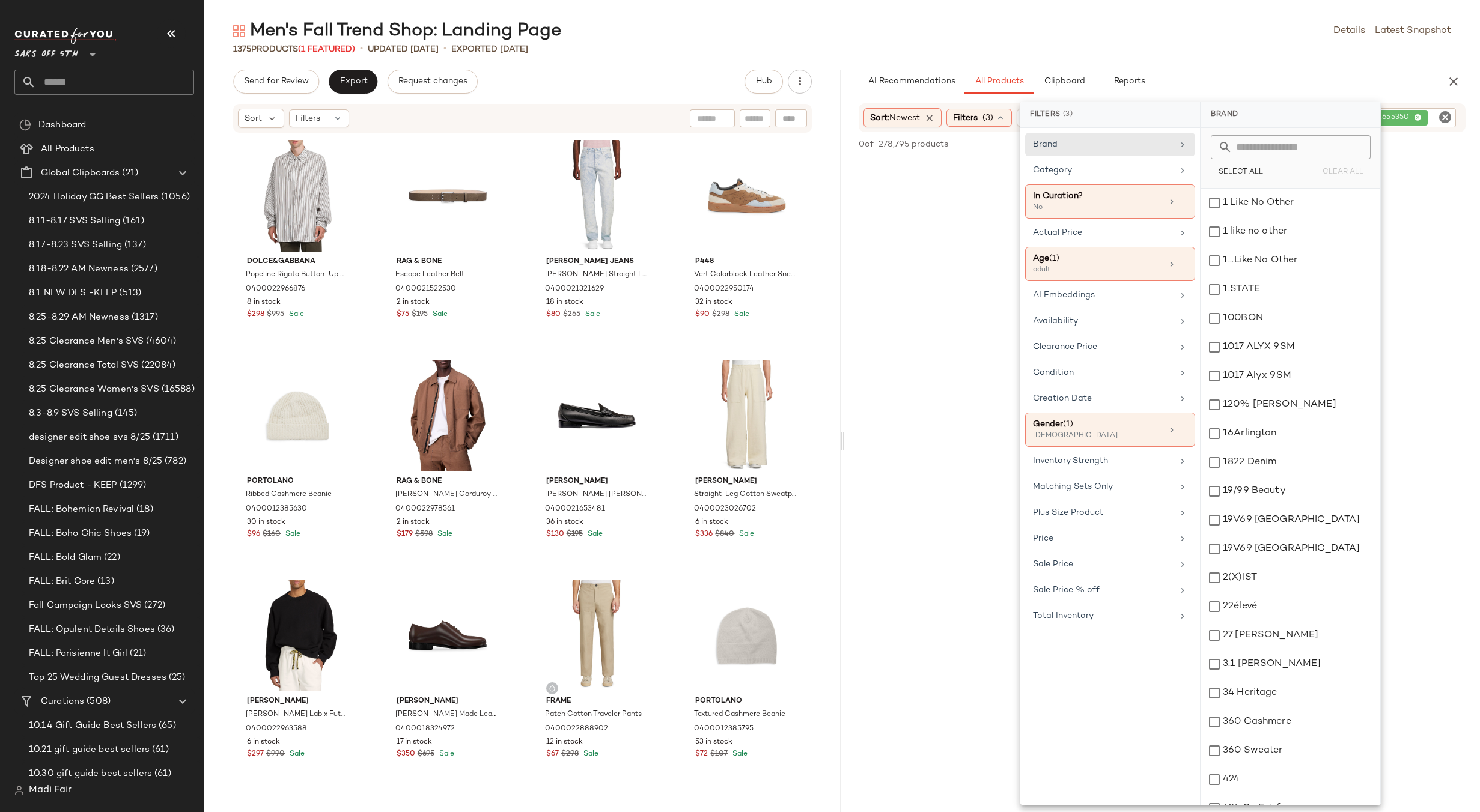
click at [1404, 173] on div "No Products Found No products match your current filters. Clear Filters" at bounding box center [1162, 480] width 636 height 644
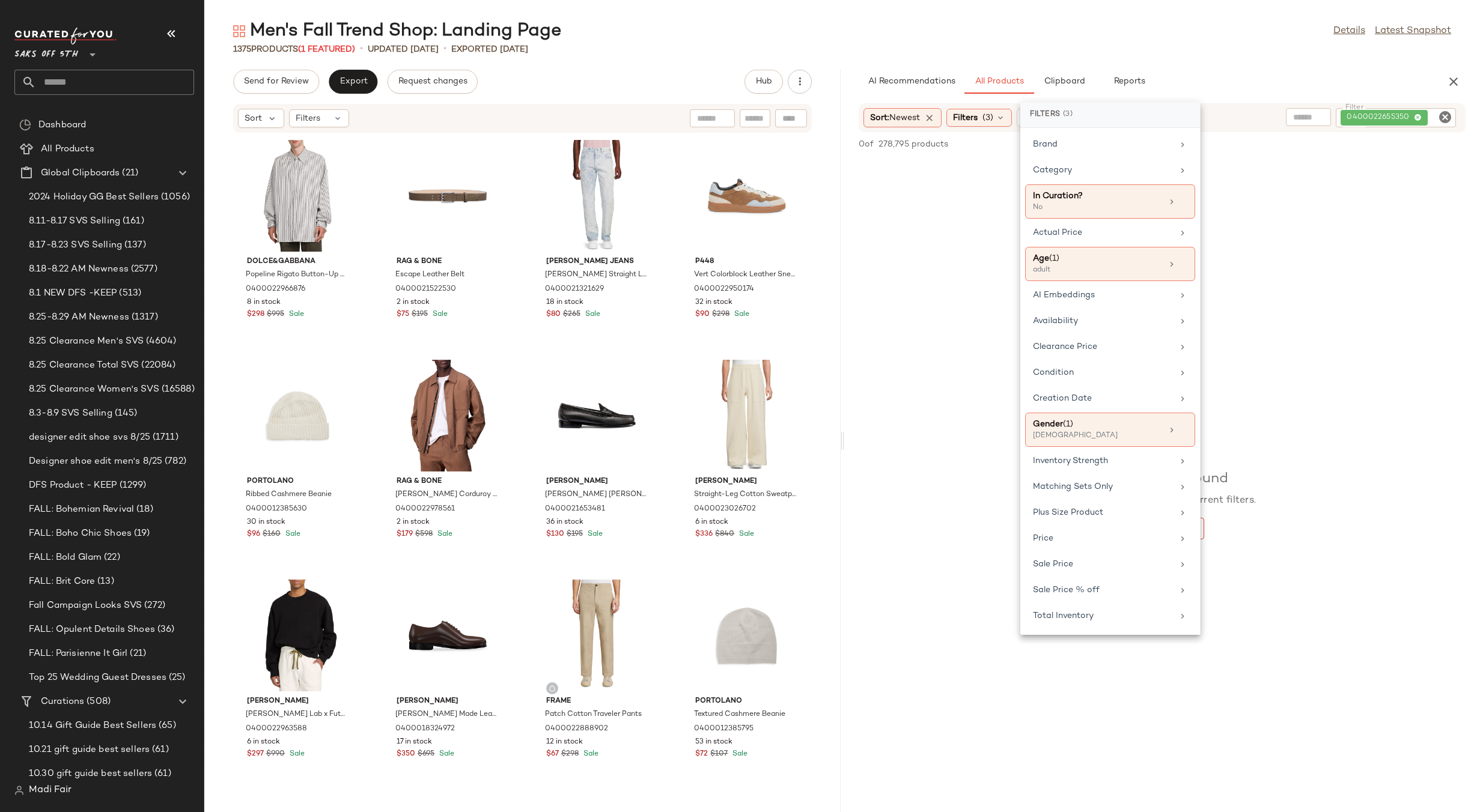
click at [1382, 116] on div "0400022655350" at bounding box center [1395, 117] width 120 height 19
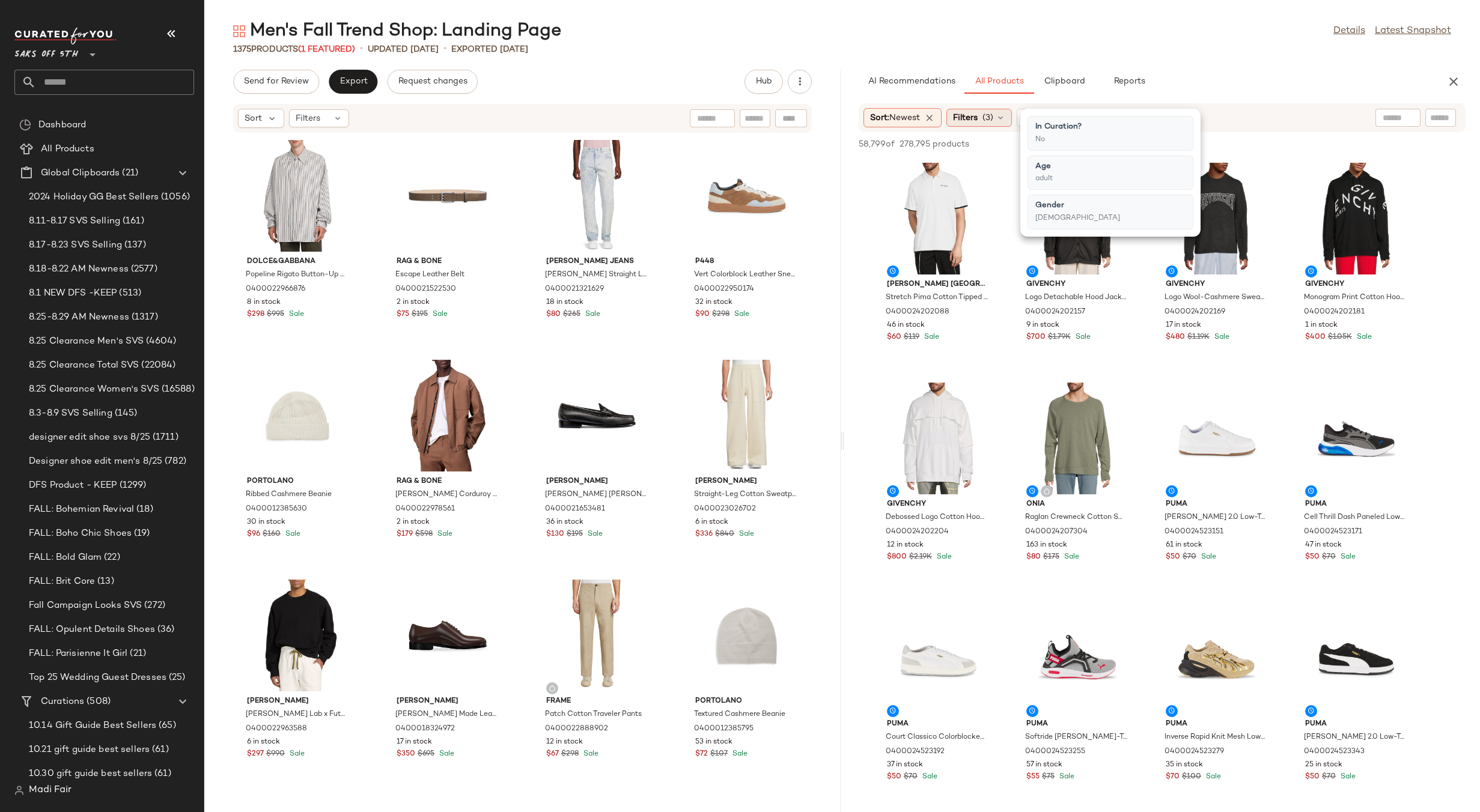
click at [988, 124] on span "(3)" at bounding box center [987, 117] width 11 height 13
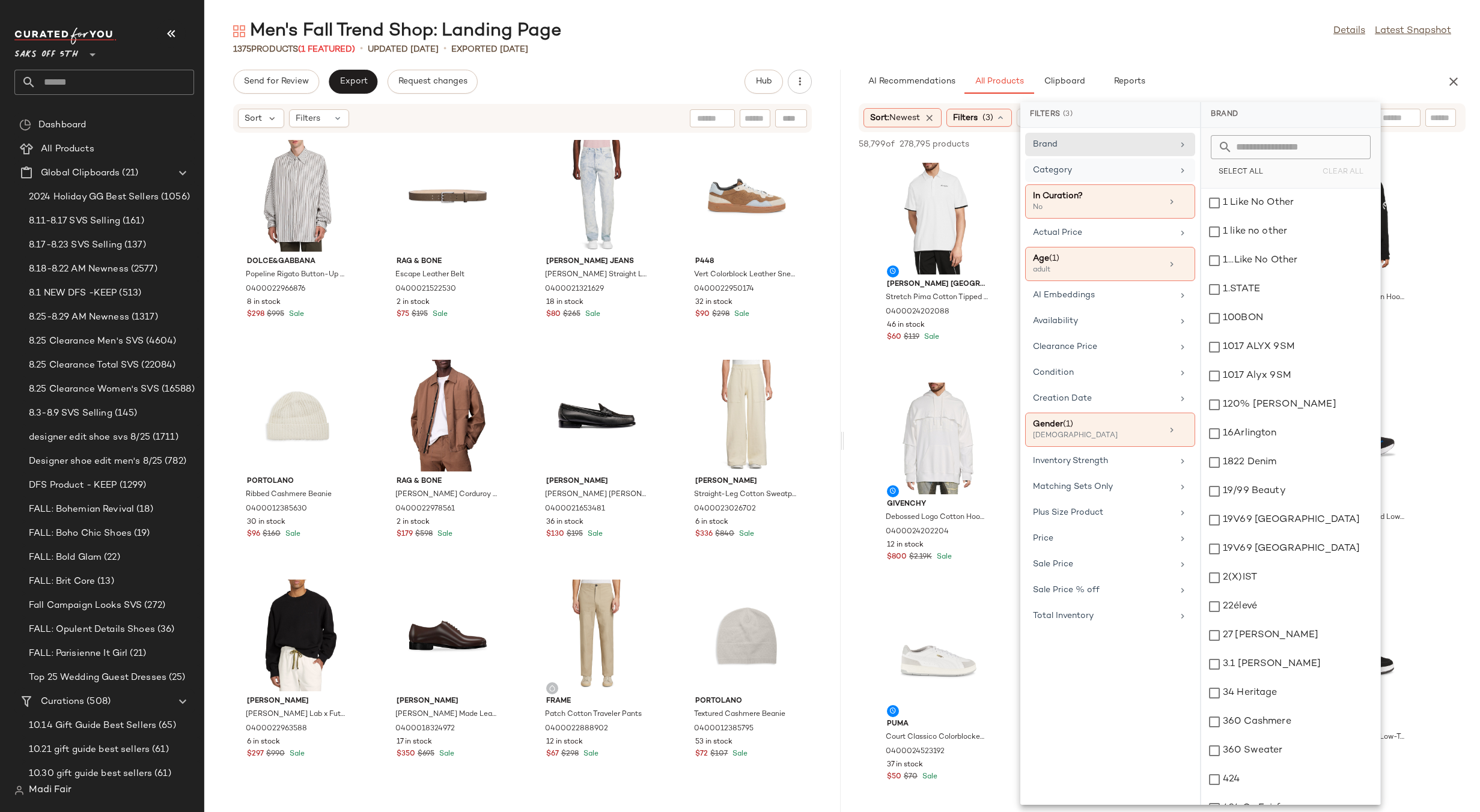
click at [1099, 174] on div "Category" at bounding box center [1102, 170] width 140 height 13
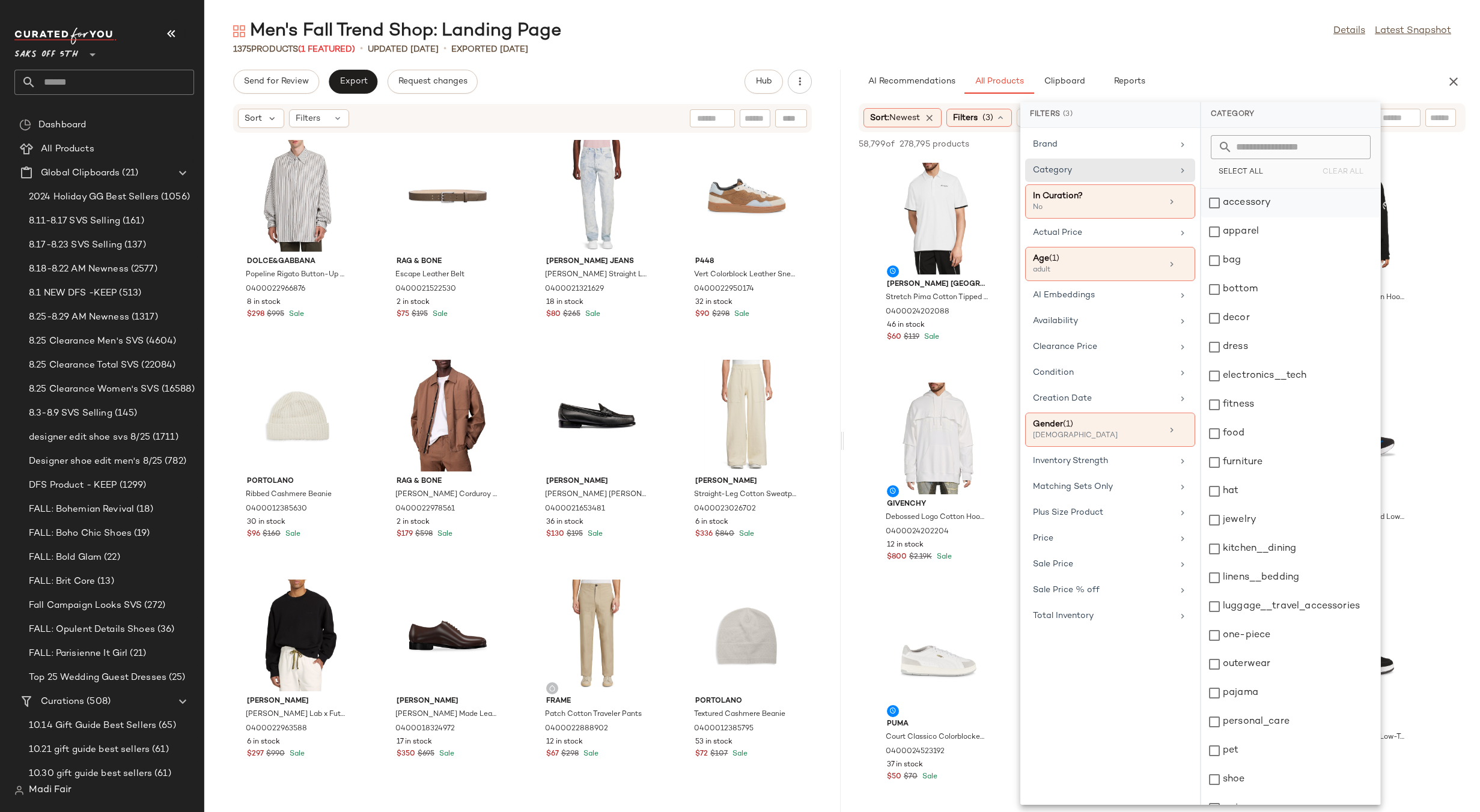
click at [1260, 204] on div "accessory" at bounding box center [1291, 203] width 179 height 28
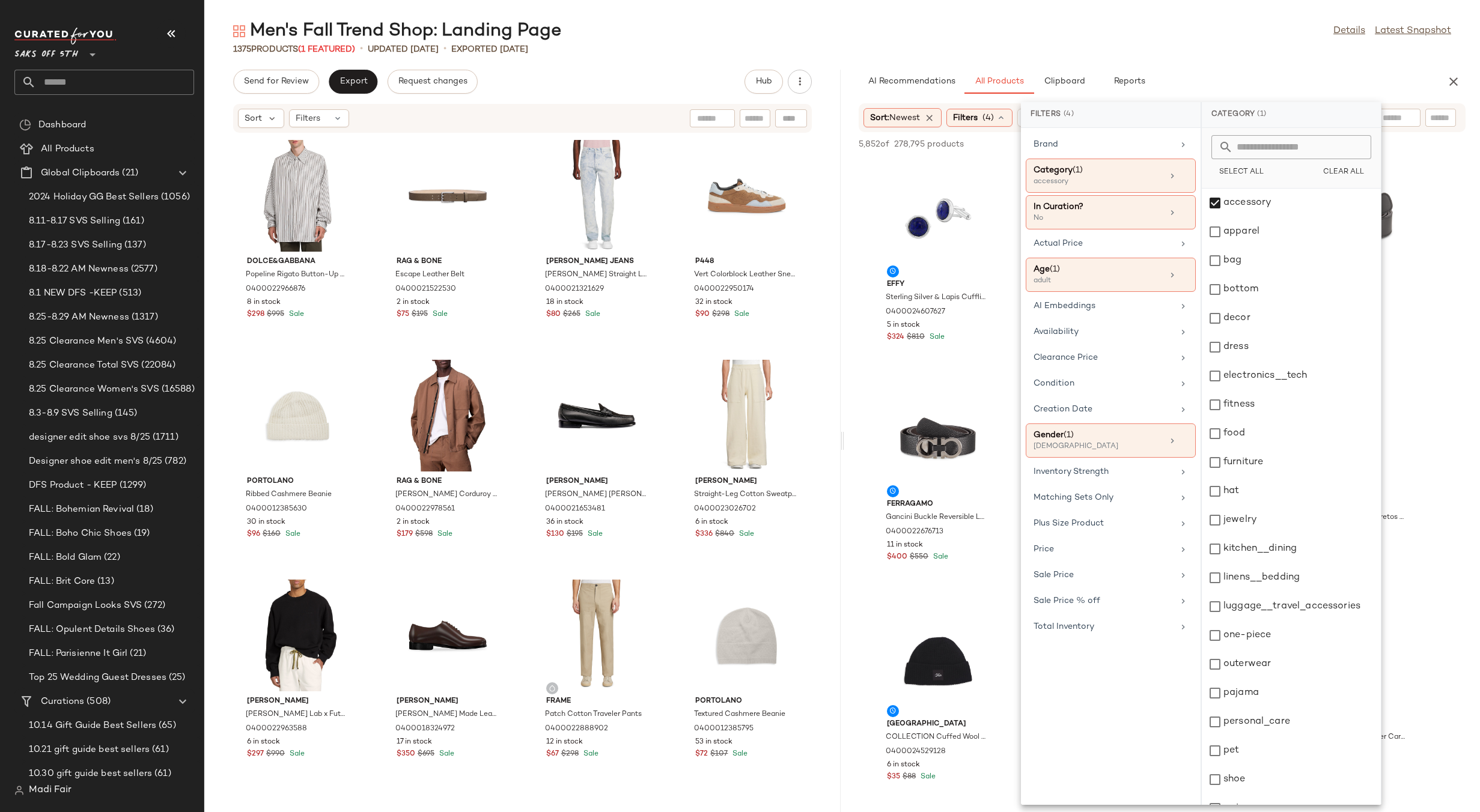
click at [1151, 12] on main "Men's Fall Trend Shop: Landing Page Details Latest Snapshot 1375 Products (1 Fe…" at bounding box center [740, 406] width 1480 height 812
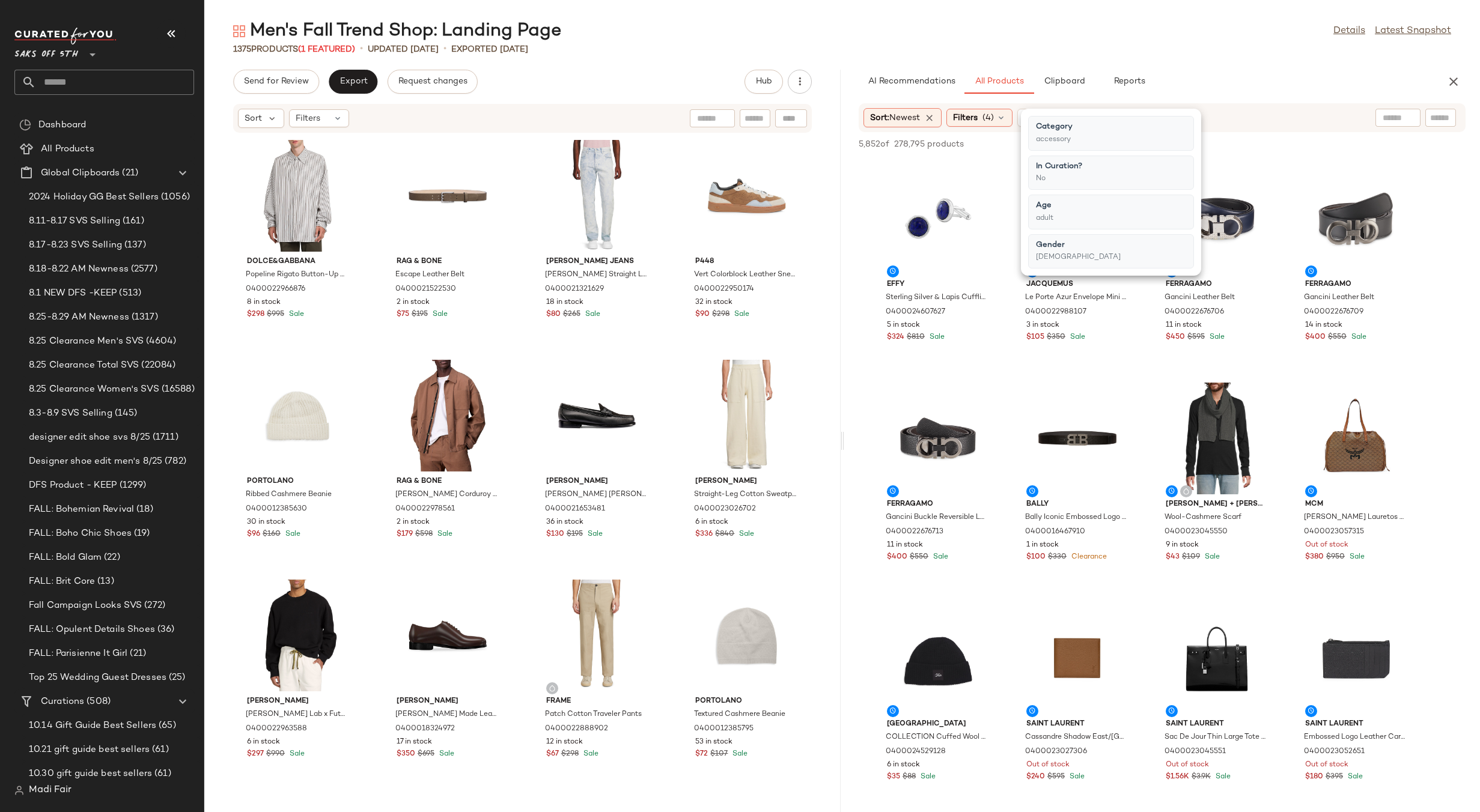
click at [1171, 18] on main "Men's Fall Trend Shop: Landing Page Details Latest Snapshot 1375 Products (1 Fe…" at bounding box center [740, 406] width 1480 height 812
click at [1001, 118] on icon at bounding box center [1001, 117] width 9 height 9
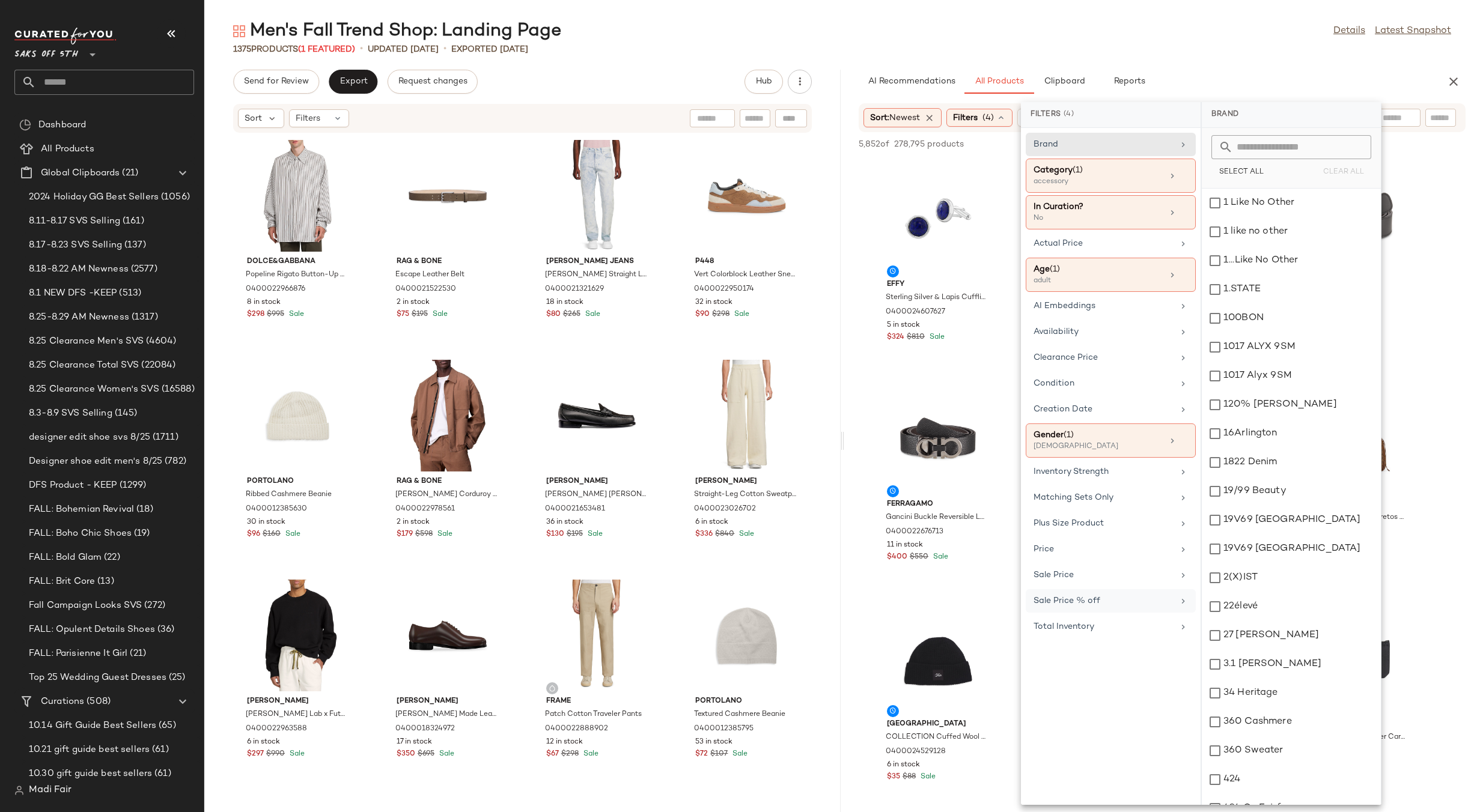
scroll to position [481, 0]
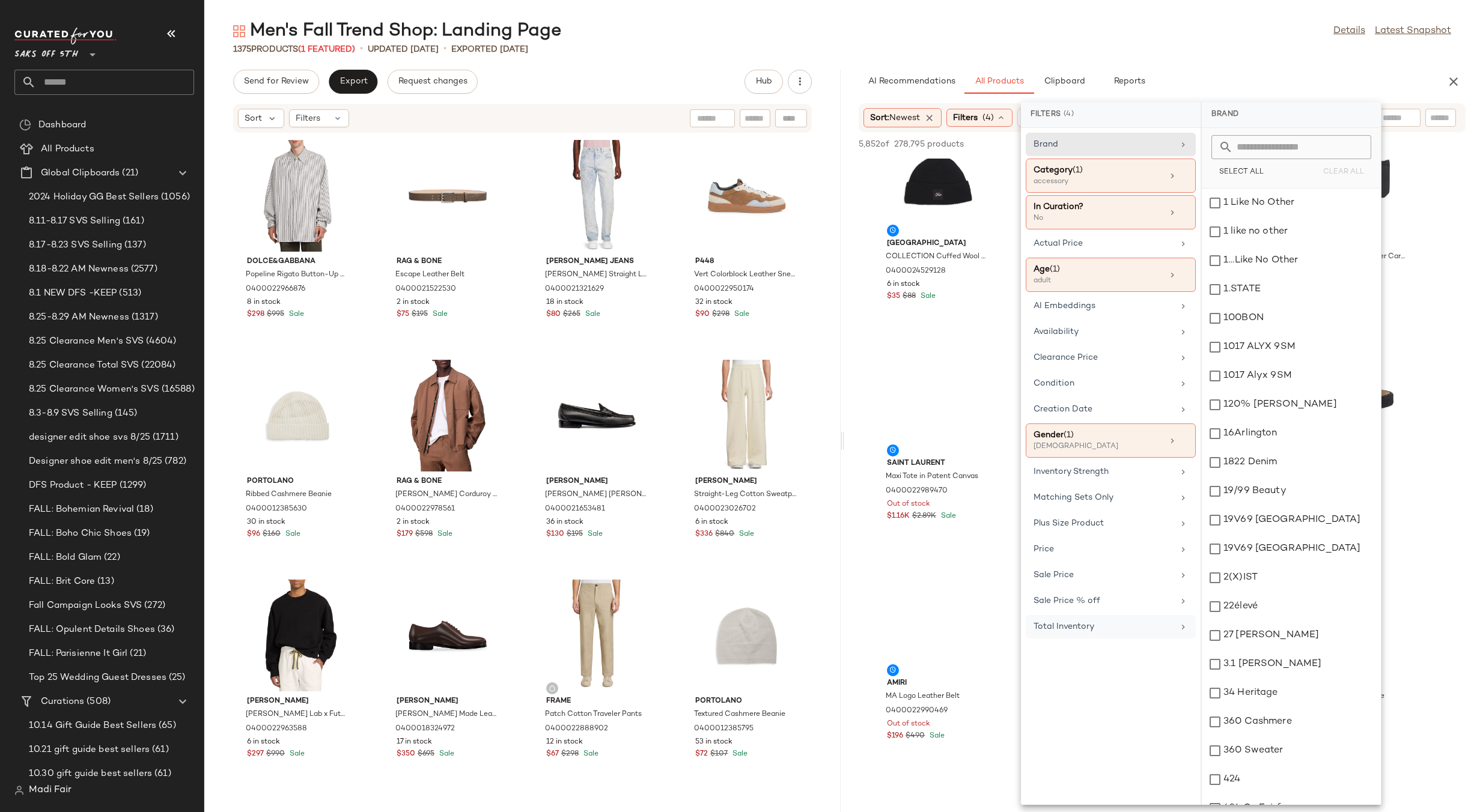
click at [1105, 634] on div "Total Inventory" at bounding box center [1110, 627] width 170 height 23
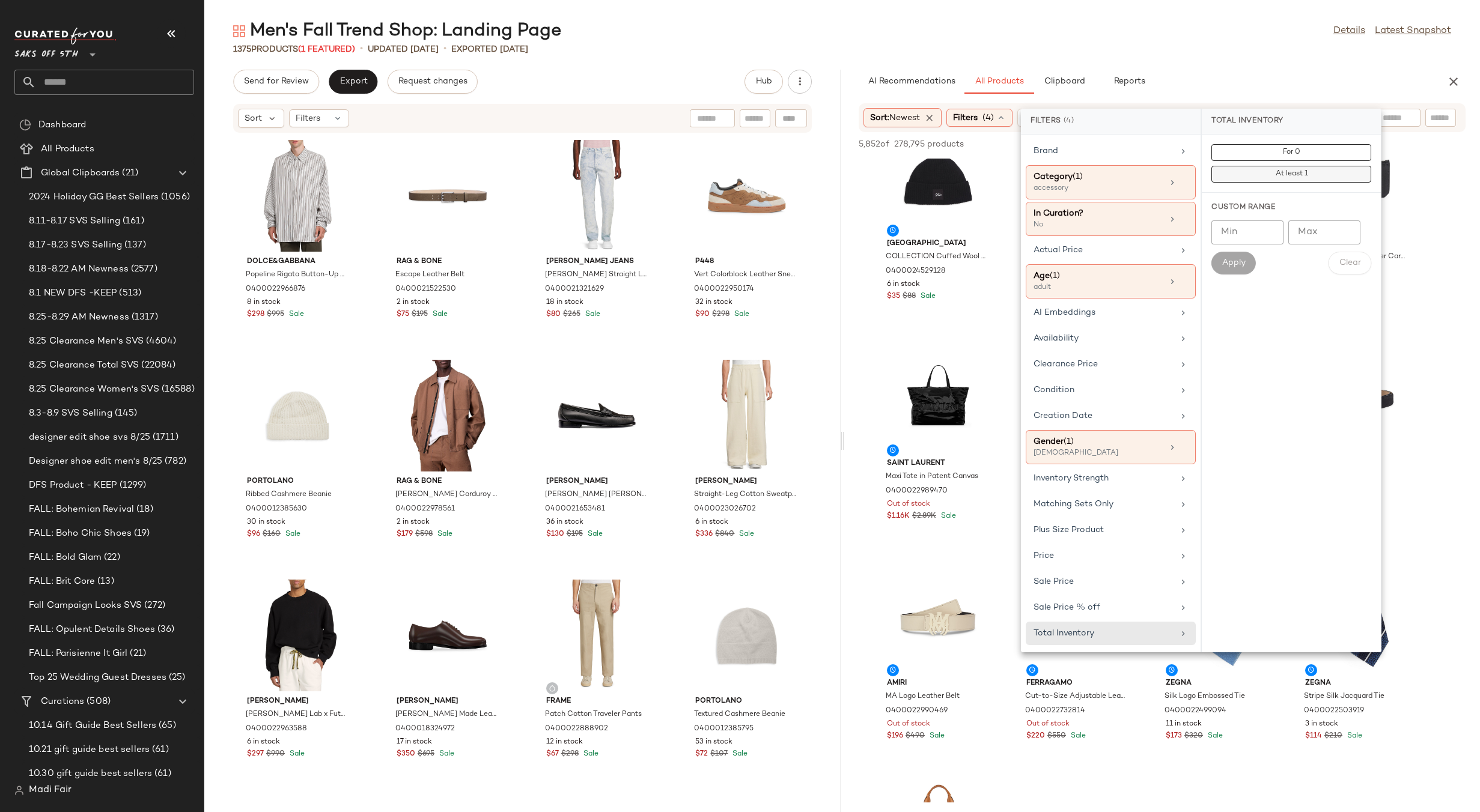
click at [1277, 172] on span "At least 1" at bounding box center [1291, 174] width 33 height 8
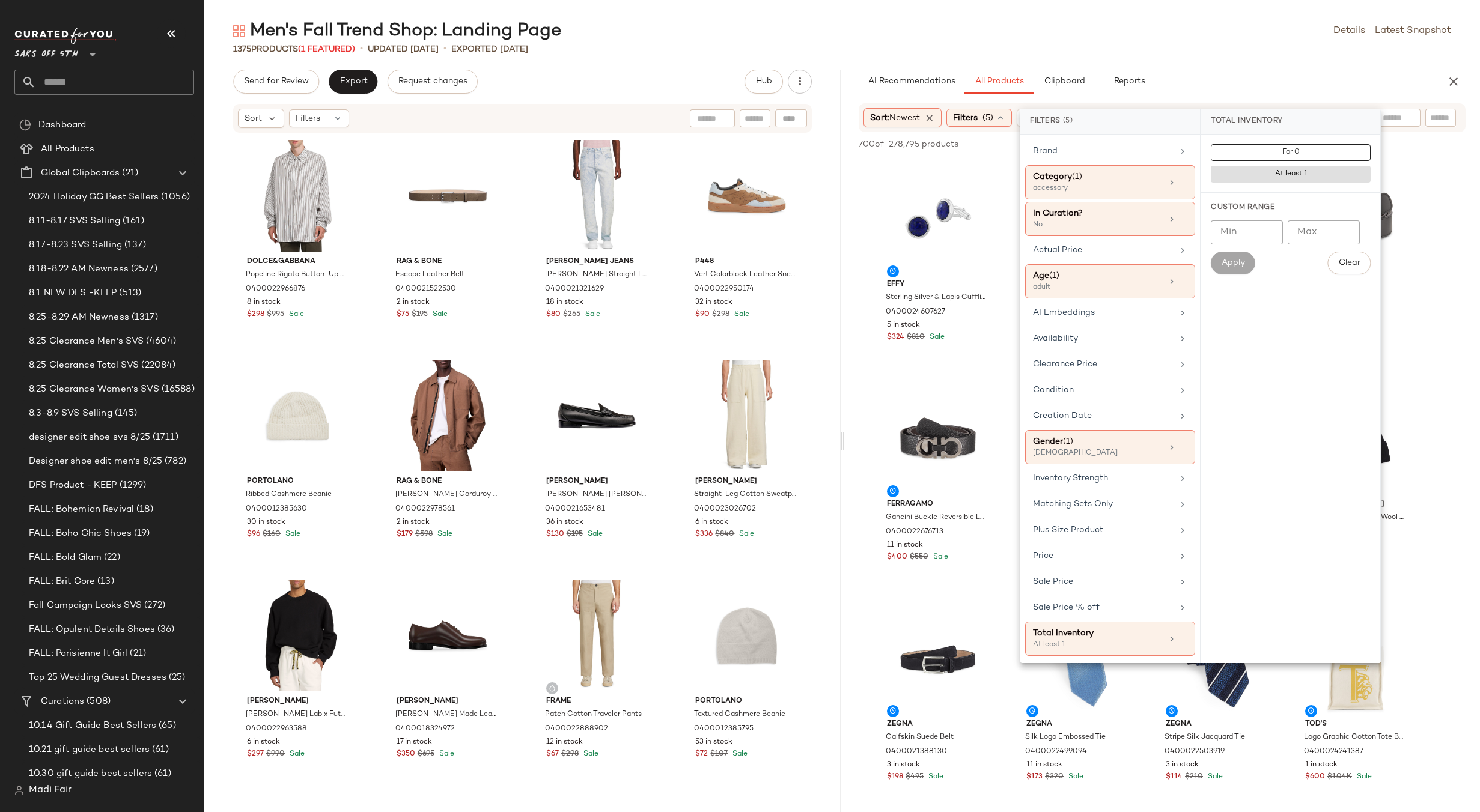
click at [1114, 18] on main "Men's Fall Trend Shop: Landing Page Details Latest Snapshot 1375 Products (1 Fe…" at bounding box center [740, 406] width 1480 height 812
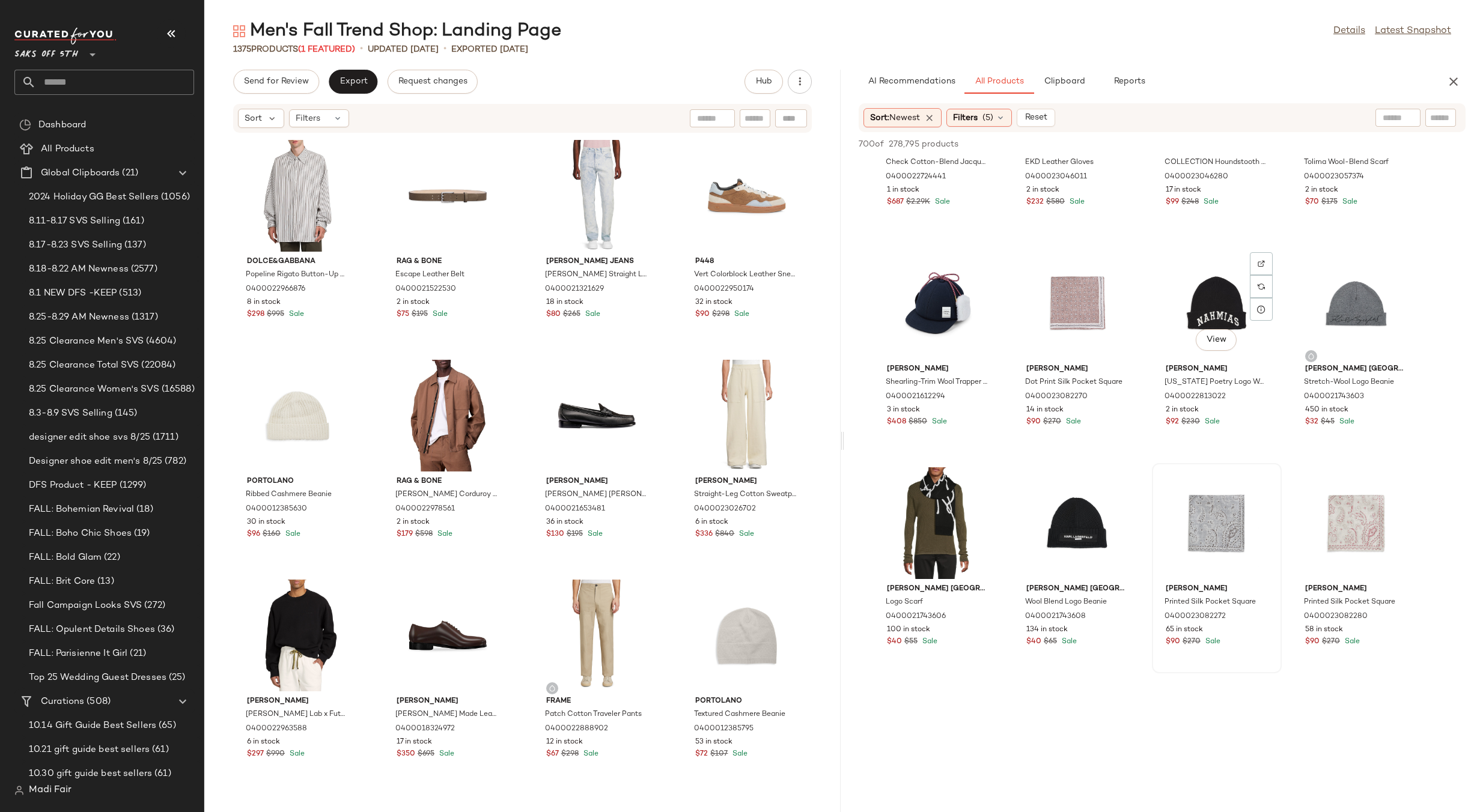
scroll to position [3003, 0]
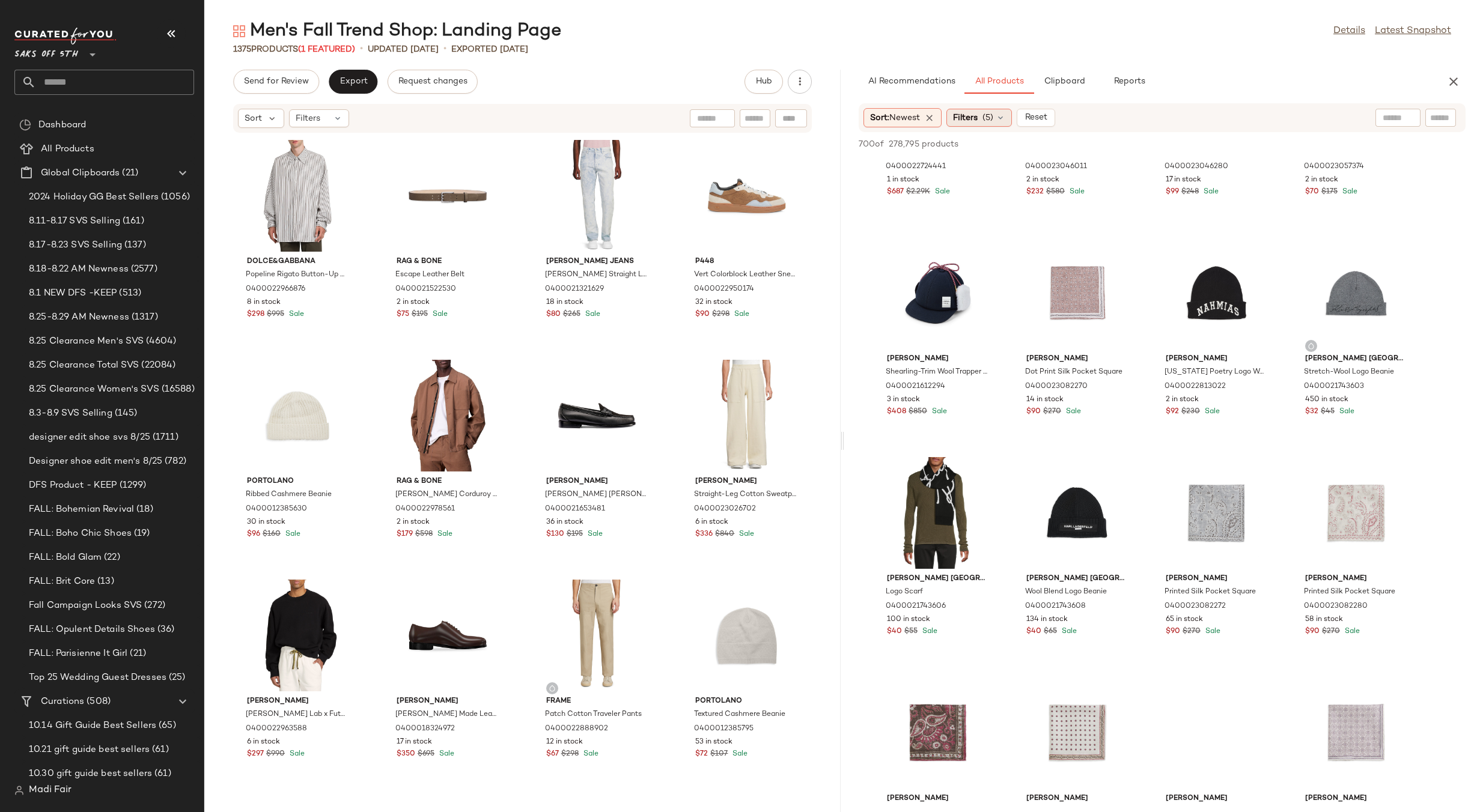
click at [973, 116] on span "Filters" at bounding box center [965, 117] width 24 height 13
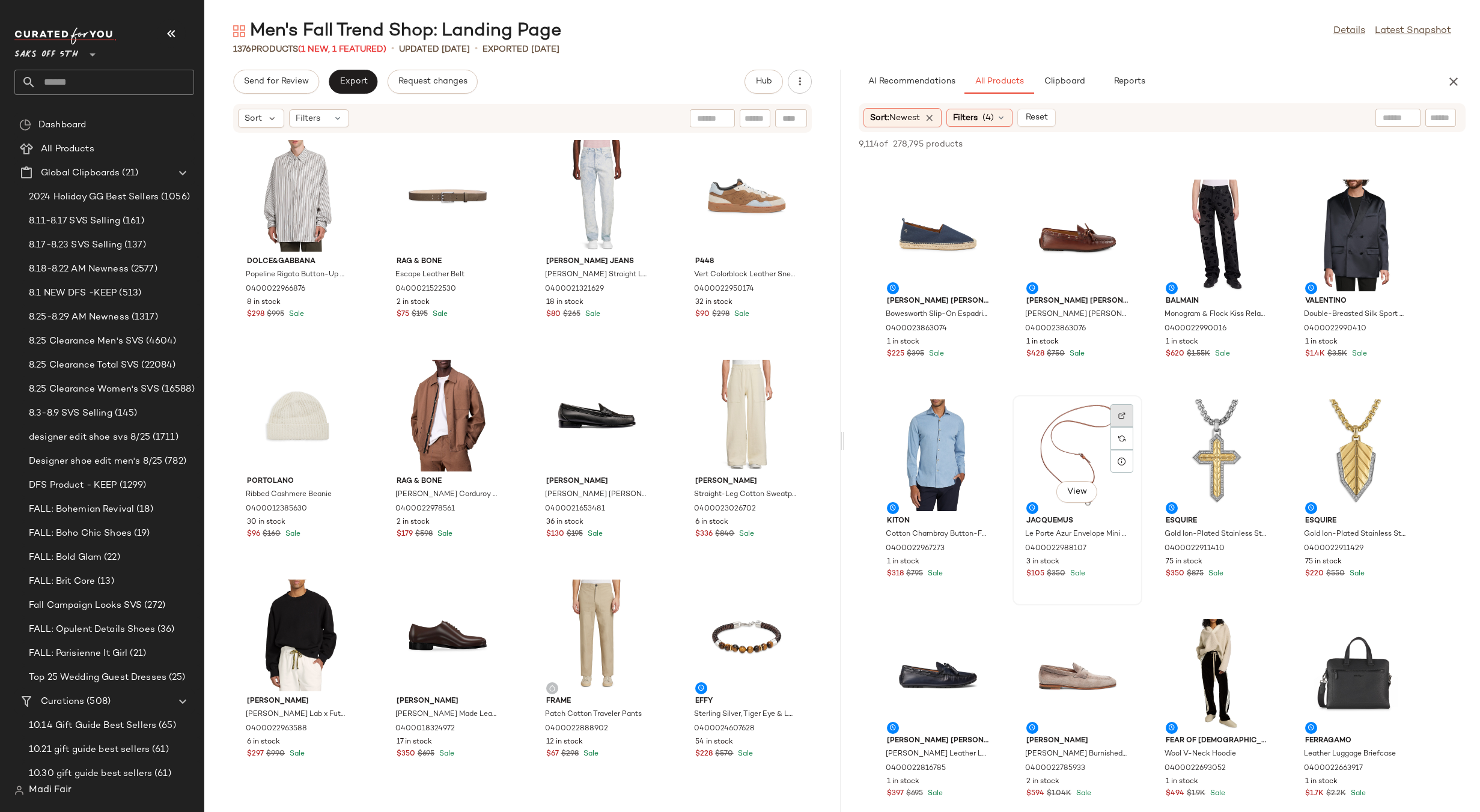
click at [1125, 406] on div at bounding box center [1121, 415] width 23 height 23
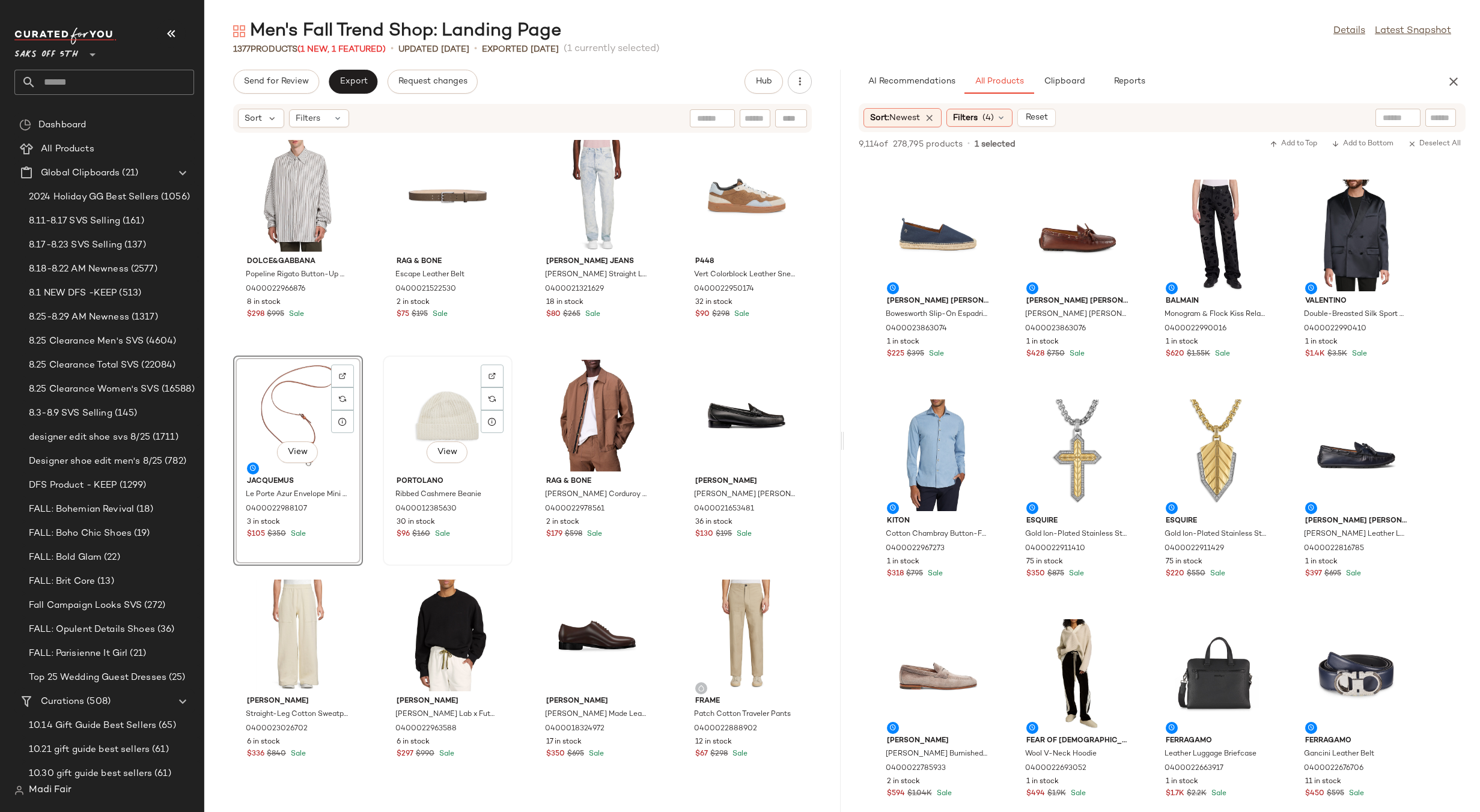
click at [430, 409] on div "View" at bounding box center [448, 415] width 122 height 111
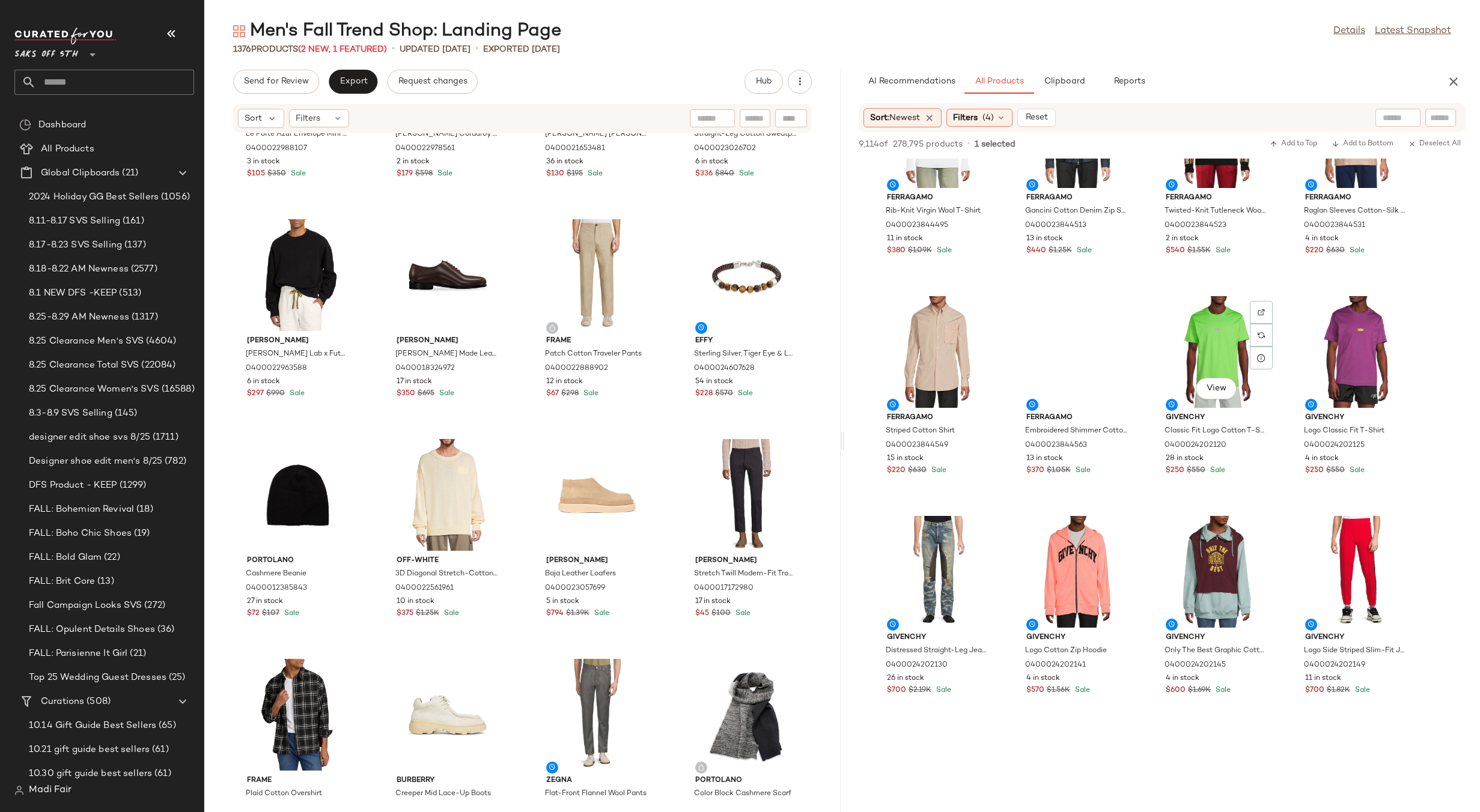
scroll to position [4445, 0]
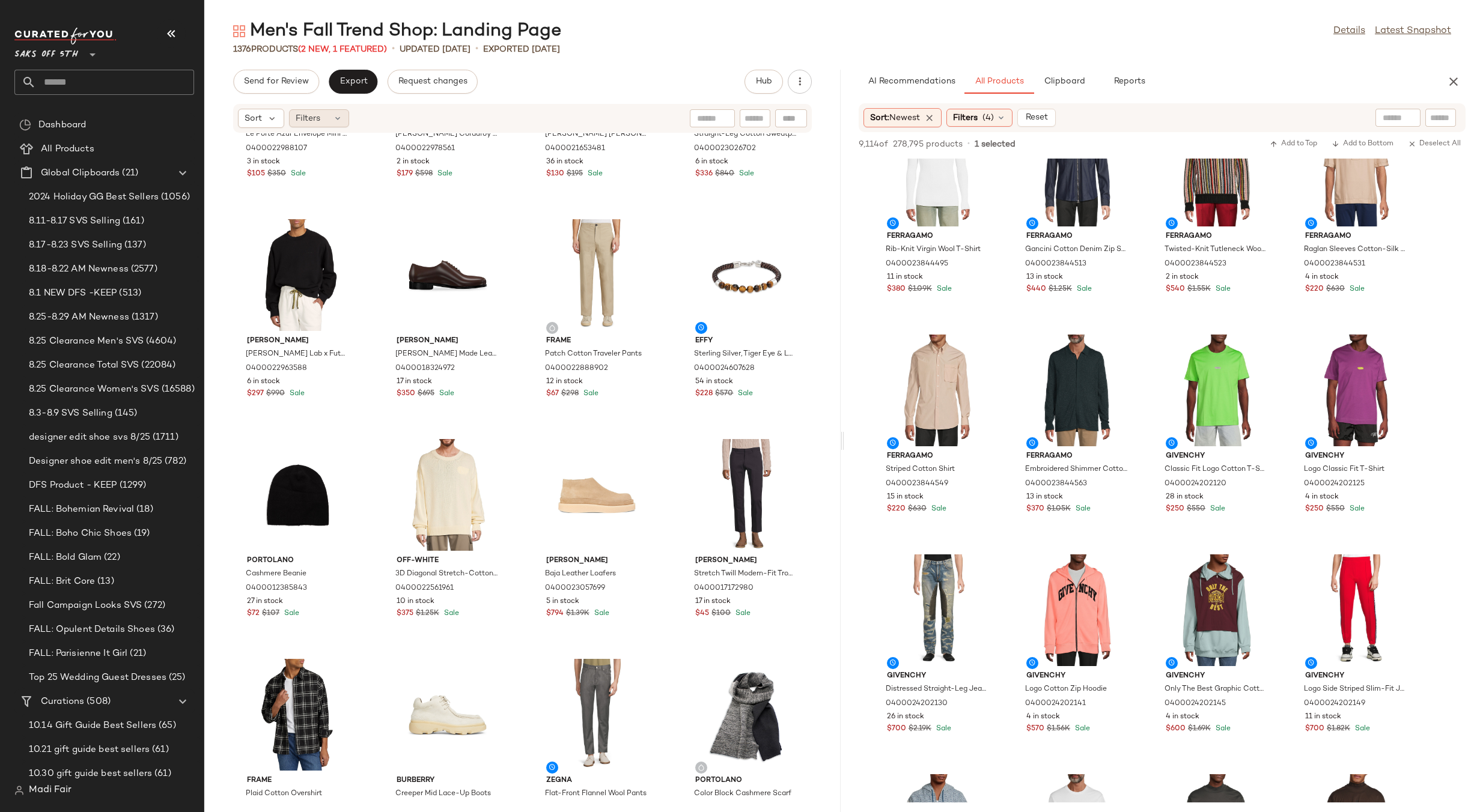
click at [317, 124] on span "Filters" at bounding box center [308, 118] width 24 height 13
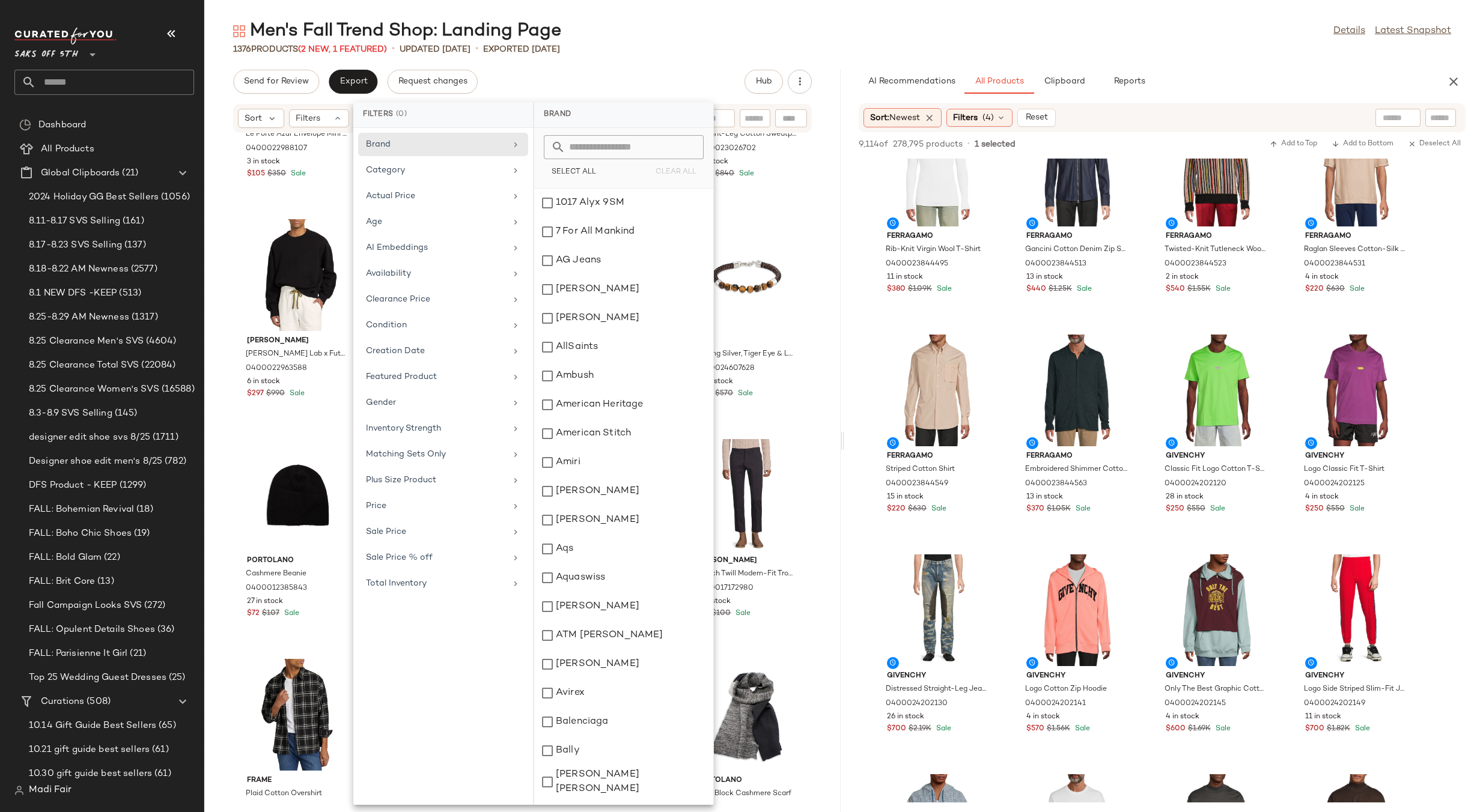
drag, startPoint x: 611, startPoint y: 41, endPoint x: 810, endPoint y: 125, distance: 216.0
click at [612, 41] on div "Men's Fall Trend Shop: Landing Page Details Latest Snapshot" at bounding box center [842, 31] width 1276 height 24
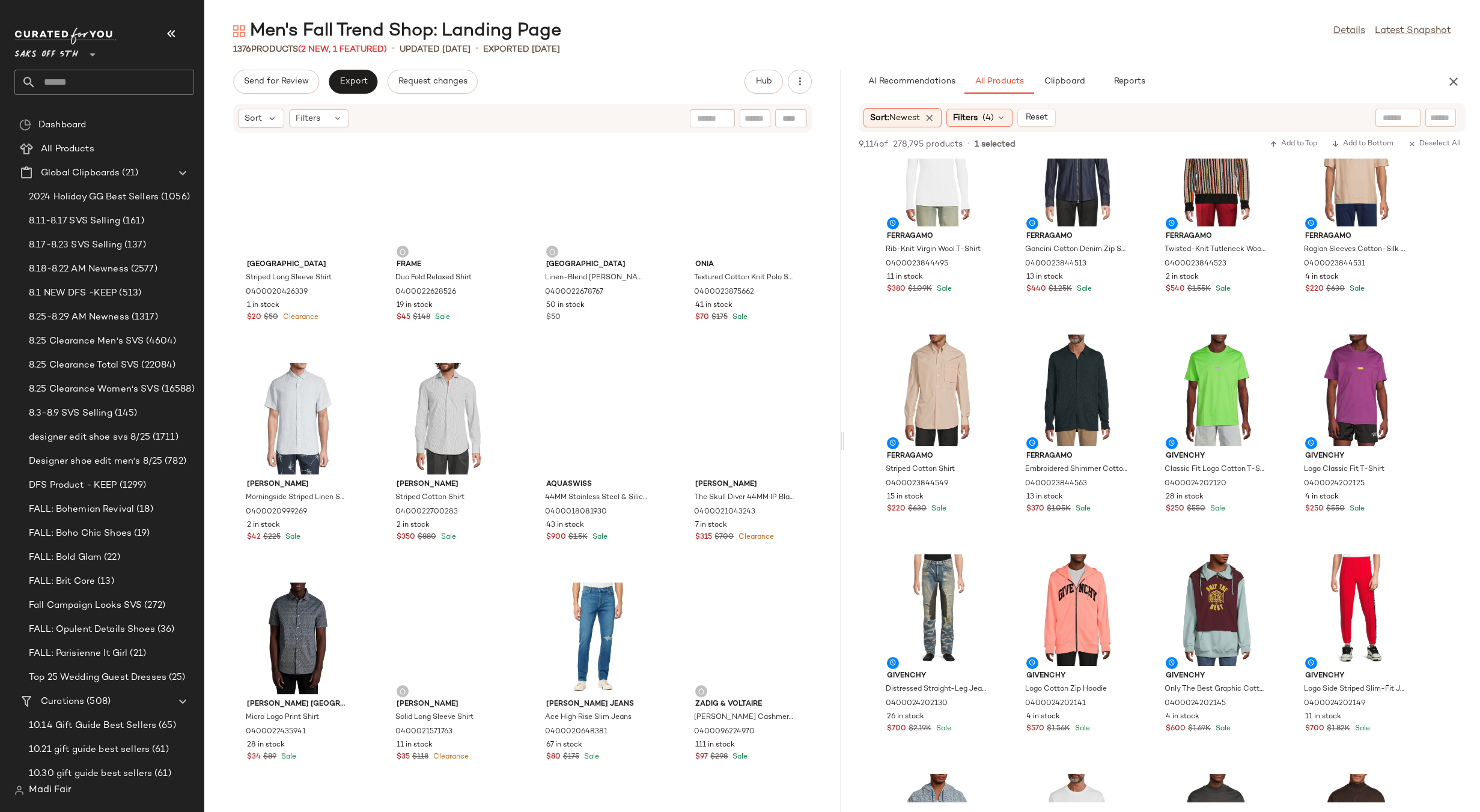
scroll to position [72331, 0]
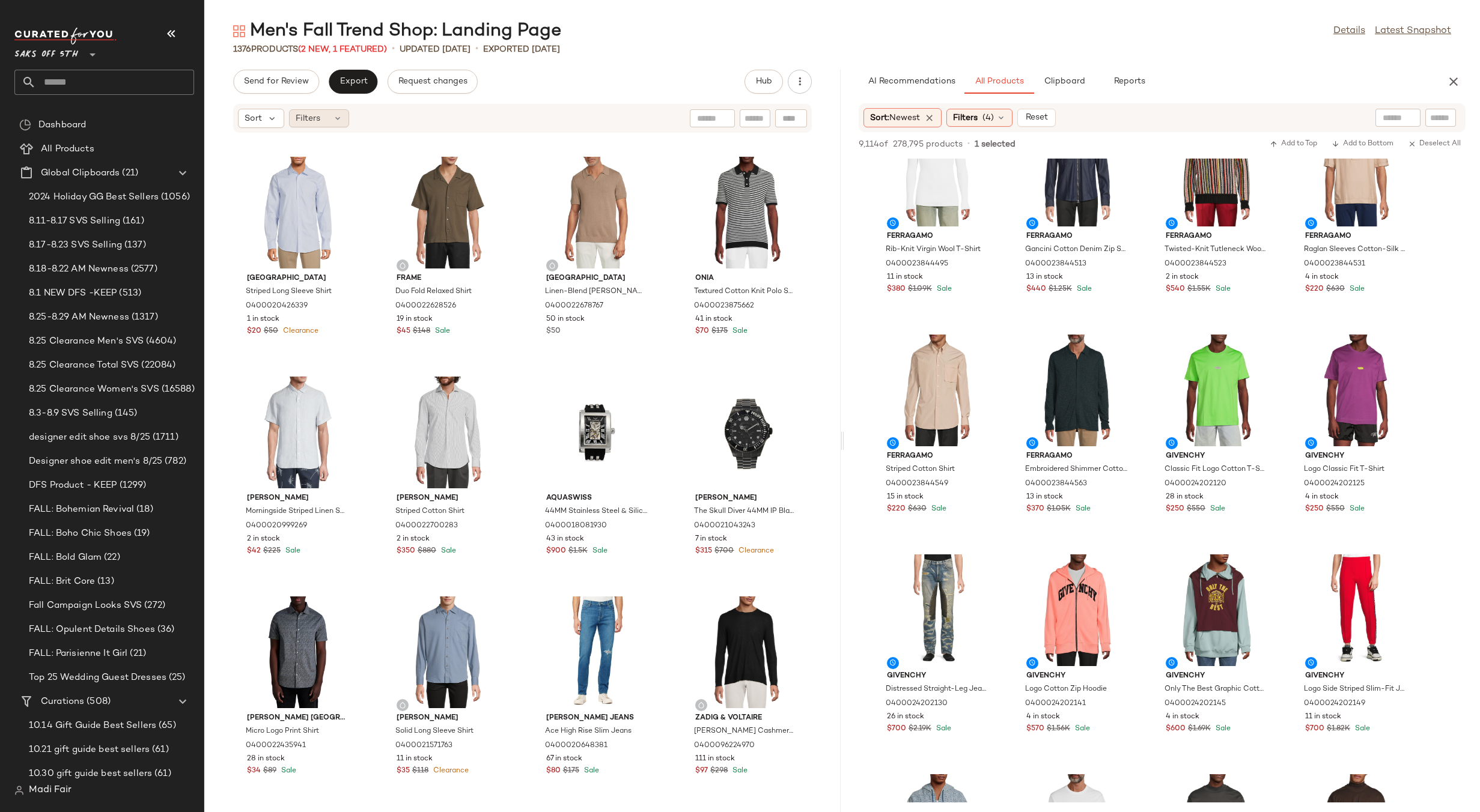
click at [327, 115] on div "Filters" at bounding box center [319, 118] width 60 height 18
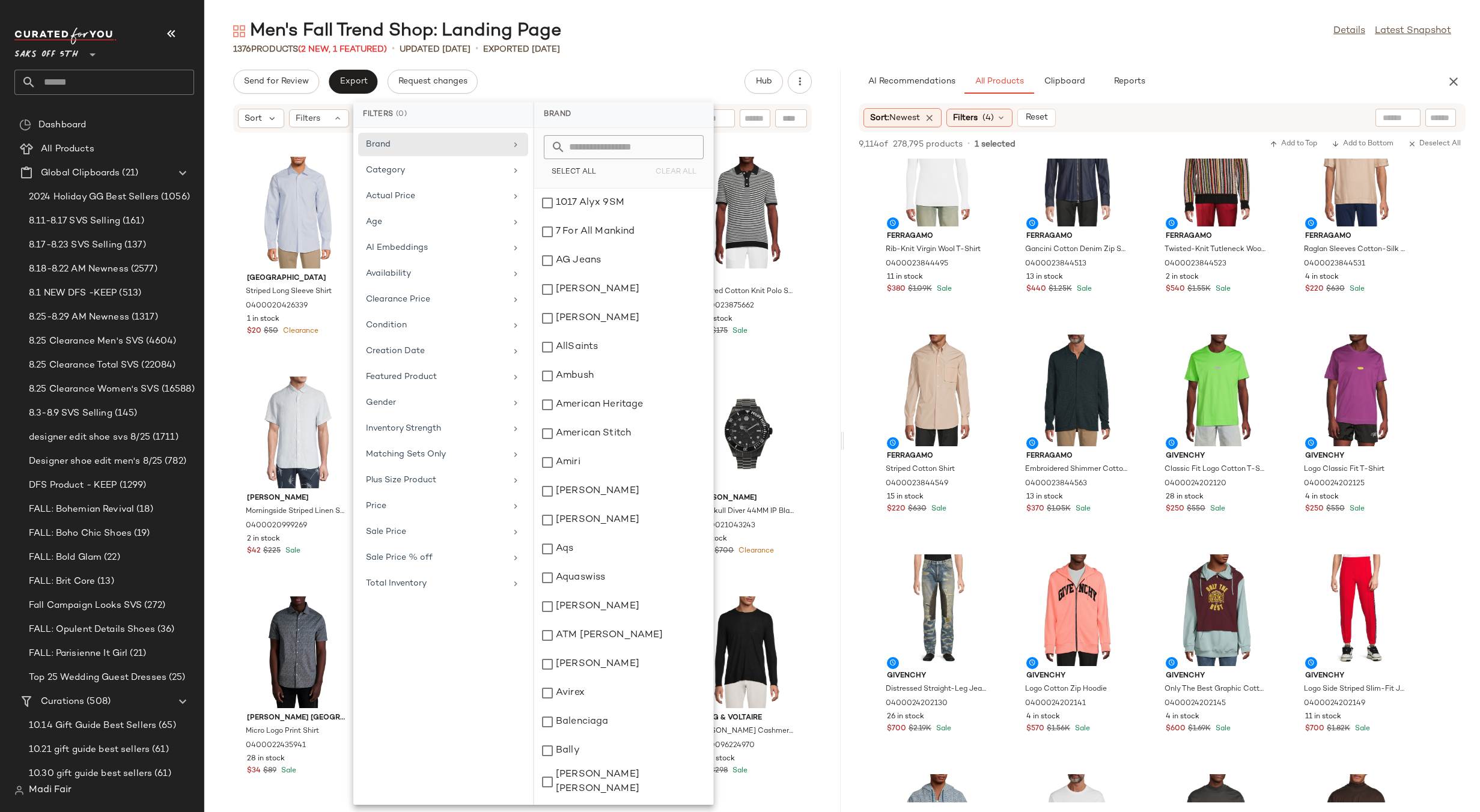
click at [621, 65] on div "Men's Fall Trend Shop: Landing Page Details Latest Snapshot 1376 Products (2 Ne…" at bounding box center [842, 416] width 1276 height 793
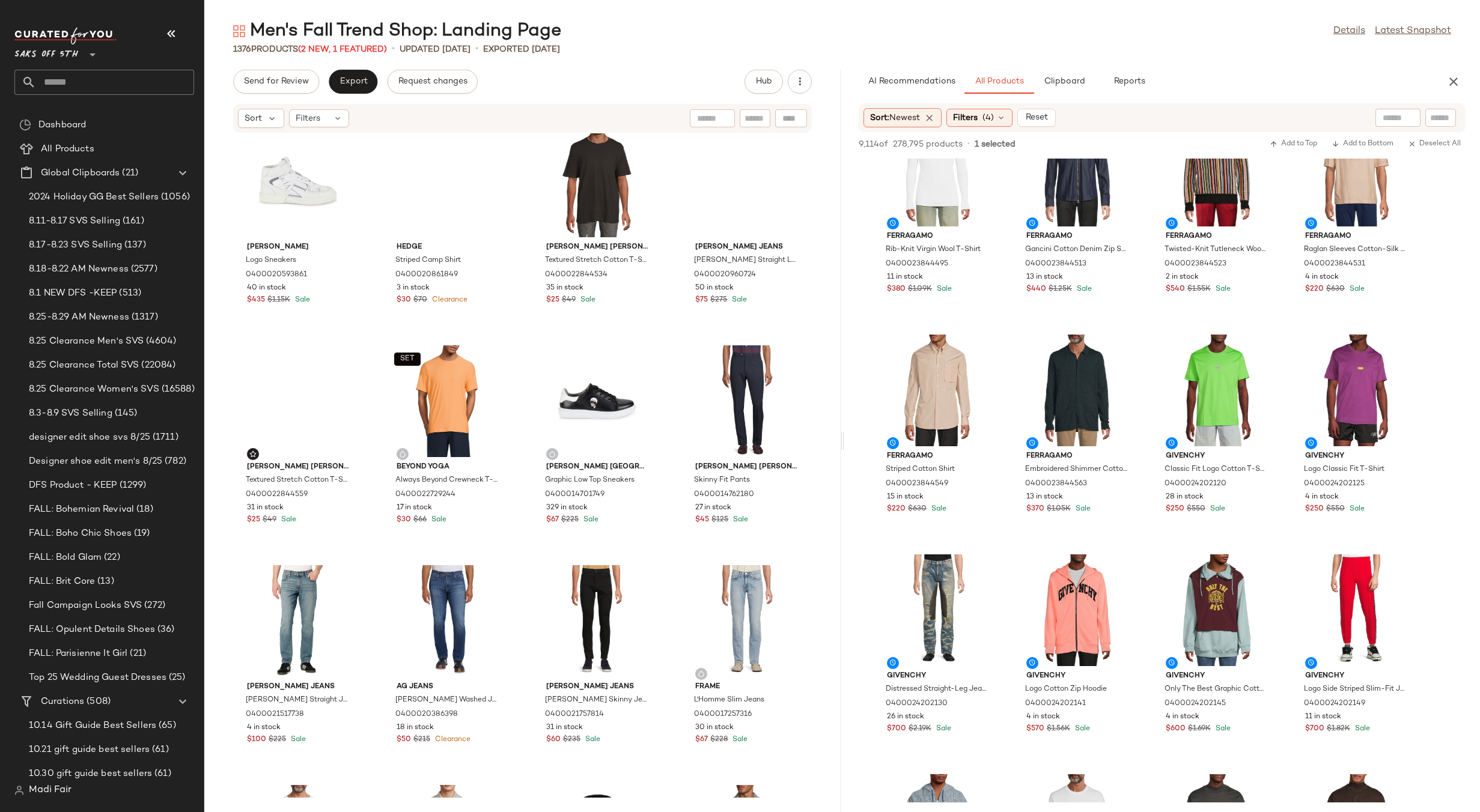
scroll to position [67404, 0]
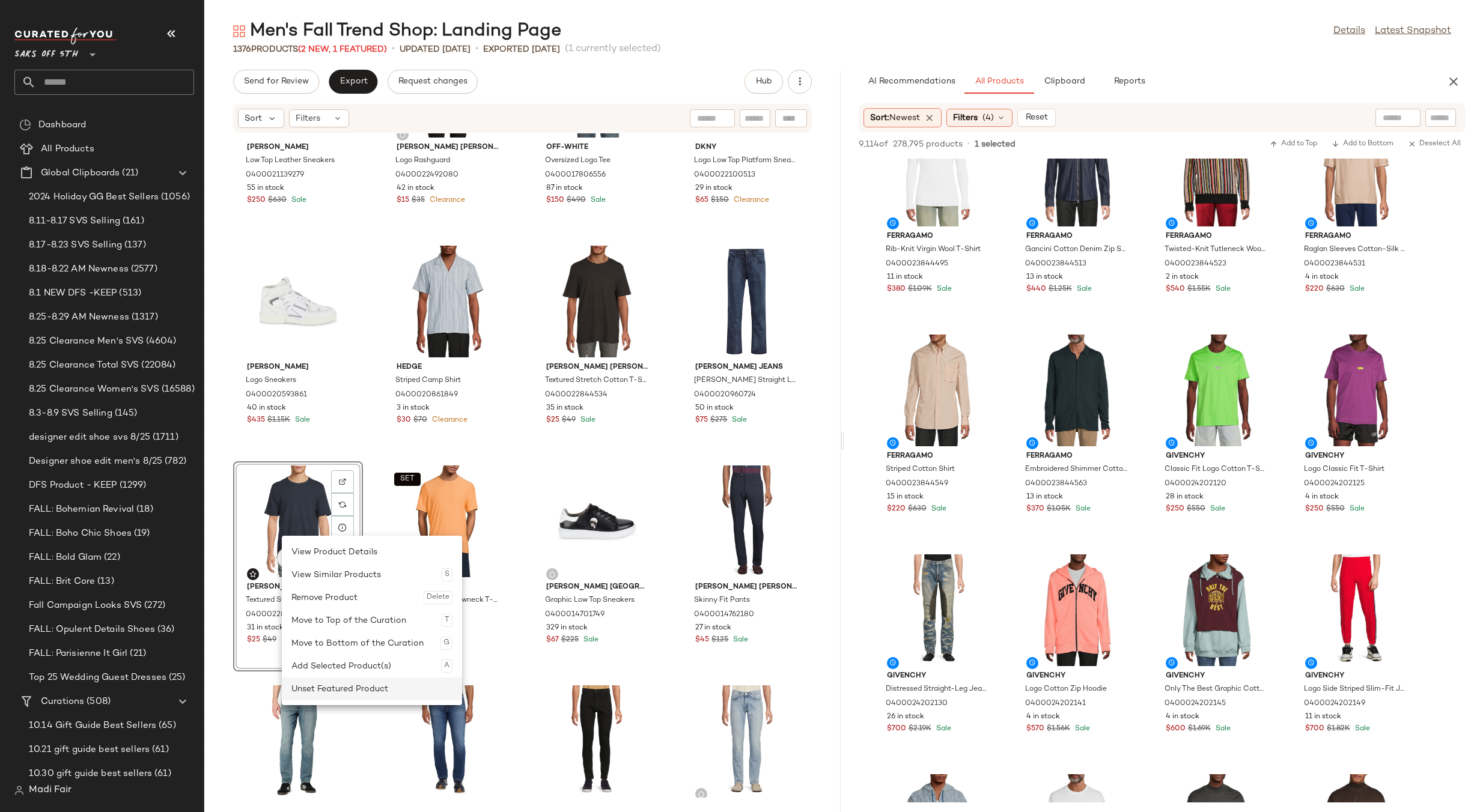
click at [336, 690] on div "Unset Featured Product" at bounding box center [372, 689] width 161 height 23
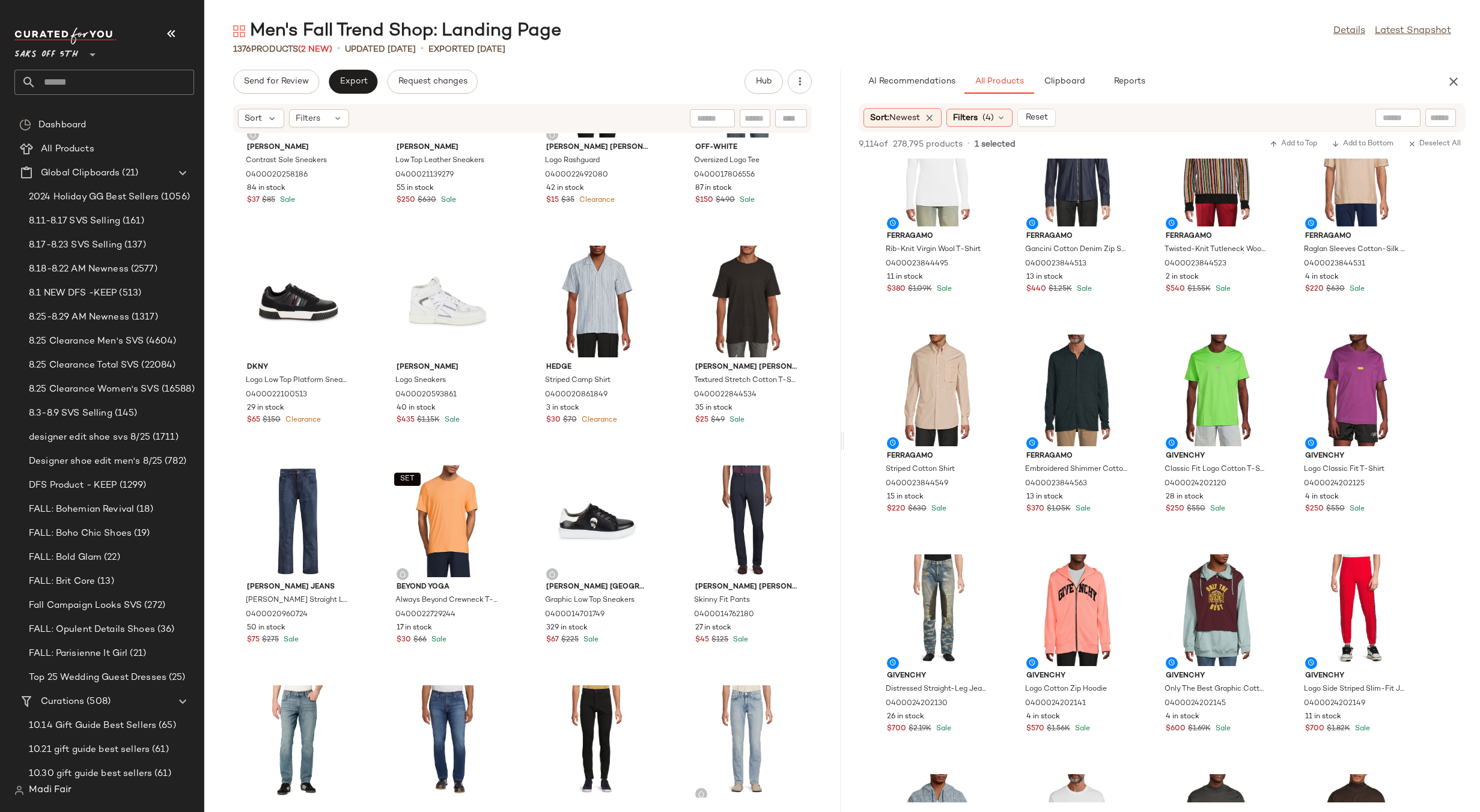
click at [529, 460] on div "Tommy Hilfiger Contrast Sole Sneakers 0400020258186 84 in stock $37 $85 Sale Ro…" at bounding box center [522, 465] width 636 height 665
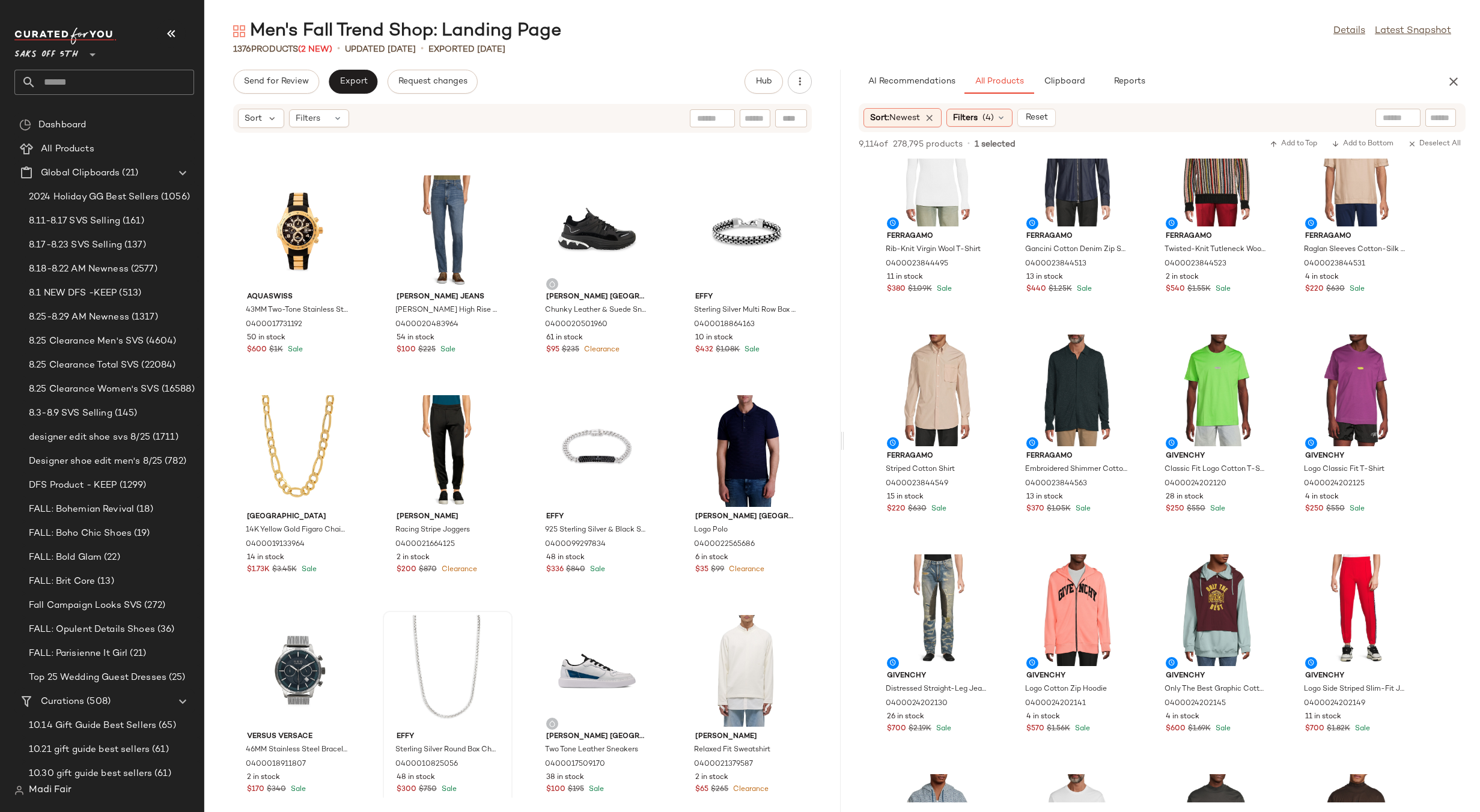
scroll to position [62959, 0]
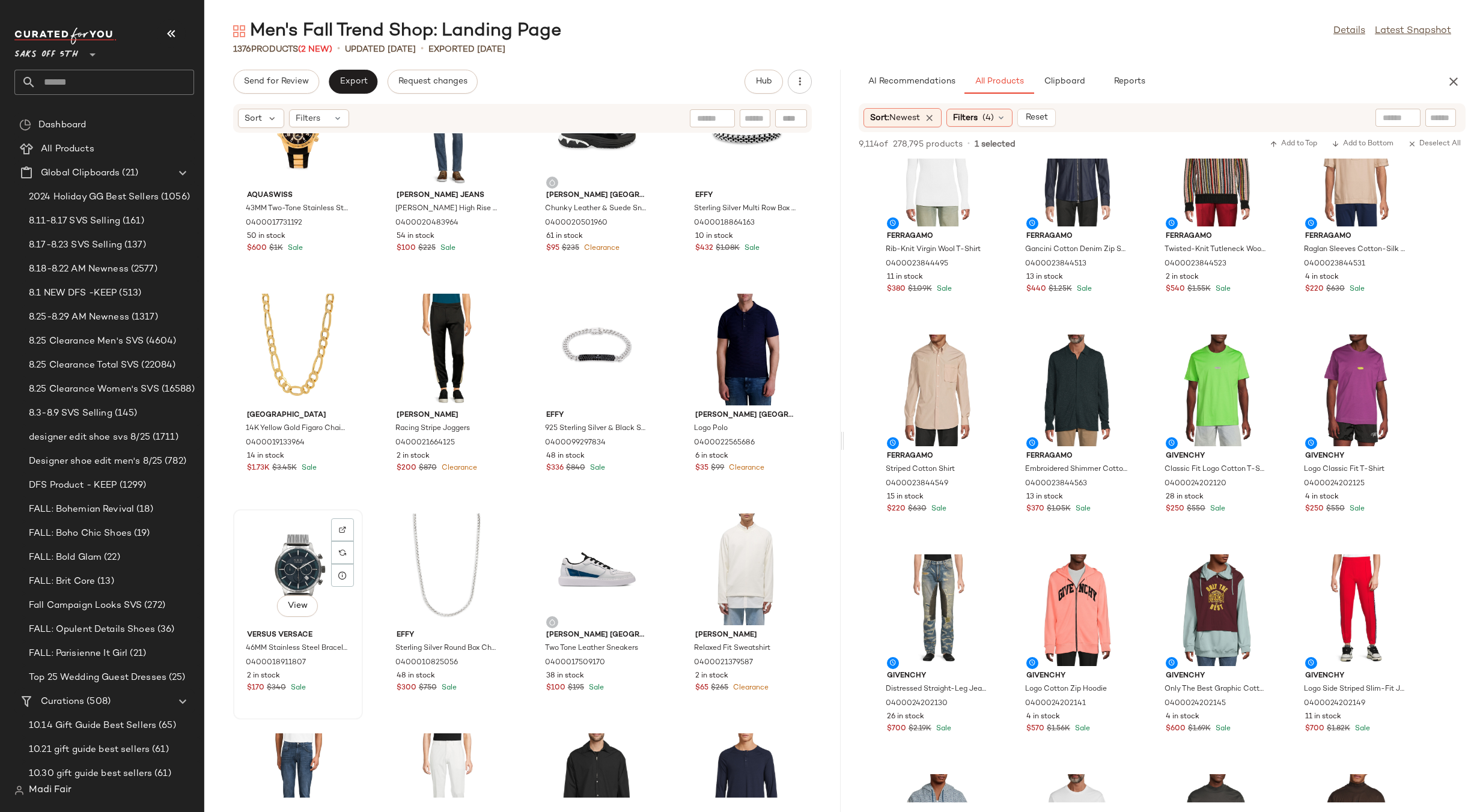
click at [290, 559] on div "View" at bounding box center [298, 569] width 122 height 111
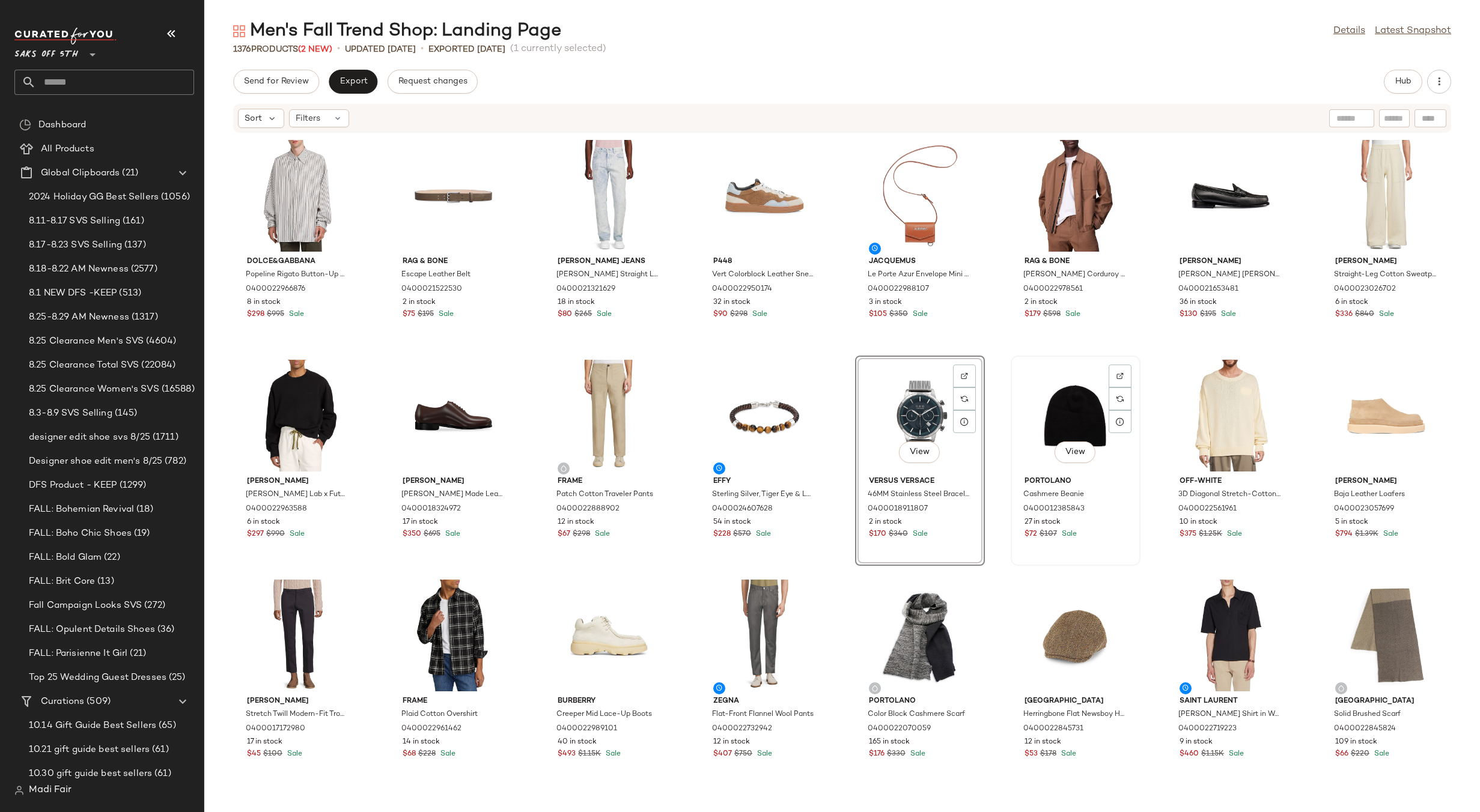
click at [1071, 420] on div "View" at bounding box center [1075, 415] width 122 height 111
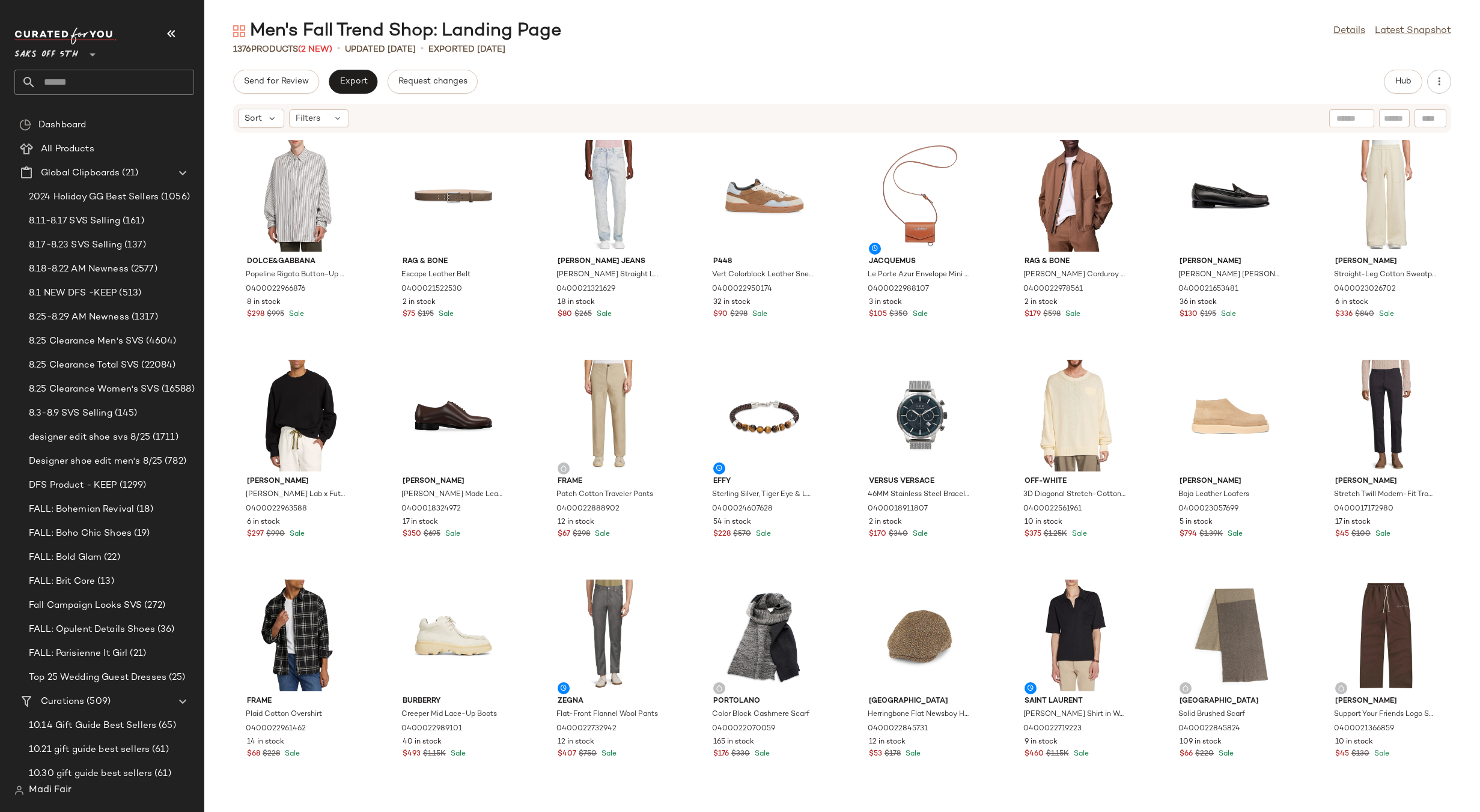
click at [995, 347] on div "Dolce&Gabbana Popeline Rigato Button-Up Shirt 0400022966876 8 in stock $298 $99…" at bounding box center [842, 465] width 1276 height 665
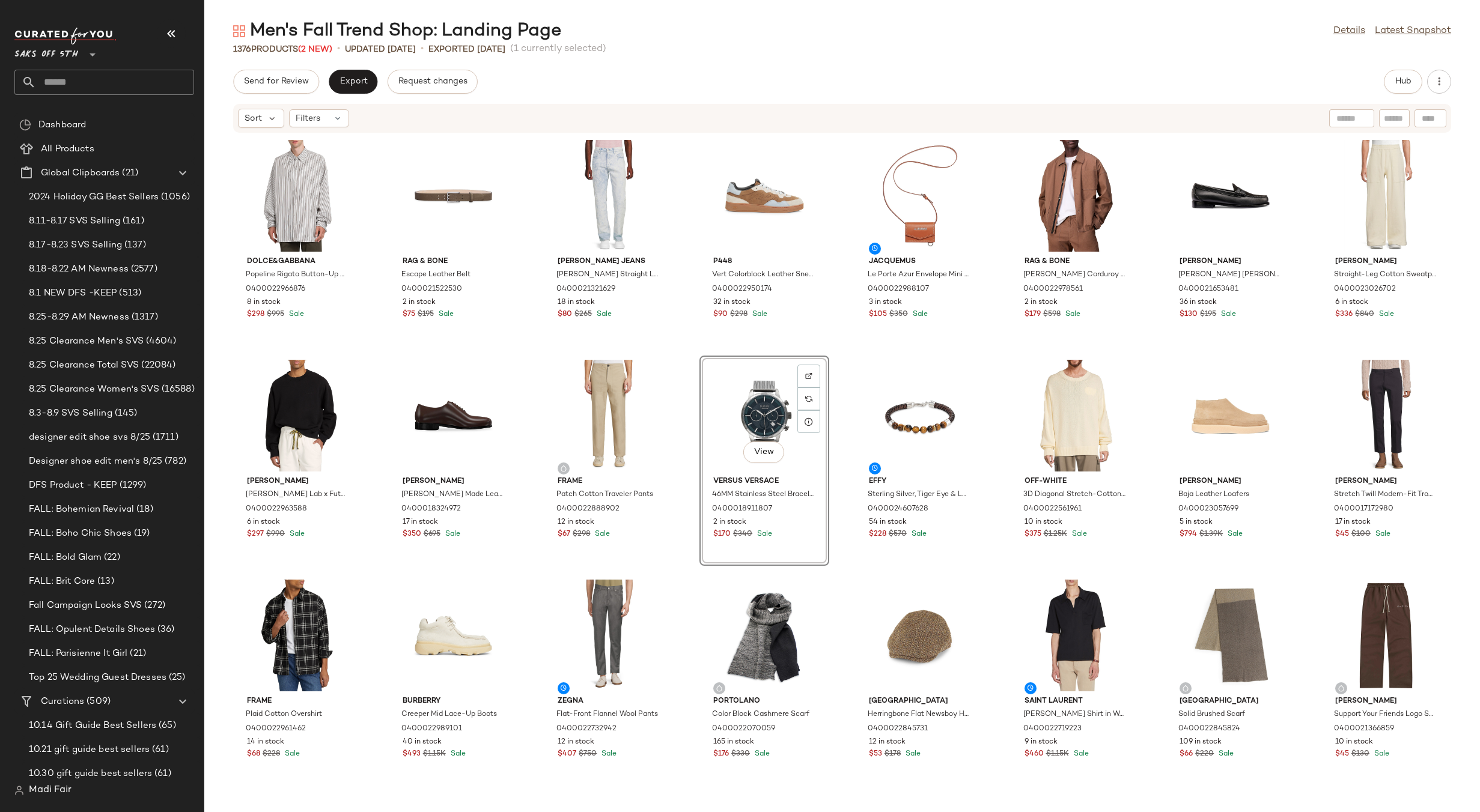
click at [996, 349] on div "Dolce&Gabbana Popeline Rigato Button-Up Shirt 0400022966876 8 in stock $298 $99…" at bounding box center [842, 465] width 1276 height 665
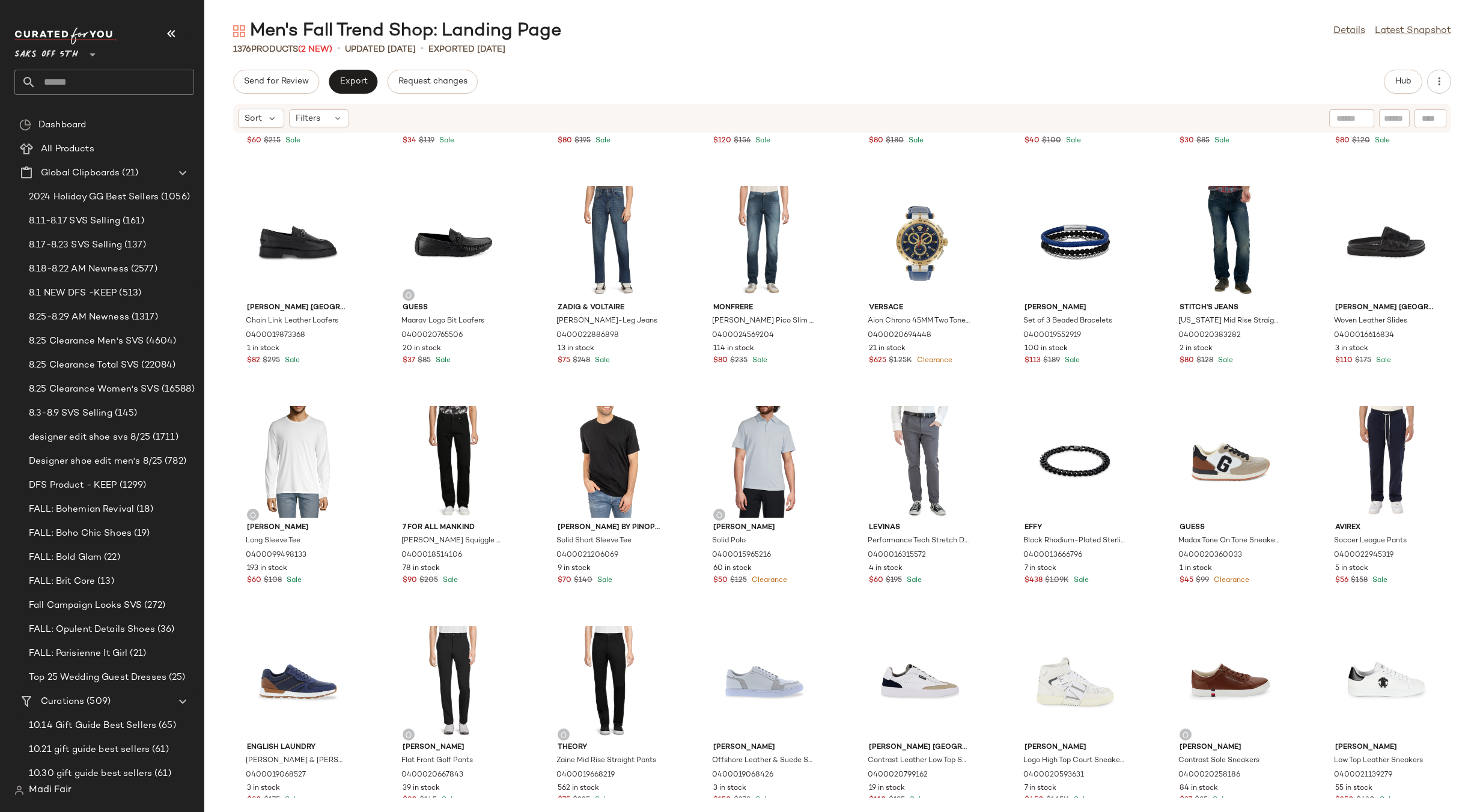
scroll to position [32951, 0]
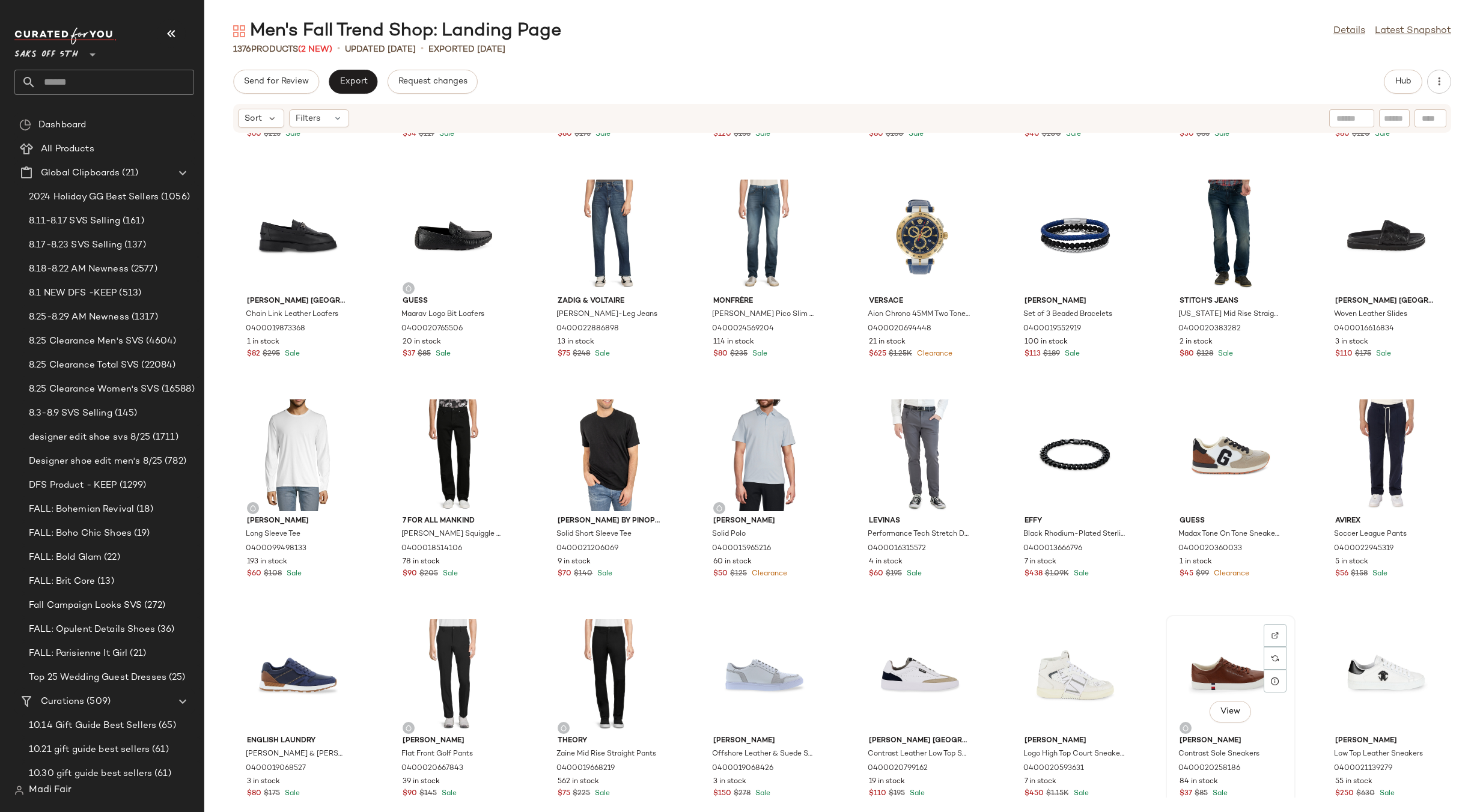
click at [1208, 660] on div "View" at bounding box center [1230, 675] width 122 height 111
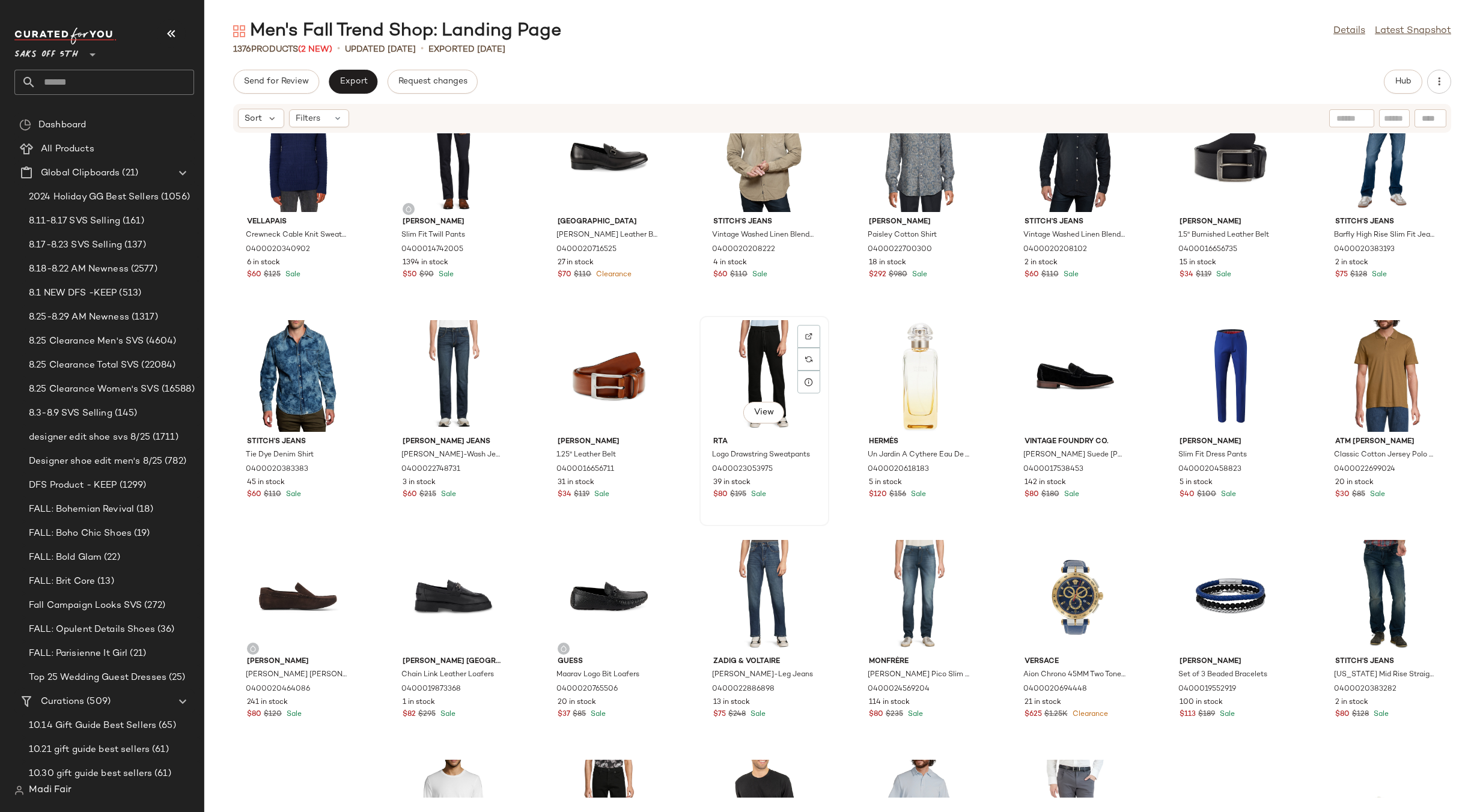
scroll to position [32530, 0]
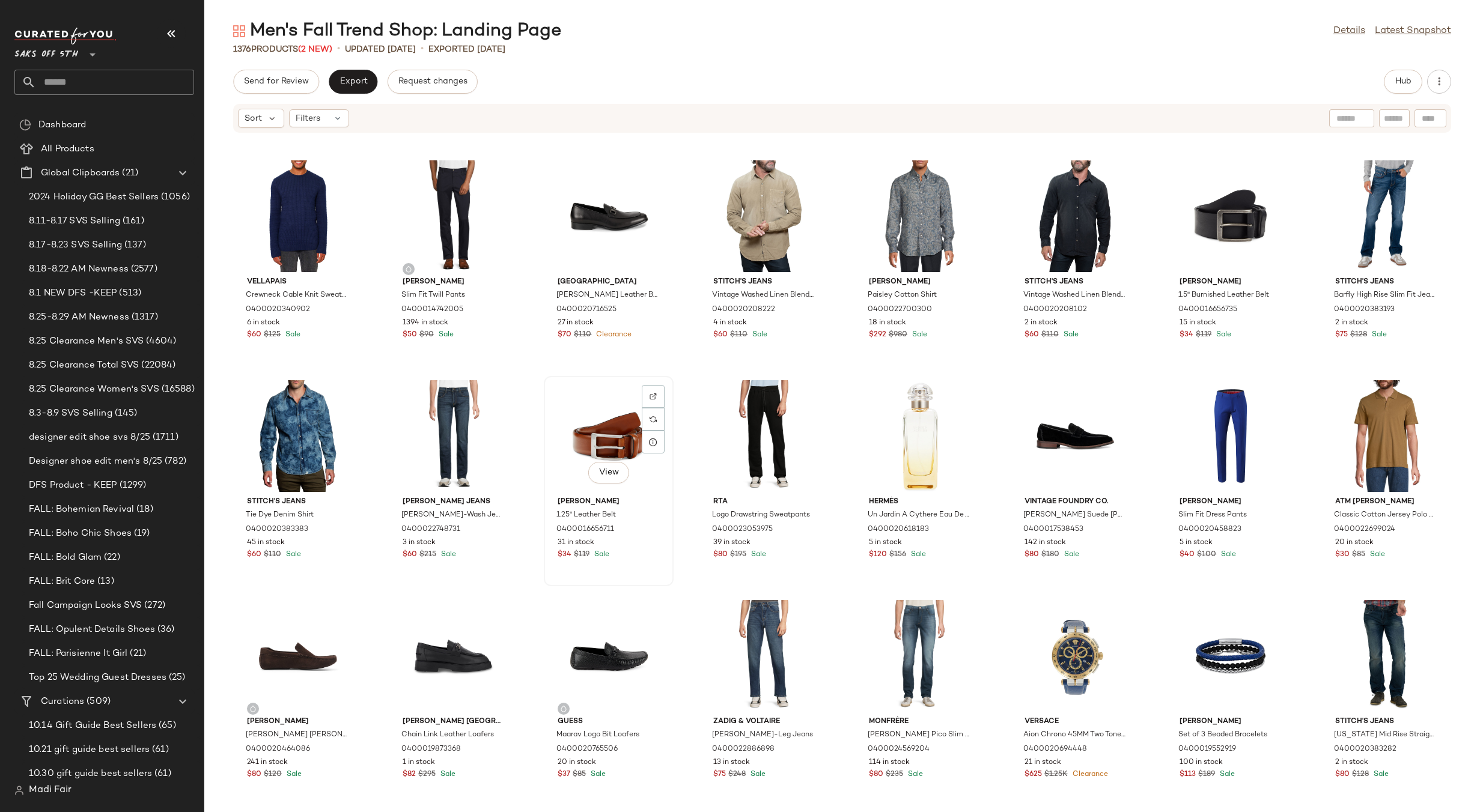
click at [601, 447] on div "View" at bounding box center [608, 436] width 122 height 111
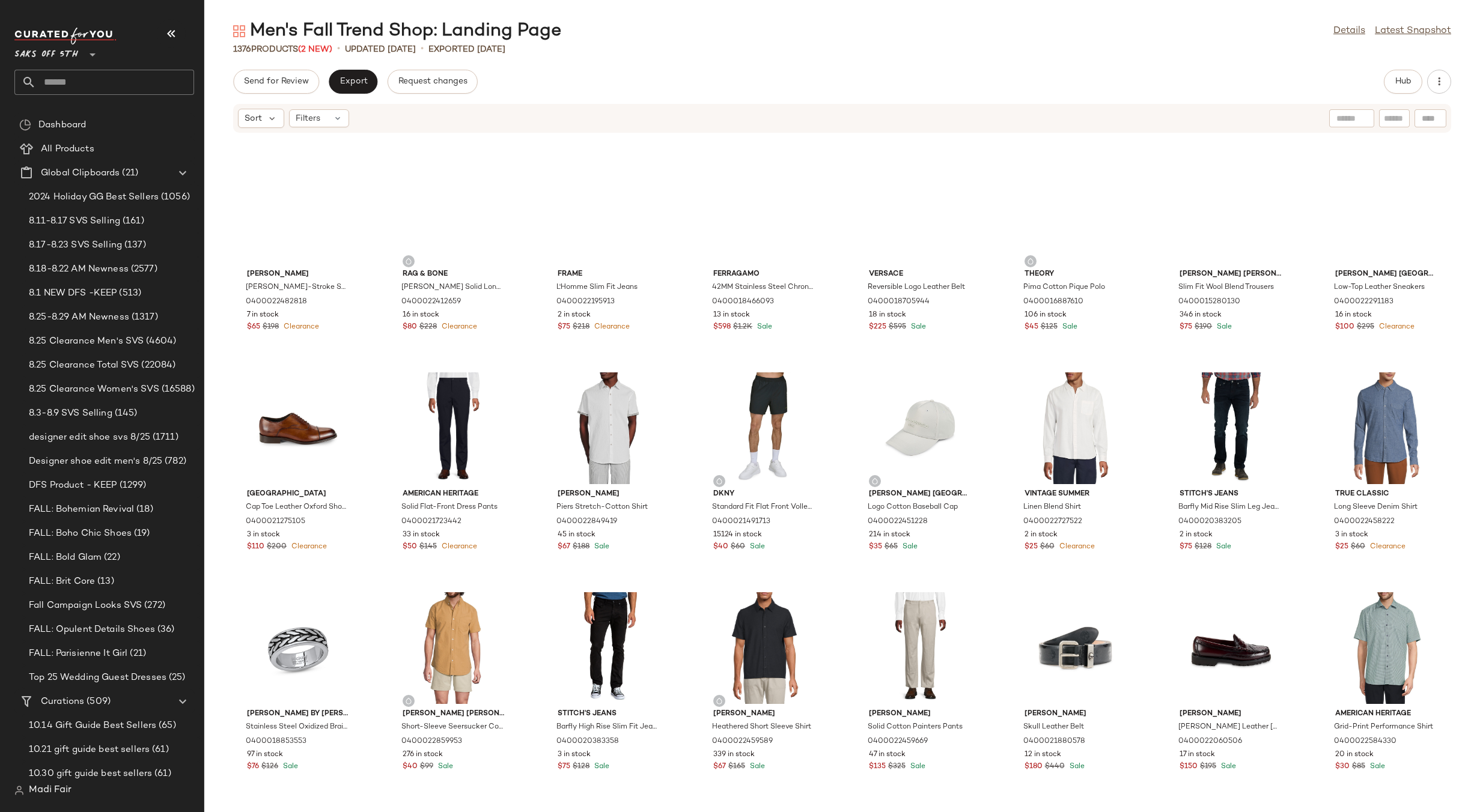
scroll to position [25501, 0]
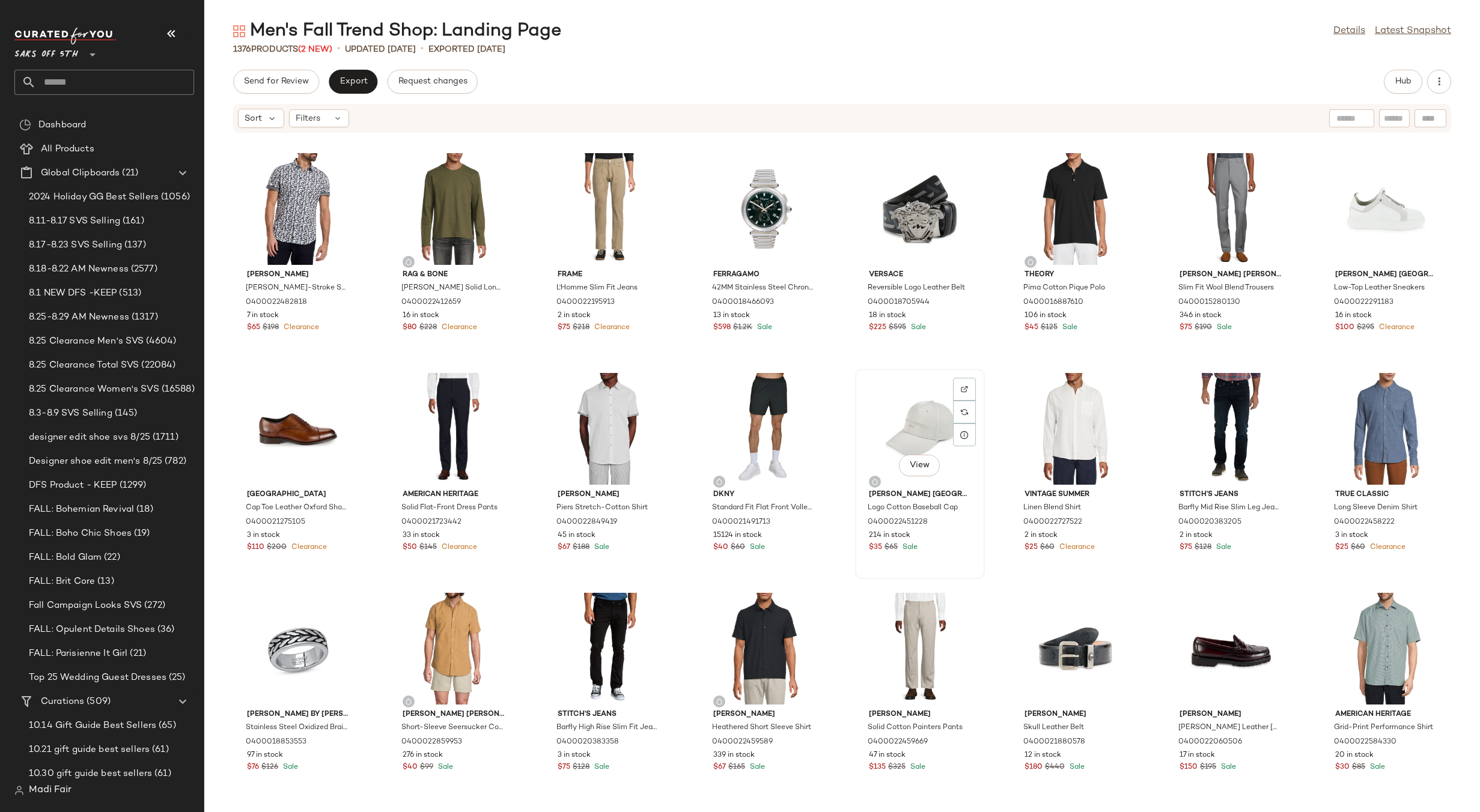
click at [884, 431] on div "View" at bounding box center [919, 428] width 122 height 111
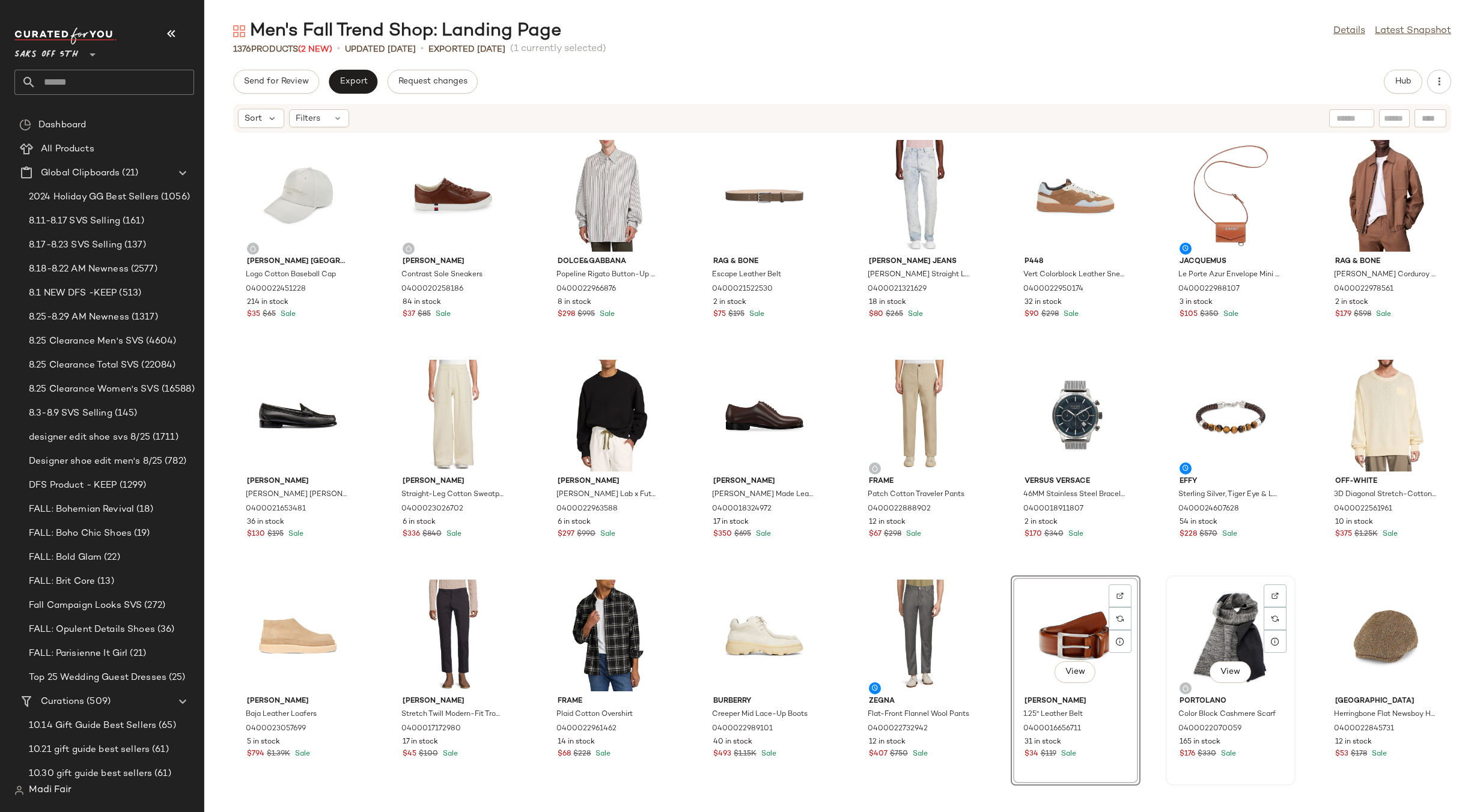
click at [1231, 628] on div "View" at bounding box center [1230, 635] width 122 height 111
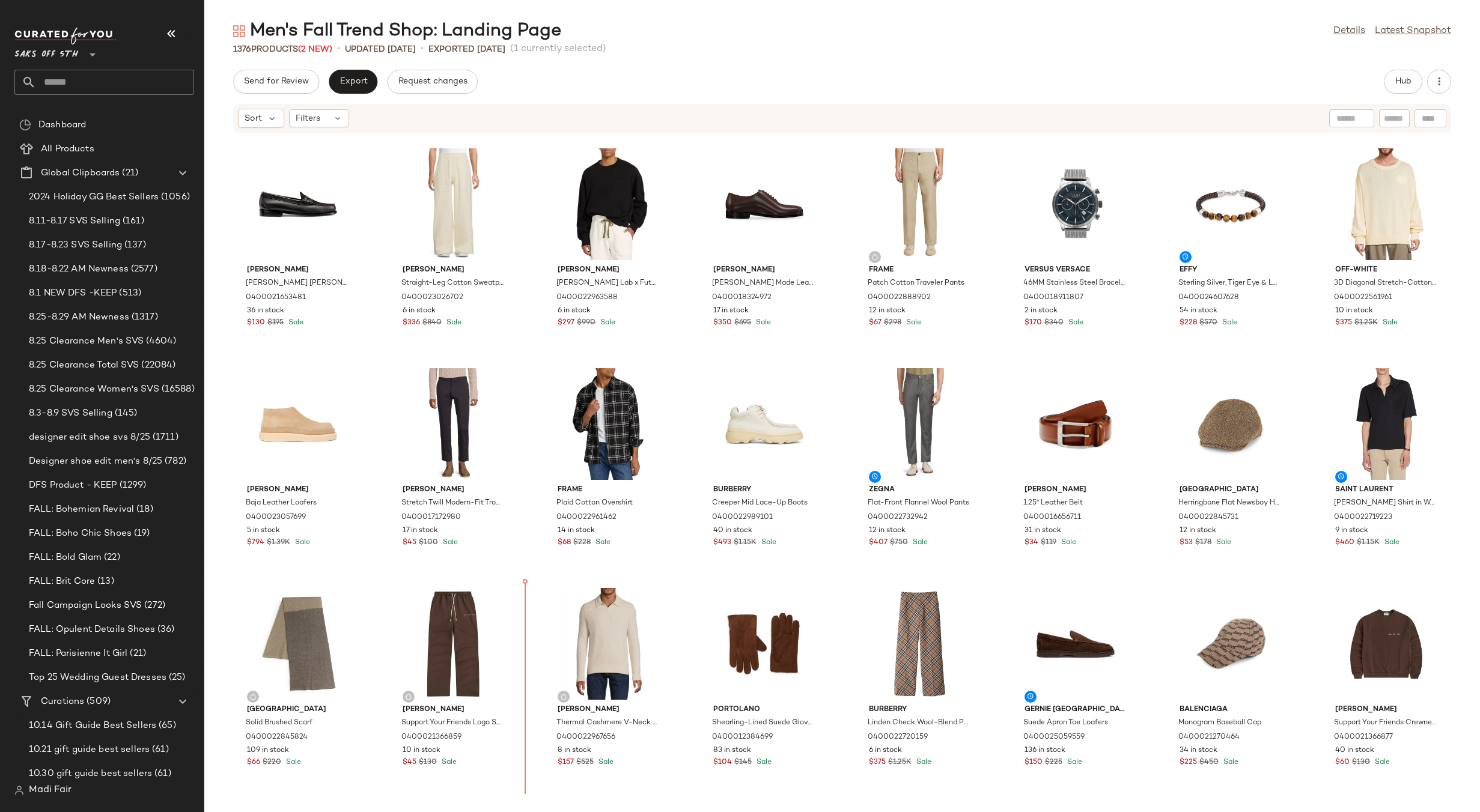
scroll to position [272, 0]
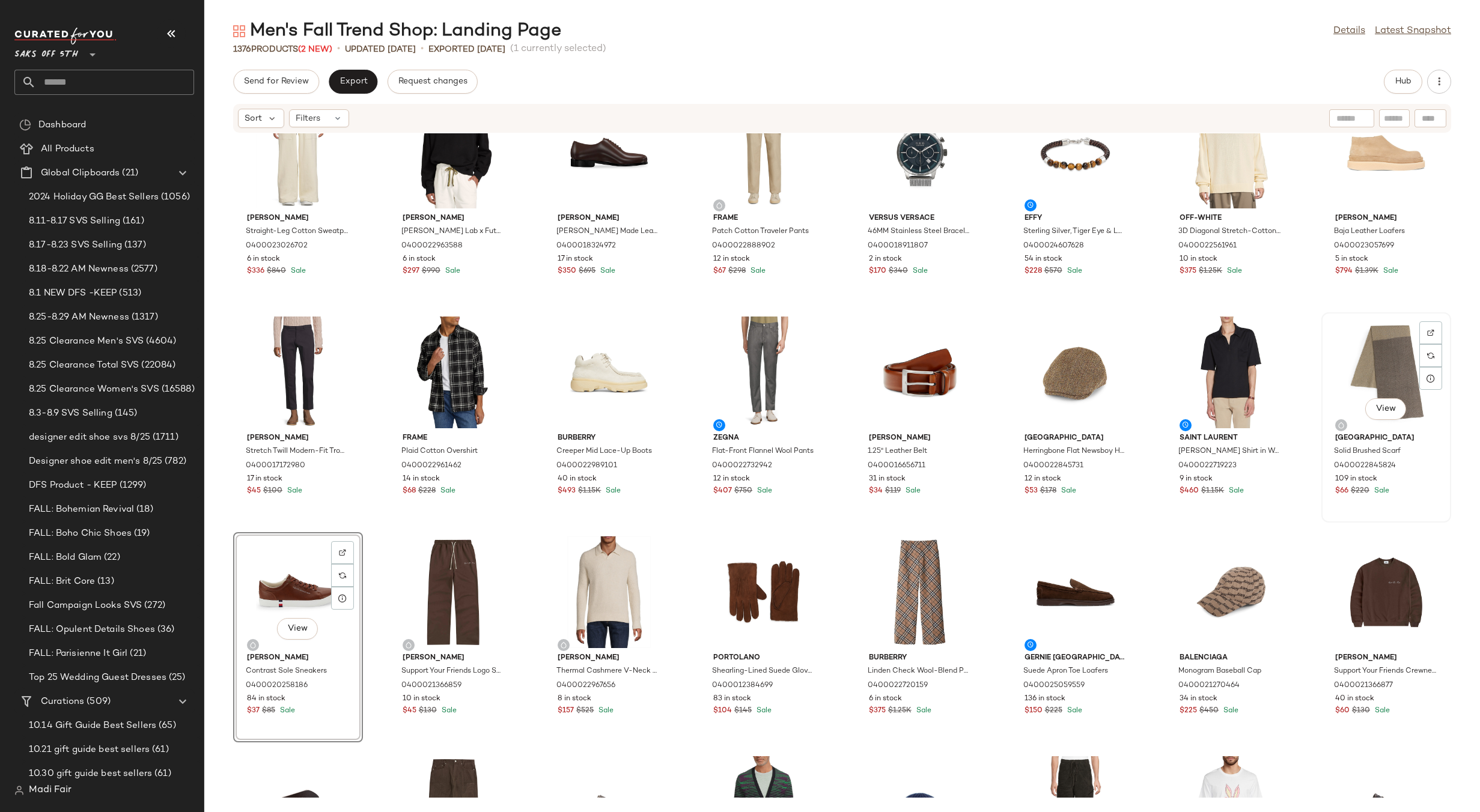
click at [1353, 365] on div "View" at bounding box center [1385, 372] width 122 height 111
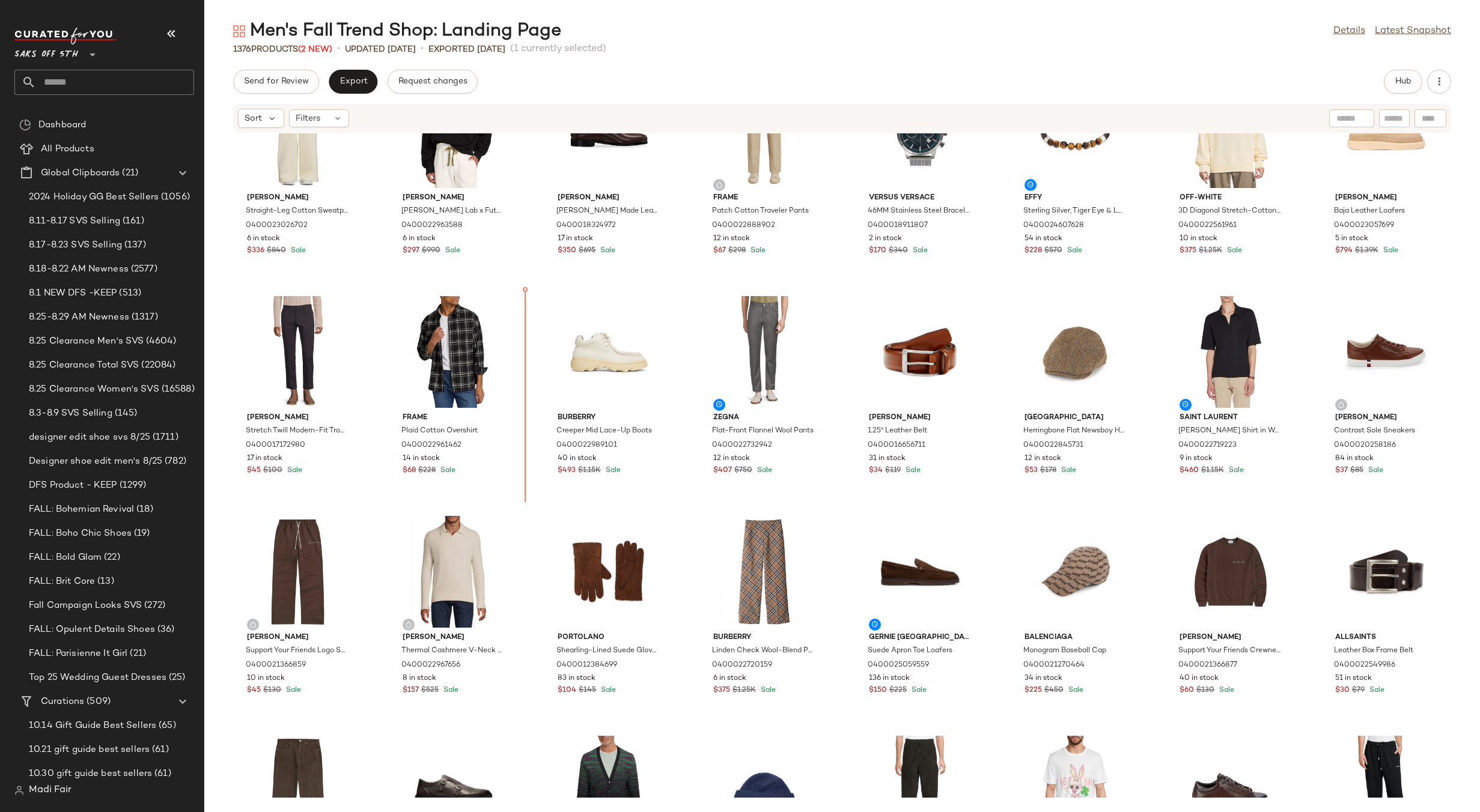
scroll to position [294, 0]
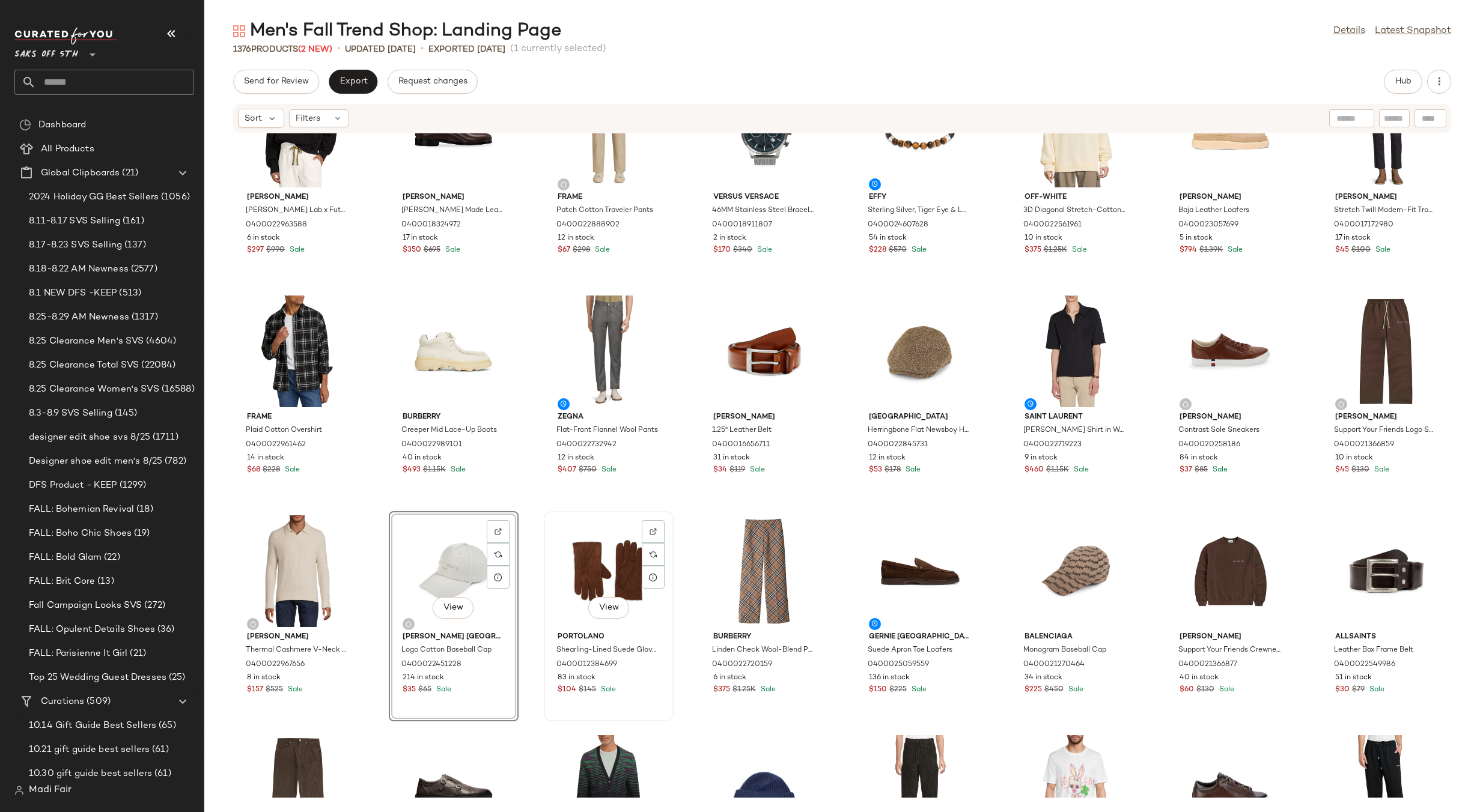
click at [601, 569] on div "View" at bounding box center [608, 571] width 122 height 111
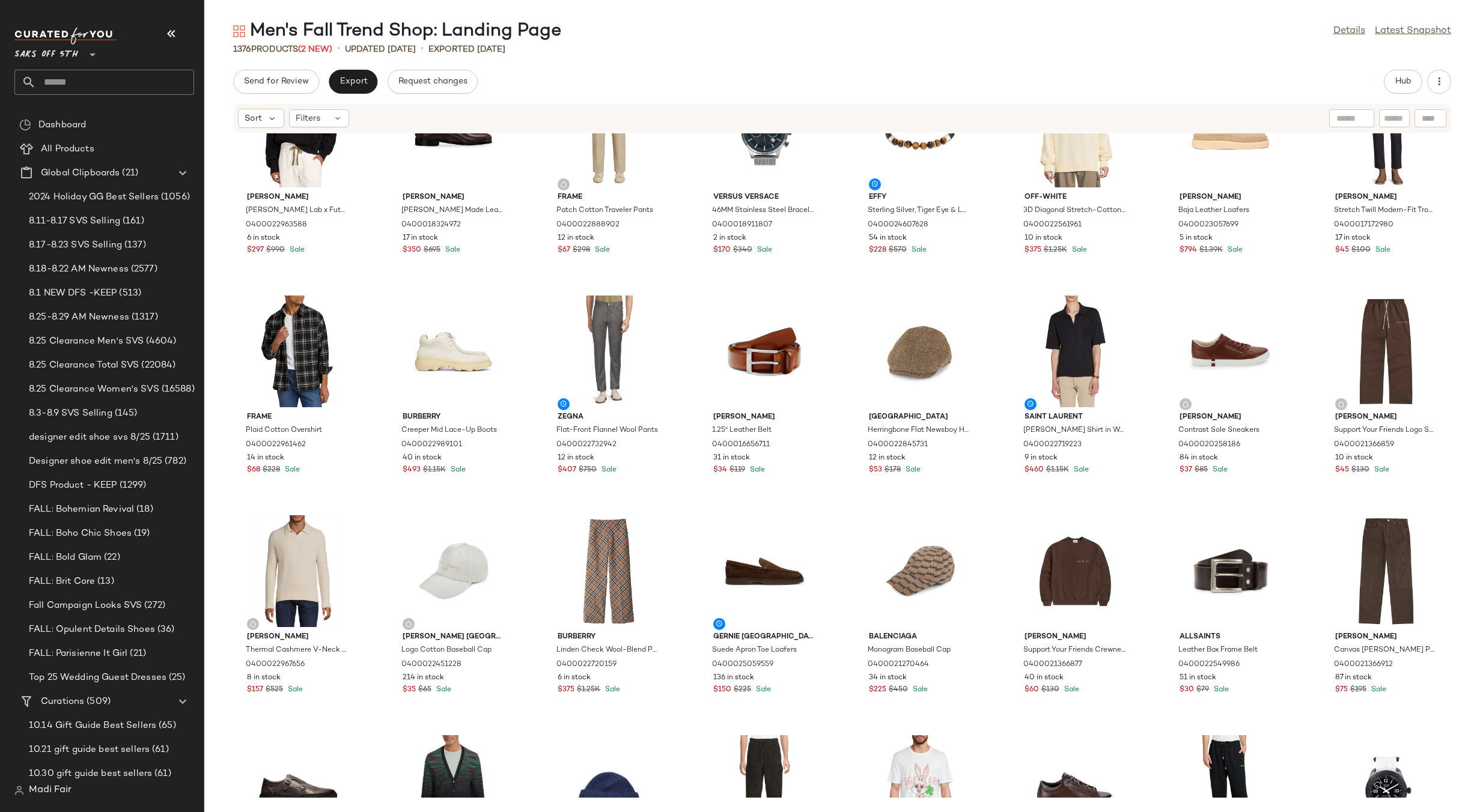
click at [836, 499] on div "Lanvin Lanvin Lab x Future City Graphic Crewneck Sweatshirt 0400022963588 6 in …" at bounding box center [842, 465] width 1276 height 665
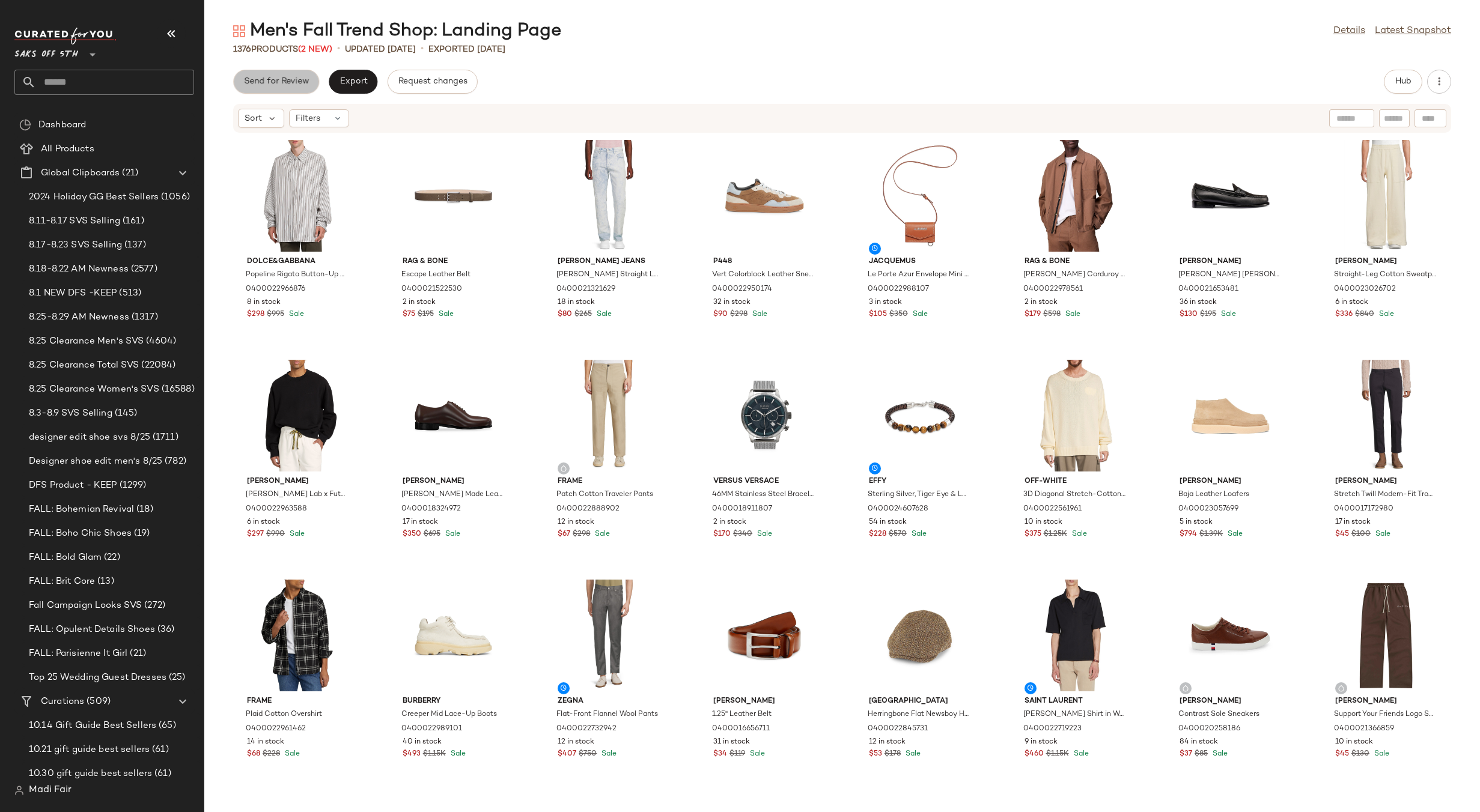
click at [290, 75] on button "Send for Review" at bounding box center [276, 81] width 86 height 24
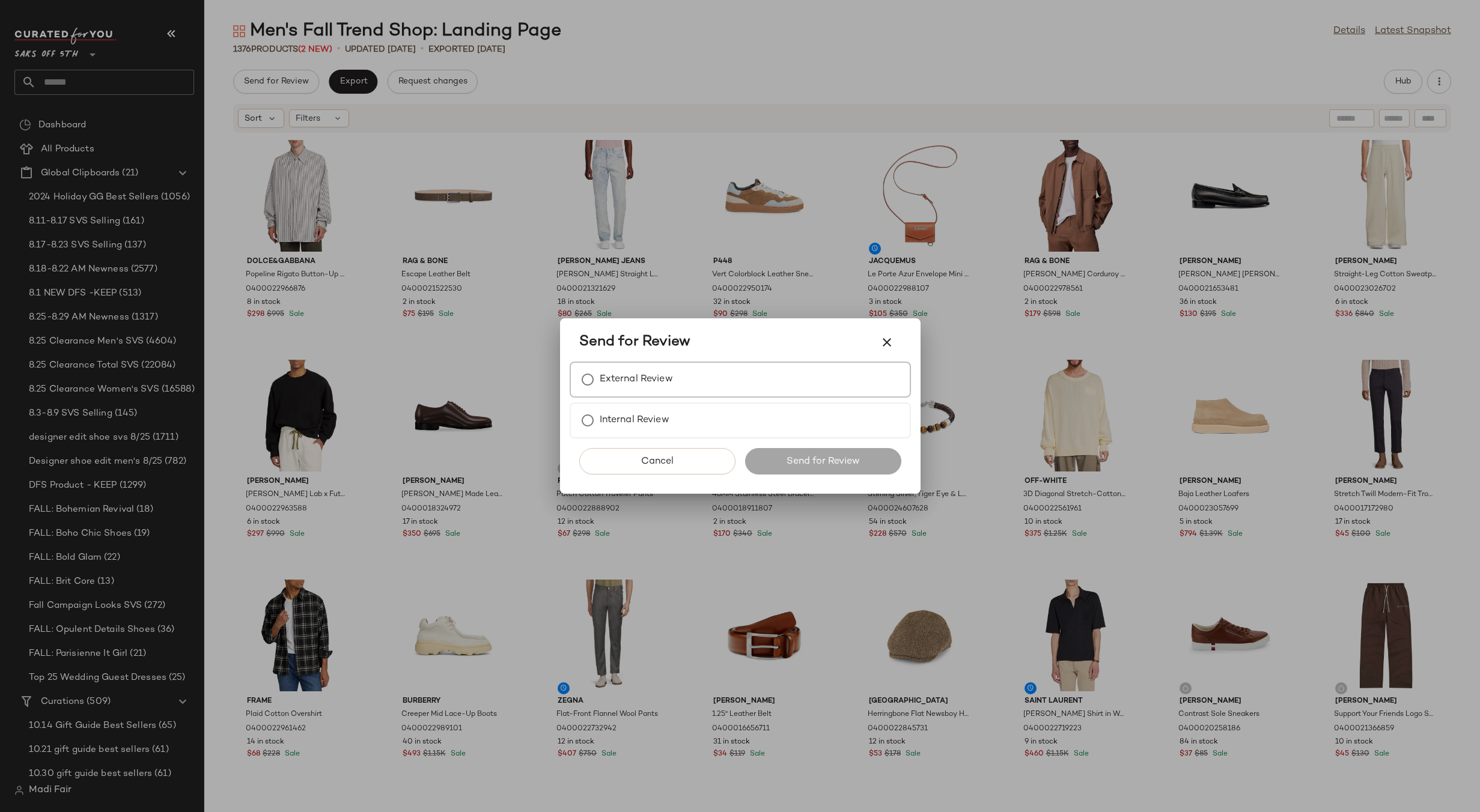
click at [642, 370] on label "External Review" at bounding box center [635, 380] width 73 height 24
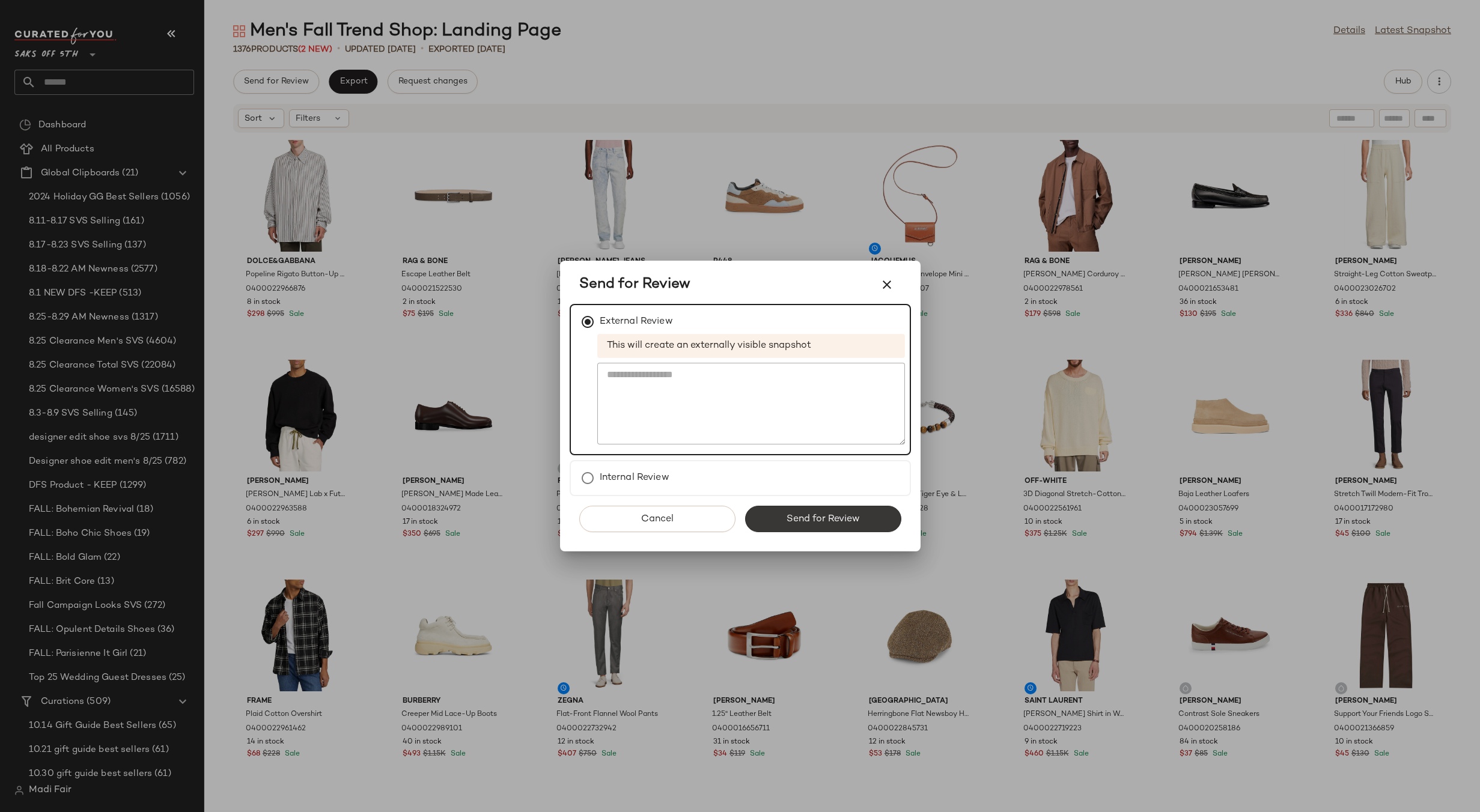
click at [841, 523] on span "Send for Review" at bounding box center [823, 520] width 74 height 12
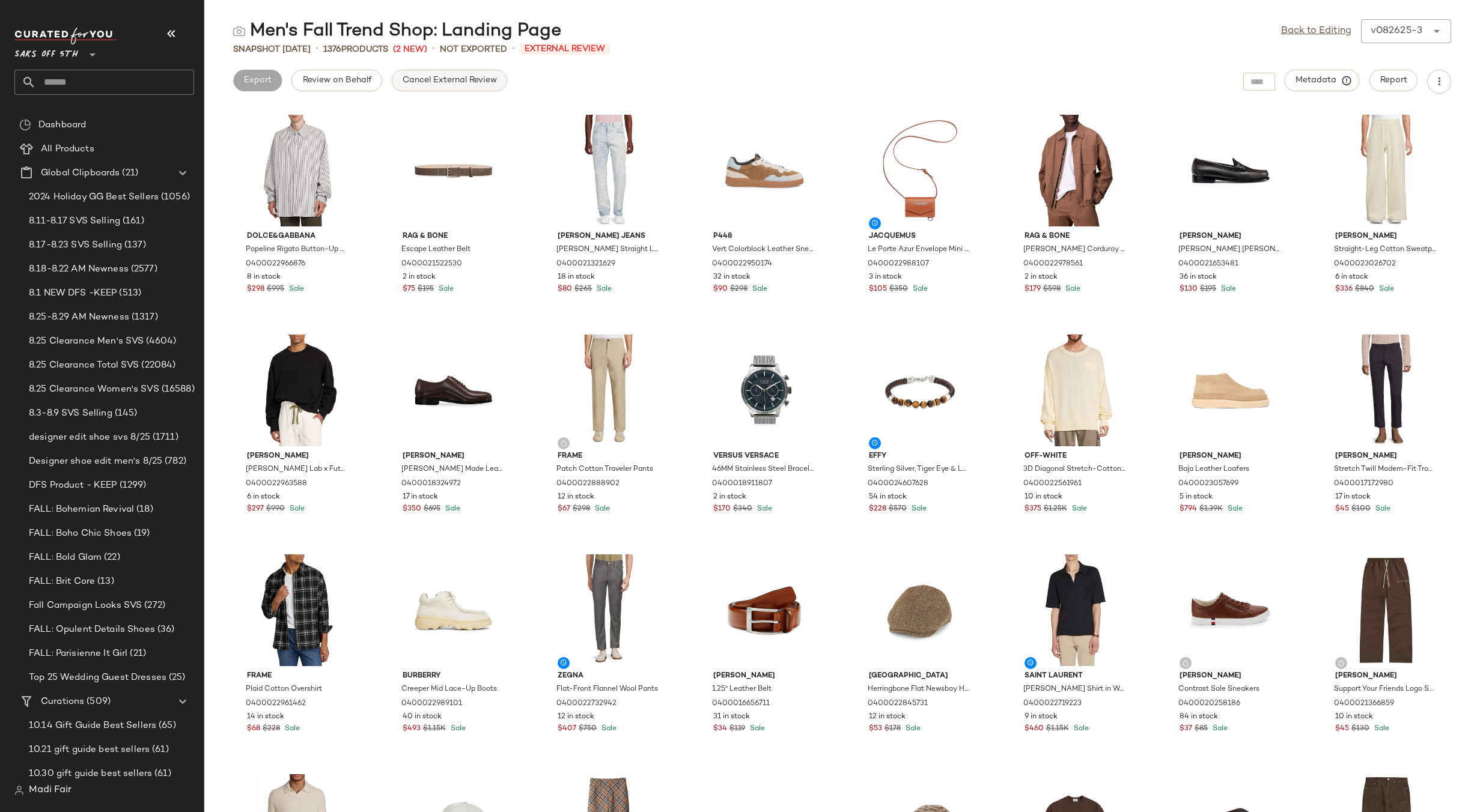
click at [451, 80] on span "Cancel External Review" at bounding box center [449, 80] width 95 height 9
click at [1338, 33] on link "Back to Editing" at bounding box center [1316, 31] width 70 height 14
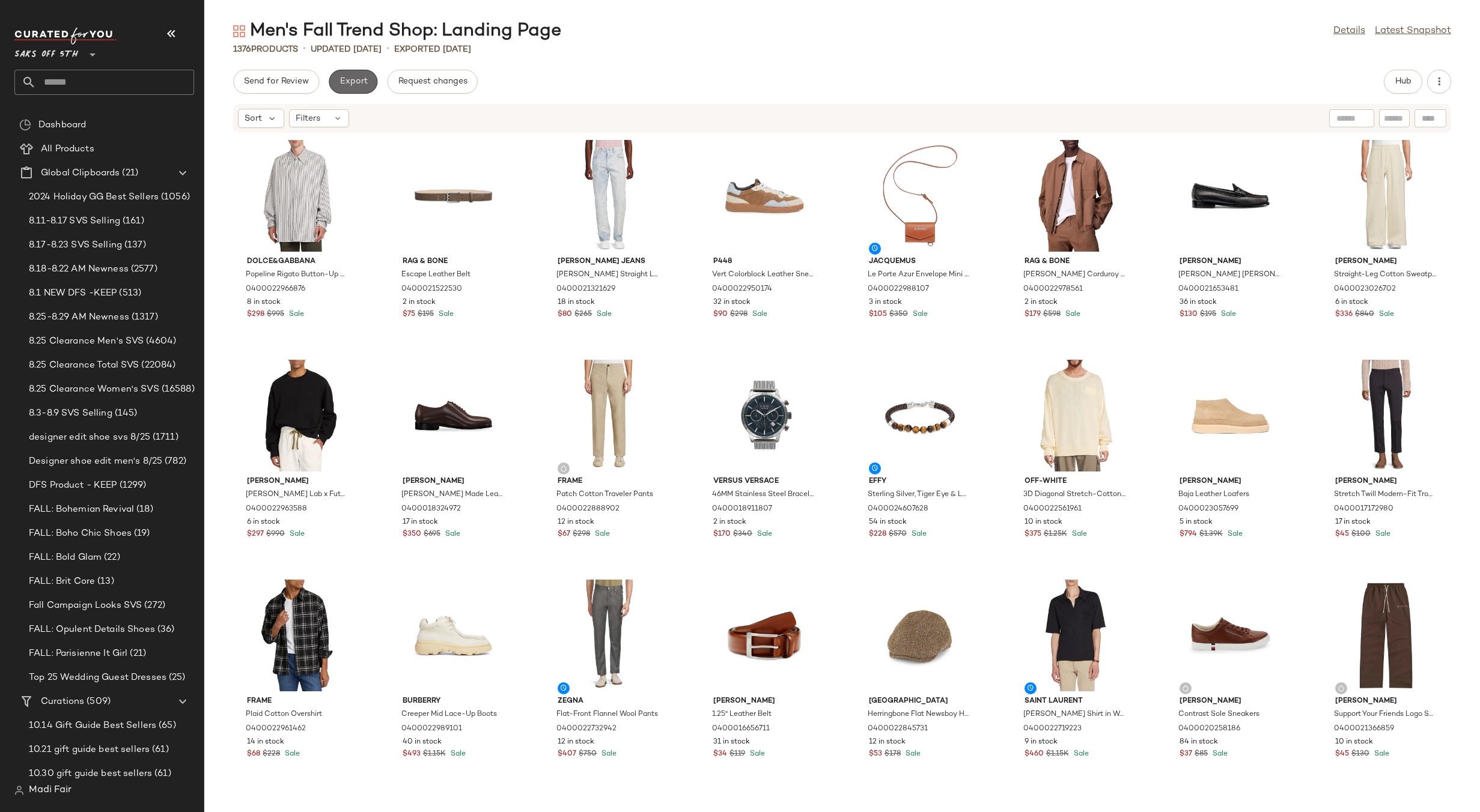
click at [361, 81] on span "Export" at bounding box center [353, 81] width 28 height 9
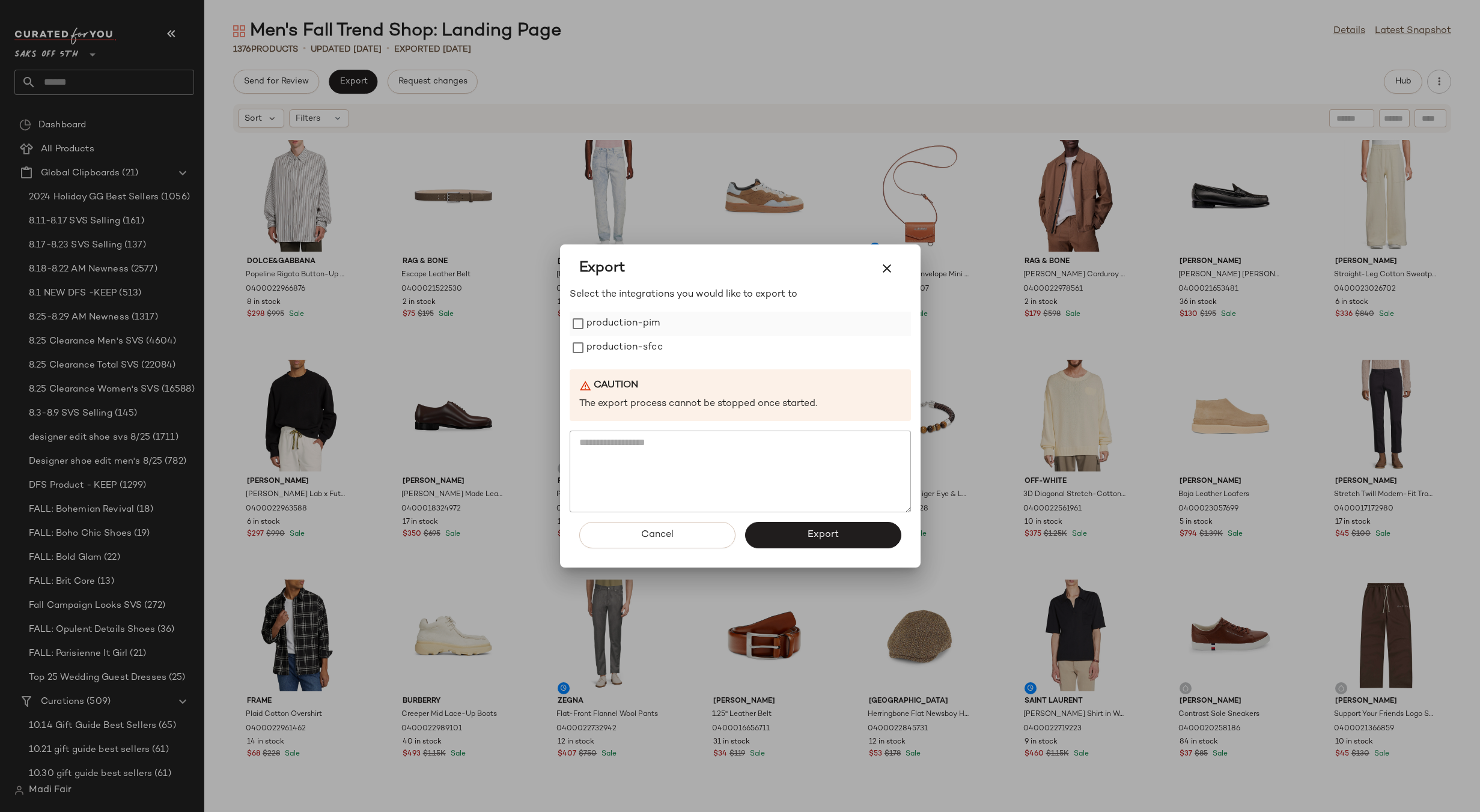
click at [652, 328] on label "production-pim" at bounding box center [624, 323] width 74 height 24
click at [650, 345] on label "production-sfcc" at bounding box center [624, 348] width 76 height 24
drag, startPoint x: 787, startPoint y: 523, endPoint x: 593, endPoint y: 555, distance: 196.6
click at [787, 524] on button "Export" at bounding box center [823, 535] width 156 height 27
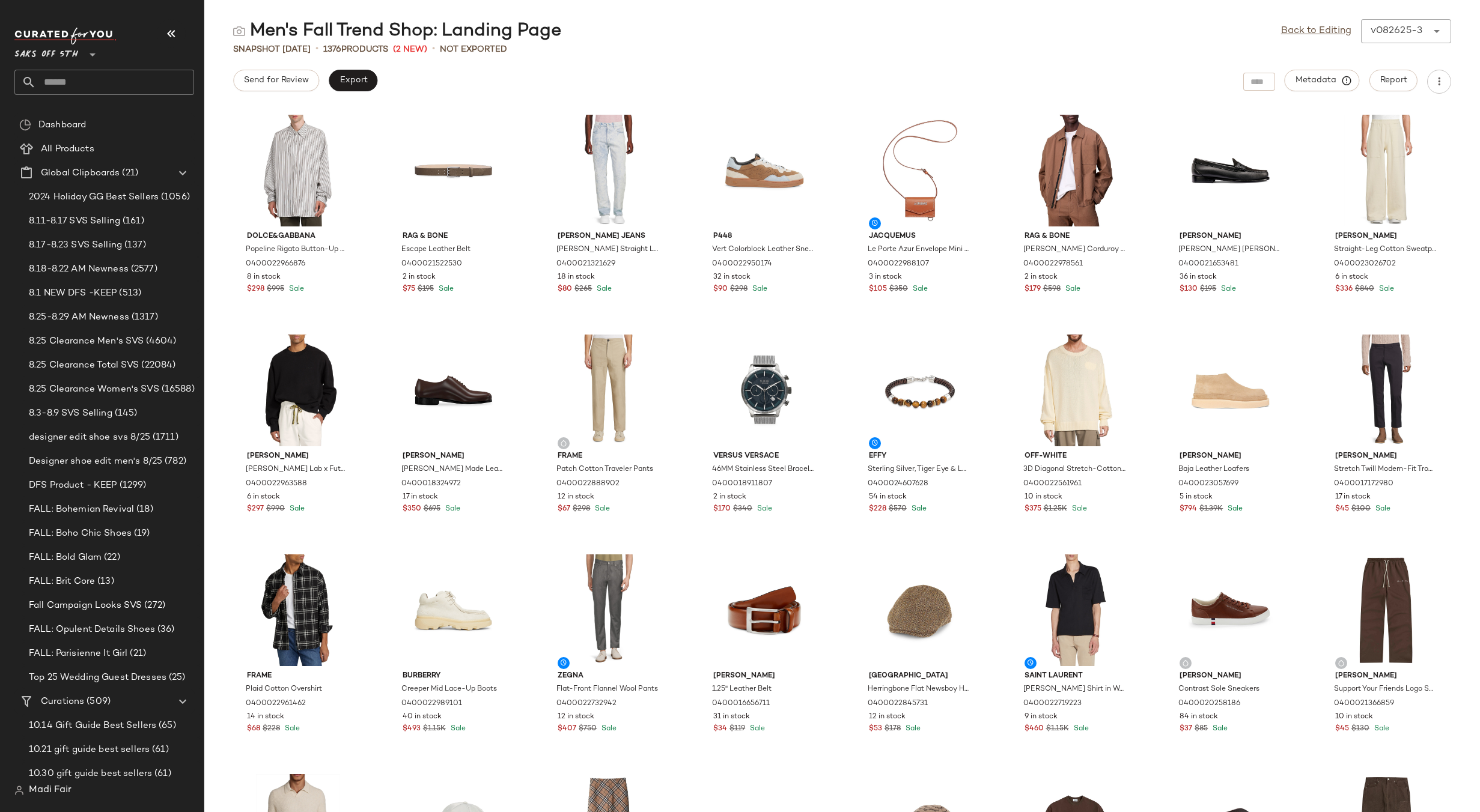
click at [593, 39] on div "Men's Fall Trend Shop: Landing Page Back to Editing v082625-3 ******" at bounding box center [842, 31] width 1276 height 24
click at [1297, 30] on link "Back to Editing" at bounding box center [1316, 31] width 70 height 14
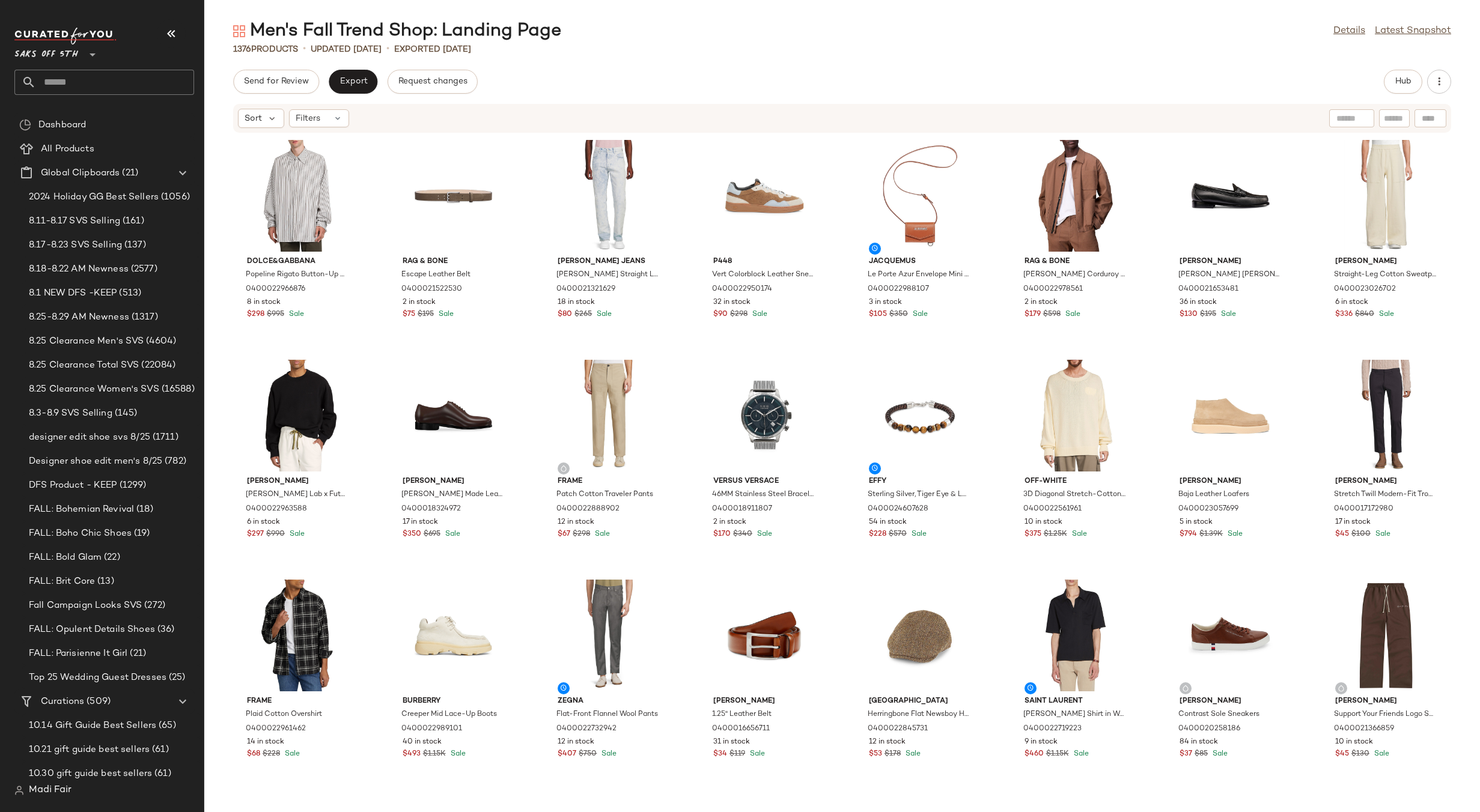
click at [95, 90] on input "text" at bounding box center [115, 82] width 158 height 25
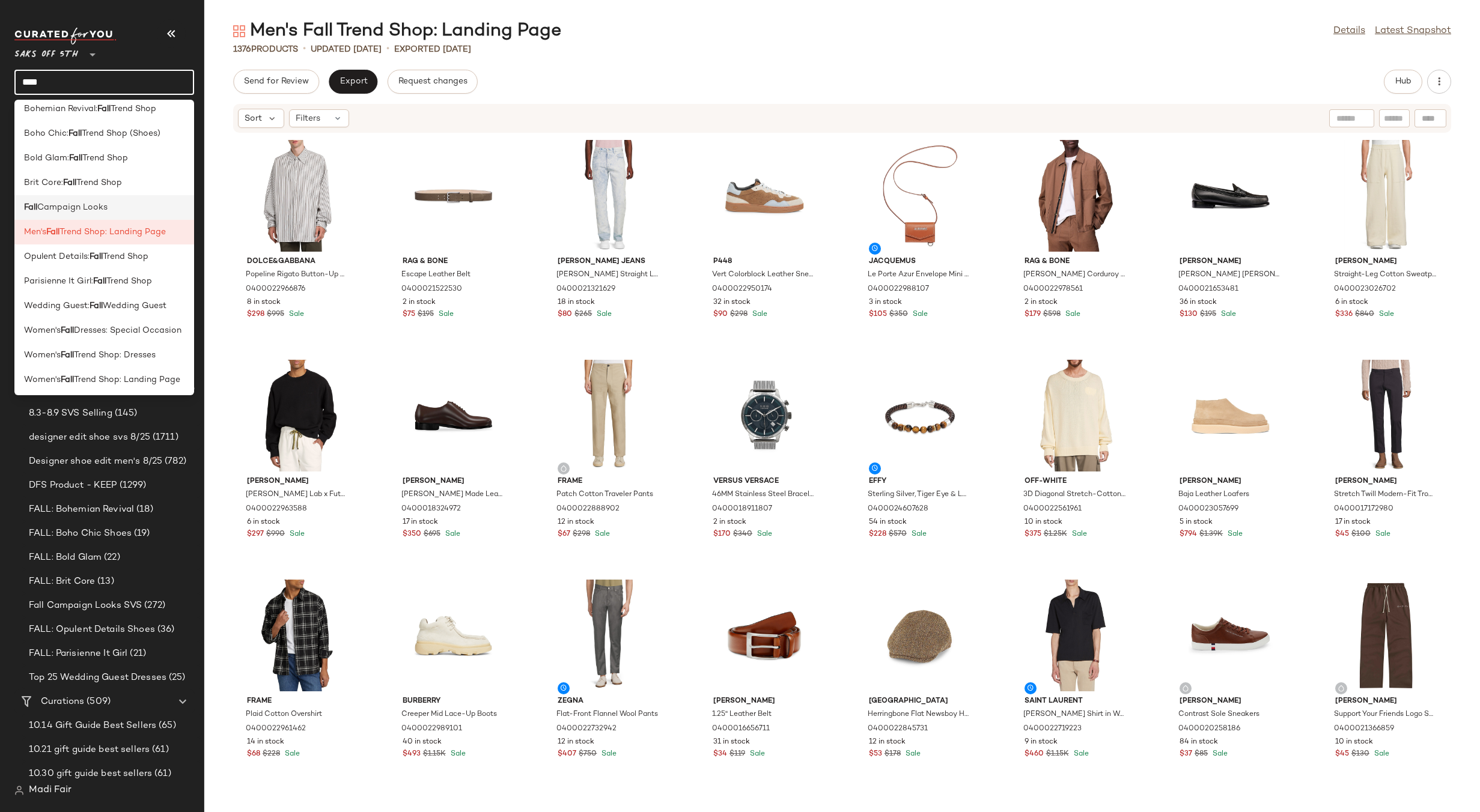
scroll to position [182, 0]
type input "****"
click at [131, 354] on span "Trend Shop: Dresses" at bounding box center [114, 353] width 81 height 13
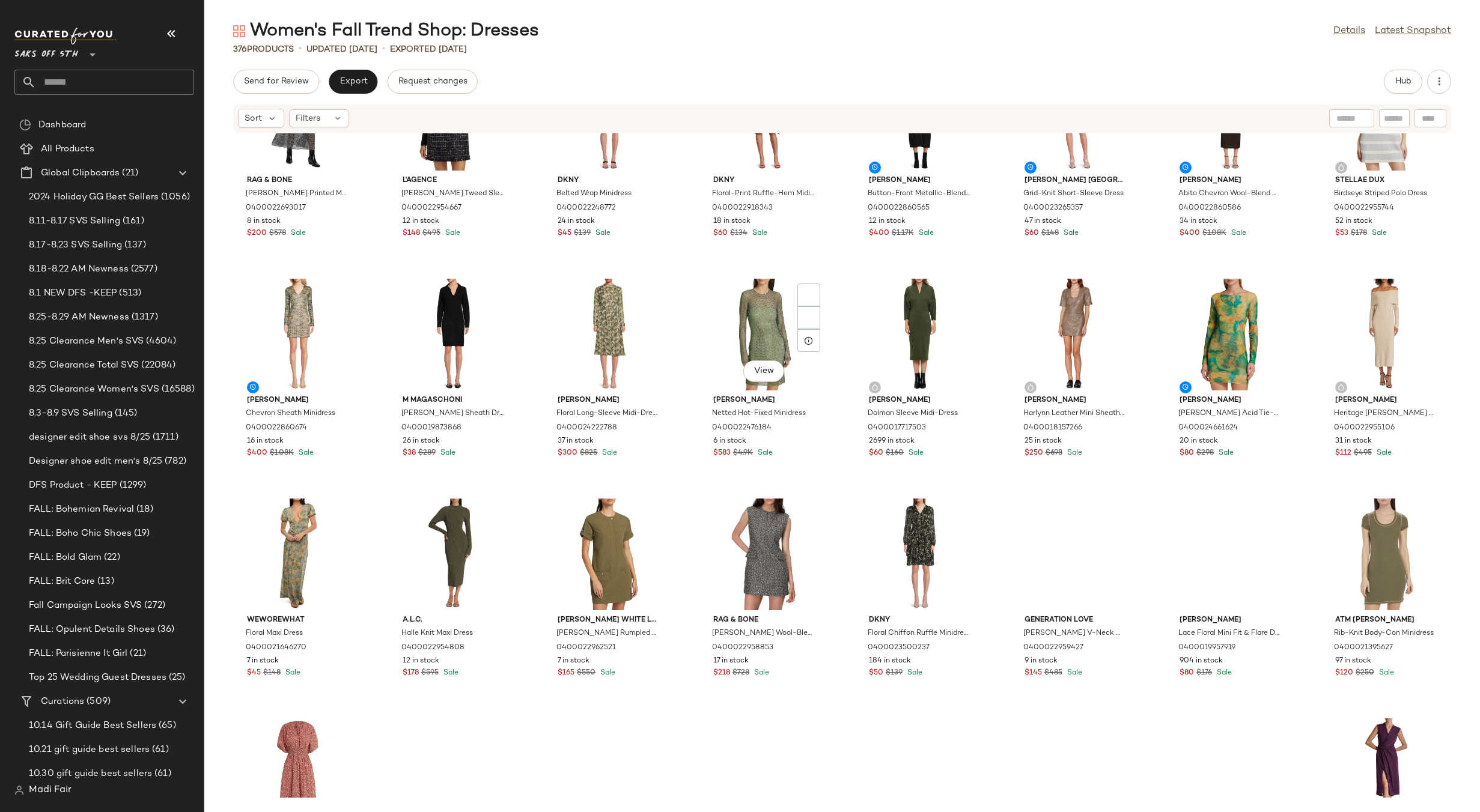
scroll to position [2293, 0]
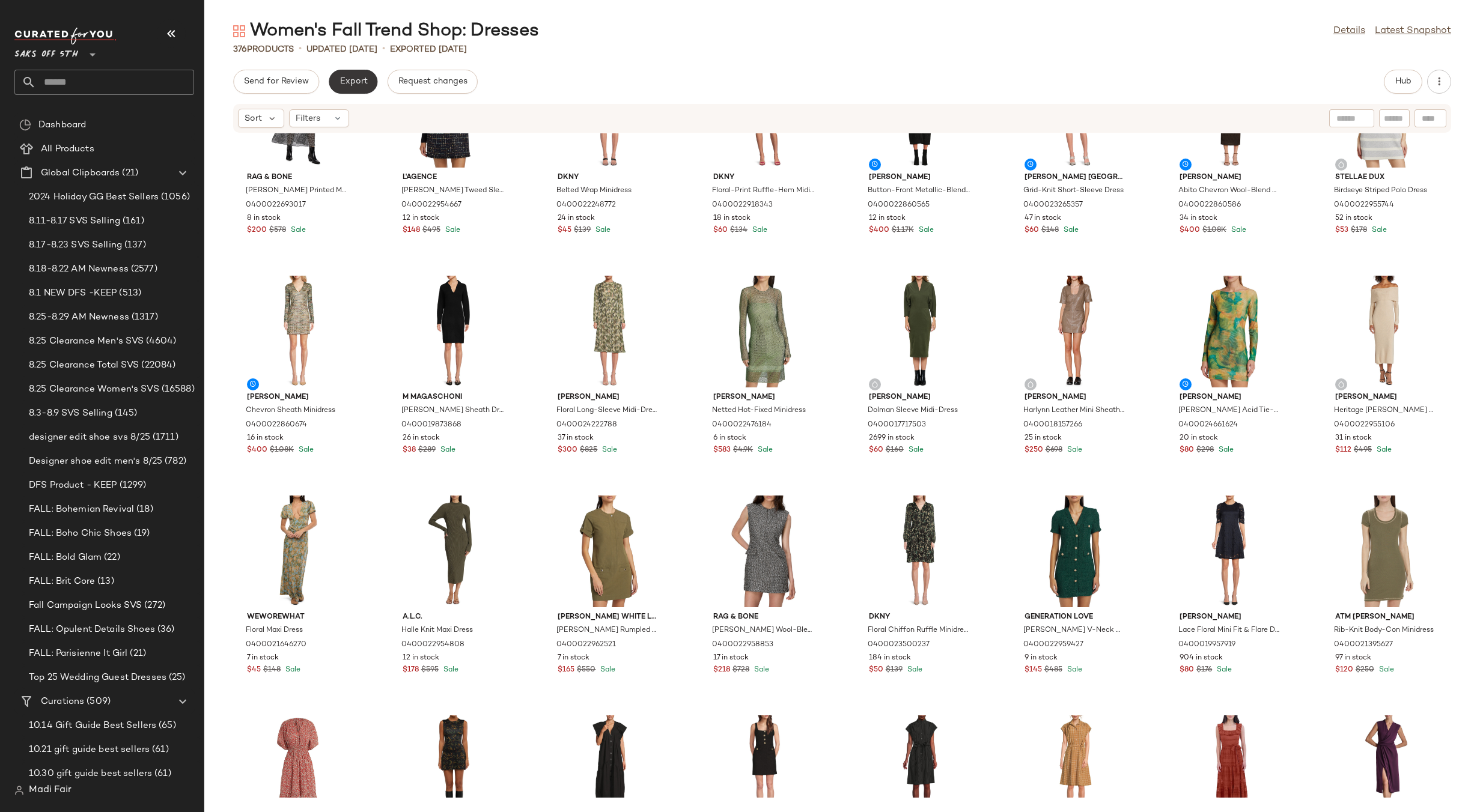
click at [357, 80] on span "Export" at bounding box center [353, 81] width 28 height 9
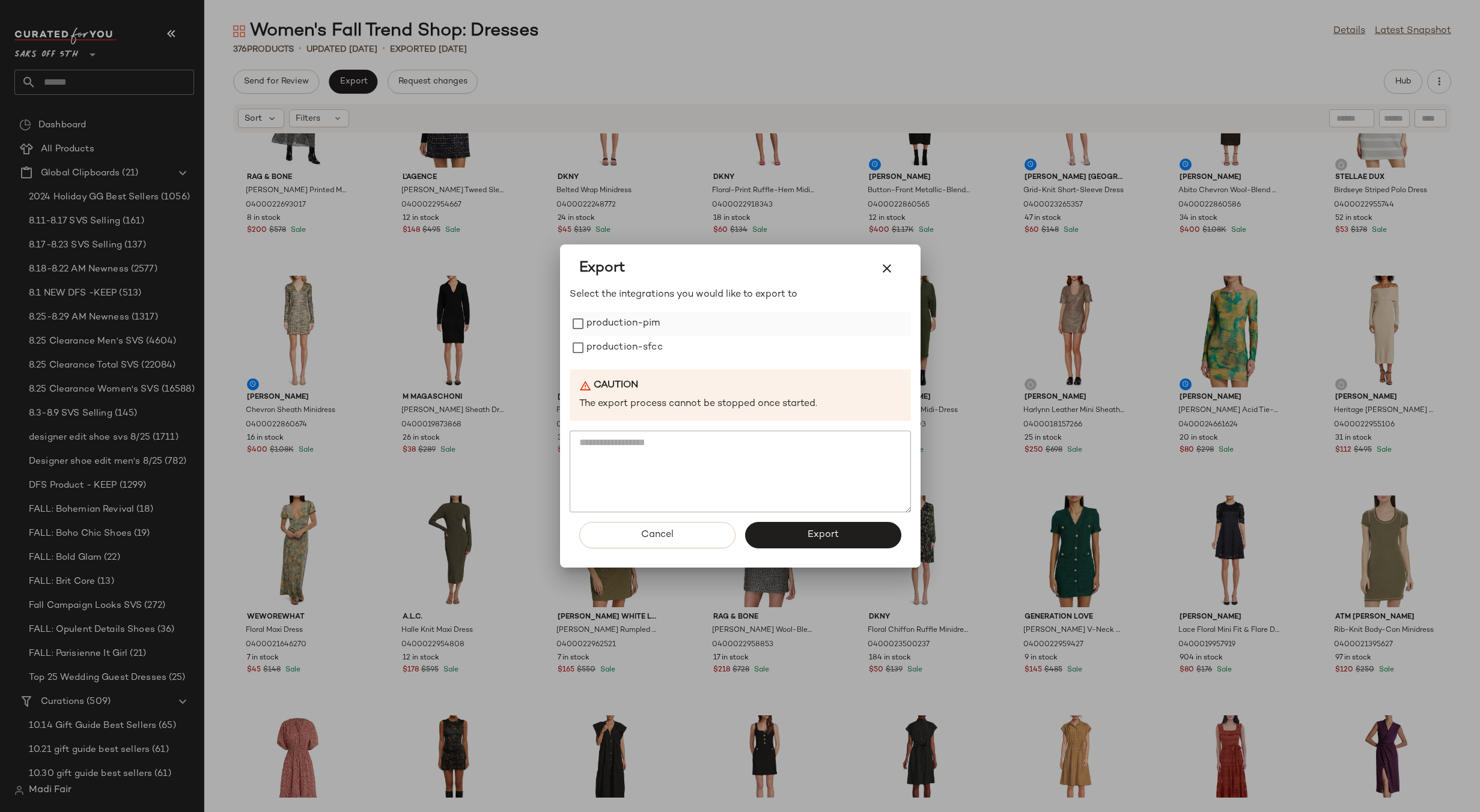
click at [638, 322] on label "production-pim" at bounding box center [624, 323] width 74 height 24
click at [638, 345] on label "production-sfcc" at bounding box center [624, 348] width 76 height 24
click at [817, 538] on span "Export" at bounding box center [823, 535] width 32 height 12
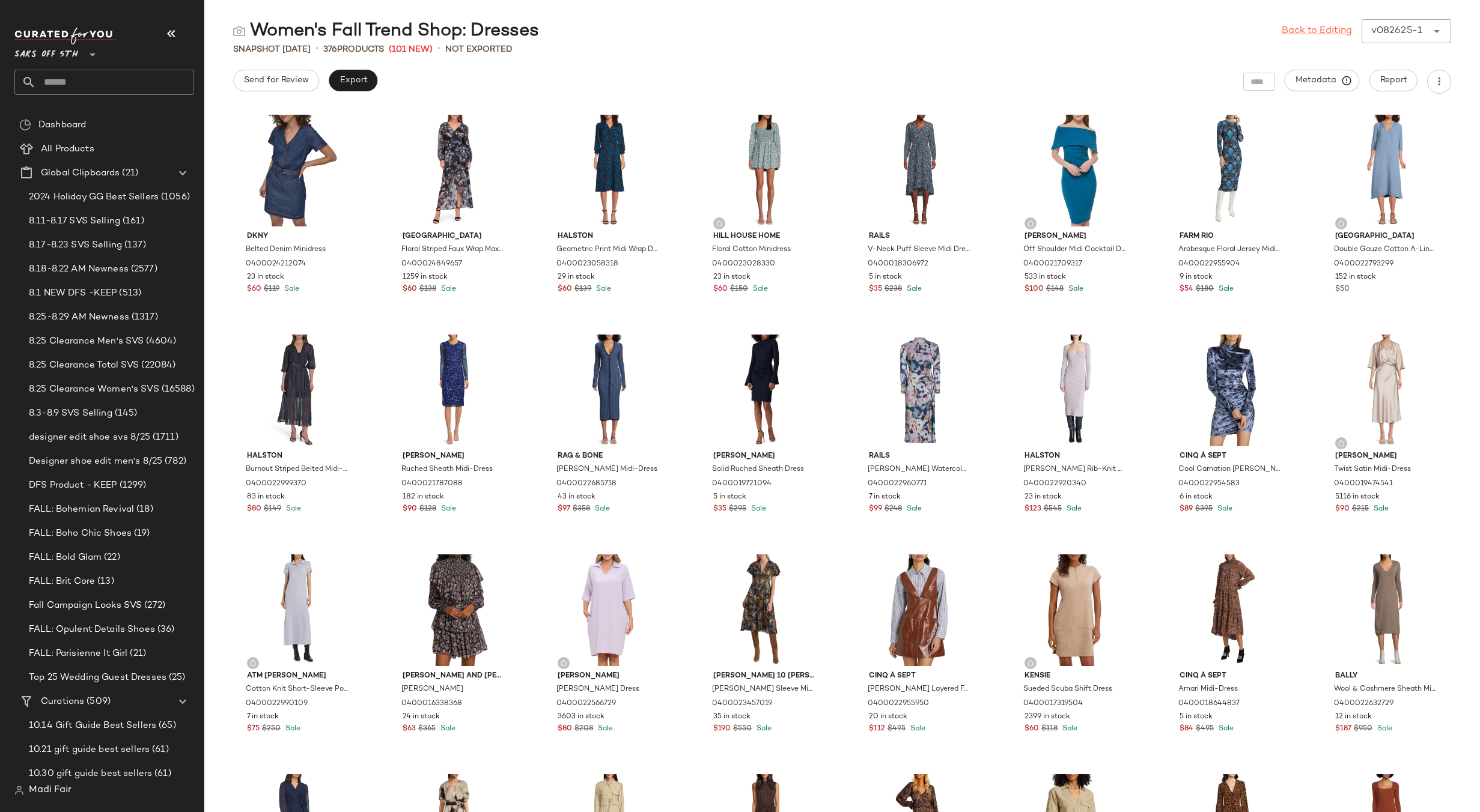
click at [1298, 32] on link "Back to Editing" at bounding box center [1317, 31] width 70 height 14
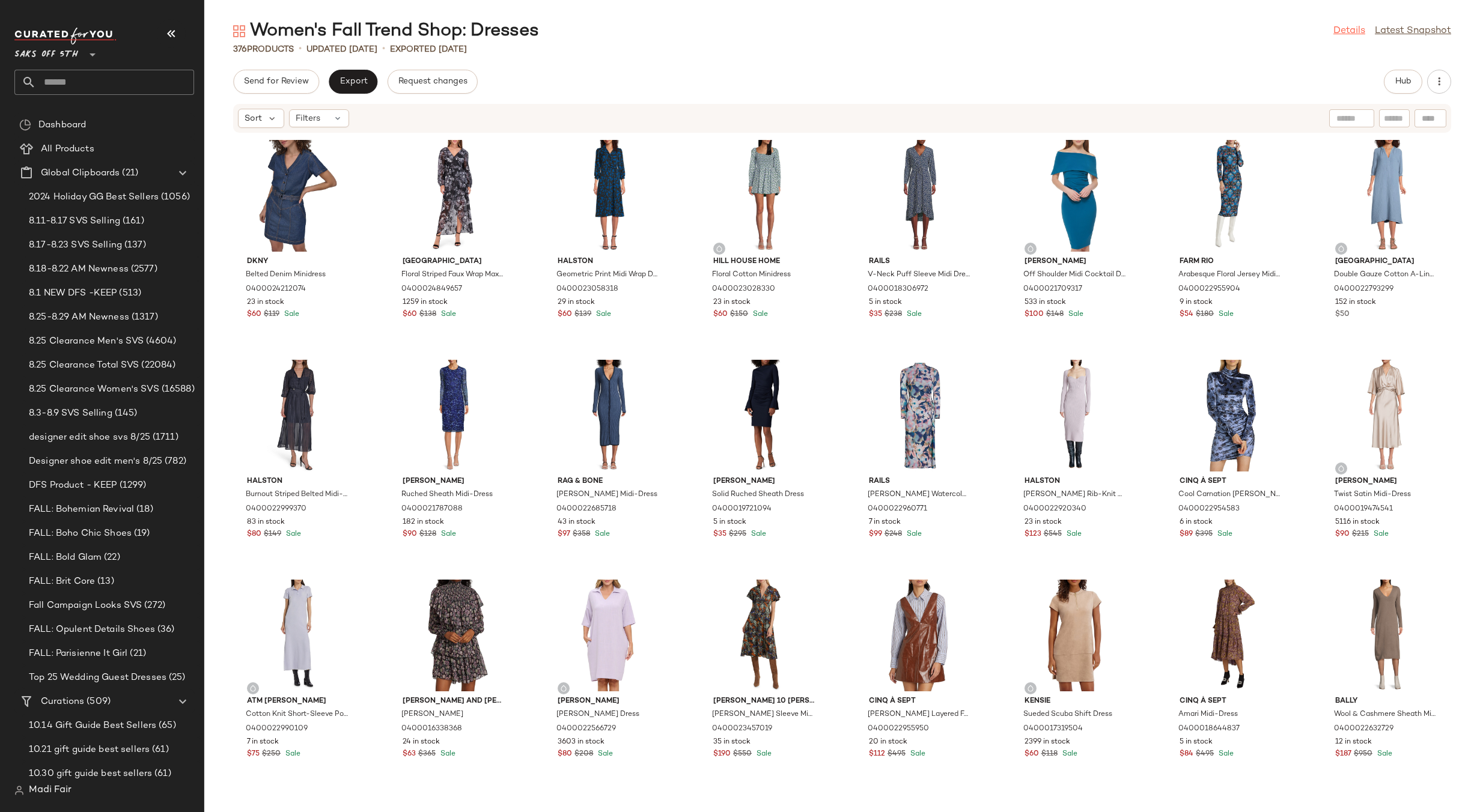
click at [1338, 32] on link "Details" at bounding box center [1349, 31] width 32 height 14
